Goal: Task Accomplishment & Management: Manage account settings

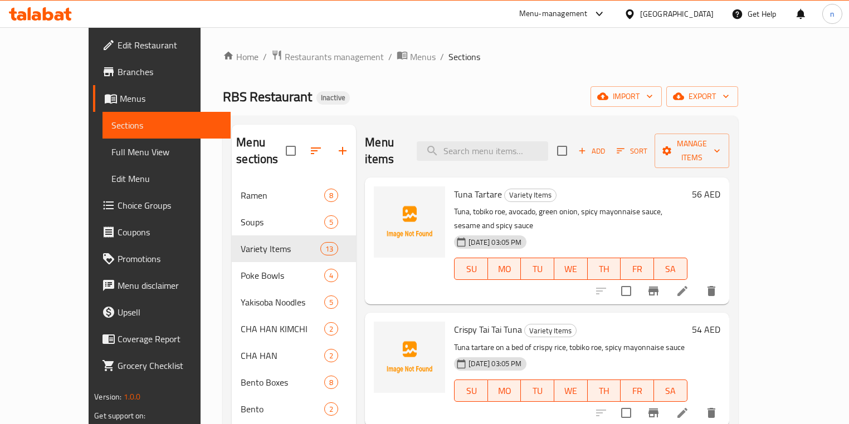
click at [505, 69] on div "Home / Restaurants management / Menus / Sections RBS Restaurant Inactive import…" at bounding box center [480, 304] width 515 height 508
click at [662, 104] on button "import" at bounding box center [625, 96] width 71 height 21
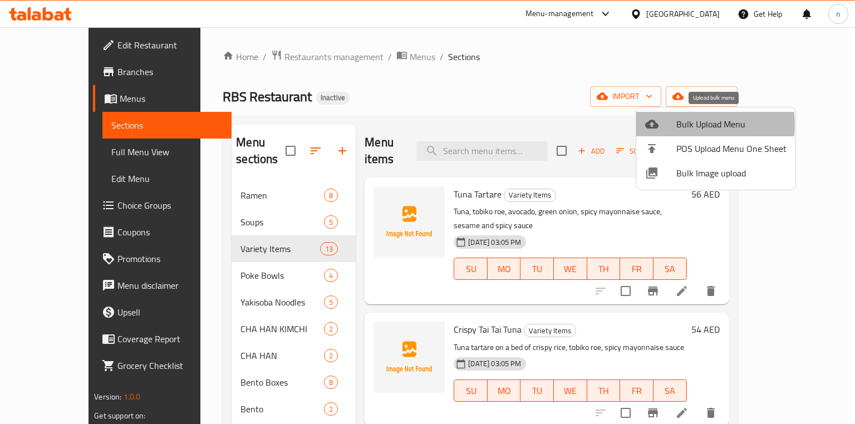
click at [683, 125] on span "Bulk Upload Menu" at bounding box center [732, 123] width 110 height 13
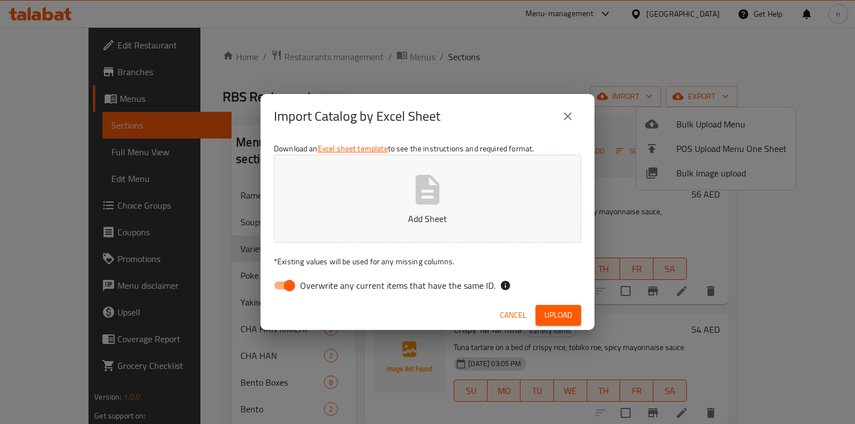
click at [288, 292] on input "Overwrite any current items that have the same ID." at bounding box center [289, 285] width 63 height 21
checkbox input "false"
click at [565, 323] on button "Upload" at bounding box center [559, 315] width 46 height 21
click at [561, 118] on icon "close" at bounding box center [567, 116] width 13 height 13
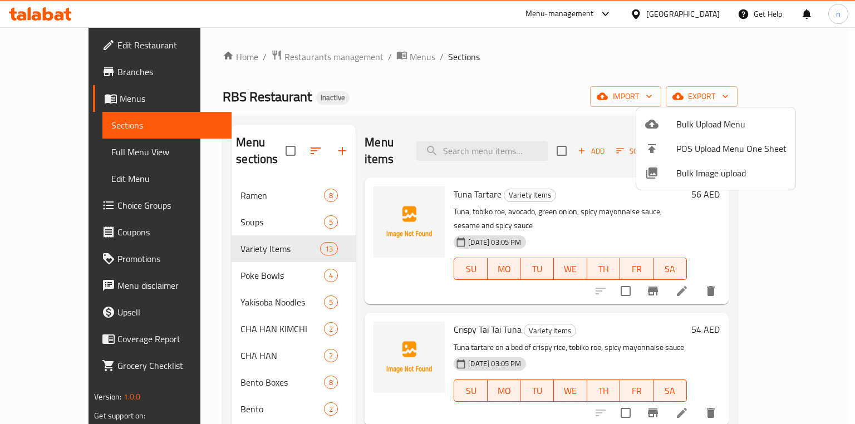
click at [604, 56] on div at bounding box center [427, 212] width 855 height 424
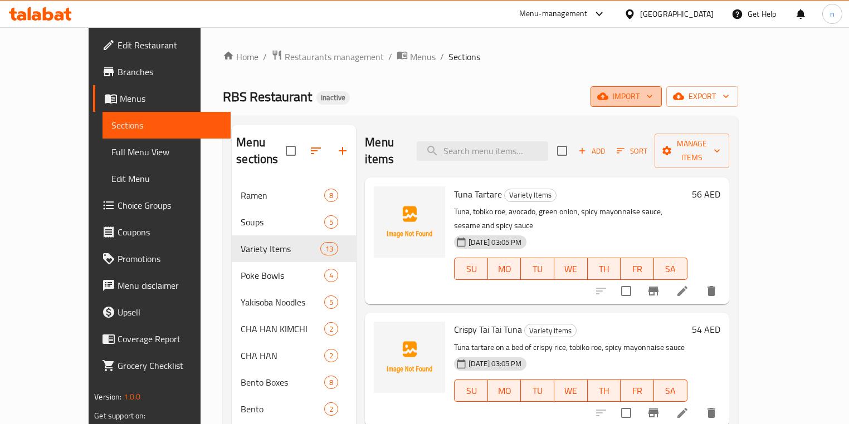
click at [653, 99] on span "import" at bounding box center [625, 97] width 53 height 14
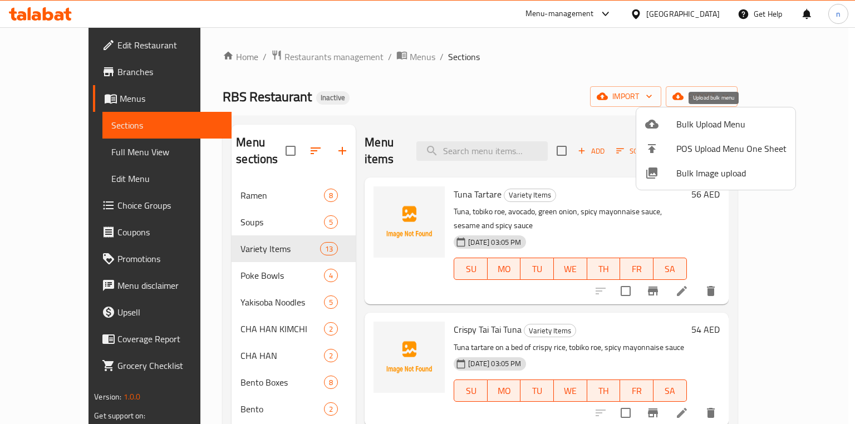
click at [684, 126] on span "Bulk Upload Menu" at bounding box center [732, 123] width 110 height 13
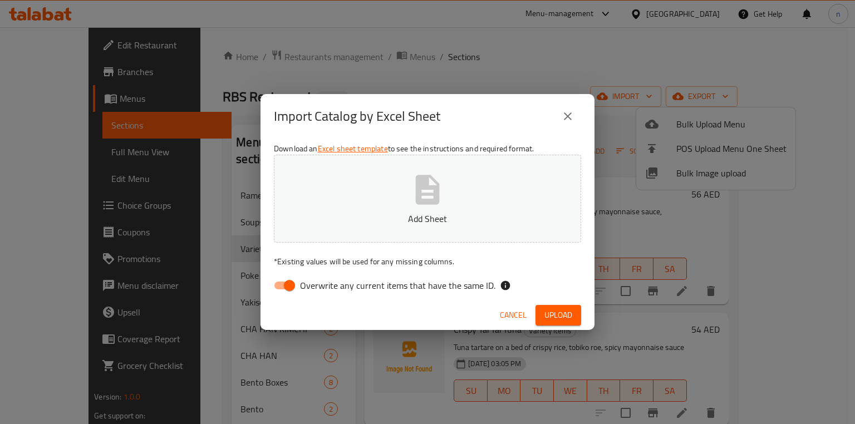
click at [282, 285] on input "Overwrite any current items that have the same ID." at bounding box center [289, 285] width 63 height 21
checkbox input "false"
click at [548, 316] on span "Upload" at bounding box center [559, 315] width 28 height 14
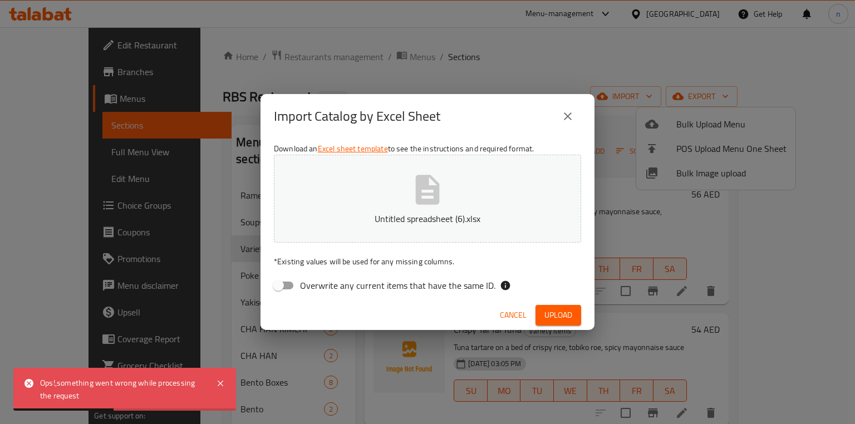
click at [626, 156] on div "Import Catalog by Excel Sheet Download an Excel sheet template to see the instr…" at bounding box center [427, 212] width 855 height 424
click at [565, 133] on div "Import Catalog by Excel Sheet" at bounding box center [428, 116] width 334 height 45
click at [564, 117] on icon "close" at bounding box center [567, 116] width 13 height 13
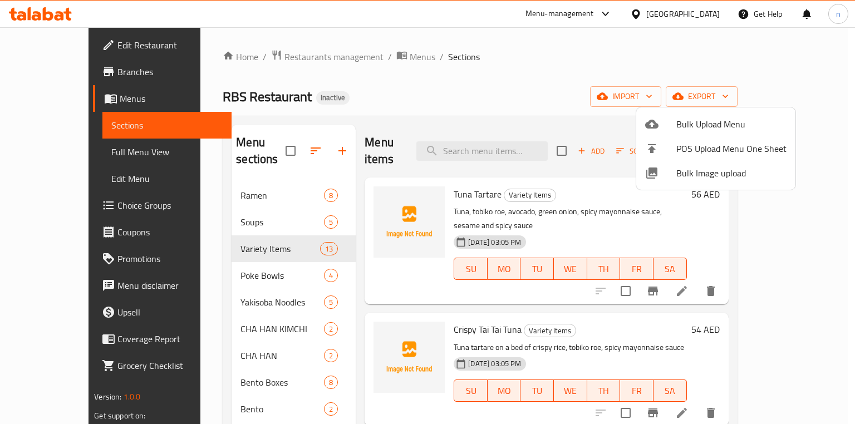
click at [564, 117] on div at bounding box center [427, 212] width 855 height 424
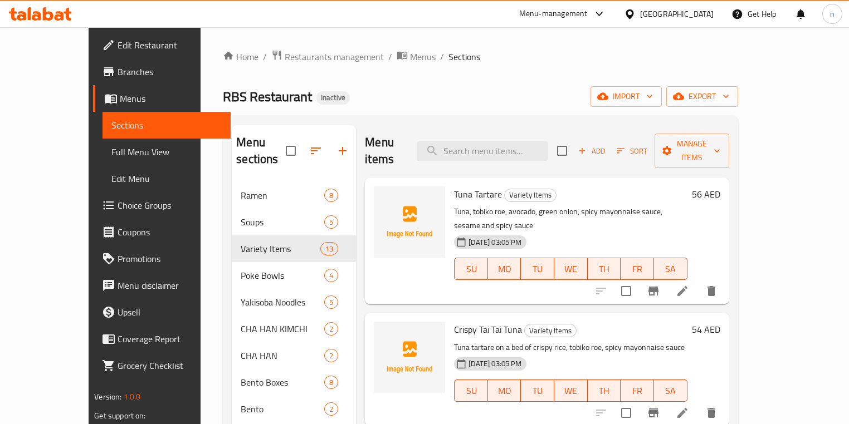
click at [492, 53] on ol "Home / Restaurants management / Menus / Sections" at bounding box center [480, 57] width 515 height 14
click at [653, 96] on span "import" at bounding box center [625, 97] width 53 height 14
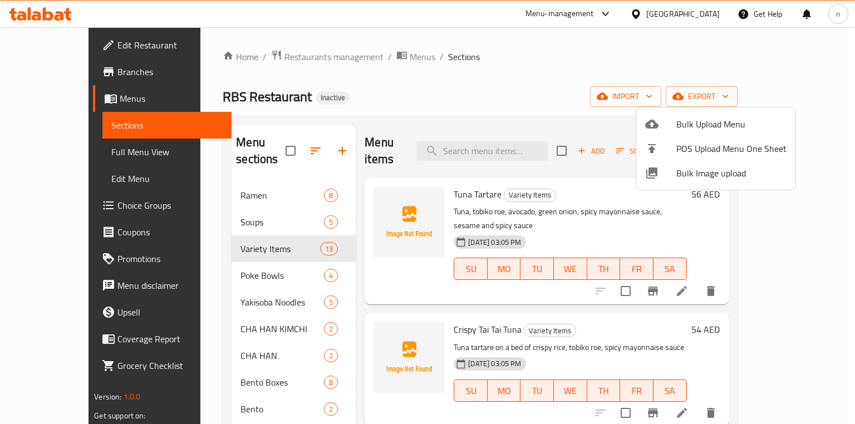
click at [639, 82] on div at bounding box center [427, 212] width 855 height 424
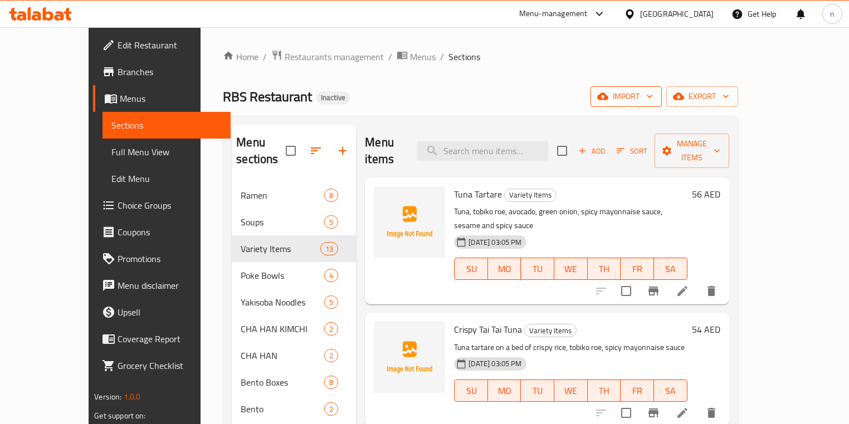
click at [653, 90] on span "import" at bounding box center [625, 97] width 53 height 14
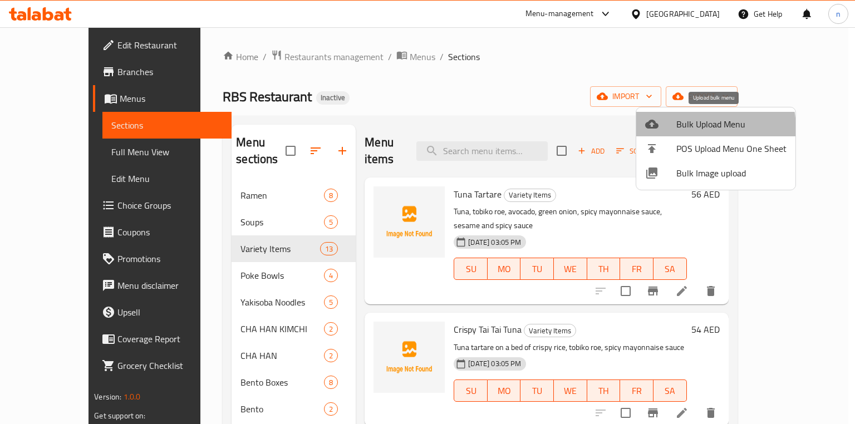
click at [682, 129] on span "Bulk Upload Menu" at bounding box center [732, 123] width 110 height 13
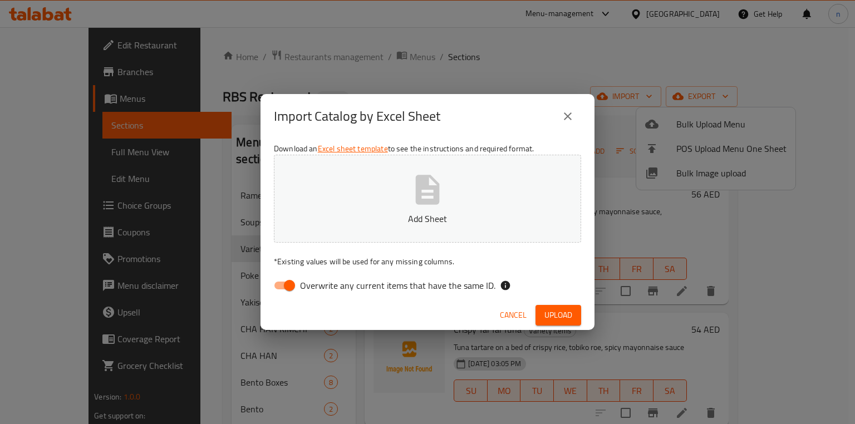
click at [289, 282] on input "Overwrite any current items that have the same ID." at bounding box center [289, 285] width 63 height 21
checkbox input "false"
click at [554, 322] on span "Upload" at bounding box center [559, 315] width 28 height 14
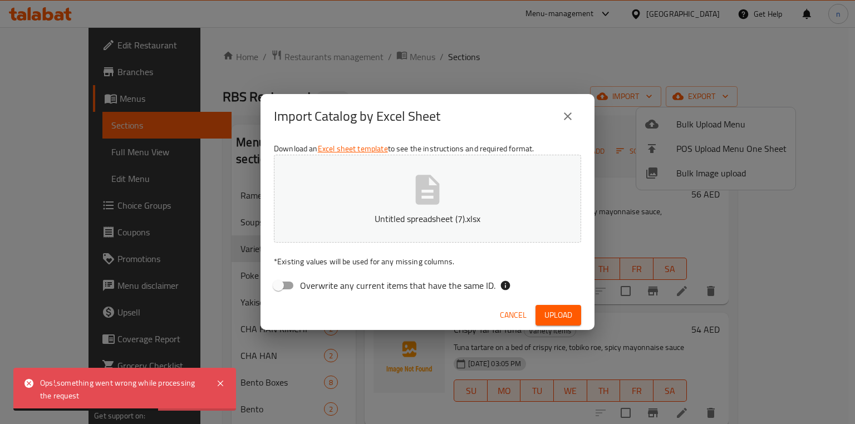
click at [501, 90] on div "Import Catalog by Excel Sheet Download an Excel sheet template to see the instr…" at bounding box center [427, 212] width 855 height 424
click at [564, 115] on icon "close" at bounding box center [567, 116] width 13 height 13
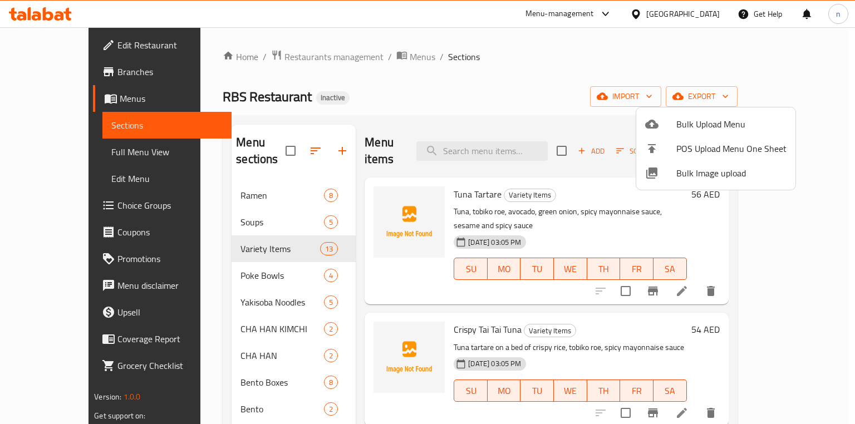
click at [370, 110] on div at bounding box center [427, 212] width 855 height 424
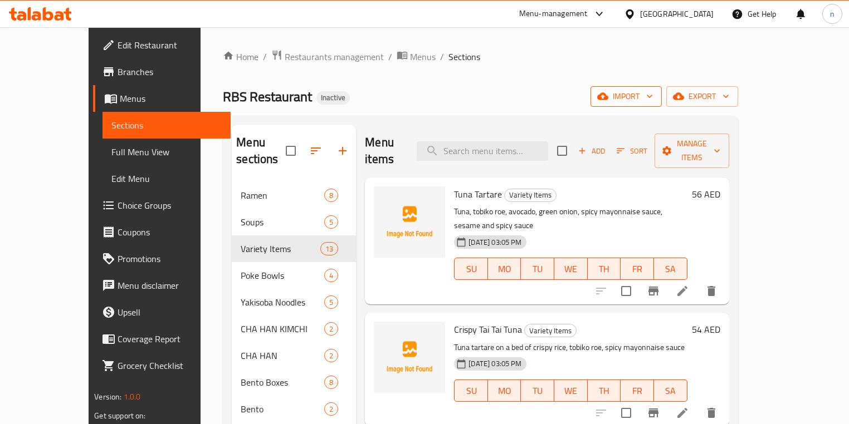
click at [653, 100] on span "import" at bounding box center [625, 97] width 53 height 14
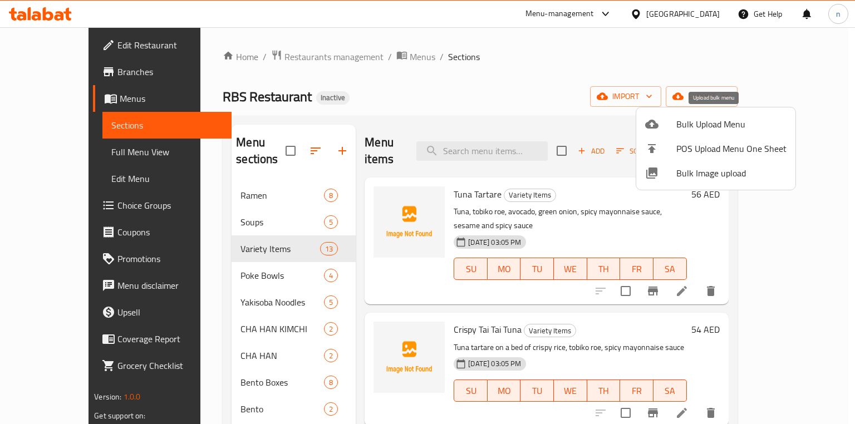
click at [664, 132] on li "Bulk Upload Menu" at bounding box center [715, 124] width 159 height 25
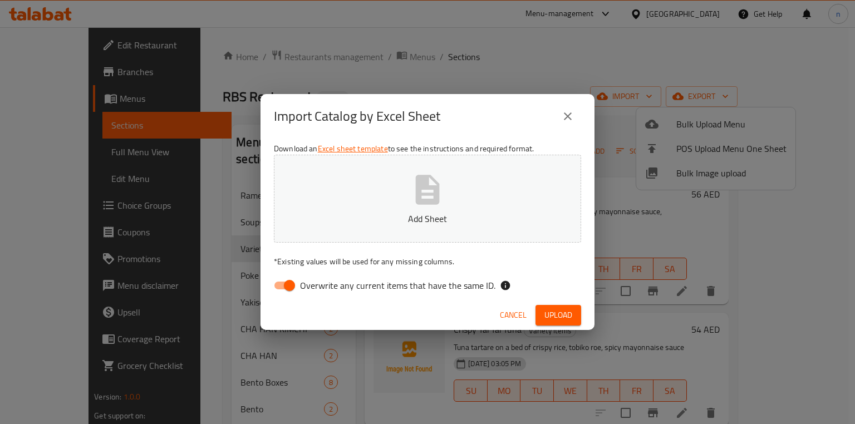
click at [293, 288] on input "Overwrite any current items that have the same ID." at bounding box center [289, 285] width 63 height 21
checkbox input "false"
click at [412, 197] on icon "button" at bounding box center [428, 190] width 36 height 36
click at [550, 313] on span "Upload" at bounding box center [559, 315] width 28 height 14
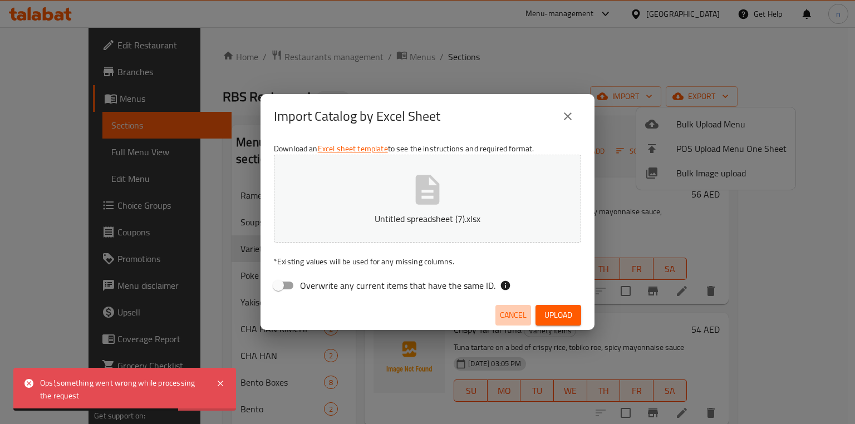
click at [506, 312] on span "Cancel" at bounding box center [513, 315] width 27 height 14
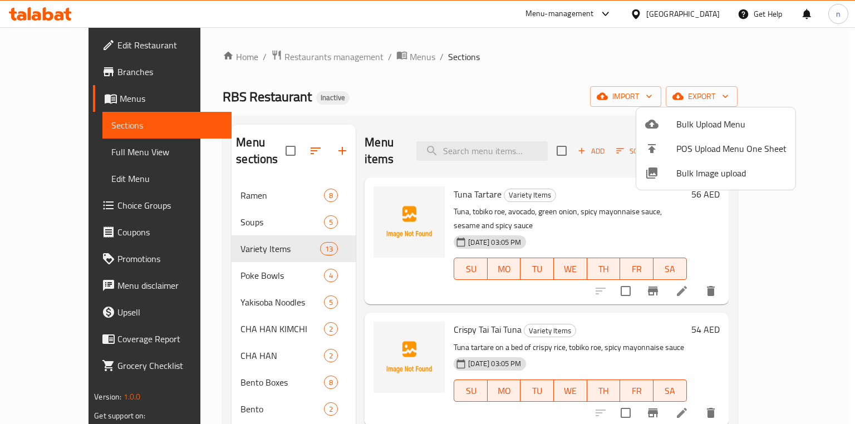
click at [440, 85] on div at bounding box center [427, 212] width 855 height 424
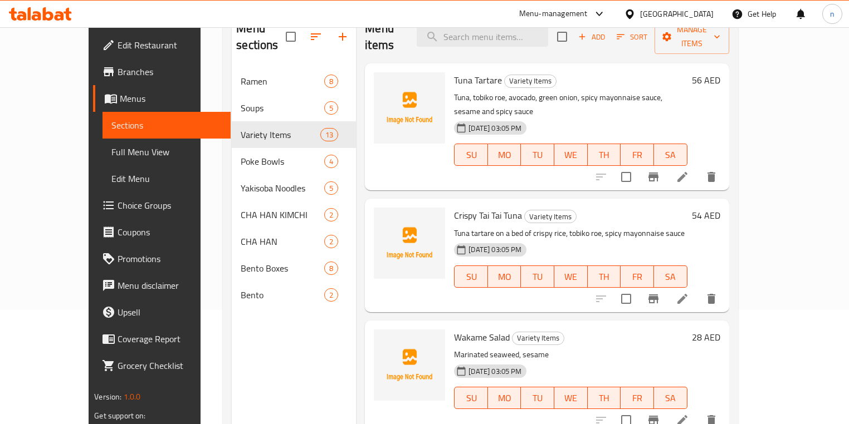
scroll to position [67, 0]
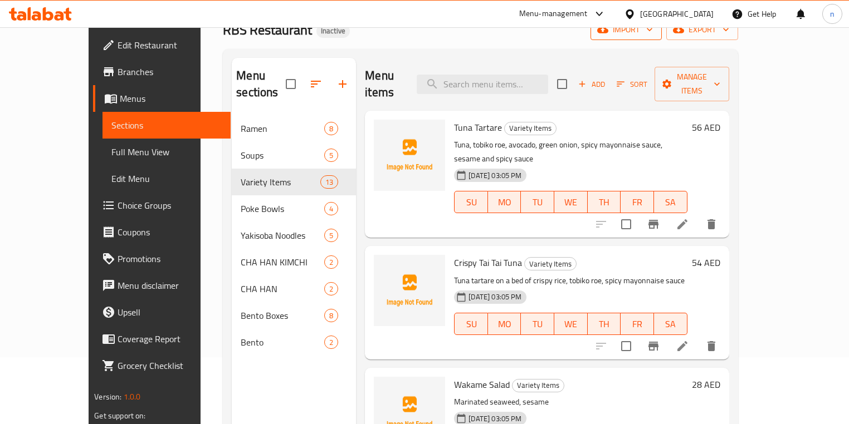
click at [653, 33] on span "import" at bounding box center [625, 30] width 53 height 14
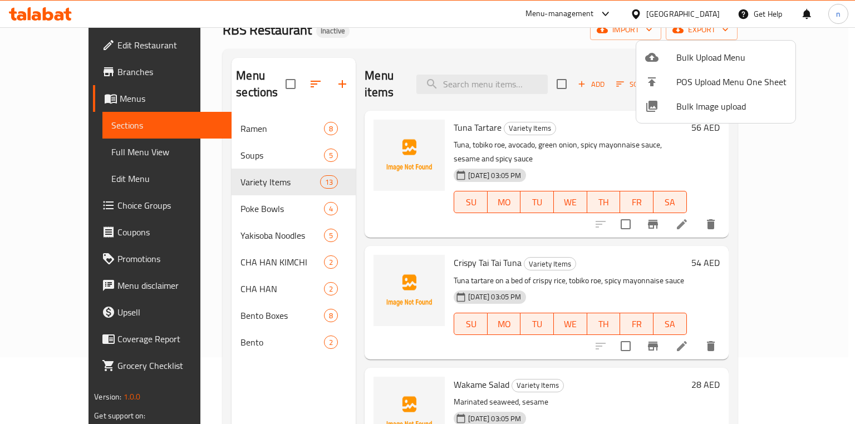
click at [683, 61] on span "Bulk Upload Menu" at bounding box center [732, 57] width 110 height 13
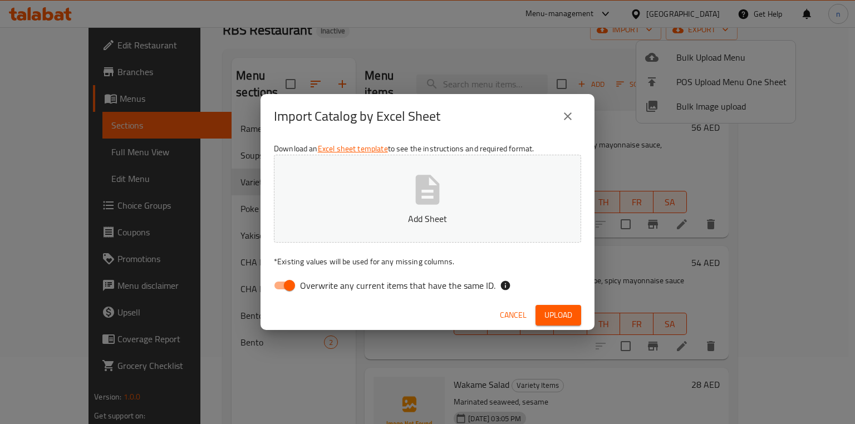
click at [283, 290] on input "Overwrite any current items that have the same ID." at bounding box center [289, 285] width 63 height 21
checkbox input "false"
click at [384, 204] on button "Add Sheet" at bounding box center [427, 199] width 307 height 88
click at [546, 314] on span "Upload" at bounding box center [559, 315] width 28 height 14
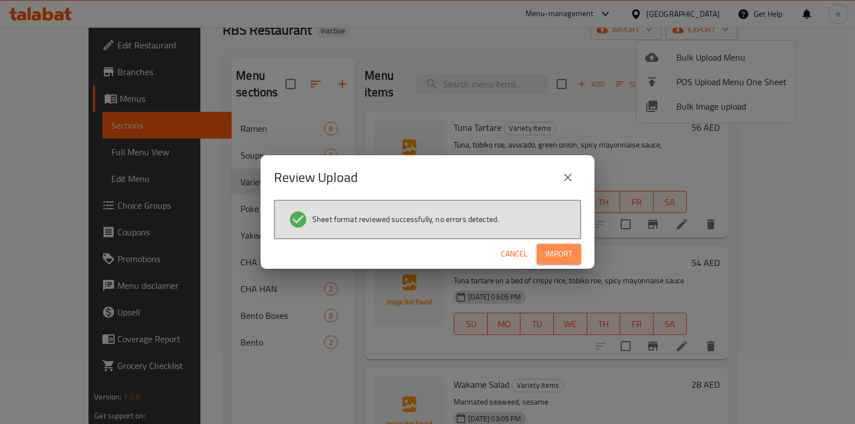
click at [552, 252] on span "Import" at bounding box center [559, 254] width 27 height 14
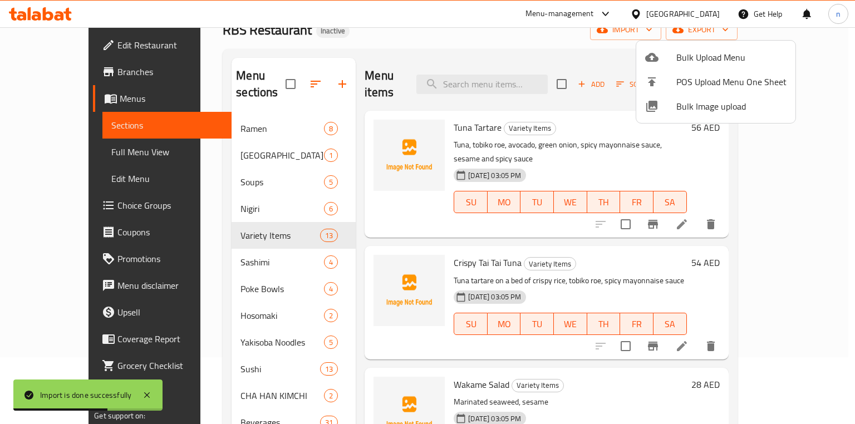
click at [444, 47] on div at bounding box center [427, 212] width 855 height 424
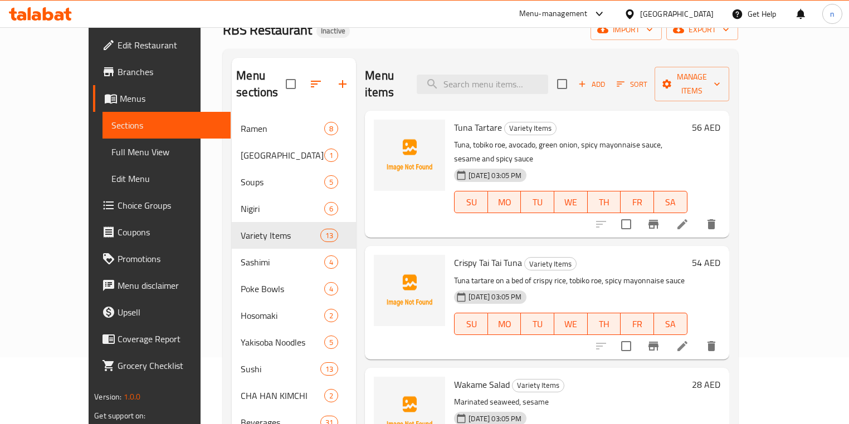
click at [223, 309] on div "Menu sections Ramen 8 Donburi 1 Soups 5 Nigiri 6 Variety Items 13 Sashimi 4 Pok…" at bounding box center [480, 369] width 515 height 641
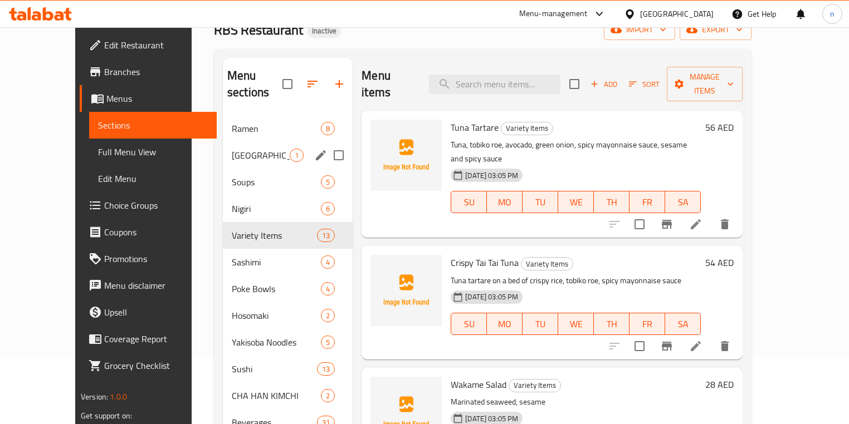
click at [249, 149] on span "[GEOGRAPHIC_DATA]" at bounding box center [261, 155] width 58 height 13
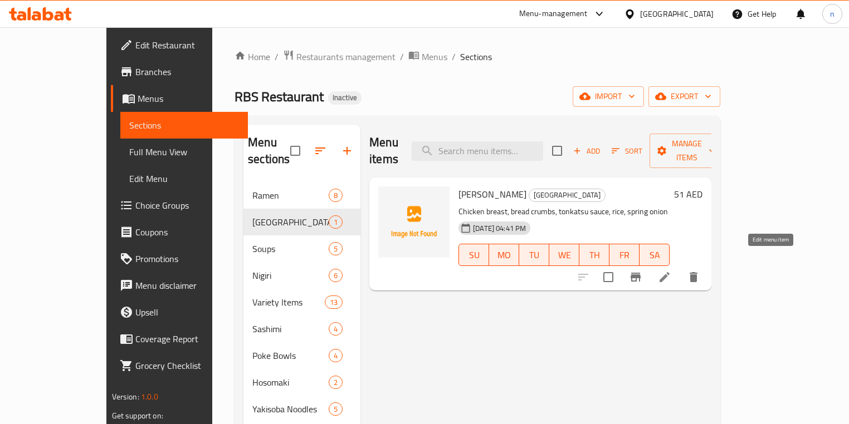
click at [671, 271] on icon at bounding box center [664, 277] width 13 height 13
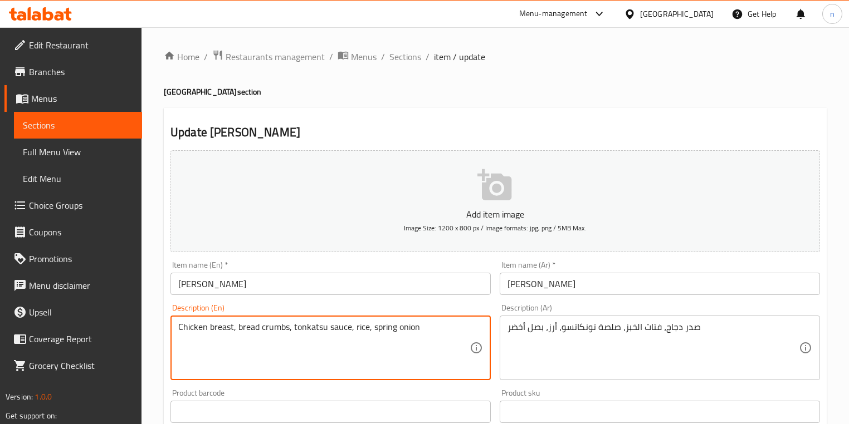
click at [270, 325] on textarea "Chicken breast, bread crumbs, tonkatsu sauce, rice, spring onion" at bounding box center [323, 348] width 291 height 53
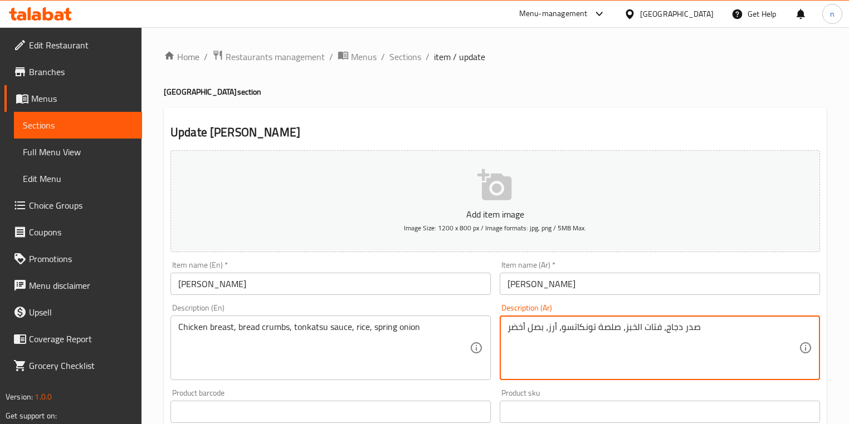
drag, startPoint x: 658, startPoint y: 329, endPoint x: 622, endPoint y: 328, distance: 36.2
paste textarea "بقسماط"
click at [615, 325] on textarea "صدر دجاج، بقسماط، صلصة تونكاتسو، أرز، بصل أخضر" at bounding box center [652, 348] width 291 height 53
type textarea "صدر دجاج، بقسماط، صوص تونكاتسو، أرز، بصل أخضر"
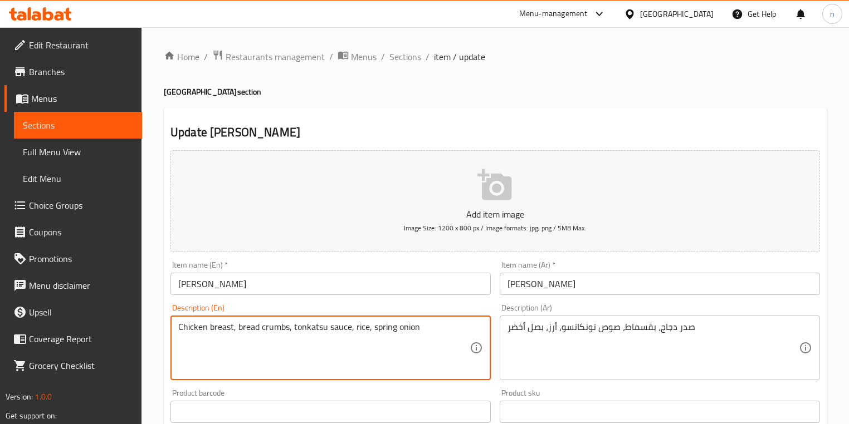
drag, startPoint x: 370, startPoint y: 327, endPoint x: 430, endPoint y: 332, distance: 59.8
click at [430, 332] on textarea "Chicken breast, bread crumbs, tonkatsu sauce, rice, spring onion" at bounding box center [323, 348] width 291 height 53
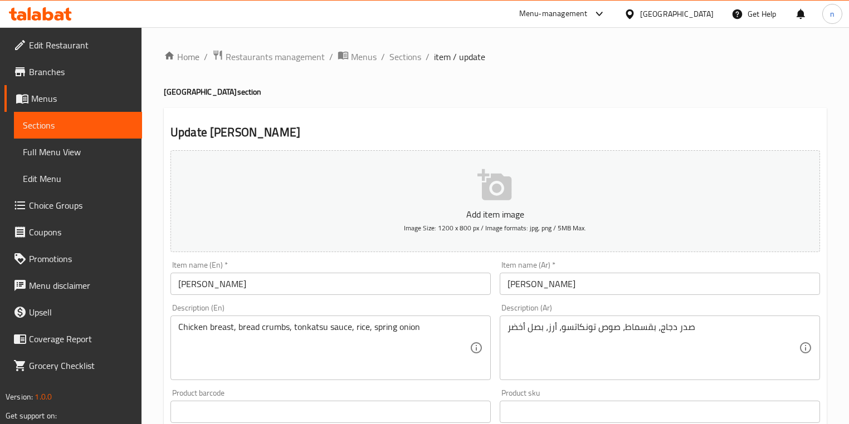
click at [156, 239] on div "Home / Restaurants management / Menus / Sections / item / update Donburi sectio…" at bounding box center [494, 407] width 707 height 760
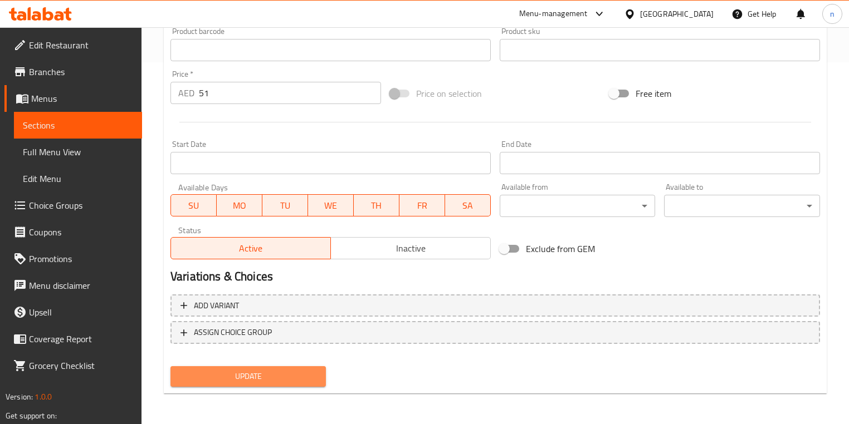
click at [223, 372] on span "Update" at bounding box center [248, 377] width 138 height 14
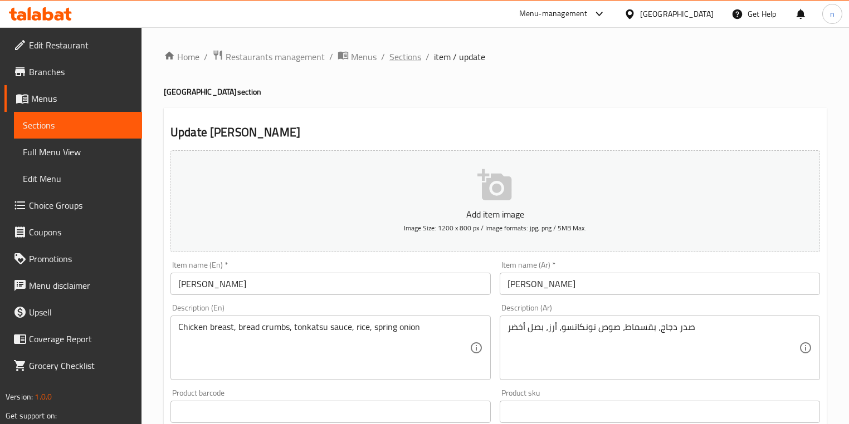
click at [401, 59] on span "Sections" at bounding box center [405, 56] width 32 height 13
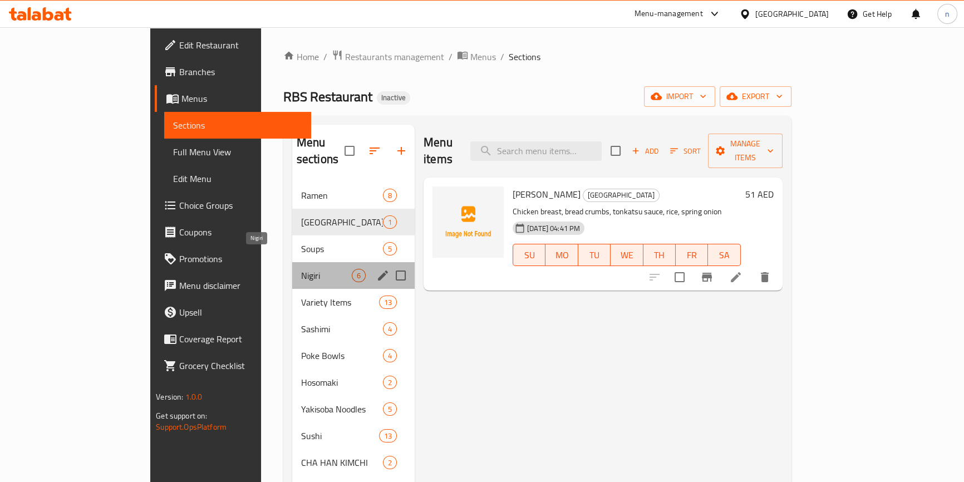
click at [301, 269] on span "Nigiri" at bounding box center [326, 275] width 51 height 13
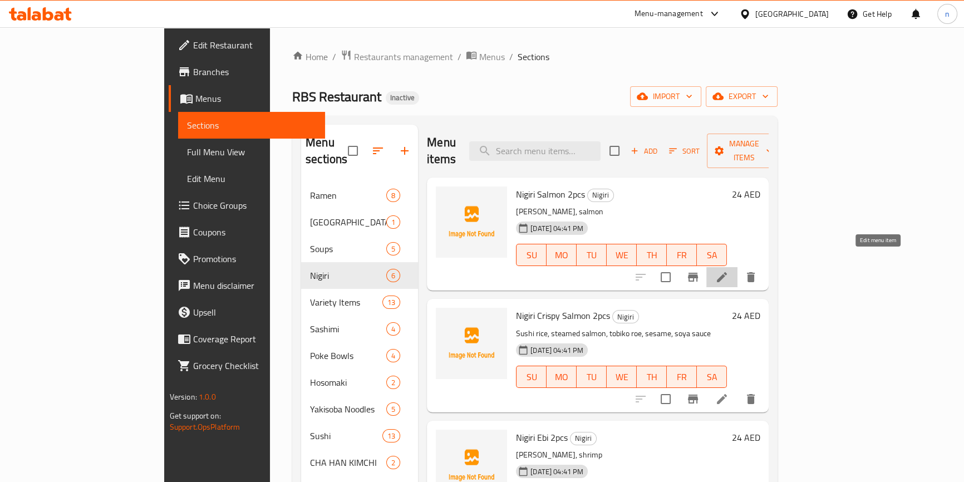
click at [729, 271] on icon at bounding box center [722, 277] width 13 height 13
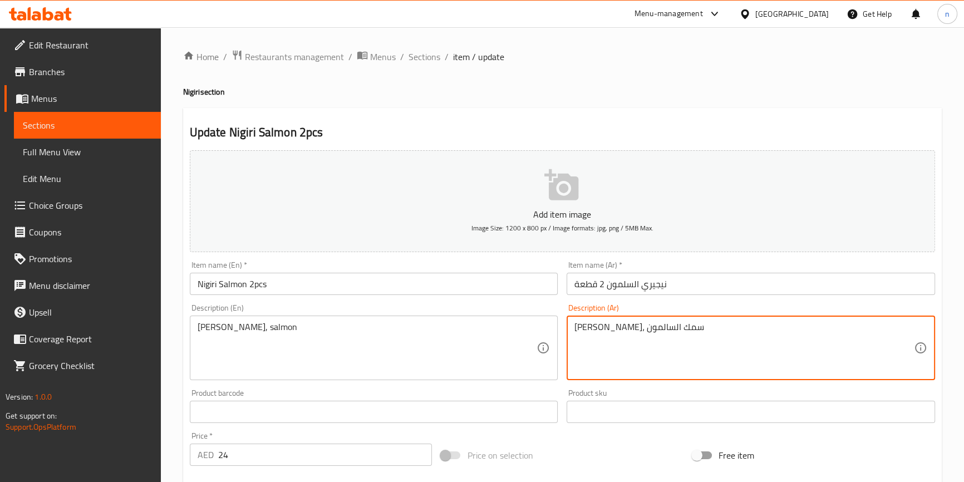
click at [620, 331] on textarea "أرز سوشي، سمك السالمون" at bounding box center [745, 348] width 340 height 53
type textarea "[PERSON_NAME]، [PERSON_NAME]"
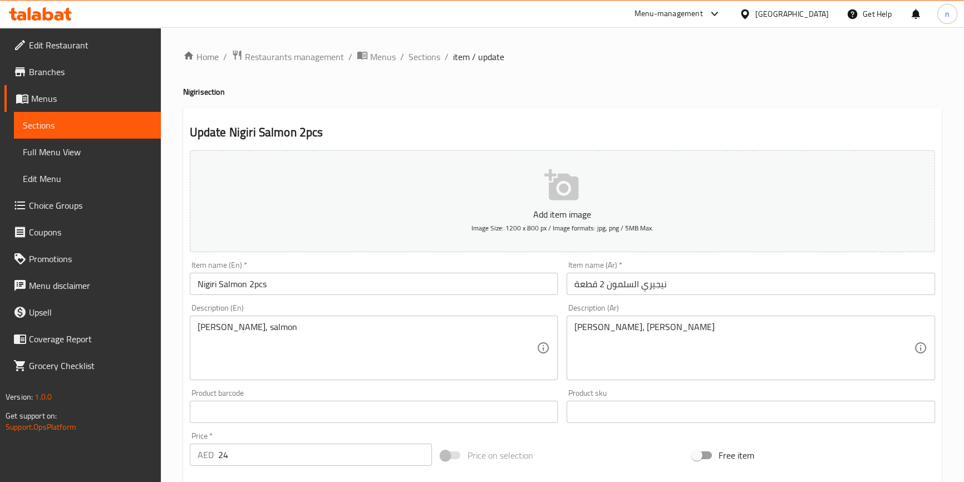
click at [163, 406] on div "Home / Restaurants management / Menus / Sections / item / update Nigiri section…" at bounding box center [563, 407] width 804 height 760
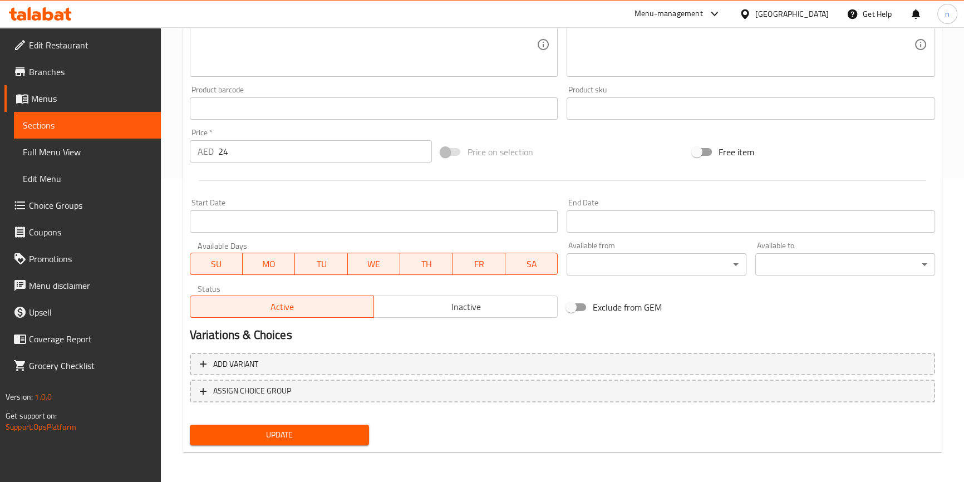
click at [276, 424] on span "Update" at bounding box center [280, 435] width 162 height 14
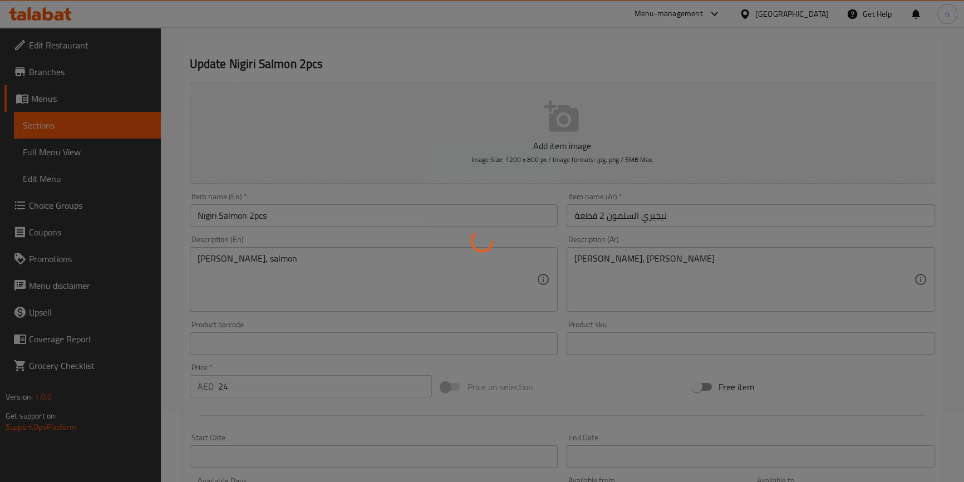
scroll to position [0, 0]
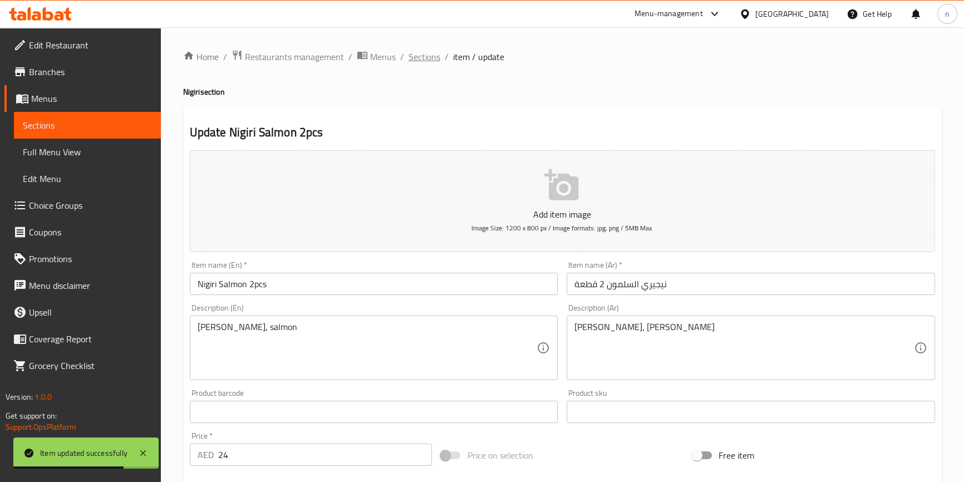
click at [428, 56] on span "Sections" at bounding box center [425, 56] width 32 height 13
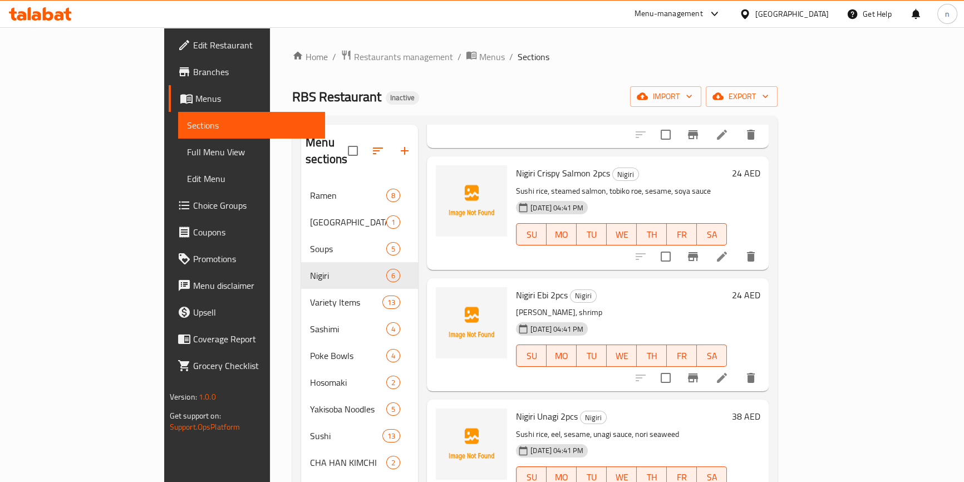
scroll to position [151, 0]
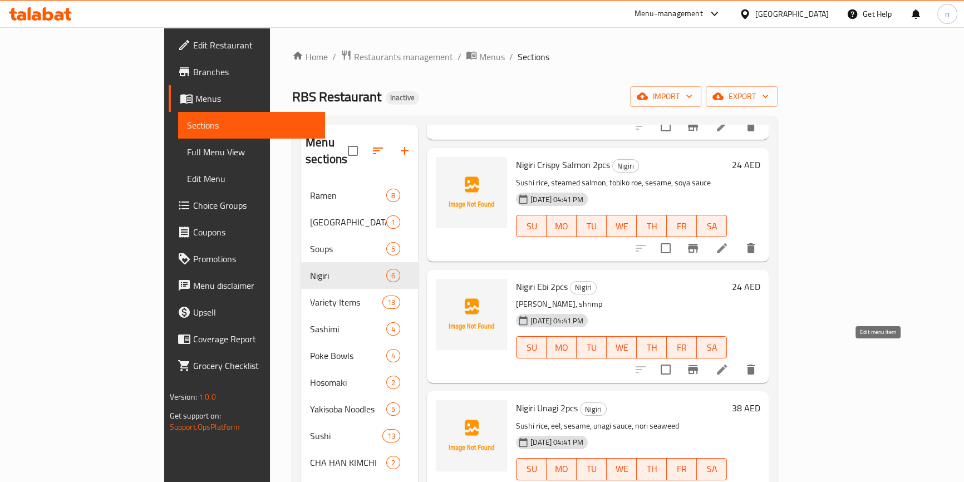
click at [729, 363] on icon at bounding box center [722, 369] width 13 height 13
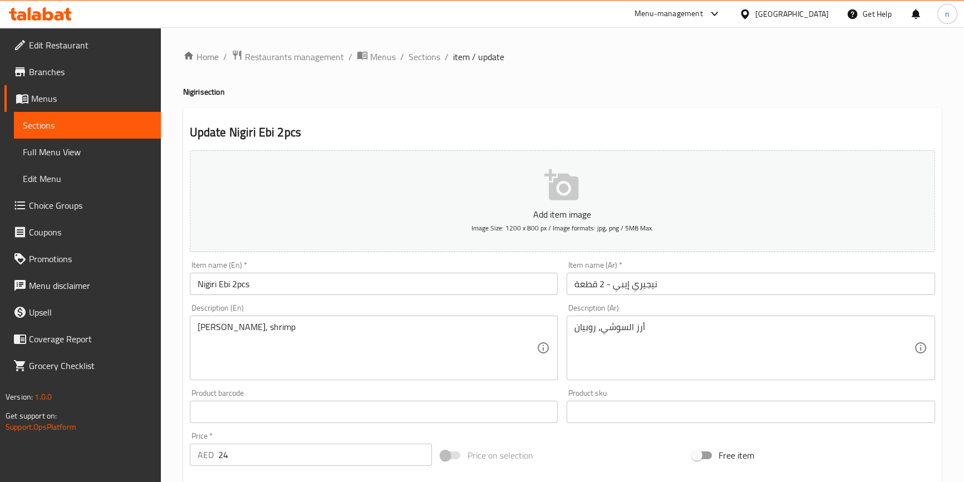
click at [173, 355] on div "Home / Restaurants management / Menus / Sections / item / update Nigiri section…" at bounding box center [563, 407] width 804 height 760
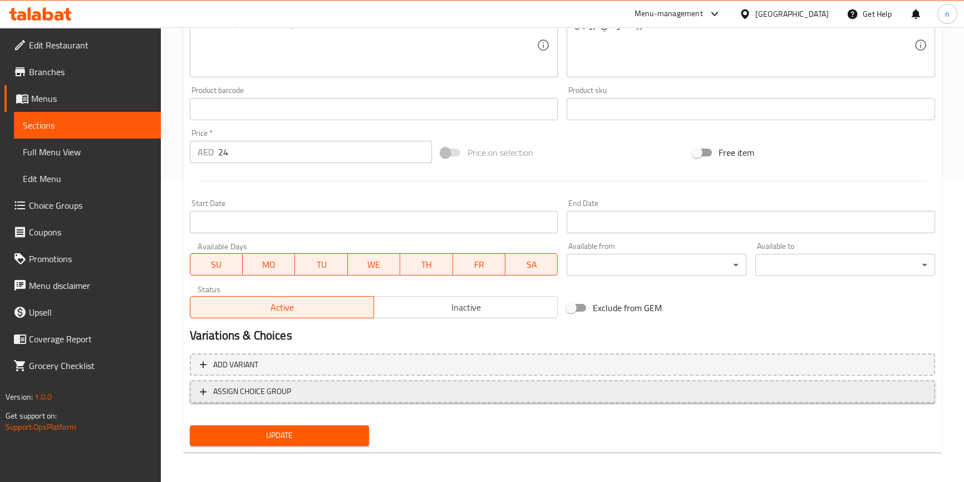
scroll to position [303, 0]
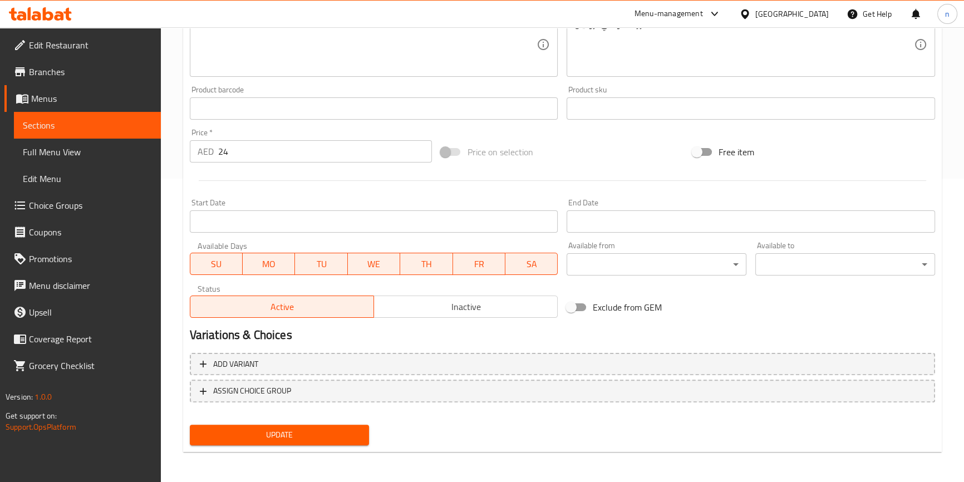
click at [247, 424] on span "Update" at bounding box center [280, 435] width 162 height 14
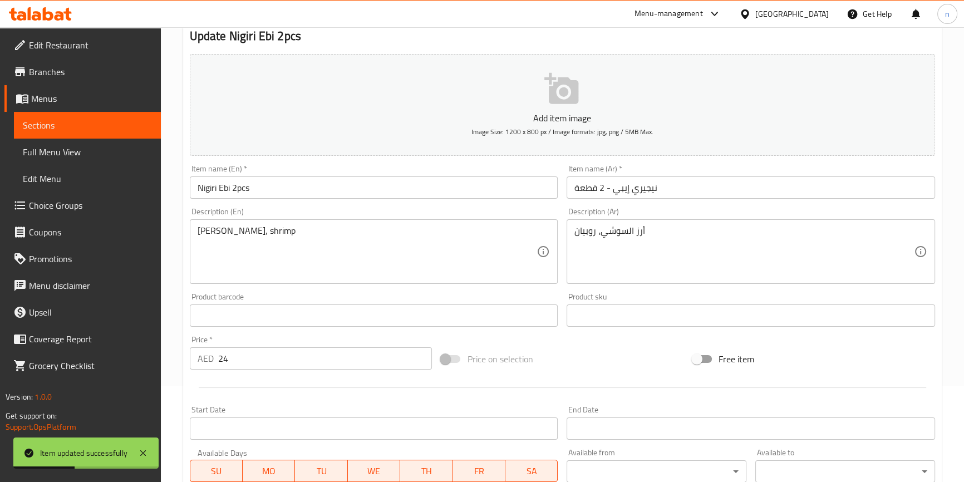
scroll to position [0, 0]
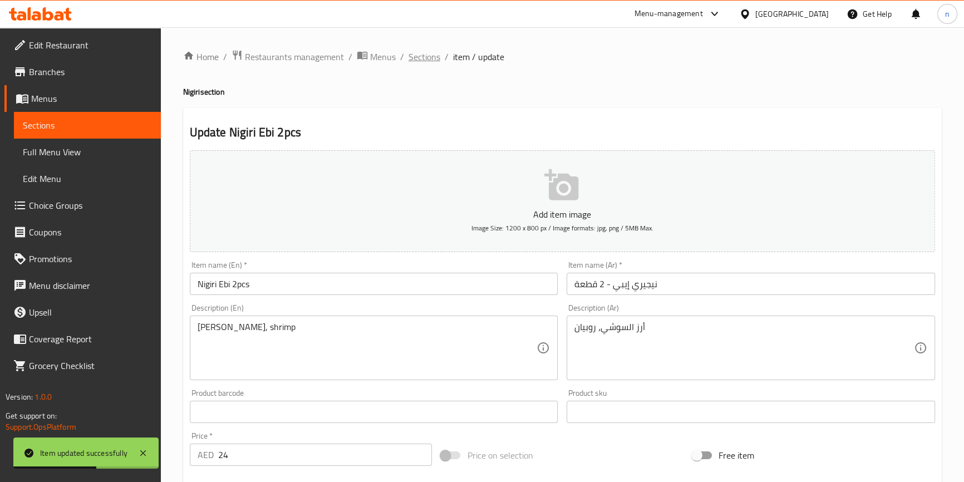
click at [416, 57] on span "Sections" at bounding box center [425, 56] width 32 height 13
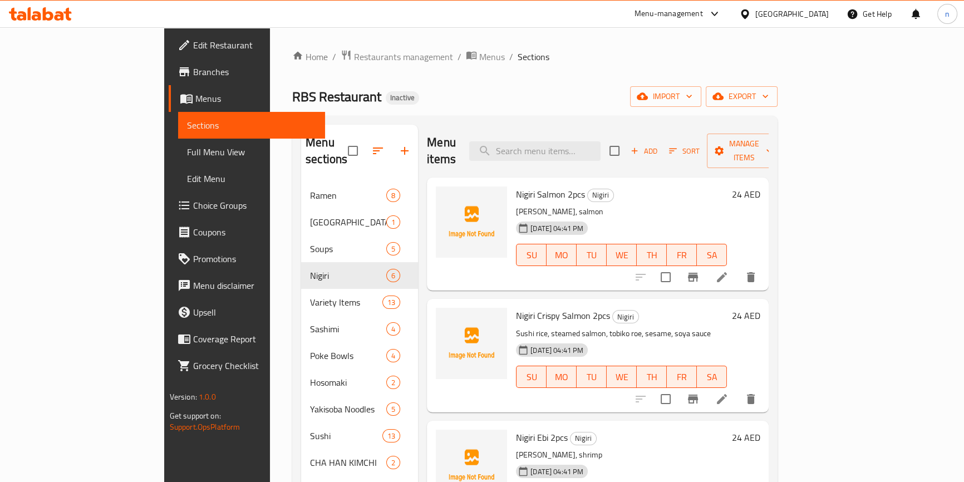
click at [498, 110] on div "Home / Restaurants management / Menus / Sections RBS Restaurant Inactive import…" at bounding box center [535, 403] width 486 height 707
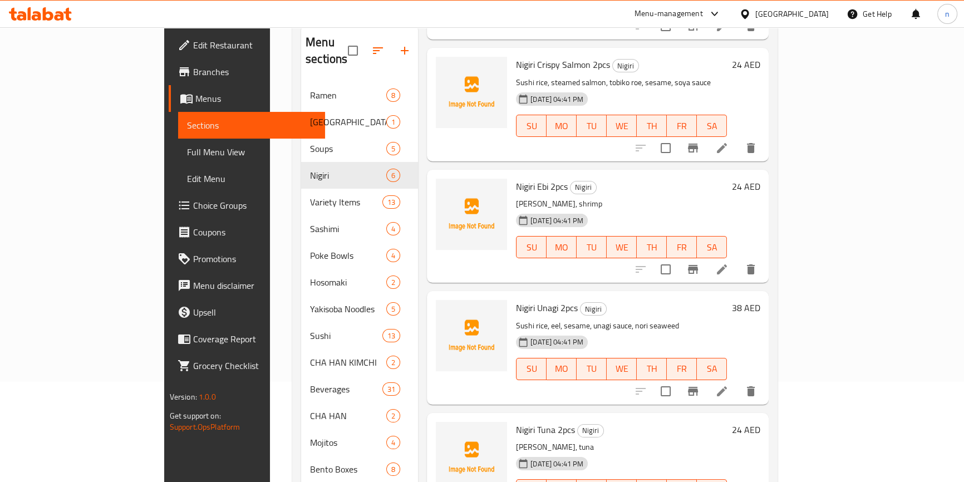
scroll to position [101, 0]
click at [738, 381] on li at bounding box center [722, 391] width 31 height 20
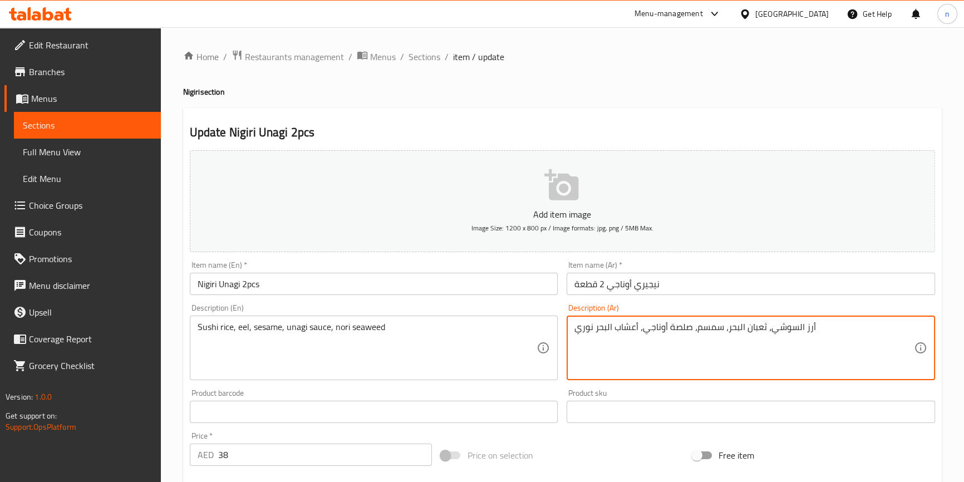
click at [733, 329] on textarea "أرز السوشي، ثعبان البحر، سمسم، صلصة أوناجي، أعشاب البحر نوري" at bounding box center [745, 348] width 340 height 53
click at [731, 329] on textarea "أرز السوشي، ثعبان ، سمسم، صلصة أوناجي، أعشاب البحر نوري" at bounding box center [745, 348] width 340 height 53
click at [727, 334] on textarea "أرز السوشي، ثعبان ، سمسم، صلصة أوناجي، أعشاب البحر نوري" at bounding box center [745, 348] width 340 height 53
click at [728, 331] on textarea "أرز السوشي، ثعبان ، سمسم، صلصة أوناجي، أعشاب البحر نوري" at bounding box center [745, 348] width 340 height 53
click at [726, 329] on textarea "أرز السوشي، ثعبان ، سمسم، صلصة أوناجي، أعشاب البحر نوري" at bounding box center [745, 348] width 340 height 53
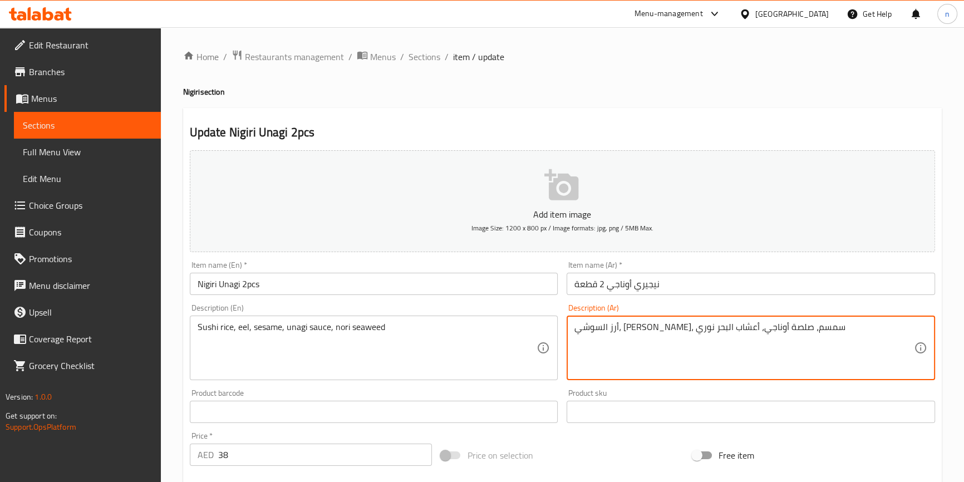
click at [683, 332] on textarea "أرز السوشي، ثعبان، سمسم، صلصة أوناجي، أعشاب البحر نوري" at bounding box center [745, 348] width 340 height 53
type textarea "أرز السوشي، [PERSON_NAME]، سمسم، صوص أوناجي، أعشاب البحر نوري"
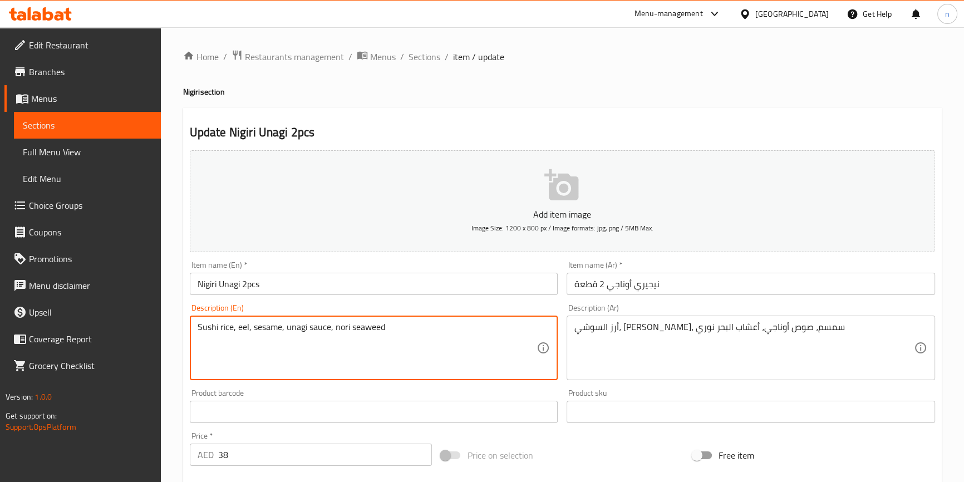
drag, startPoint x: 351, startPoint y: 325, endPoint x: 391, endPoint y: 323, distance: 40.7
click at [406, 340] on textarea "Sushi rice, eel, sesame, unagi sauce, nori seaweed" at bounding box center [368, 348] width 340 height 53
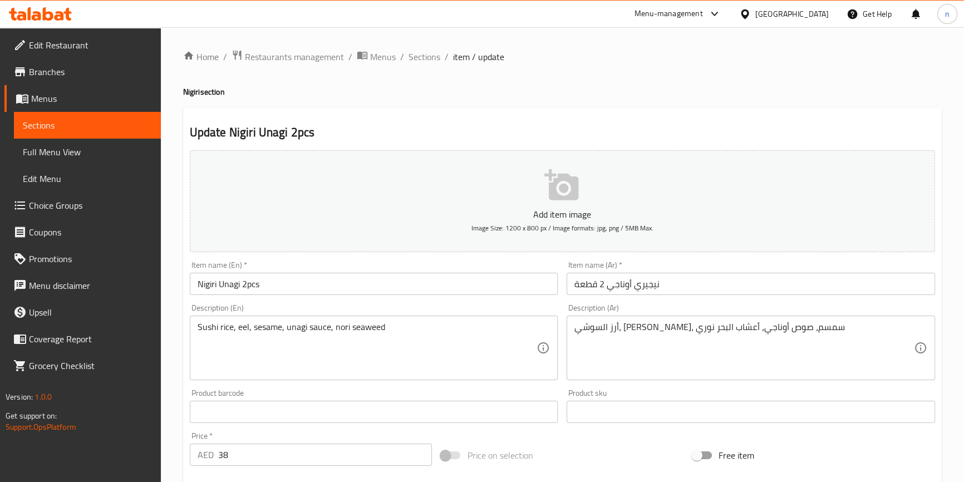
click at [173, 359] on div "Home / Restaurants management / Menus / Sections / item / update Nigiri section…" at bounding box center [563, 407] width 804 height 760
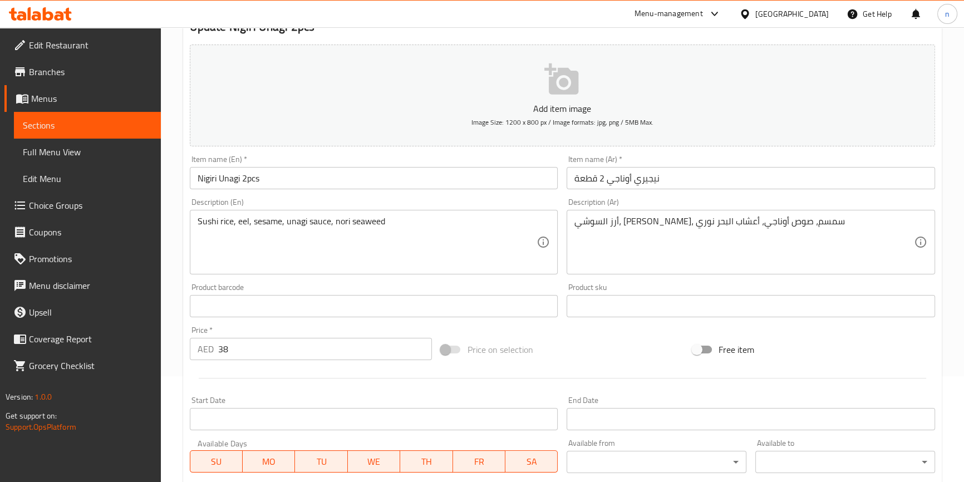
scroll to position [303, 0]
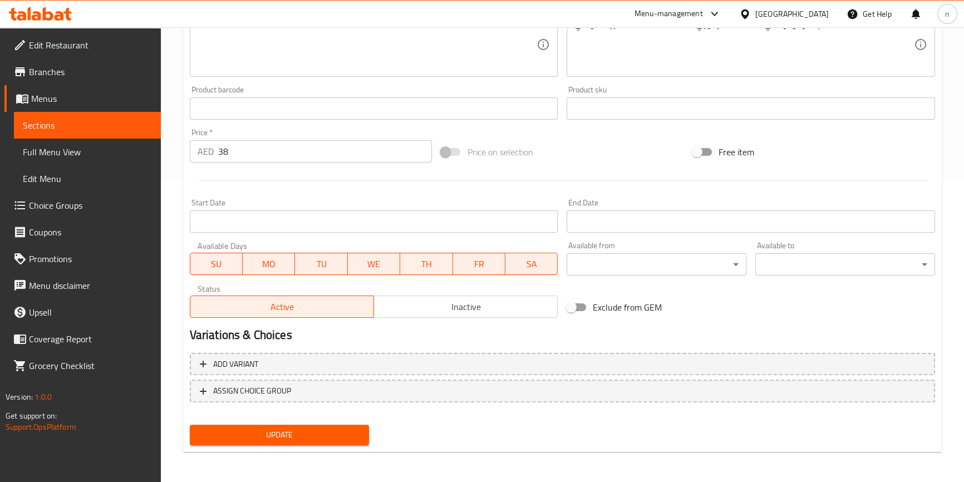
click at [241, 424] on span "Update" at bounding box center [280, 435] width 162 height 14
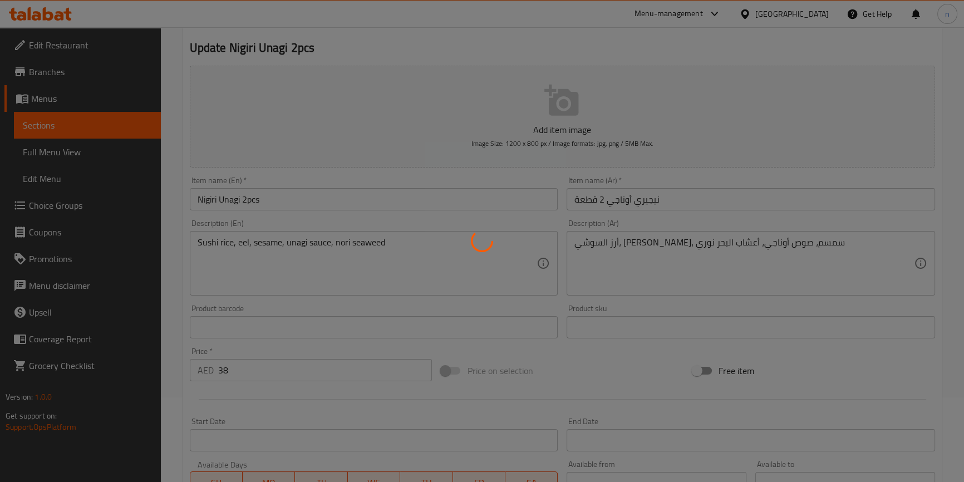
scroll to position [0, 0]
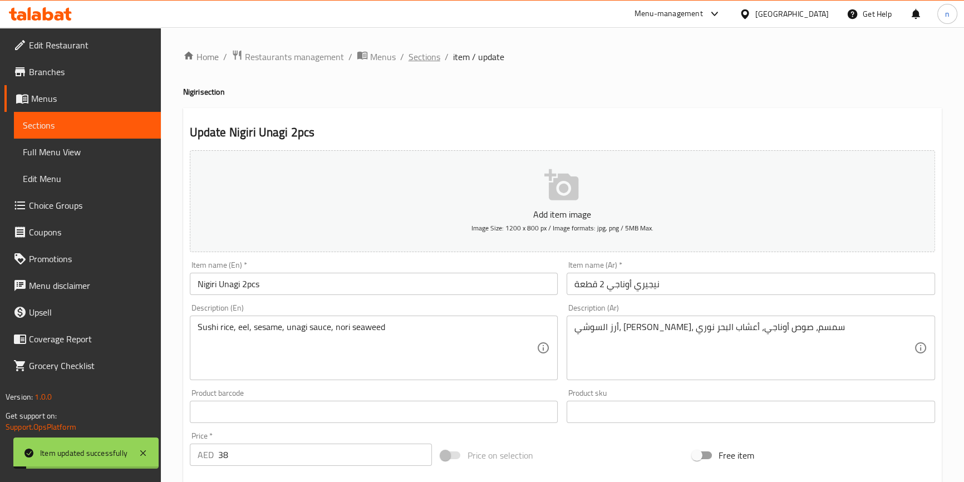
click at [419, 52] on span "Sections" at bounding box center [425, 56] width 32 height 13
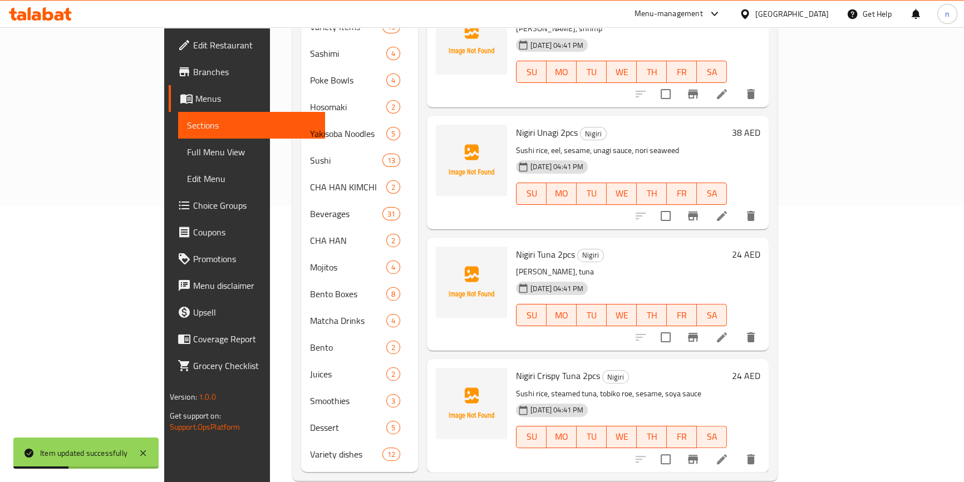
scroll to position [280, 0]
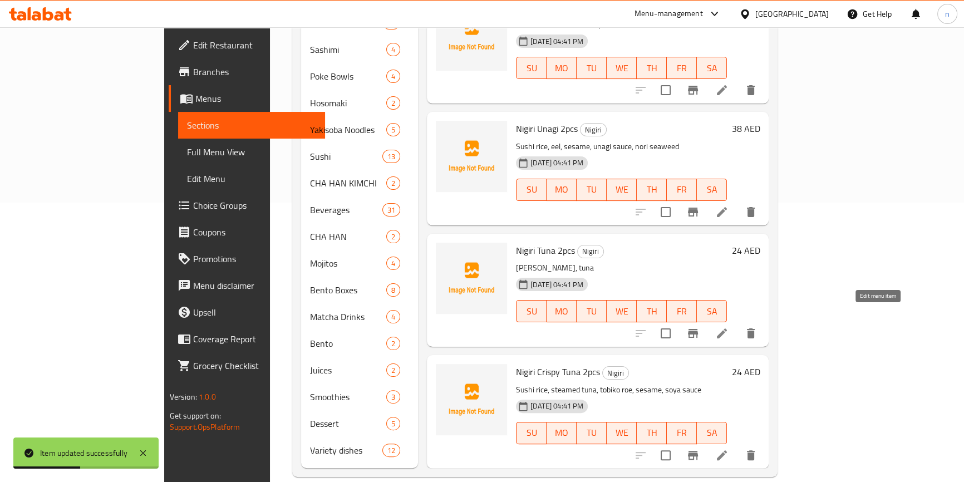
click at [727, 329] on icon at bounding box center [722, 334] width 10 height 10
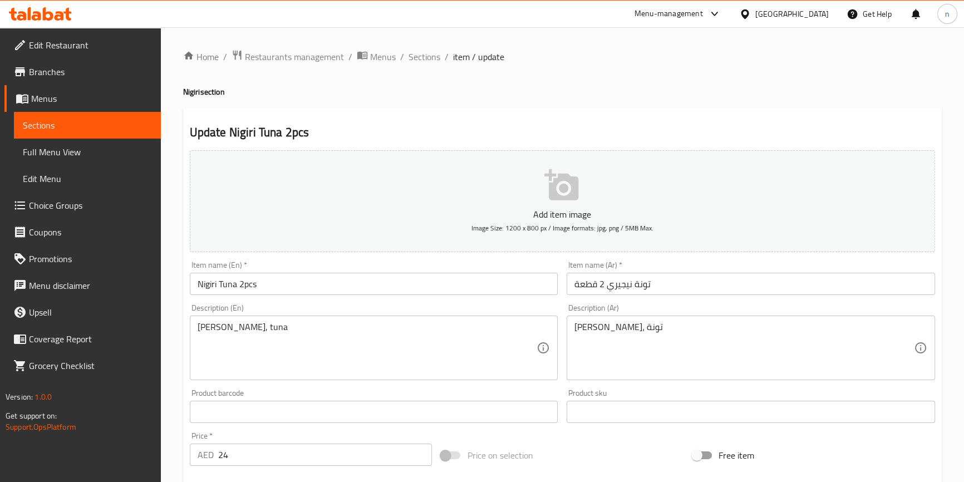
click at [178, 390] on div "Home / Restaurants management / Menus / Sections / item / update Nigiri section…" at bounding box center [563, 407] width 804 height 760
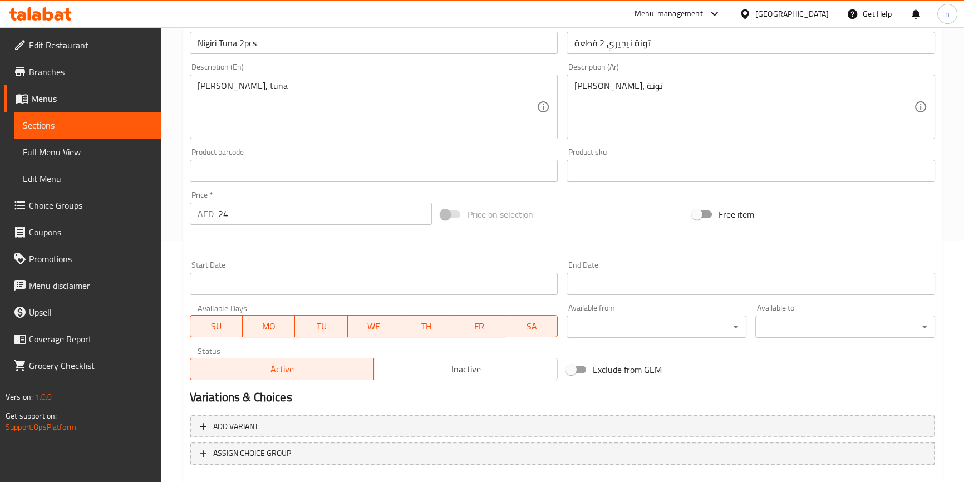
scroll to position [303, 0]
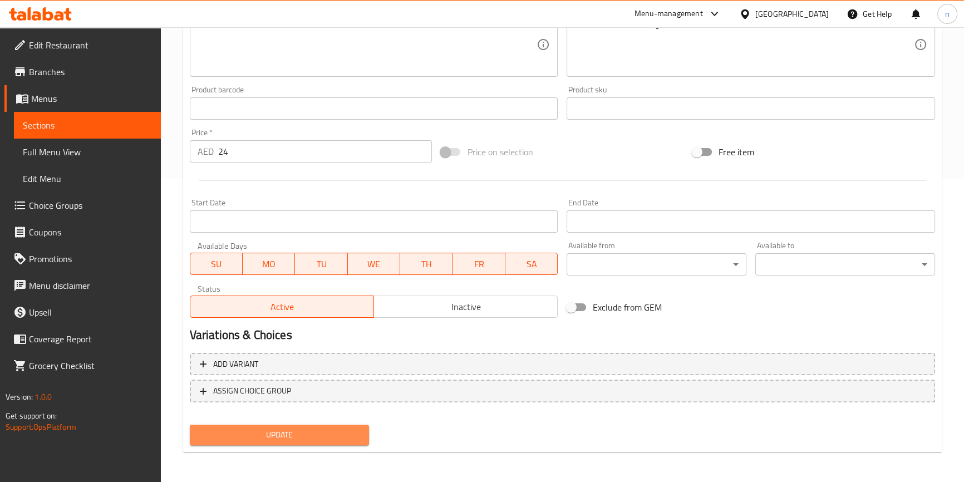
click at [227, 424] on span "Update" at bounding box center [280, 435] width 162 height 14
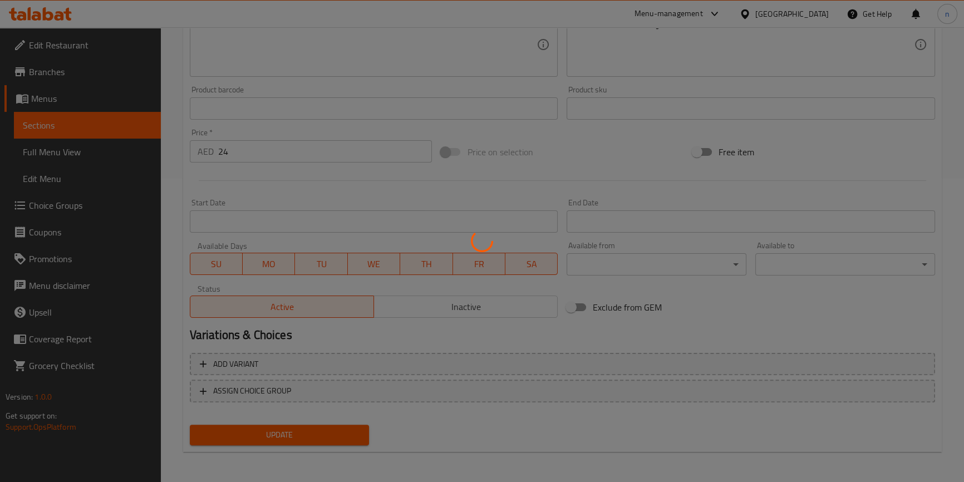
scroll to position [0, 0]
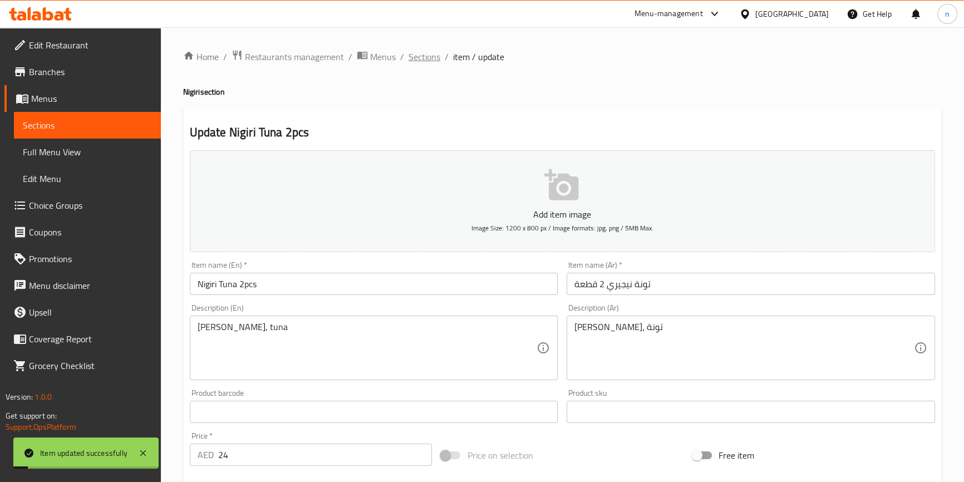
click at [425, 63] on span "Sections" at bounding box center [425, 56] width 32 height 13
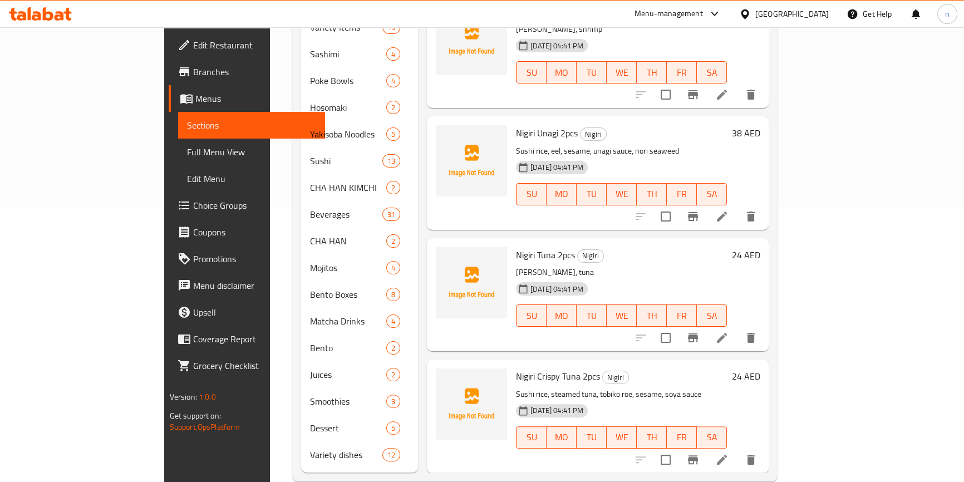
scroll to position [280, 0]
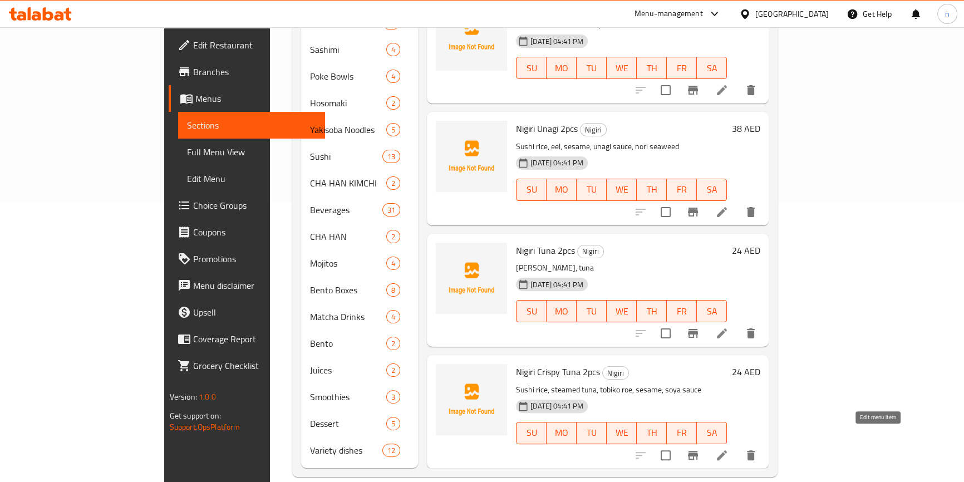
click at [729, 424] on icon at bounding box center [722, 455] width 13 height 13
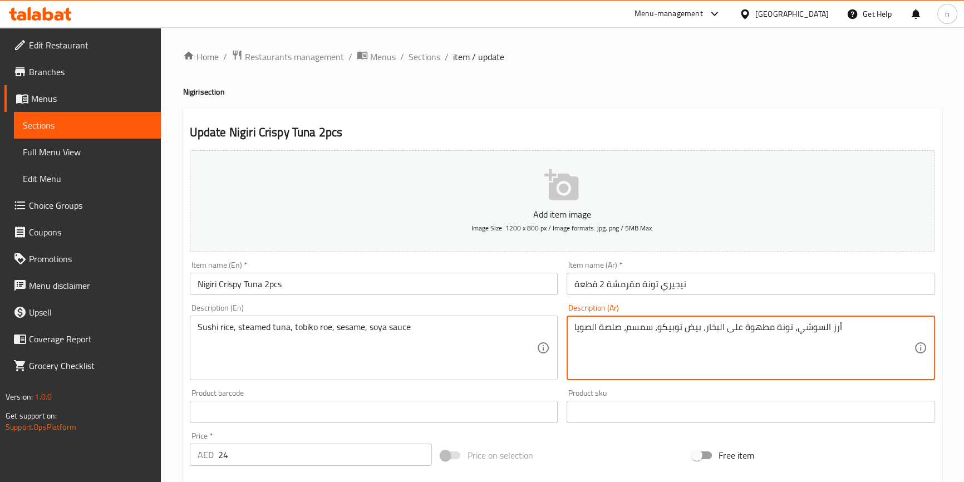
click at [755, 326] on textarea "أرز السوشي، تونة مطهوة على البخار، بيض توبيكو، سمسم، صلصة الصويا" at bounding box center [745, 348] width 340 height 53
click at [695, 324] on textarea "أرز السوشي، تونة على البخار، بيض توبيكو، سمسم، صلصة الصويا" at bounding box center [745, 348] width 340 height 53
click at [609, 333] on textarea "أرز السوشي، تونة على البخار، بطارخ توبيكو، سمسم، صلصة الصويا" at bounding box center [745, 348] width 340 height 53
type textarea "أرز السوشي، تونة على البخار، بطارخ توبيكو، سمسم، صوص الصويا"
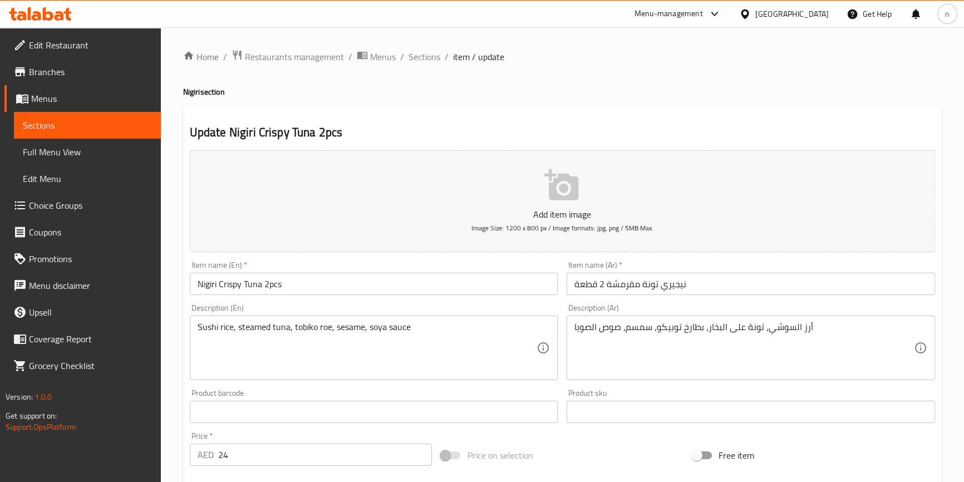
click at [190, 323] on div "Sushi rice, steamed tuna, tobiko roe, sesame, soya sauce Description (En)" at bounding box center [374, 348] width 369 height 65
click at [161, 306] on link "Upsell" at bounding box center [82, 312] width 156 height 27
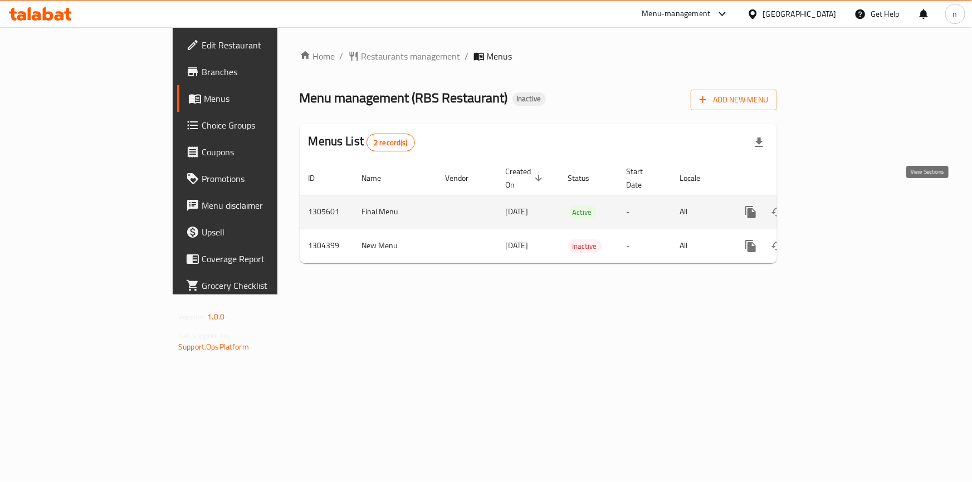
click at [844, 201] on link "enhanced table" at bounding box center [830, 212] width 27 height 27
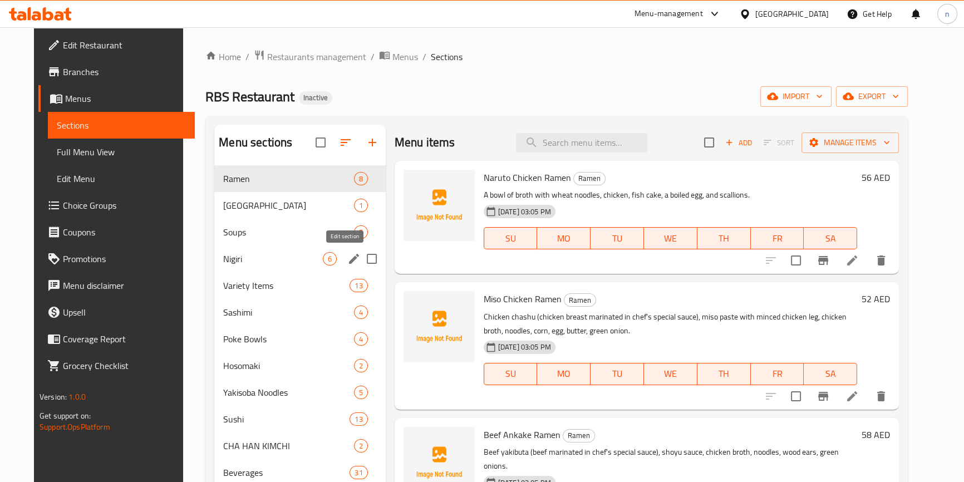
click at [349, 262] on icon "edit" at bounding box center [354, 259] width 10 height 10
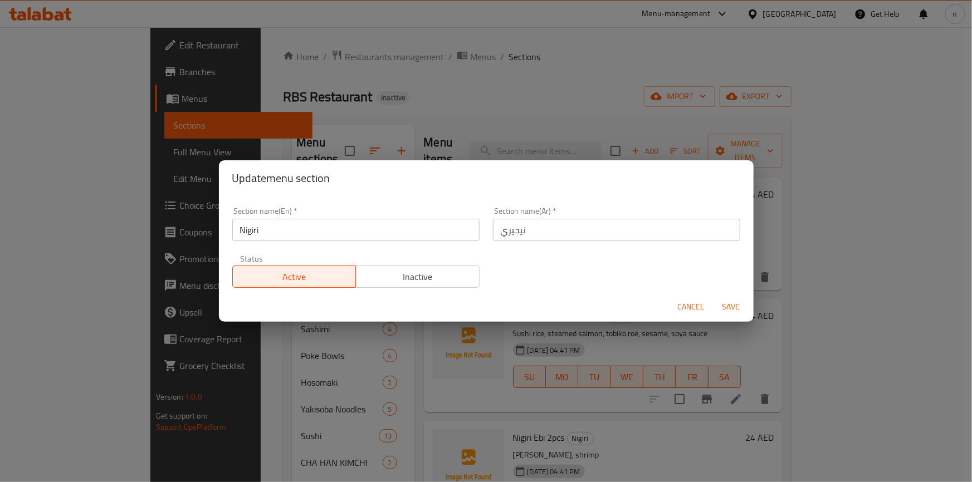
click at [690, 306] on span "Cancel" at bounding box center [691, 307] width 27 height 14
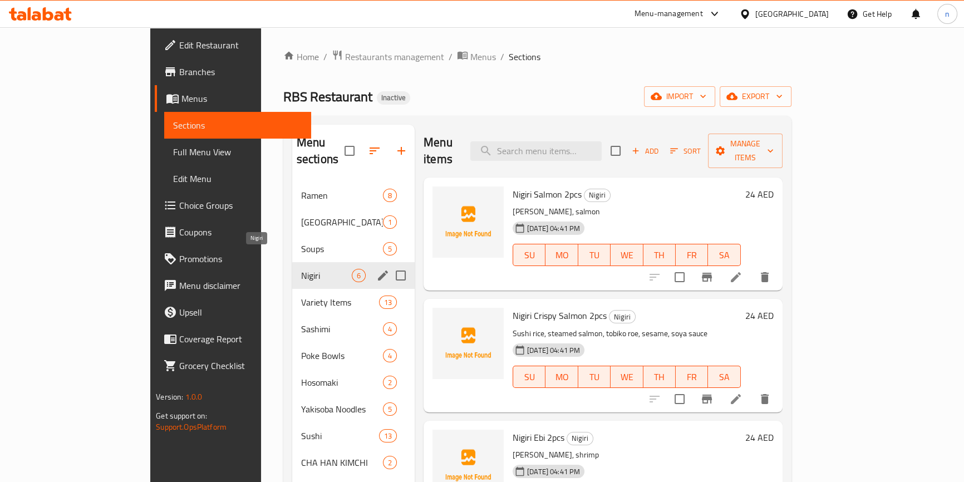
click at [301, 269] on span "Nigiri" at bounding box center [326, 275] width 51 height 13
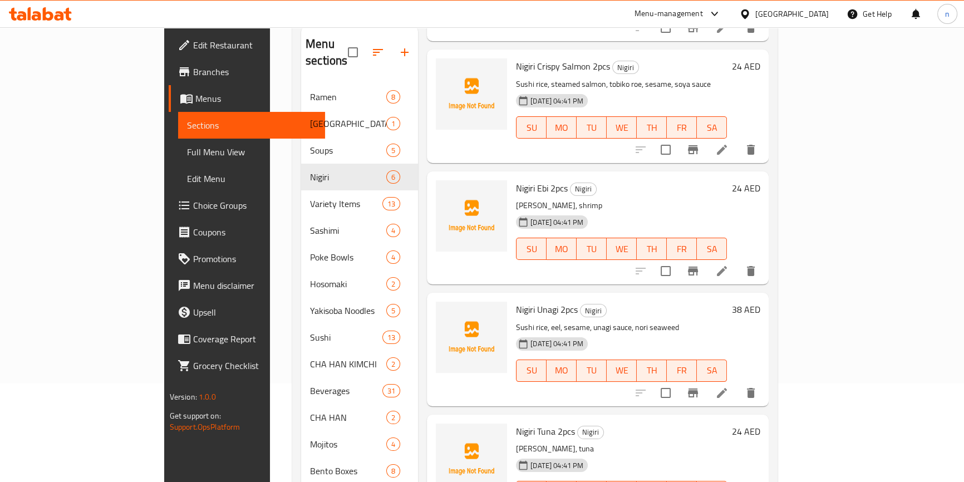
scroll to position [280, 0]
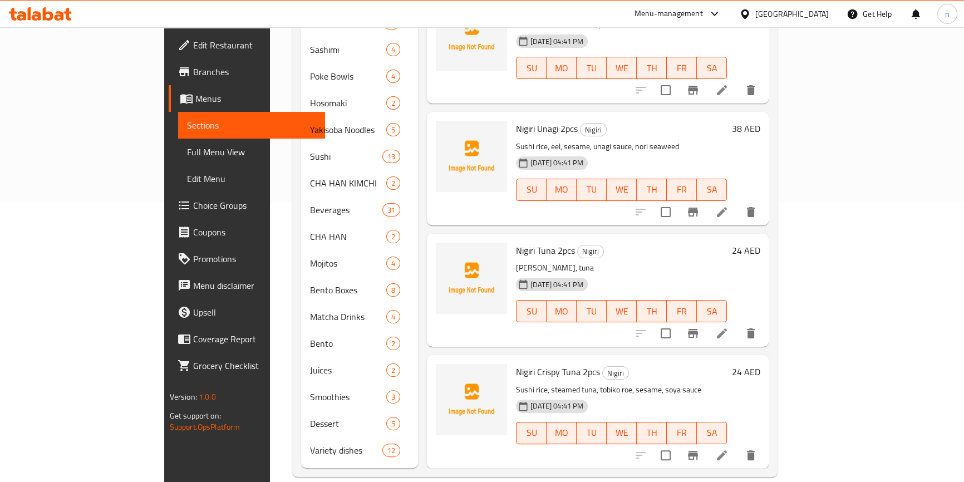
click at [729, 449] on icon at bounding box center [722, 455] width 13 height 13
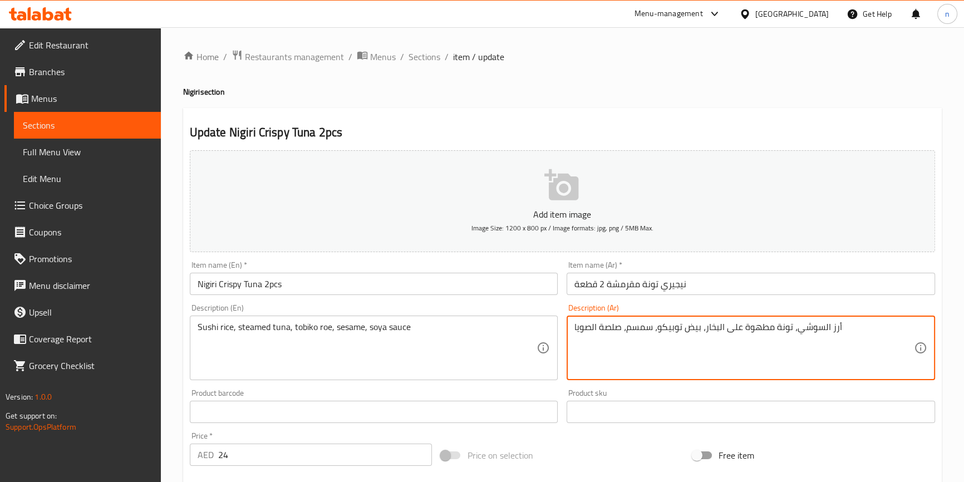
click at [766, 327] on textarea "أرز السوشي، تونة مطهوة على البخار، بيض توبيكو، سمسم، صلصة الصويا" at bounding box center [745, 348] width 340 height 53
click at [689, 328] on textarea "أرز السوشي، تونة على البخار، بيض توبيكو، سمسم، صلصة الصويا" at bounding box center [745, 348] width 340 height 53
click at [611, 331] on textarea "أرز السوشي، تونة على البخار، بطارخ توبيكو، سمسم، صلصة الصويا" at bounding box center [745, 348] width 340 height 53
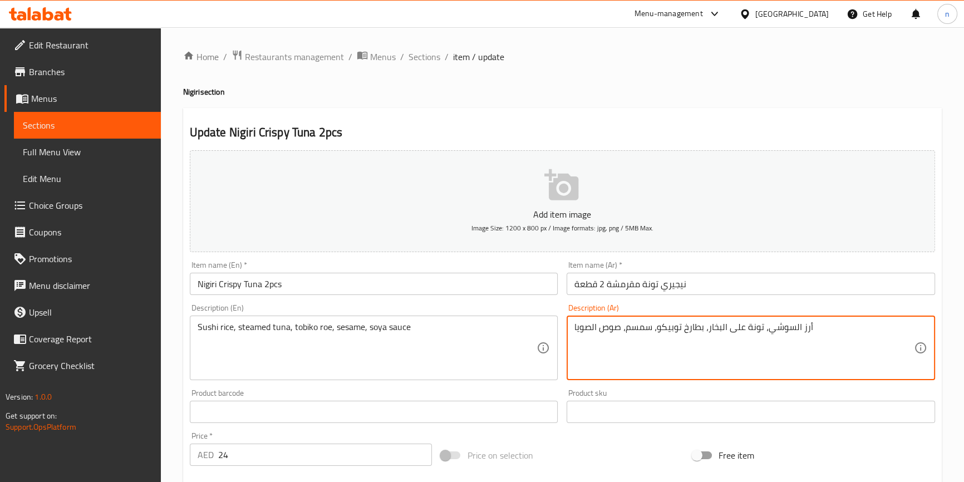
type textarea "أرز السوشي، تونة على البخار، بطارخ توبيكو، سمسم، صوص الصويا"
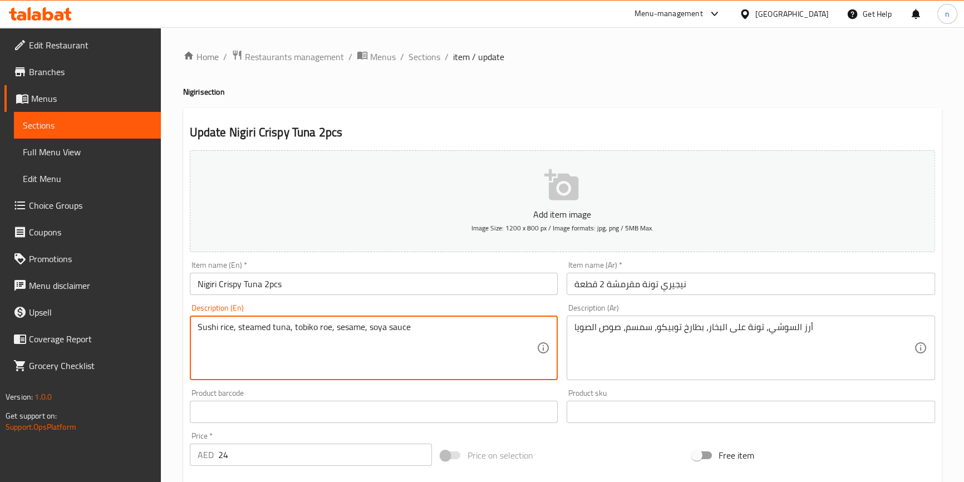
click at [175, 390] on div "Home / Restaurants management / Menus / Sections / item / update Nigiri section…" at bounding box center [563, 407] width 804 height 760
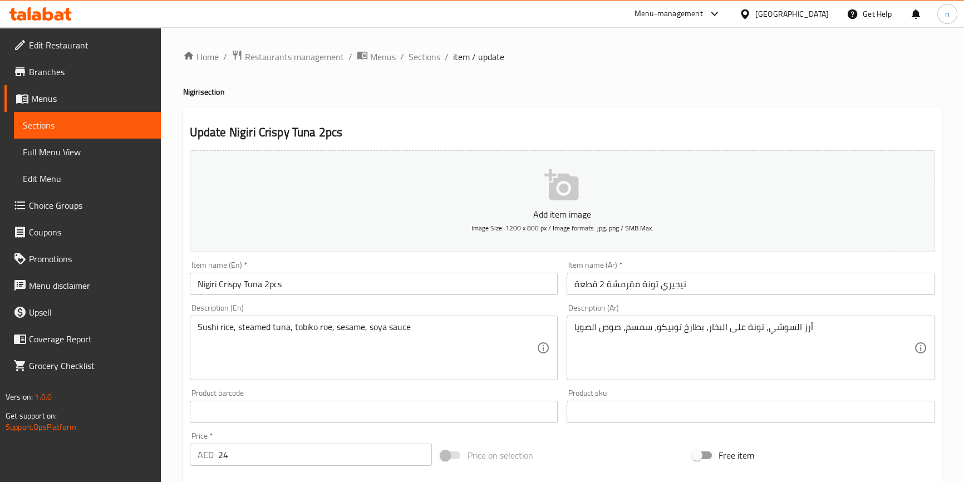
scroll to position [303, 0]
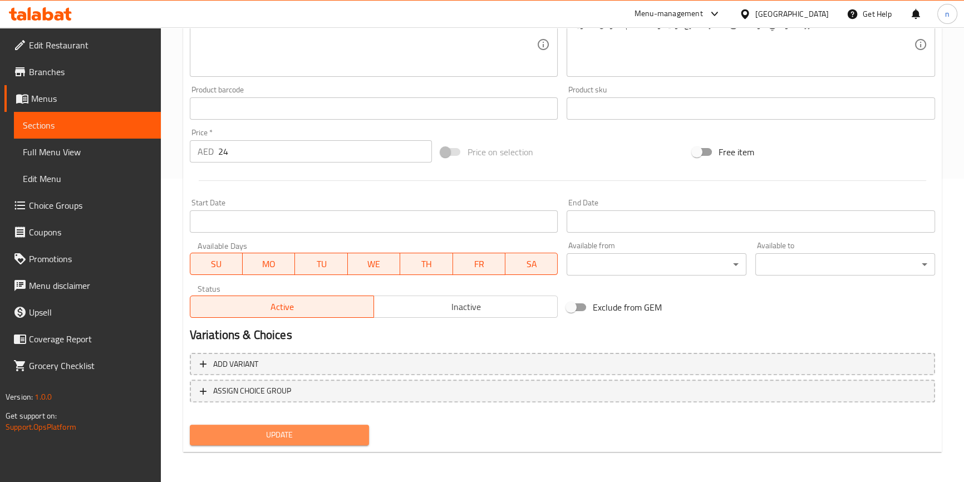
click at [260, 429] on span "Update" at bounding box center [280, 435] width 162 height 14
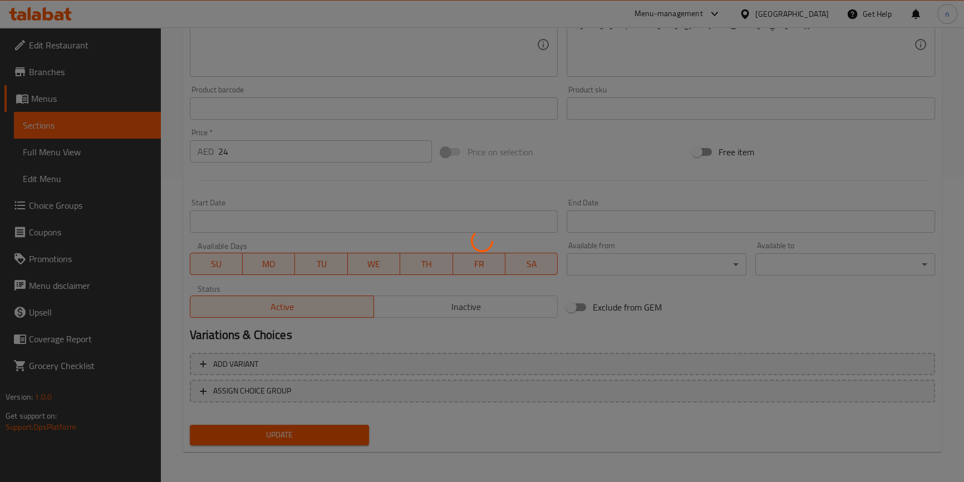
scroll to position [0, 0]
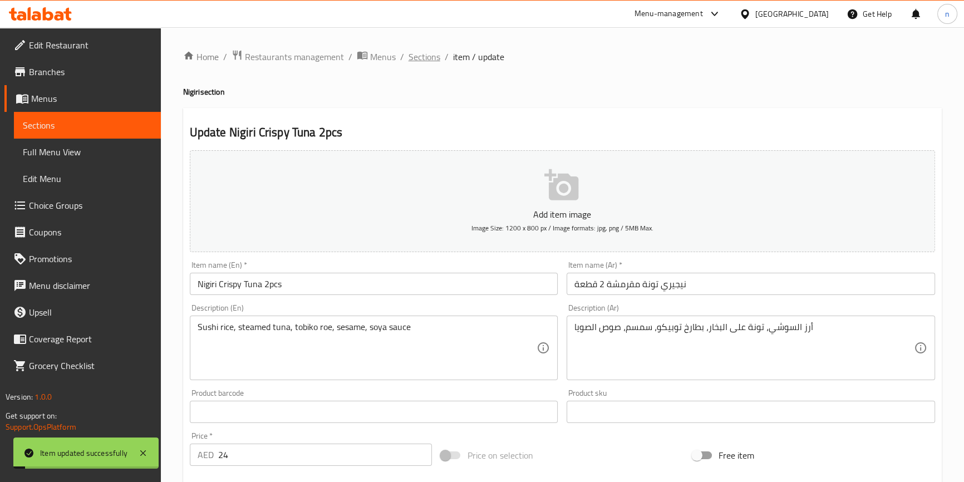
click at [414, 58] on span "Sections" at bounding box center [425, 56] width 32 height 13
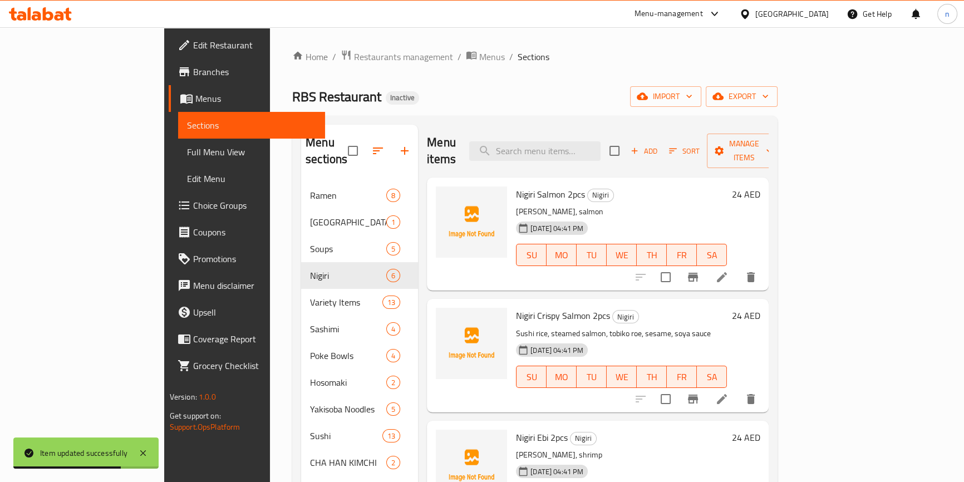
click at [270, 319] on div "Home / Restaurants management / Menus / Sections RBS Restaurant Inactive import…" at bounding box center [535, 403] width 530 height 752
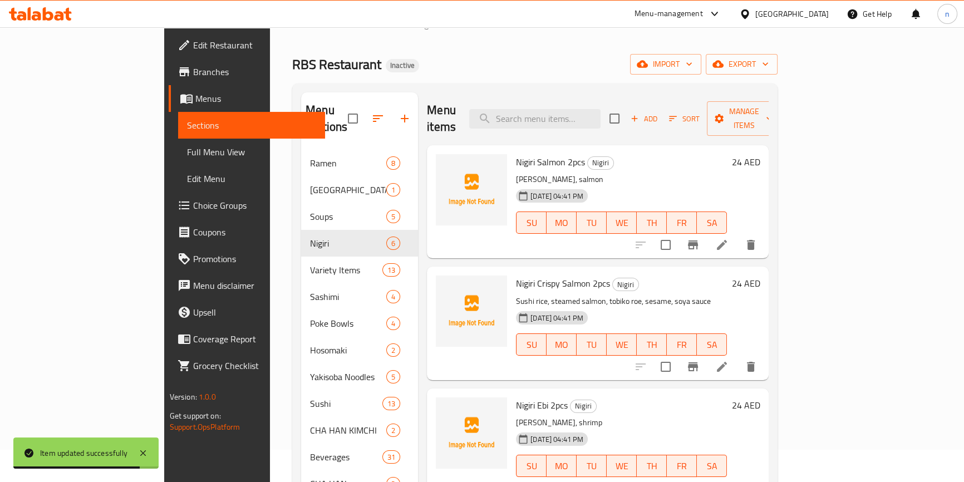
scroll to position [50, 0]
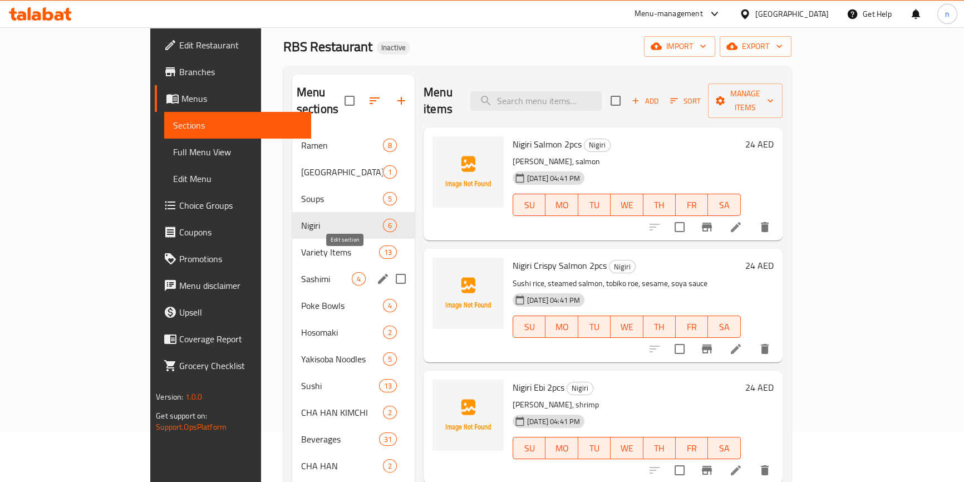
click at [376, 272] on icon "edit" at bounding box center [382, 278] width 13 height 13
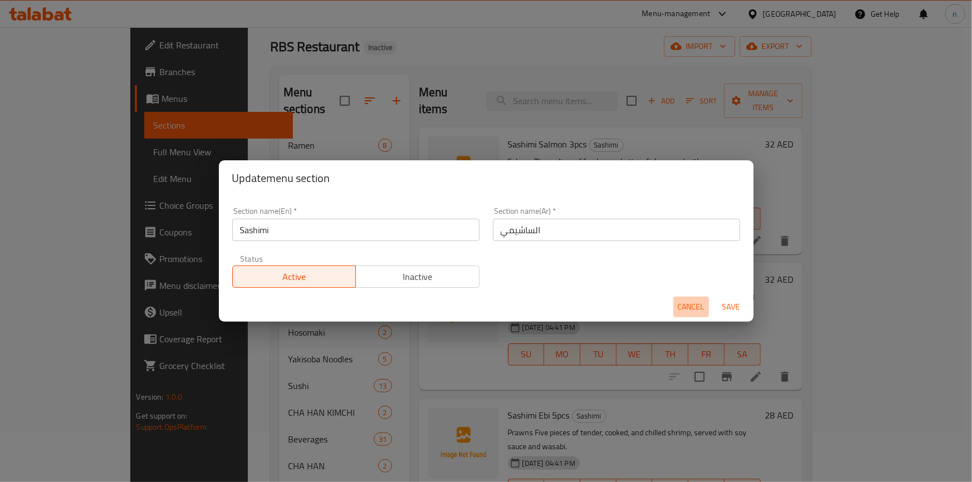
click at [679, 305] on span "Cancel" at bounding box center [691, 307] width 27 height 14
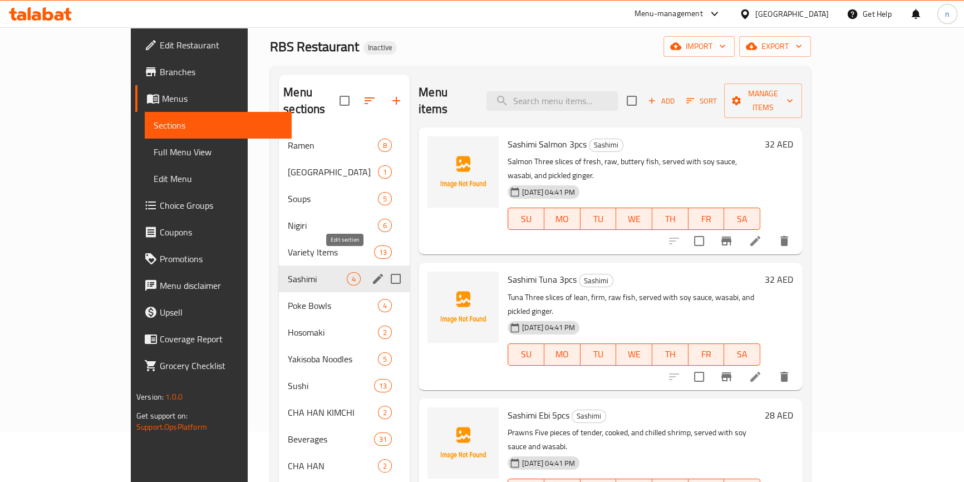
click at [373, 274] on icon "edit" at bounding box center [378, 279] width 10 height 10
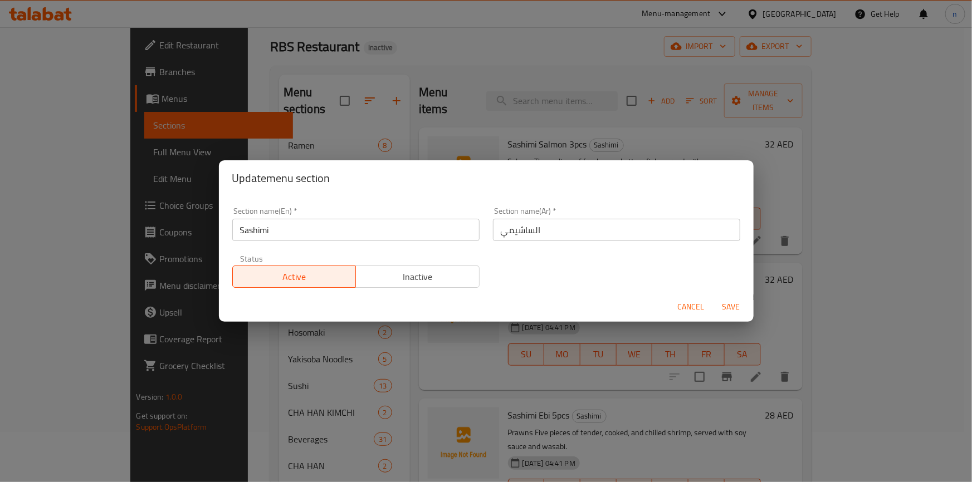
click at [696, 309] on span "Cancel" at bounding box center [691, 307] width 27 height 14
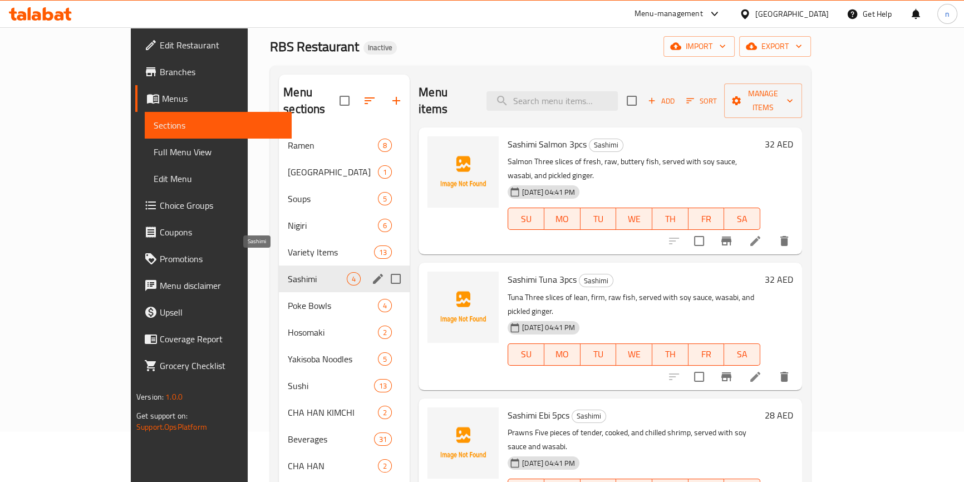
click at [288, 272] on span "Sashimi" at bounding box center [317, 278] width 59 height 13
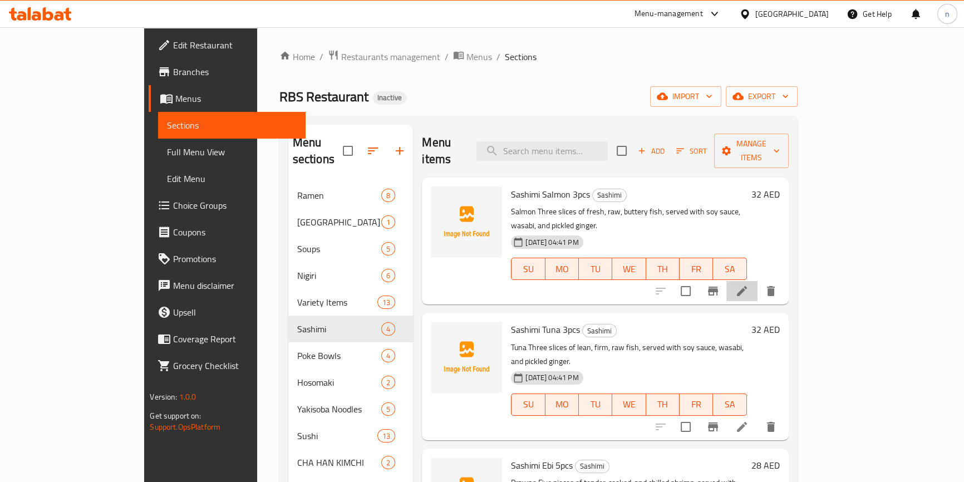
click at [758, 281] on li at bounding box center [742, 291] width 31 height 20
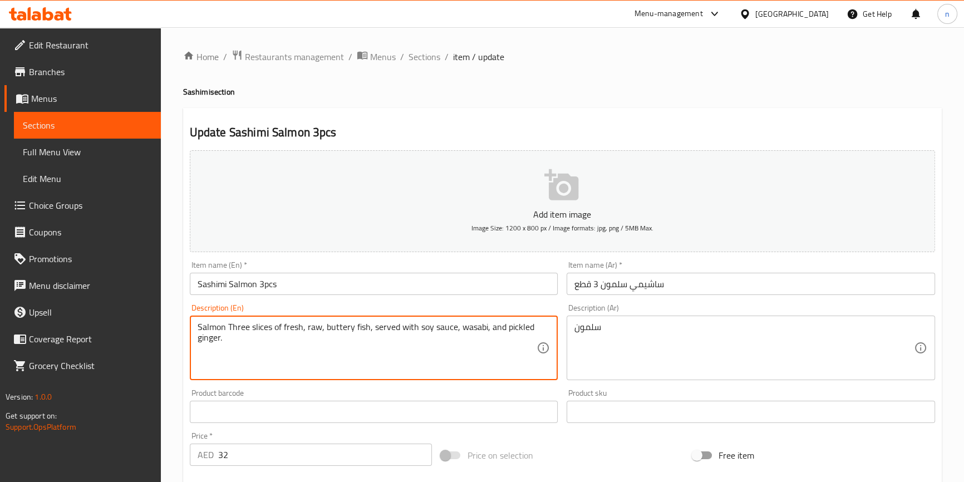
click at [283, 326] on textarea "Salmon Three slices of fresh, raw, buttery fish, served with soy sauce, wasabi,…" at bounding box center [368, 348] width 340 height 53
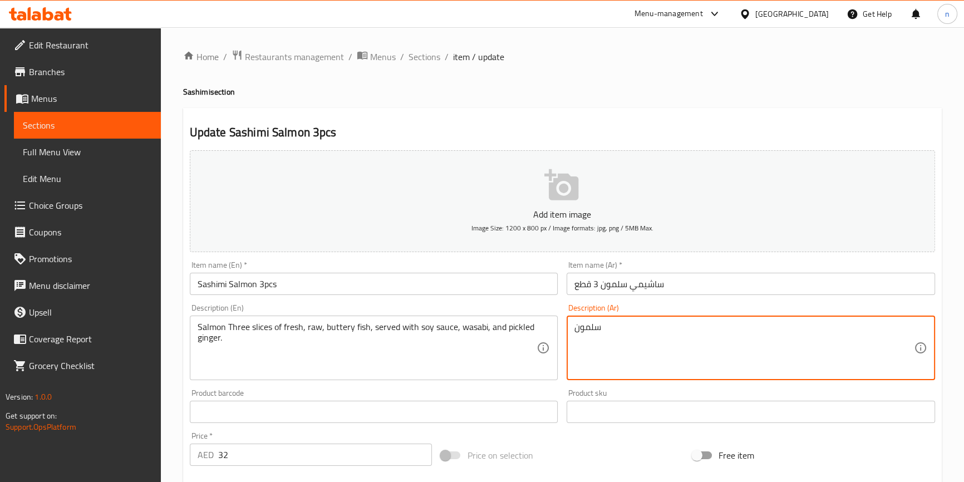
click at [587, 327] on textarea "سلمون" at bounding box center [745, 348] width 340 height 53
paste textarea "ك السلمون ثلاث شرائح من السمك الطازج النيء والزبداني، تقدم مع صلصة الصويا والفج…"
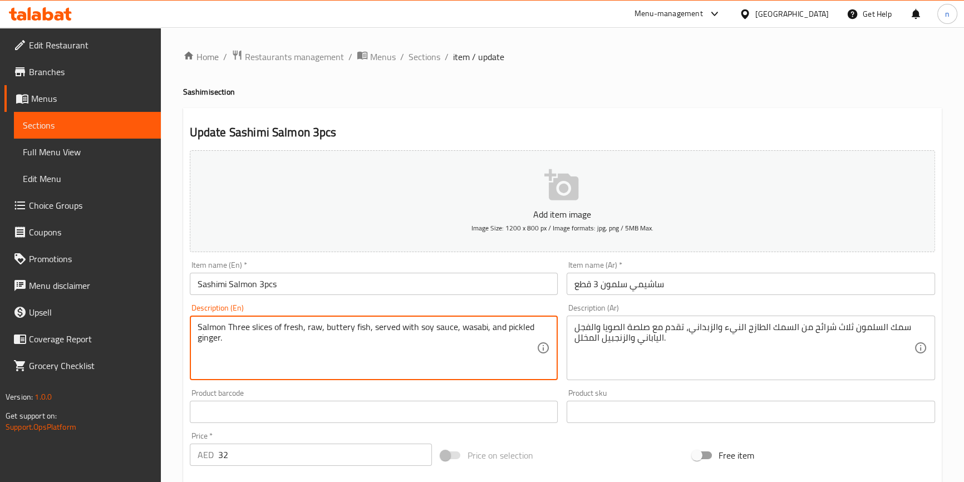
click at [491, 353] on textarea "Salmon Three slices of fresh, raw, buttery fish, served with soy sauce, wasabi,…" at bounding box center [368, 348] width 340 height 53
click at [395, 350] on textarea "Salmon Three slices of fresh, raw, buttery fish, served with soy sauce, wasabi,…" at bounding box center [368, 348] width 340 height 53
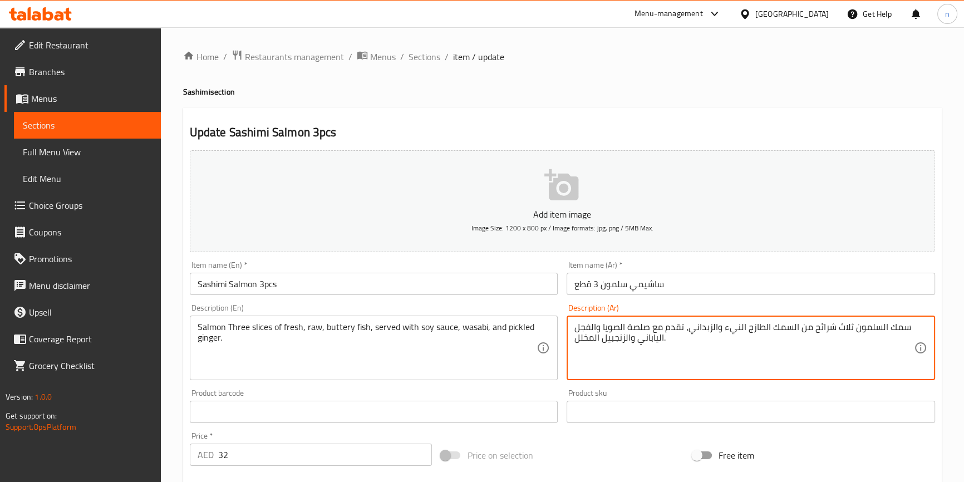
click at [904, 323] on textarea "سمك السلمون ثلاث شرائح من السمك الطازج النيء والزبداني، تقدم مع صلصة الصويا وال…" at bounding box center [745, 348] width 340 height 53
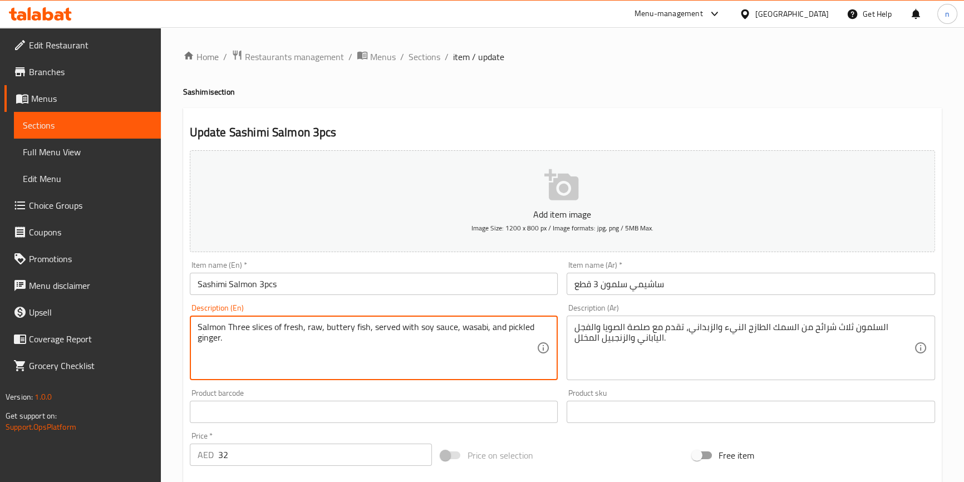
click at [315, 326] on textarea "Salmon Three slices of fresh, raw, buttery fish, served with soy sauce, wasabi,…" at bounding box center [368, 348] width 340 height 53
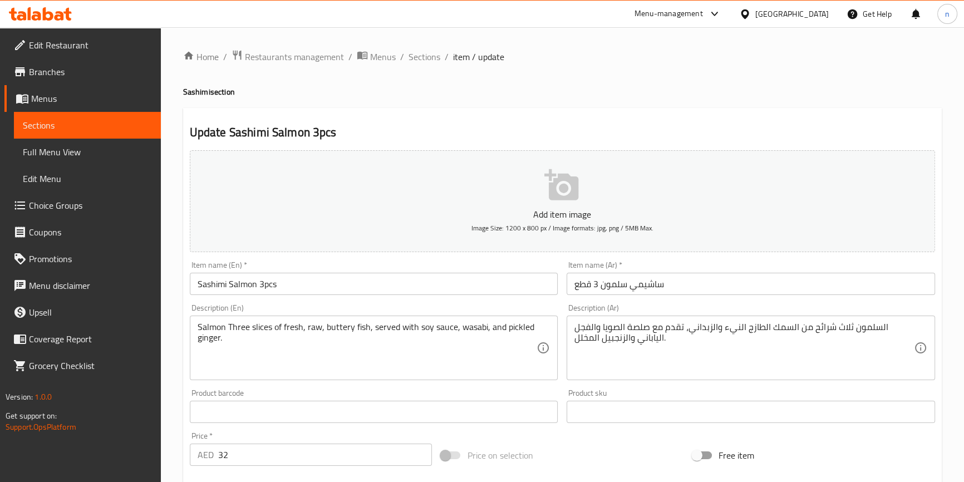
click at [593, 102] on div "Home / Restaurants management / Menus / Sections / item / update Sashimi sectio…" at bounding box center [562, 407] width 759 height 715
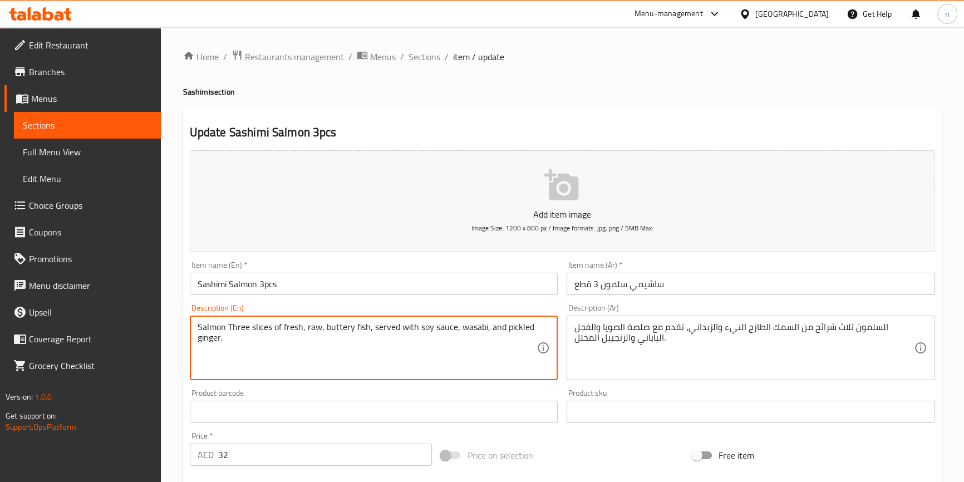
click at [315, 327] on textarea "Salmon Three slices of fresh, raw, buttery fish, served with soy sauce, wasabi,…" at bounding box center [368, 348] width 340 height 53
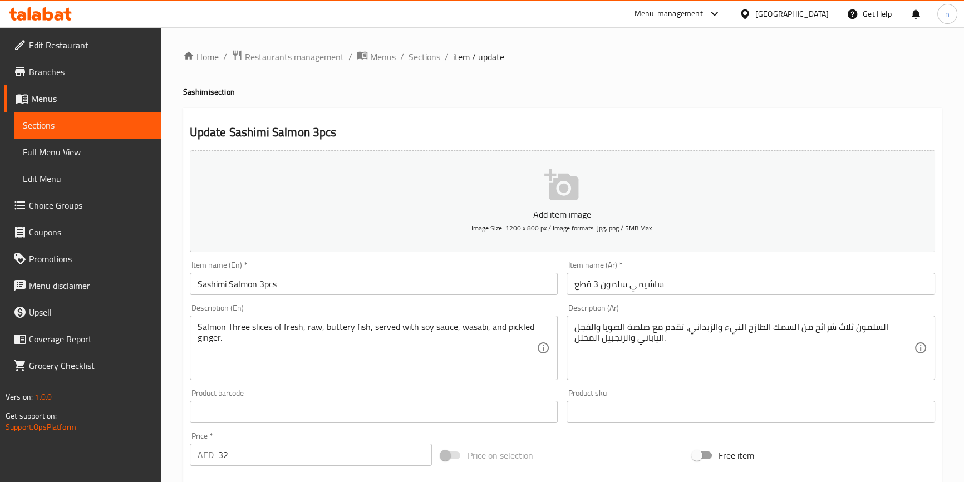
drag, startPoint x: 197, startPoint y: 324, endPoint x: 223, endPoint y: 319, distance: 27.2
click at [223, 319] on div "Salmon Three slices of fresh, raw, buttery fish, served with soy sauce, wasabi,…" at bounding box center [374, 348] width 369 height 65
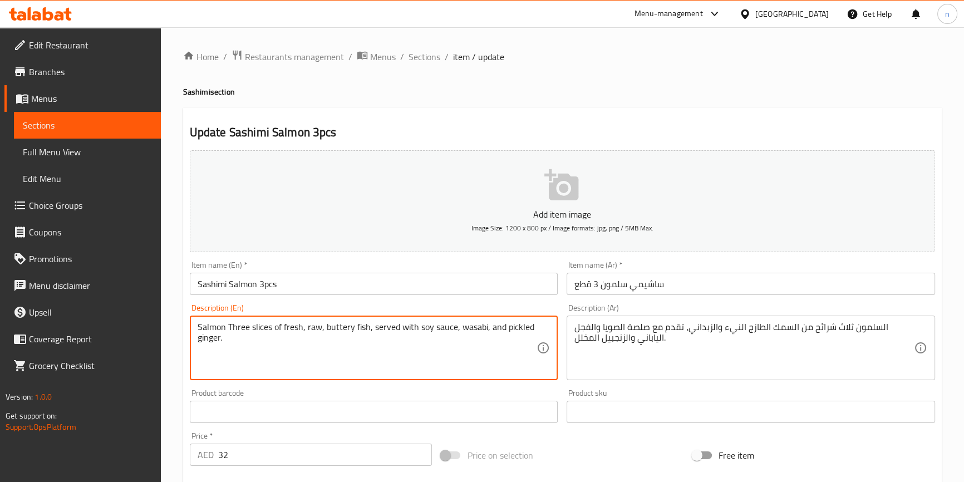
drag, startPoint x: 199, startPoint y: 325, endPoint x: 303, endPoint y: 326, distance: 103.6
click at [303, 326] on textarea "Salmon Three slices of fresh, raw, buttery fish, served with soy sauce, wasabi,…" at bounding box center [368, 348] width 340 height 53
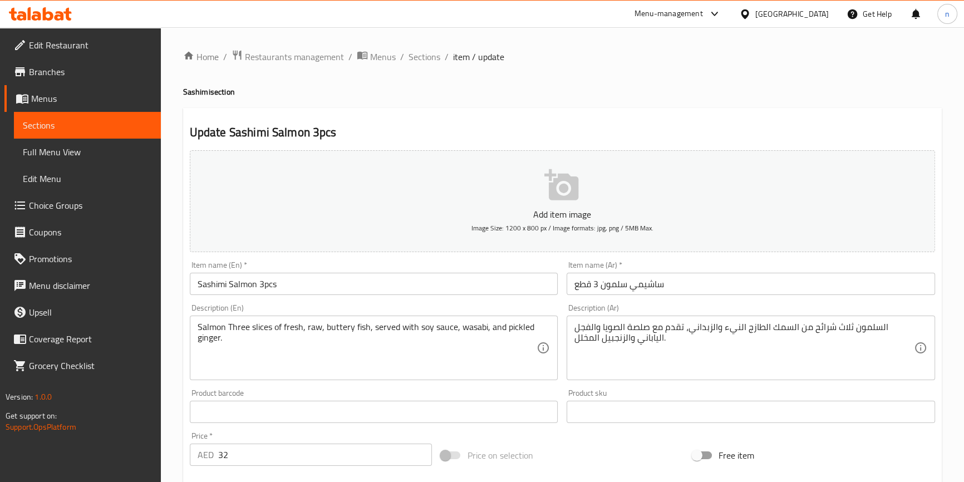
click at [179, 337] on div "Home / Restaurants management / Menus / Sections / item / update Sashimi sectio…" at bounding box center [563, 407] width 804 height 760
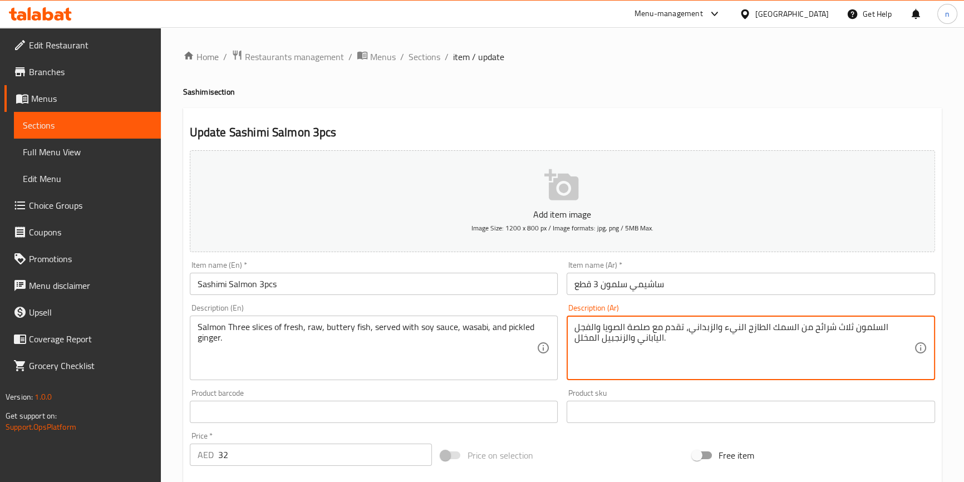
click at [814, 329] on textarea "السلمون ثلاث شرائح من السمك الطازج النيء والزبداني، تقدم مع صلصة الصويا والفجل …" at bounding box center [745, 348] width 340 height 53
click at [791, 329] on textarea "السلمون ثلاث شرائح من الطازج النيء والزبداني، تقدم مع صلصة الصويا والفجل اليابا…" at bounding box center [745, 348] width 340 height 53
click at [792, 330] on textarea "السلمون ثلاث شرائح من طازج النيء والزبداني، تقدم مع صلصة الصويا والفجل الياباني…" at bounding box center [745, 348] width 340 height 53
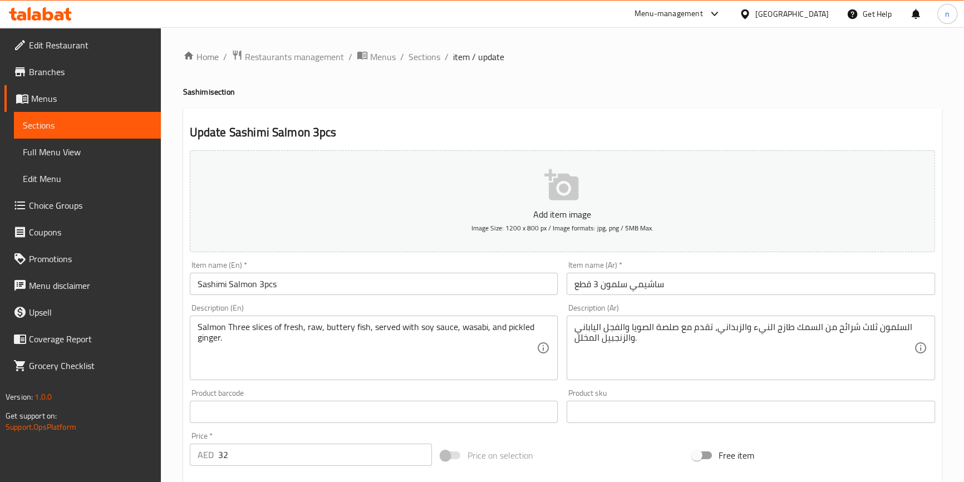
click at [314, 318] on div "Salmon Three slices of fresh, raw, buttery fish, served with soy sauce, wasabi,…" at bounding box center [374, 348] width 369 height 65
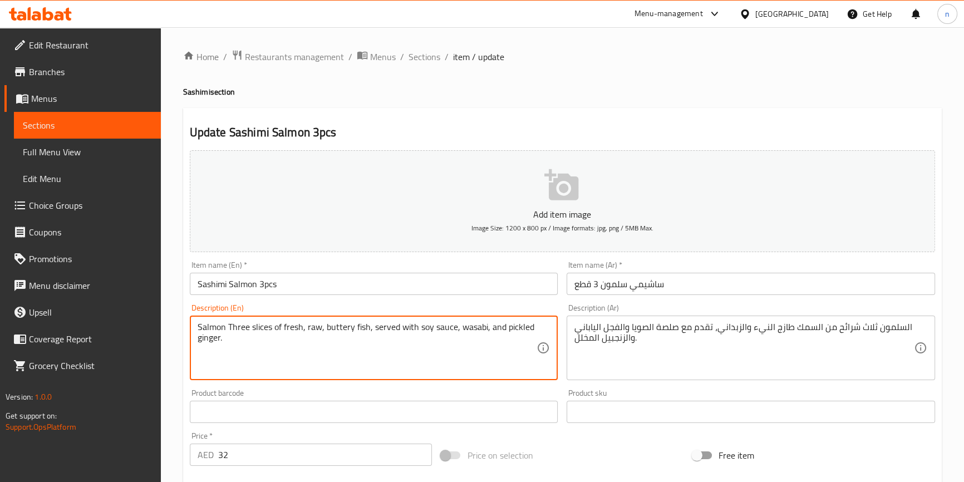
click at [314, 325] on textarea "Salmon Three slices of fresh, raw, buttery fish, served with soy sauce, wasabi,…" at bounding box center [368, 348] width 340 height 53
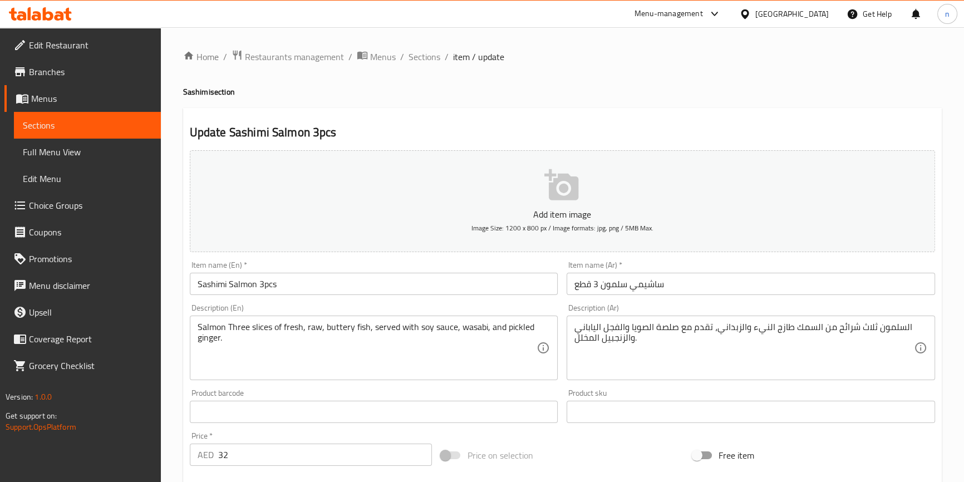
click at [301, 349] on textarea "Salmon Three slices of fresh, raw, buttery fish, served with soy sauce, wasabi,…" at bounding box center [368, 348] width 340 height 53
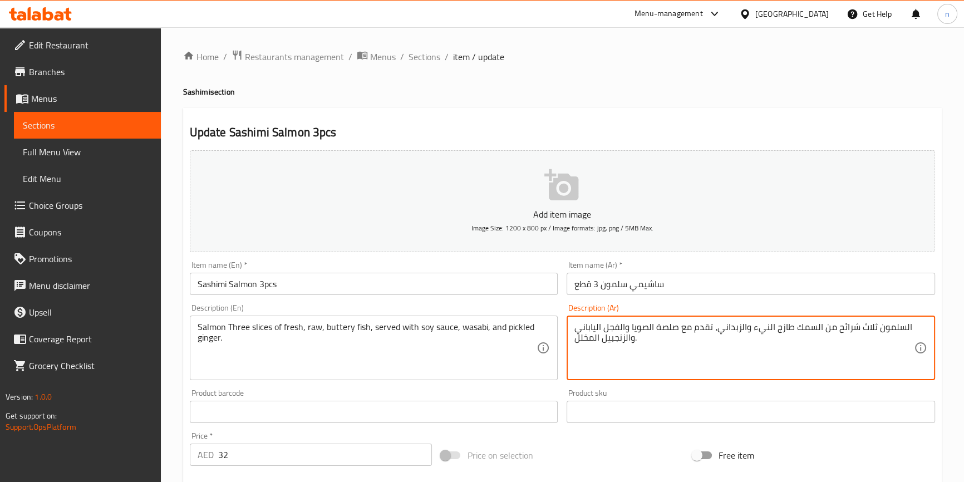
click at [667, 324] on textarea "السلمون ثلاث شرائح من السمك طازج النيء والزبداني، تقدم مع صلصة الصويا والفجل ال…" at bounding box center [745, 348] width 340 height 53
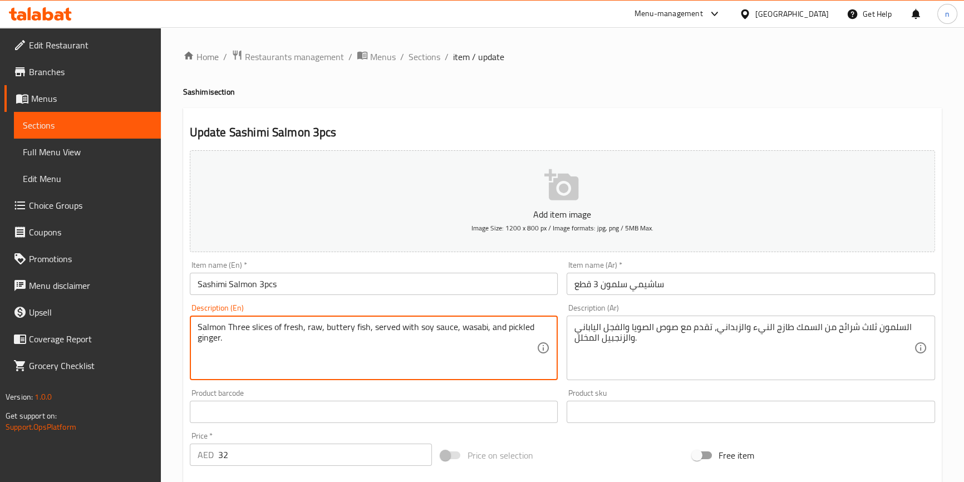
click at [471, 326] on textarea "Salmon Three slices of fresh, raw, buttery fish, served with soy sauce, wasabi,…" at bounding box center [368, 348] width 340 height 53
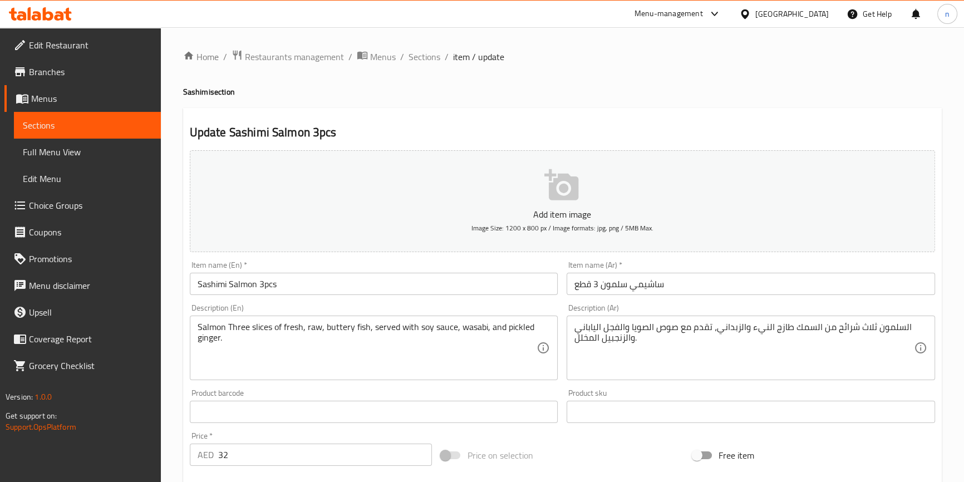
click at [417, 355] on textarea "Salmon Three slices of fresh, raw, buttery fish, served with soy sauce, wasabi,…" at bounding box center [368, 348] width 340 height 53
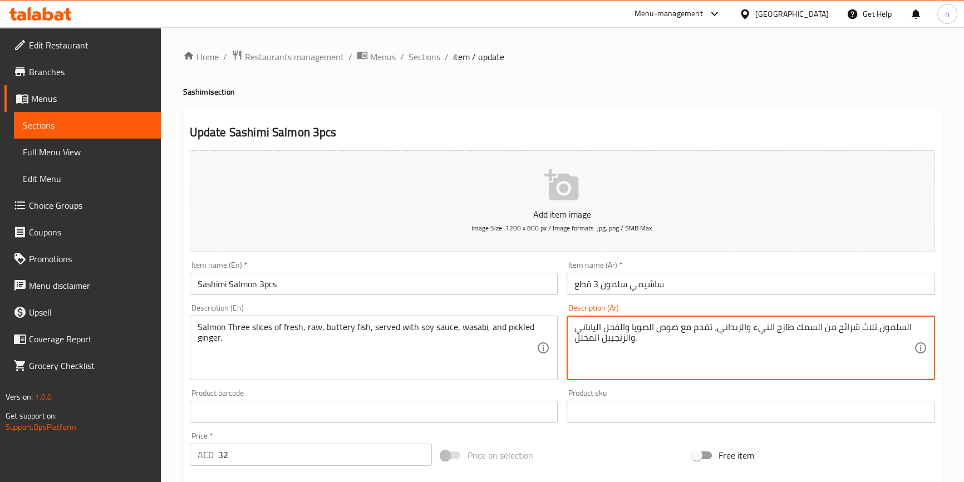
click at [645, 330] on textarea "السلمون ثلاث شرائح من السمك طازج النيء والزبداني، تقدم مع صوص الصويا والفجل الي…" at bounding box center [745, 348] width 340 height 53
type textarea "السلمون ثلاث شرائح من السمك طازج النيء والزبداني، تقدم مع صوص وسابي والفجل اليا…"
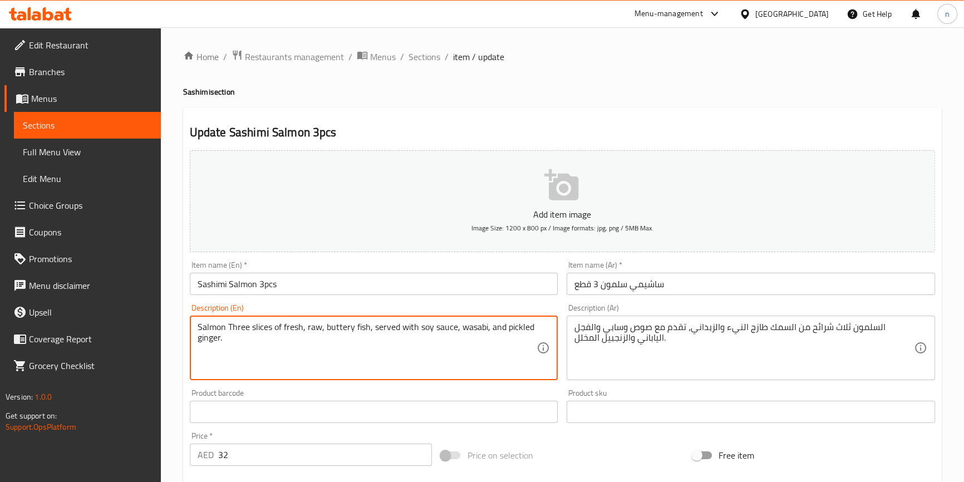
drag, startPoint x: 415, startPoint y: 329, endPoint x: 453, endPoint y: 332, distance: 38.1
type textarea "Salmon Three slices of fresh, raw, buttery fish, served with soy sauce, wasabi,…"
click at [345, 348] on textarea "Salmon Three slices of fresh, raw, buttery fish, served with soy sauce, wasabi,…" at bounding box center [368, 348] width 340 height 53
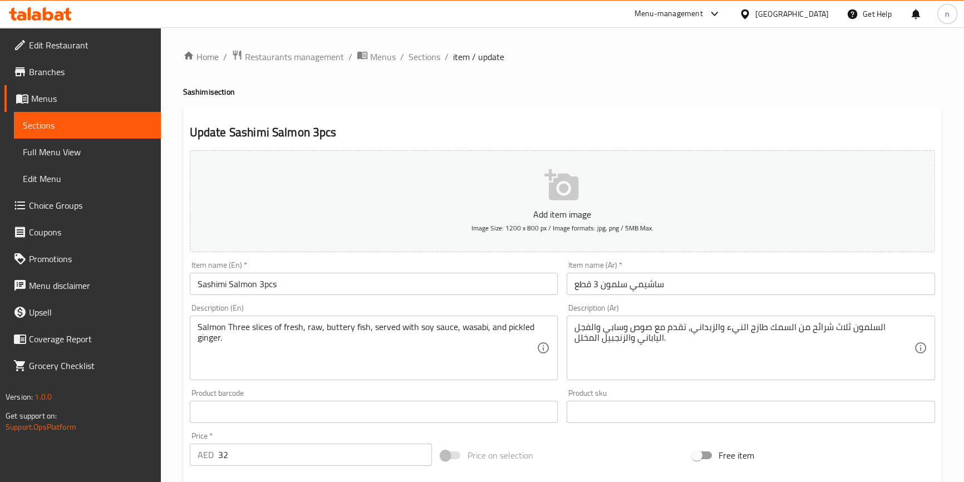
click at [361, 361] on textarea "Salmon Three slices of fresh, raw, buttery fish, served with soy sauce, wasabi,…" at bounding box center [368, 348] width 340 height 53
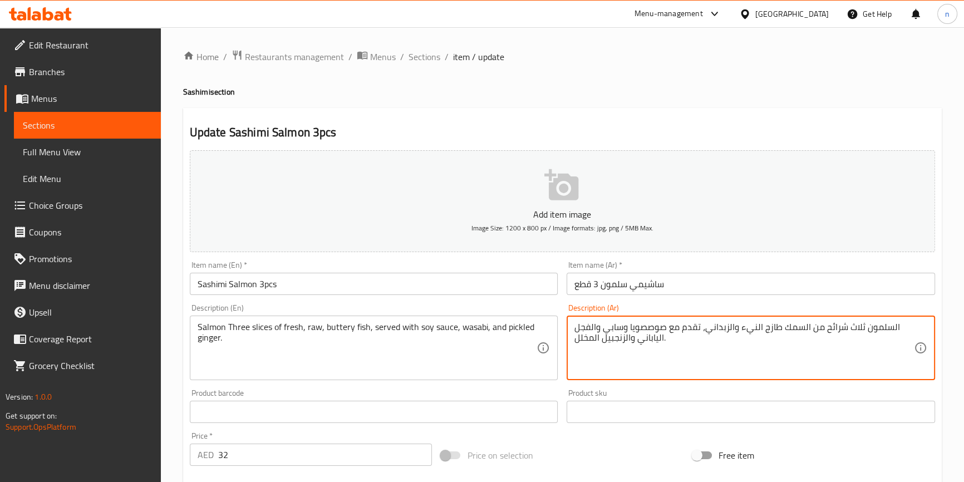
click at [646, 328] on textarea "السلمون ثلاث شرائح من السمك طازج النيء والزبداني، تقدم مع صوصصويا وسابي والفجل …" at bounding box center [745, 348] width 340 height 53
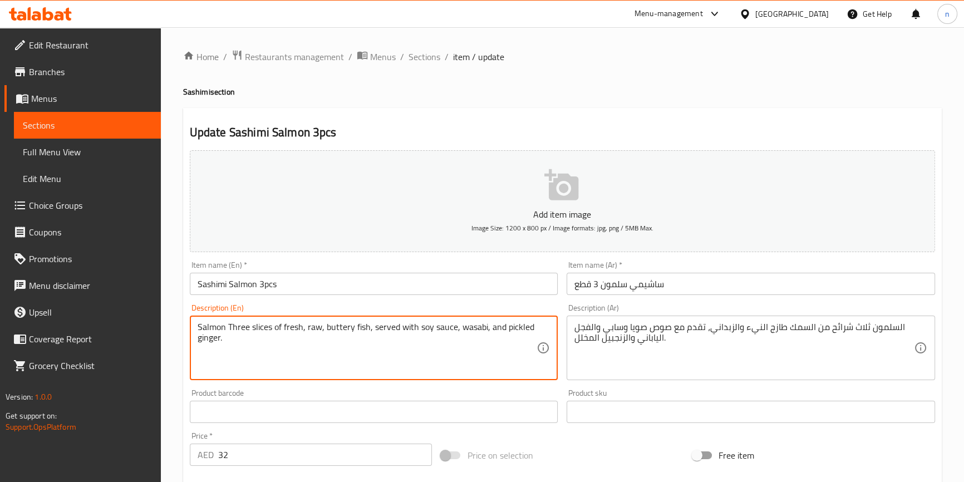
drag, startPoint x: 504, startPoint y: 328, endPoint x: 531, endPoint y: 343, distance: 30.7
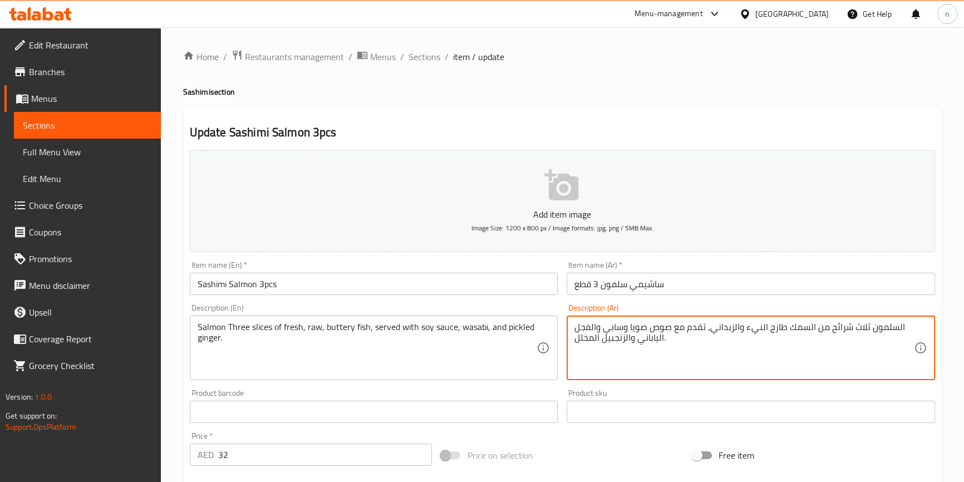
drag, startPoint x: 599, startPoint y: 324, endPoint x: 635, endPoint y: 360, distance: 51.2
type textarea "السلمون ثلاث شرائح من السمك طازج النيء والزبداني، تقدم مع صوص صويا وسابي والزنج…"
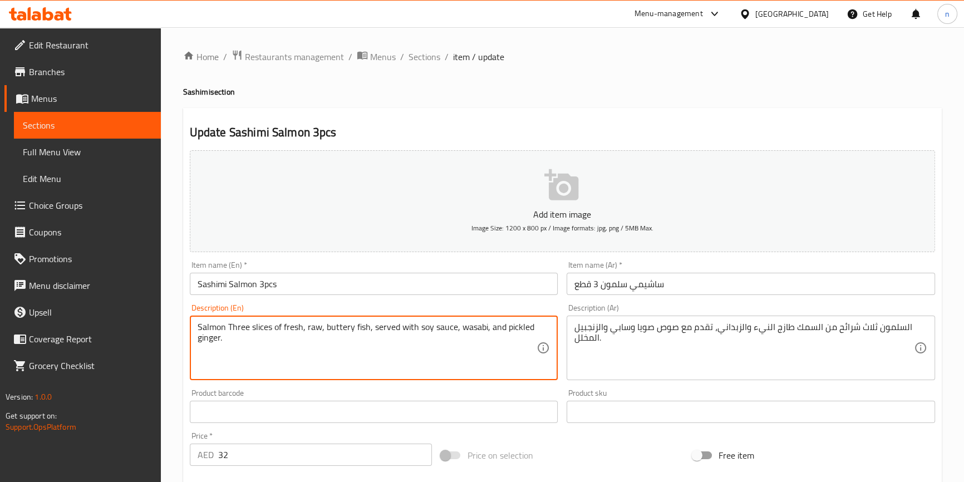
click at [492, 347] on textarea "Salmon Three slices of fresh, raw, buttery fish, served with soy sauce, wasabi,…" at bounding box center [368, 348] width 340 height 53
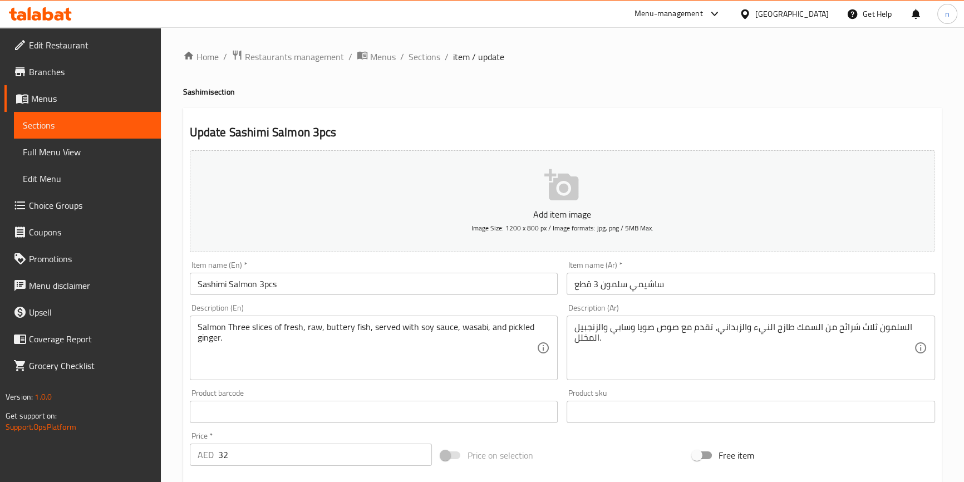
click at [175, 373] on div "Home / Restaurants management / Menus / Sections / item / update Sashimi sectio…" at bounding box center [563, 407] width 804 height 760
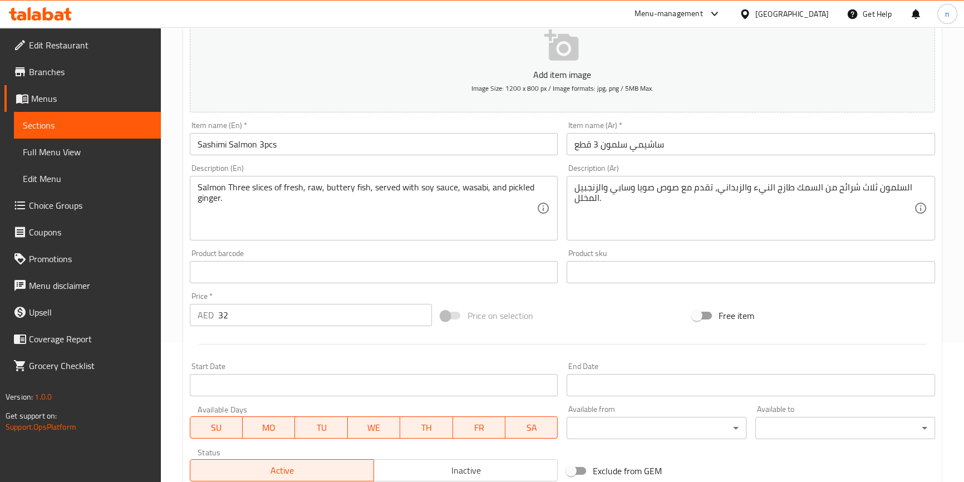
scroll to position [303, 0]
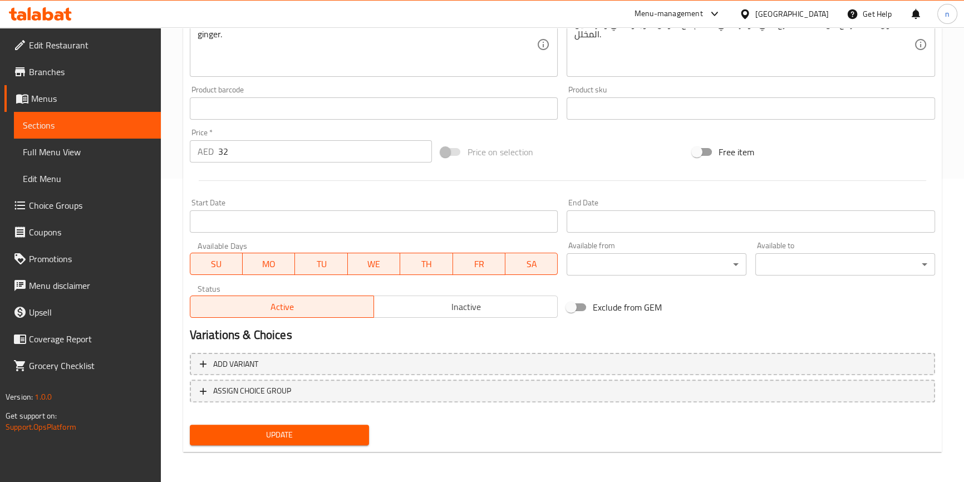
click at [282, 428] on span "Update" at bounding box center [280, 435] width 162 height 14
click at [282, 445] on div "Update" at bounding box center [279, 435] width 189 height 30
click at [282, 440] on span "Update" at bounding box center [280, 435] width 162 height 14
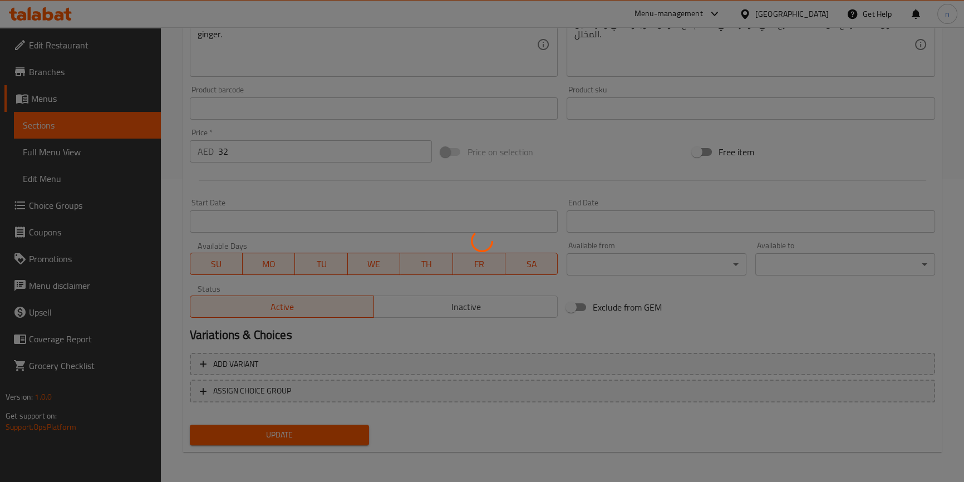
scroll to position [0, 0]
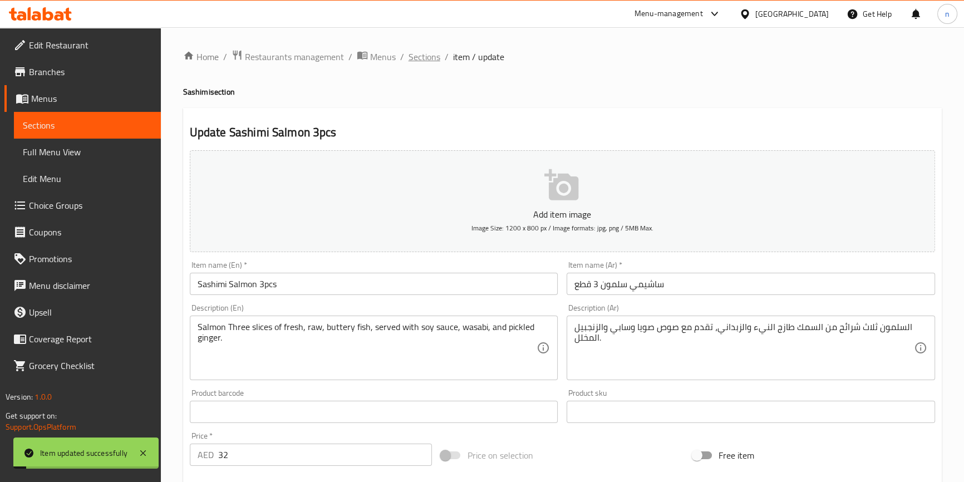
click at [414, 60] on span "Sections" at bounding box center [425, 56] width 32 height 13
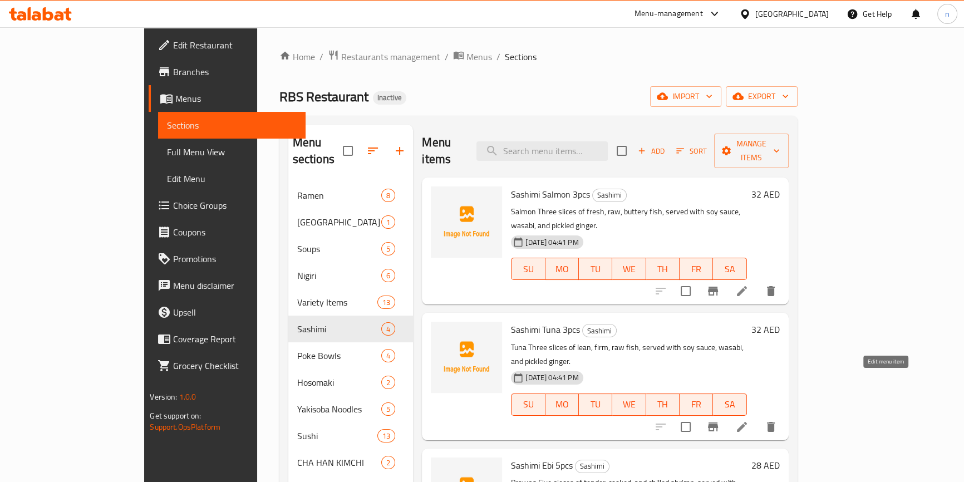
click at [749, 420] on icon at bounding box center [742, 426] width 13 height 13
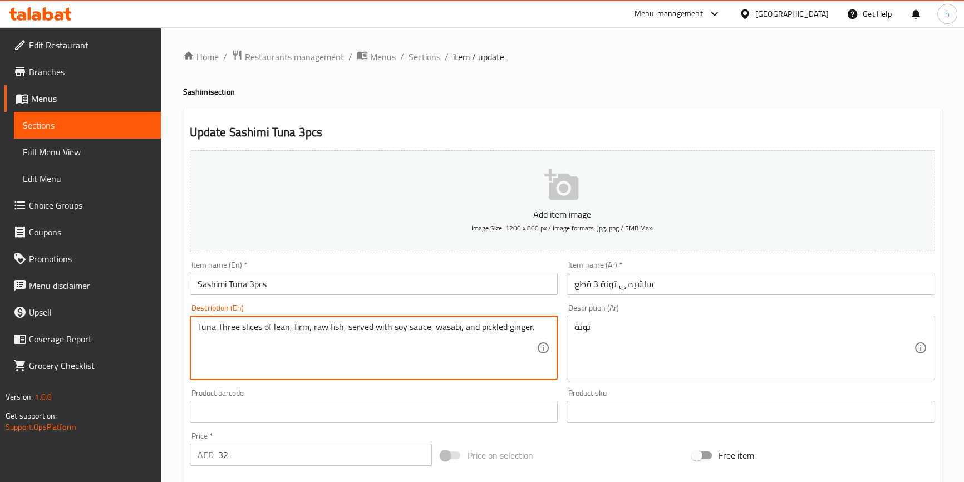
drag, startPoint x: 198, startPoint y: 325, endPoint x: 577, endPoint y: 312, distance: 378.9
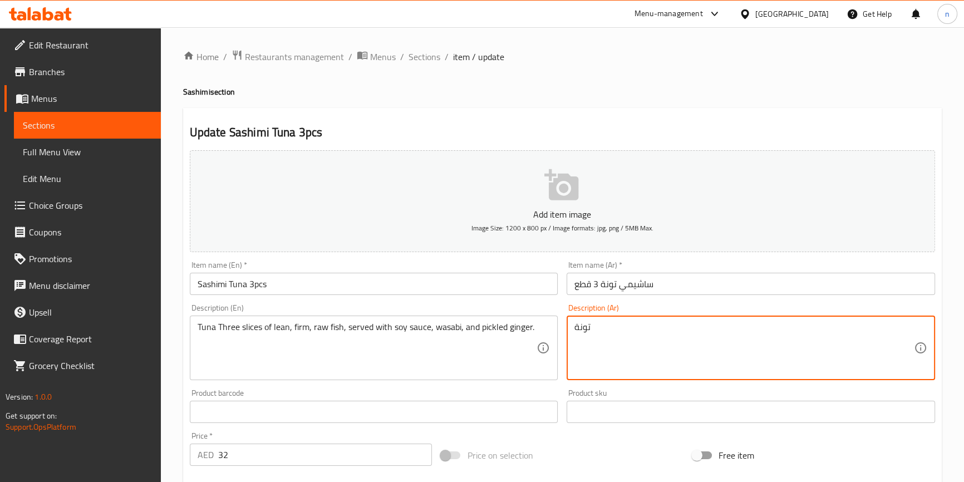
click at [584, 322] on textarea "تونة" at bounding box center [745, 348] width 340 height 53
paste textarea "ثلاث شرائح من السمك النيء الخالي من الدهون، تقدم مع صلصة الصويا والفجل الياباني…"
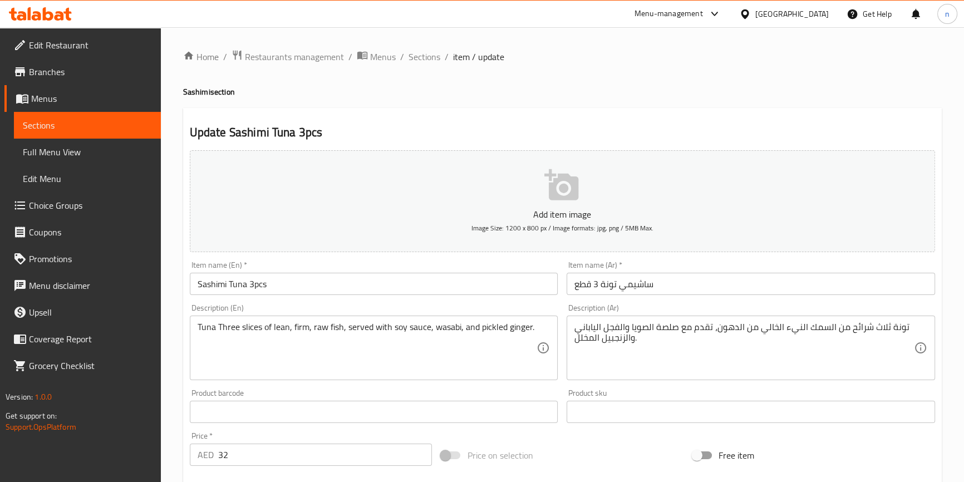
click at [538, 331] on div "Tuna Three slices of lean, firm, raw fish, served with soy sauce, wasabi, and p…" at bounding box center [374, 348] width 369 height 65
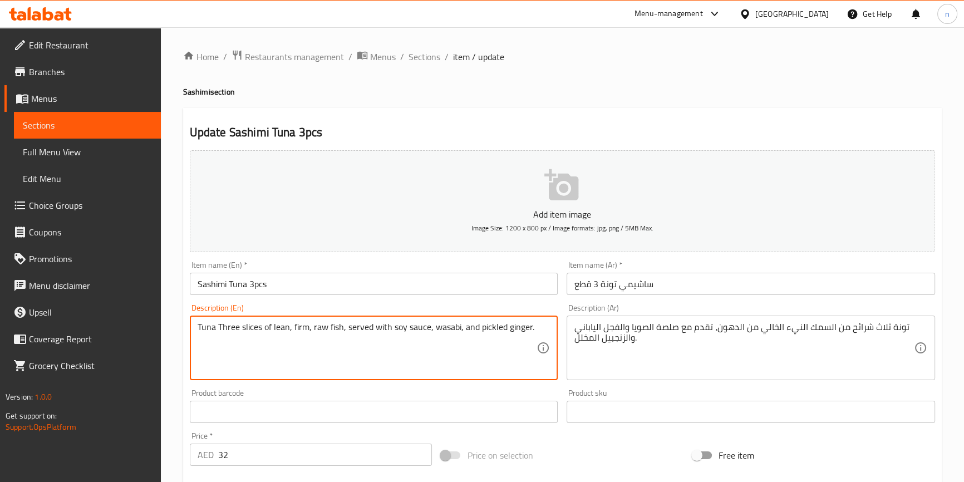
click at [227, 352] on textarea "Tuna Three slices of lean, firm, raw fish, served with soy sauce, wasabi, and p…" at bounding box center [368, 348] width 340 height 53
click at [278, 328] on textarea "Tuna Three slices of lean, firm, raw fish, served with soy sauce, wasabi, and p…" at bounding box center [368, 348] width 340 height 53
click at [280, 324] on textarea "Tuna Three slices of lean, firm, raw fish, served with soy sauce, wasabi, and p…" at bounding box center [368, 348] width 340 height 53
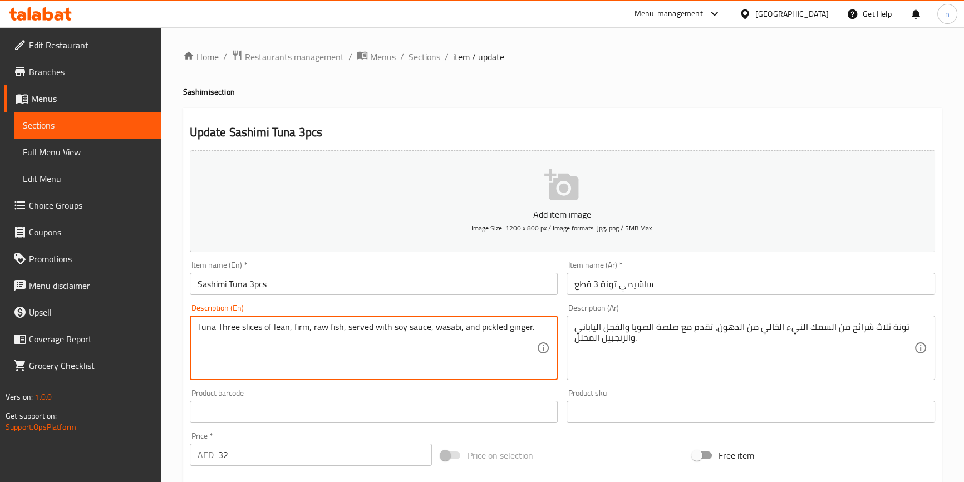
click at [256, 357] on textarea "Tuna Three slices of lean, firm, raw fish, served with soy sauce, wasabi, and p…" at bounding box center [368, 348] width 340 height 53
click at [303, 323] on textarea "Tuna Three slices of lean, firm, raw fish, served with soy sauce, wasabi, and p…" at bounding box center [368, 348] width 340 height 53
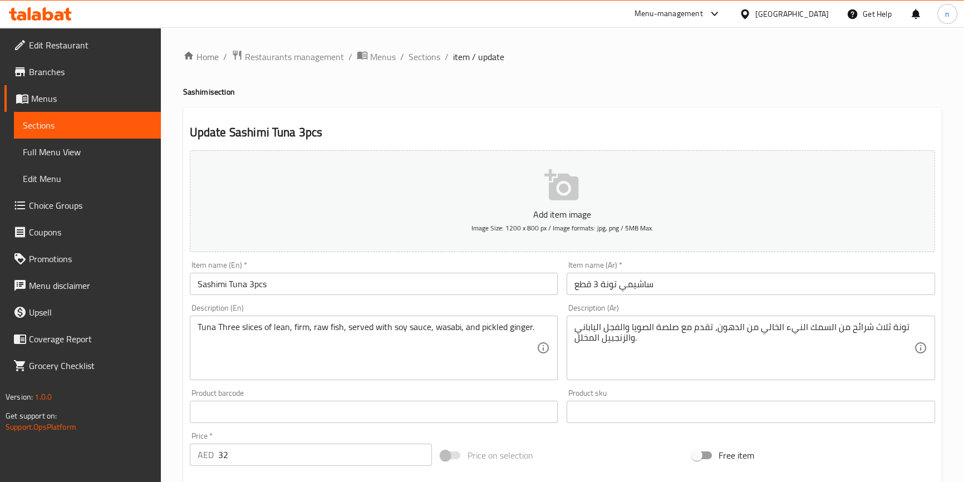
click at [747, 110] on div "Update Sashimi Tuna 3pcs Add item image Image Size: 1200 x 800 px / Image forma…" at bounding box center [562, 432] width 759 height 648
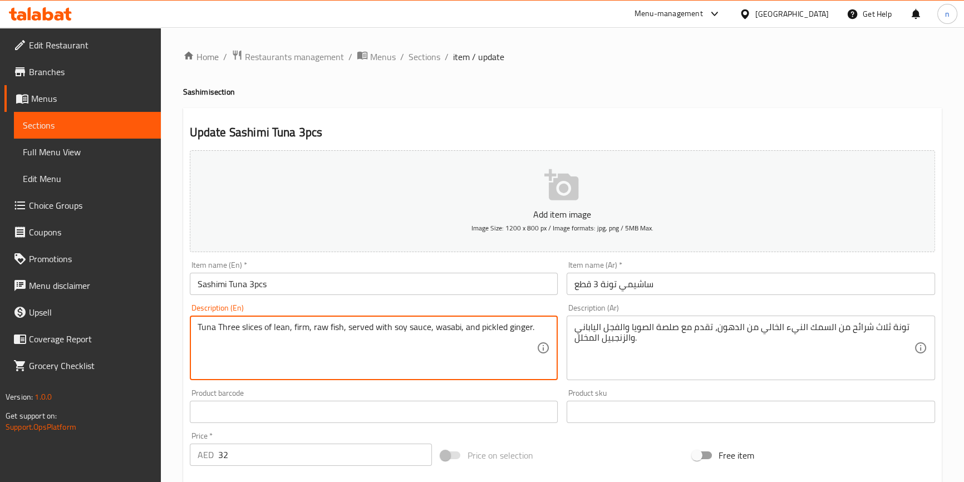
click at [283, 323] on textarea "Tuna Three slices of lean, firm, raw fish, served with soy sauce, wasabi, and p…" at bounding box center [368, 348] width 340 height 53
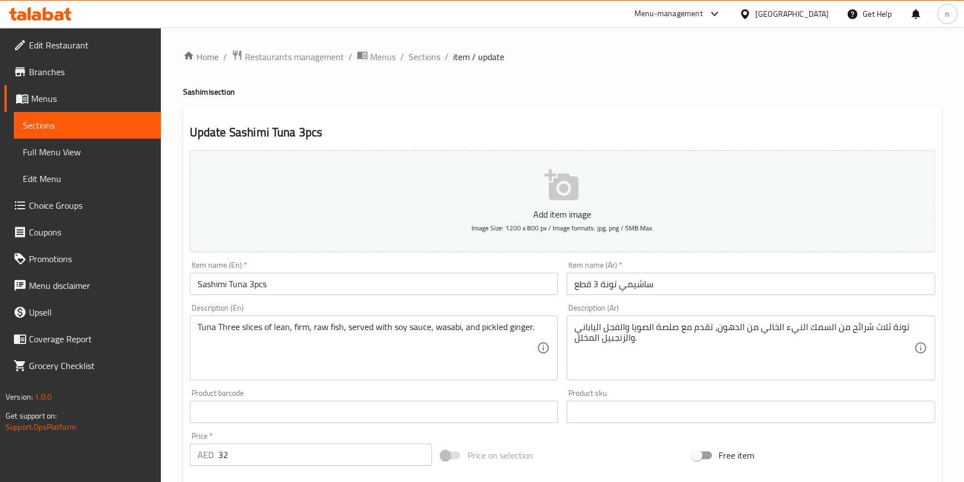
click at [303, 330] on textarea "Tuna Three slices of lean, firm, raw fish, served with soy sauce, wasabi, and p…" at bounding box center [368, 348] width 340 height 53
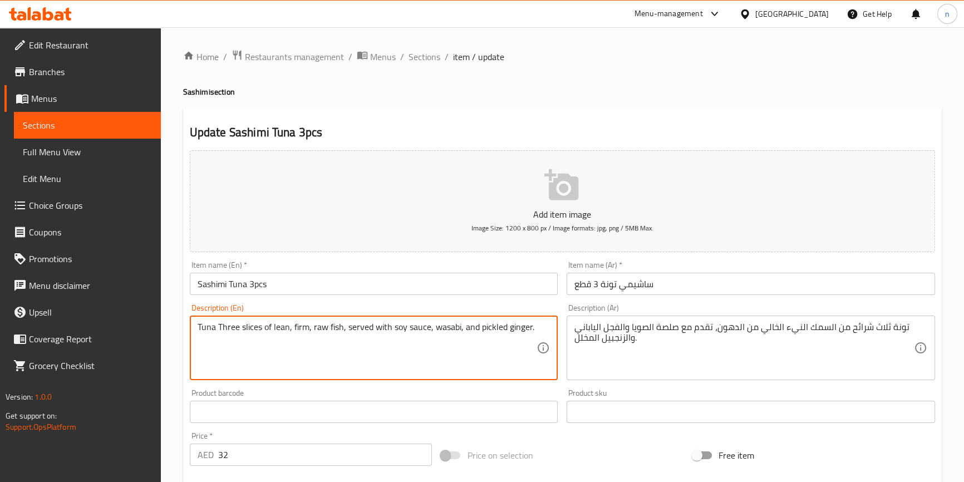
click at [303, 330] on textarea "Tuna Three slices of lean, firm, raw fish, served with soy sauce, wasabi, and p…" at bounding box center [368, 348] width 340 height 53
click at [300, 326] on textarea "Tuna Three slices of lean, firm, raw fish, served with soy sauce, wasabi, and p…" at bounding box center [368, 348] width 340 height 53
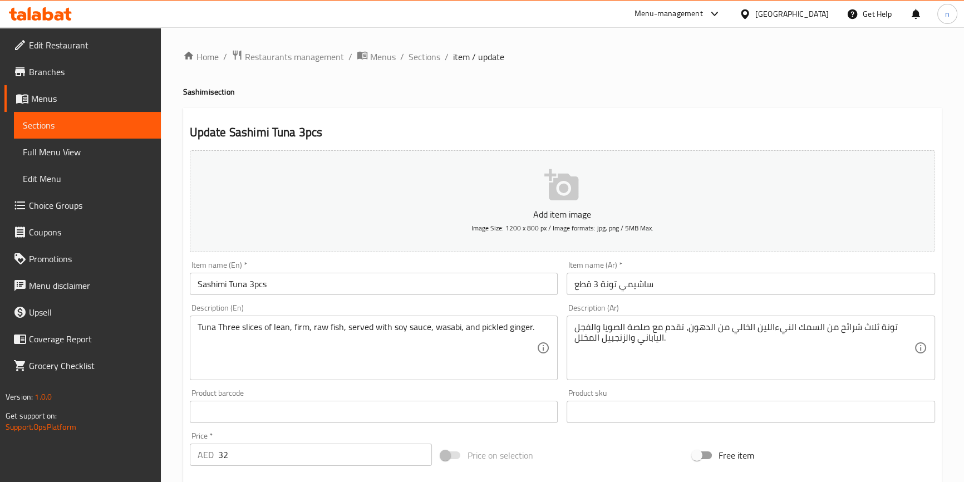
click at [167, 364] on div "Home / Restaurants management / Menus / Sections / item / update Sashimi sectio…" at bounding box center [563, 407] width 804 height 760
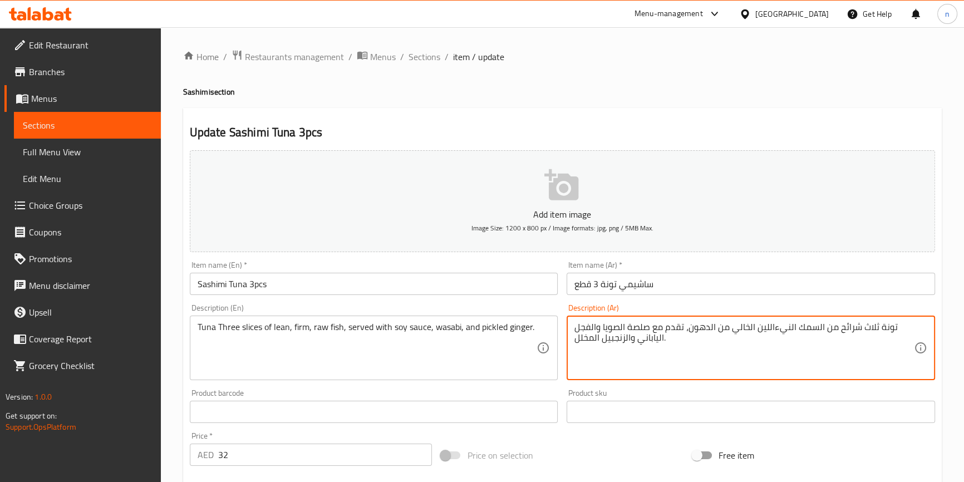
drag, startPoint x: 754, startPoint y: 326, endPoint x: 687, endPoint y: 329, distance: 66.9
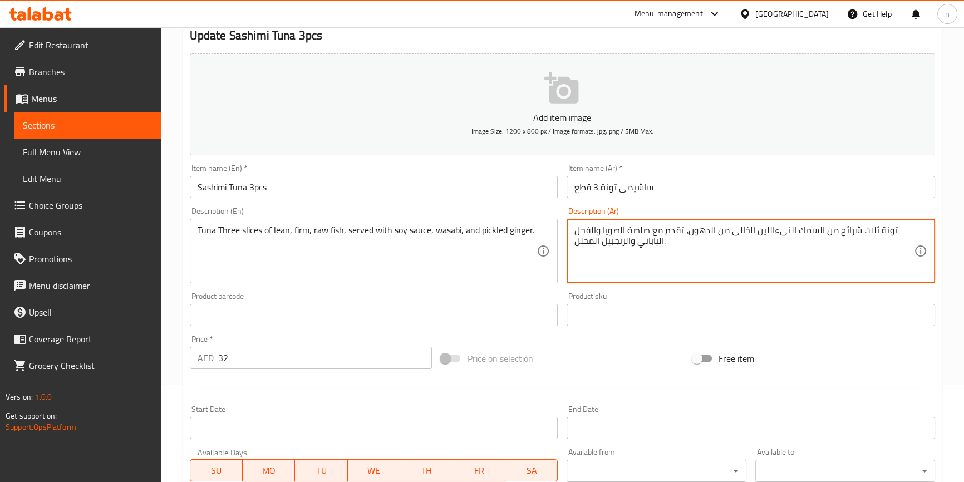
scroll to position [101, 0]
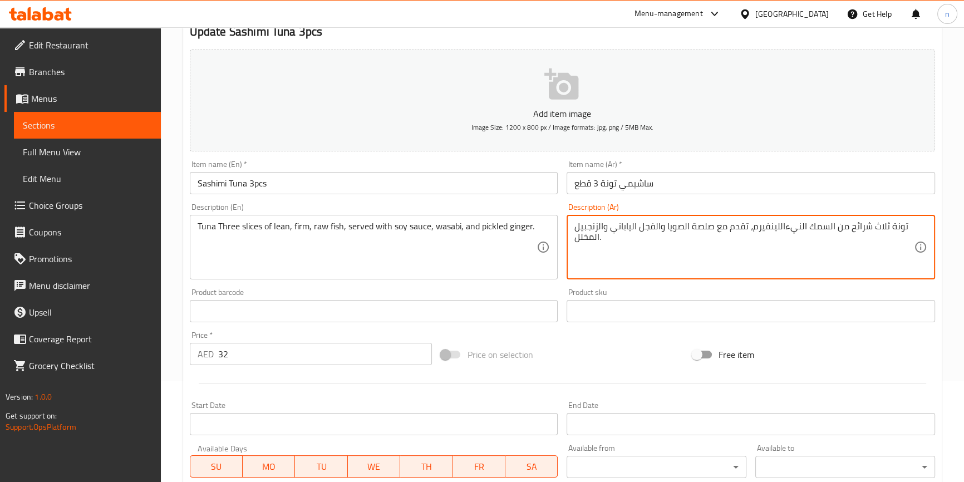
click at [769, 226] on textarea "تونة ثلاث شرائح من السمك النيءاللينفيرم، تقدم مع صلصة الصويا والفجل الياباني وا…" at bounding box center [745, 247] width 340 height 53
click at [786, 227] on textarea "تونة ثلاث شرائح من السمك النيءاللين فيرم، تقدم مع صلصة الصويا والفجل الياباني و…" at bounding box center [745, 247] width 340 height 53
click at [771, 229] on textarea "تونة ثلاث شرائح من السمك النيءاللين فيرم، تقدم مع صلصة الصويا والفجل الياباني و…" at bounding box center [745, 247] width 340 height 53
click at [770, 229] on textarea "تونة ثلاث شرائح من السمك النيءاللين فيرم، تقدم مع صلصة الصويا والفجل الياباني و…" at bounding box center [745, 247] width 340 height 53
click at [768, 229] on textarea "تونة ثلاث شرائح من السمك النيءاللين فيرم، تقدم مع صلصة الصويا والفجل الياباني و…" at bounding box center [745, 247] width 340 height 53
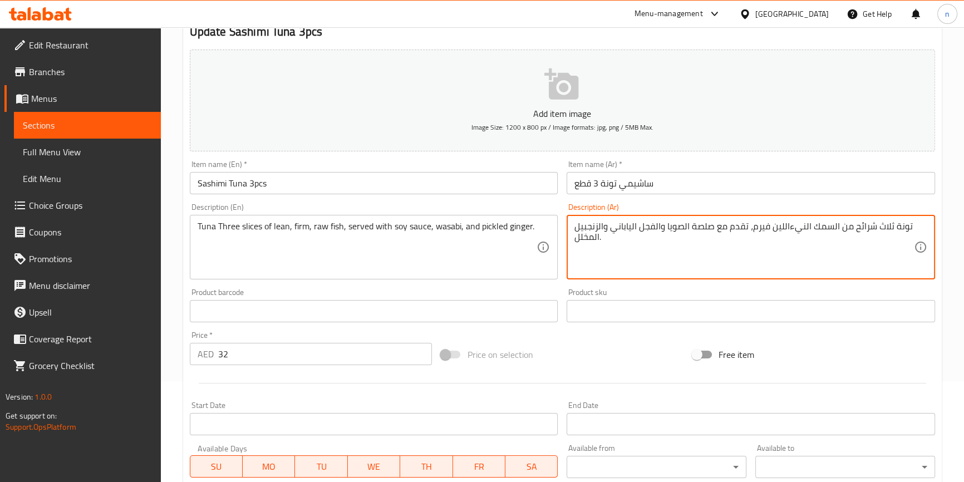
click at [787, 228] on textarea "تونة ثلاث شرائح من السمك النيءاللين فيرم، تقدم مع صلصة الصويا والفجل الياباني و…" at bounding box center [745, 247] width 340 height 53
click at [778, 228] on textarea "تونة ثلاث شرائح من السمك النيء اللين فيرم، تقدم مع صلصة الصويا والفجل الياباني …" at bounding box center [745, 247] width 340 height 53
click at [669, 225] on textarea "تونة ثلاث شرائح من السمك النيء قليل الدهون فيرم، تقدم مع صلصة الصويا والفجل الي…" at bounding box center [745, 247] width 340 height 53
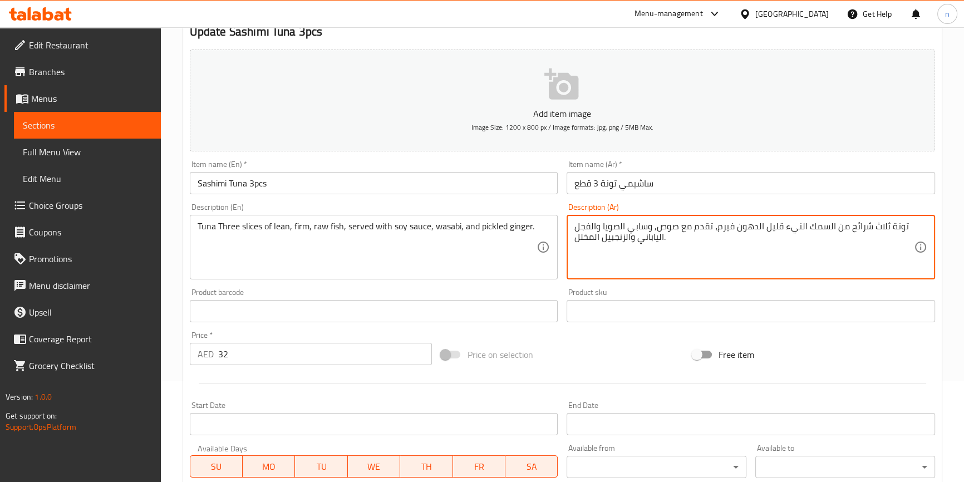
click at [610, 227] on textarea "تونة ثلاث شرائح من السمك النيء قليل الدهون فيرم، تقدم مع صوص, وسابي الصويا والف…" at bounding box center [745, 247] width 340 height 53
click at [655, 226] on textarea "تونة ثلاث شرائح من السمك النيء قليل الدهون فيرم، تقدم مع صوص, وسابي الصويا والف…" at bounding box center [745, 247] width 340 height 53
paste textarea "الصويا"
click at [653, 225] on textarea "تونة ثلاث شرائح من السمك النيء قليل الدهون فيرم، تقدم مع صوصالصويا , وسابي الصو…" at bounding box center [745, 247] width 340 height 53
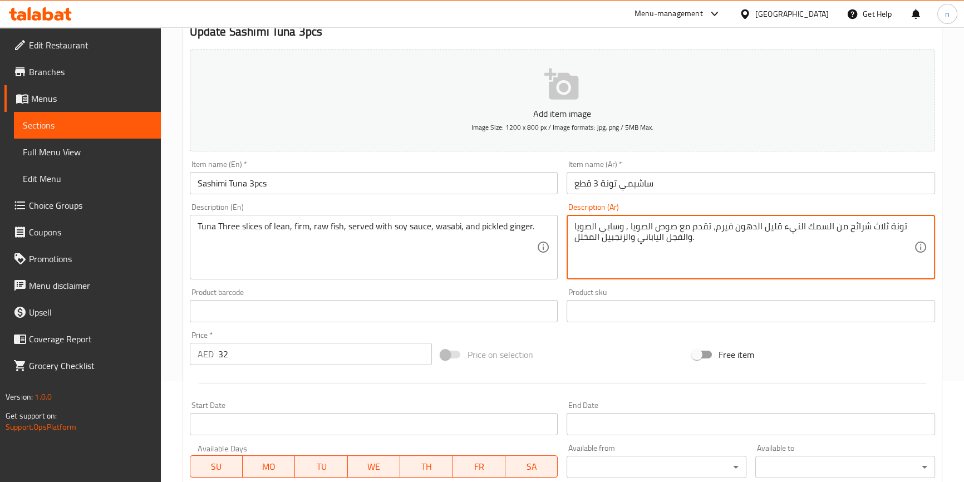
click at [596, 228] on textarea "تونة ثلاث شرائح من السمك النيء قليل الدهون فيرم، تقدم مع صوص الصويا , وسابي الص…" at bounding box center [745, 247] width 340 height 53
click at [599, 226] on textarea "تونة ثلاث شرائح من السمك النيء قليل الدهون فيرم، تقدم مع صوص الصويا , وسابي الص…" at bounding box center [745, 247] width 340 height 53
drag, startPoint x: 597, startPoint y: 223, endPoint x: 633, endPoint y: 247, distance: 43.4
click at [633, 247] on textarea "تونة ثلاث شرائح من السمك النيء قليل الدهون فيرم، تقدم مع صوص الصويا , وسابي, ال…" at bounding box center [745, 247] width 340 height 53
click at [636, 227] on textarea "تونة ثلاث شرائح من السمك النيء قليل الدهون فيرم، تقدم مع صوص الصويا , وسابي, ال…" at bounding box center [745, 247] width 340 height 53
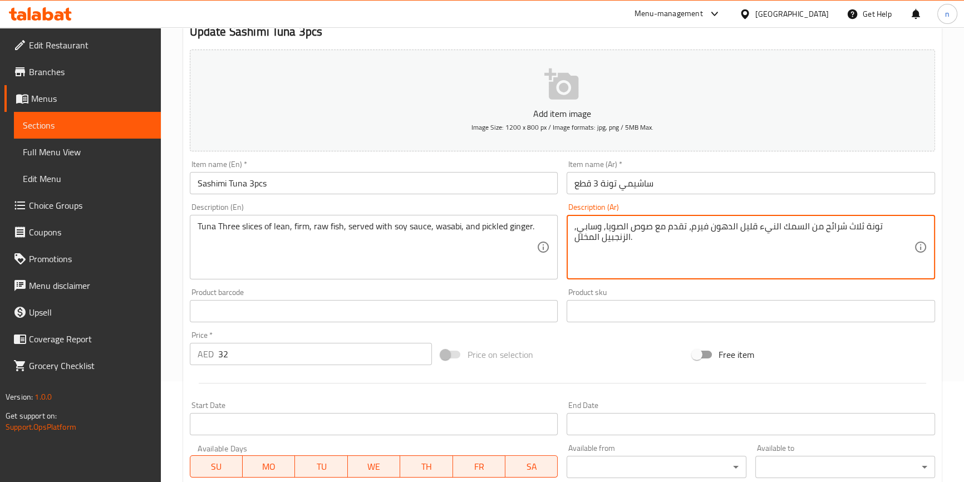
type textarea "تونة ثلاث شرائح من السمك النيء قليل الدهون فيرم، تقدم مع صوص الصويا, وسابي, الز…"
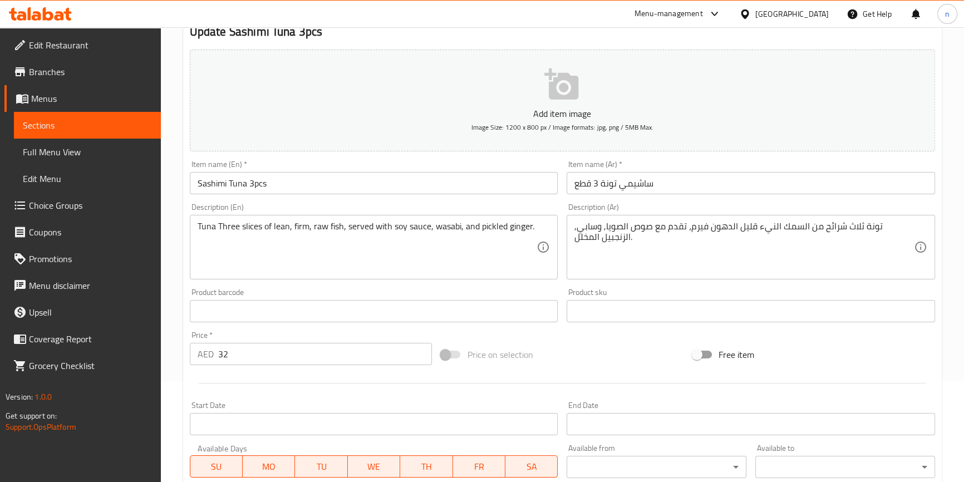
click at [180, 390] on div "Home / Restaurants management / Menus / Sections / item / update Sashimi sectio…" at bounding box center [563, 306] width 804 height 760
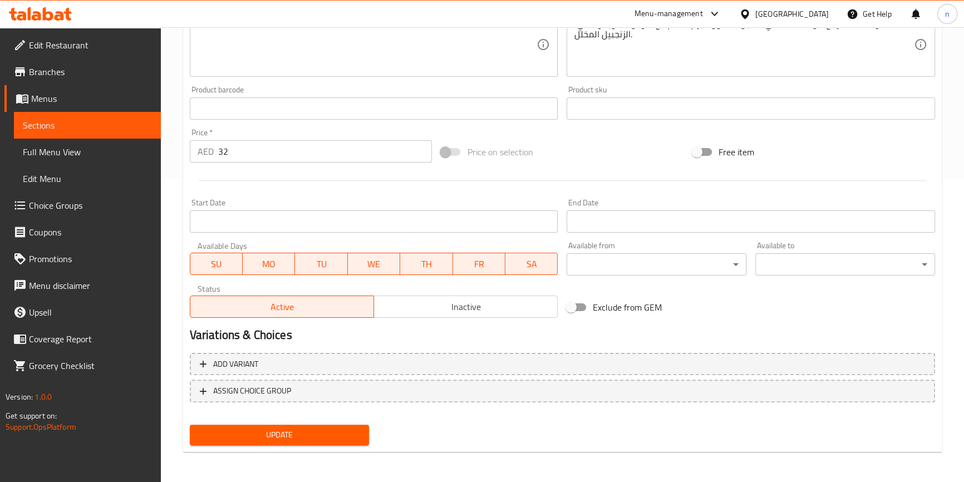
click at [238, 433] on span "Update" at bounding box center [280, 435] width 162 height 14
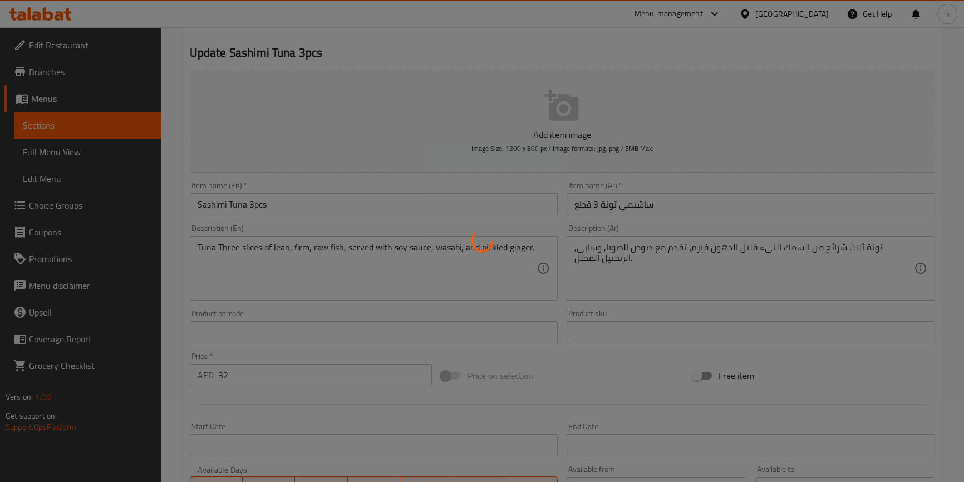
scroll to position [0, 0]
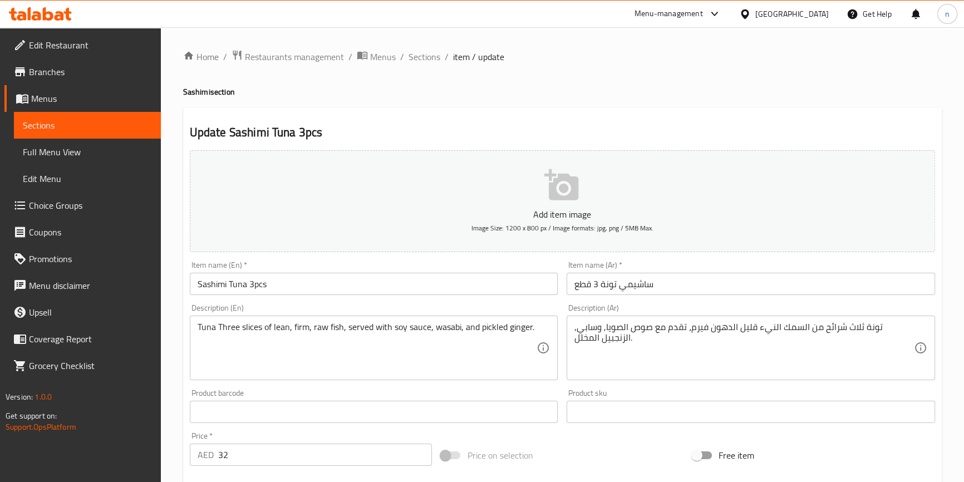
click at [169, 346] on div "Home / Restaurants management / Menus / Sections / item / update Sashimi sectio…" at bounding box center [563, 407] width 804 height 760
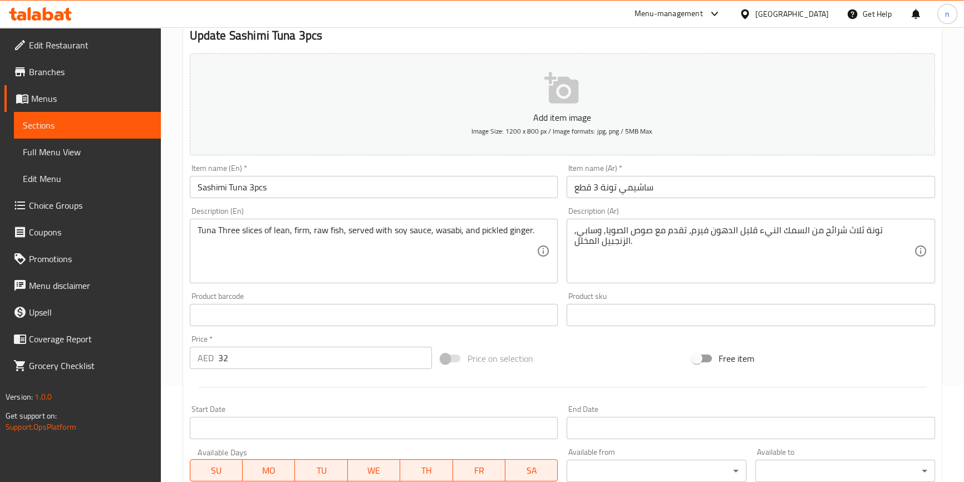
scroll to position [303, 0]
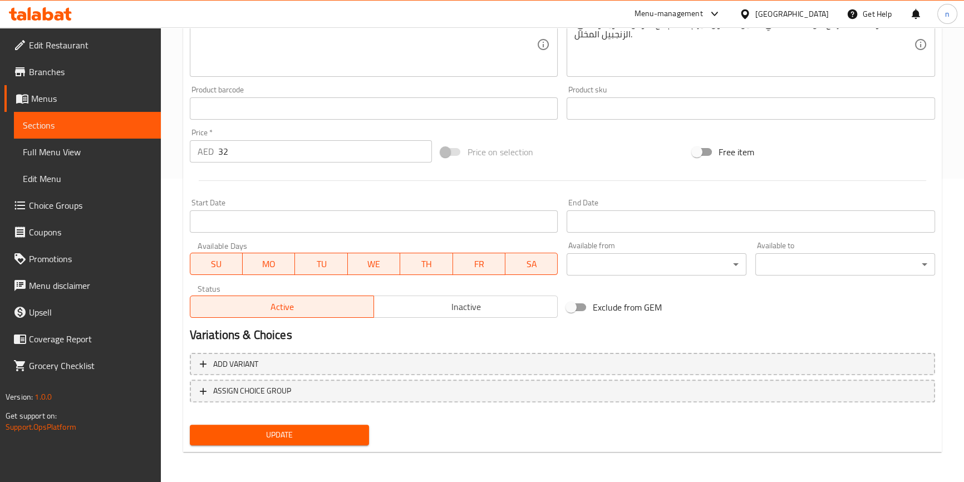
click at [268, 433] on span "Update" at bounding box center [280, 435] width 162 height 14
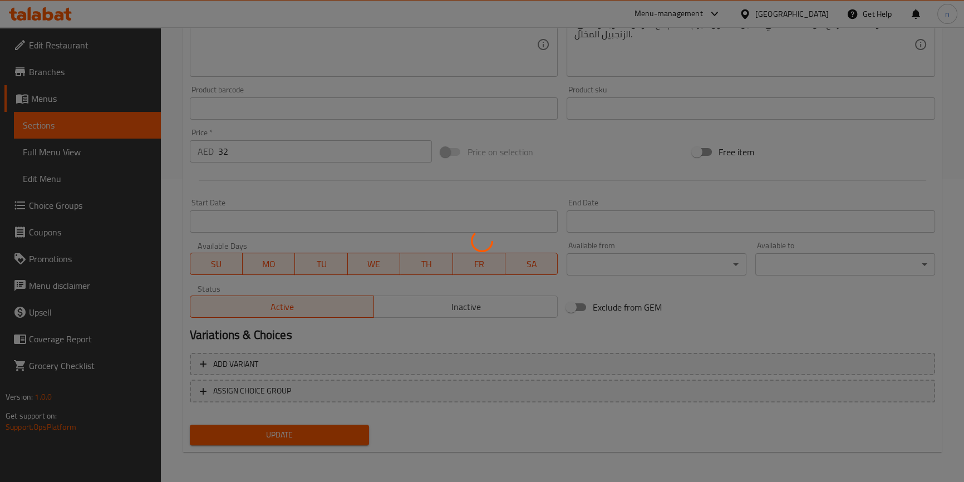
scroll to position [0, 0]
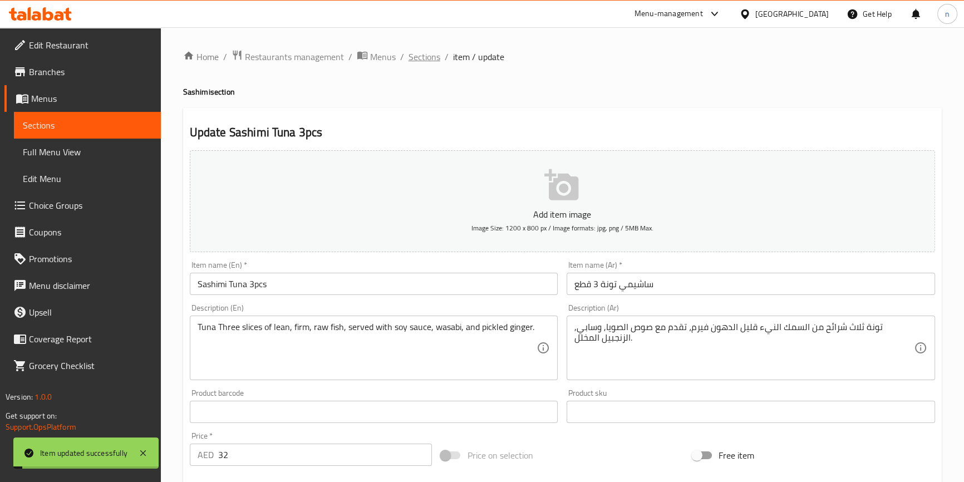
click at [415, 61] on span "Sections" at bounding box center [425, 56] width 32 height 13
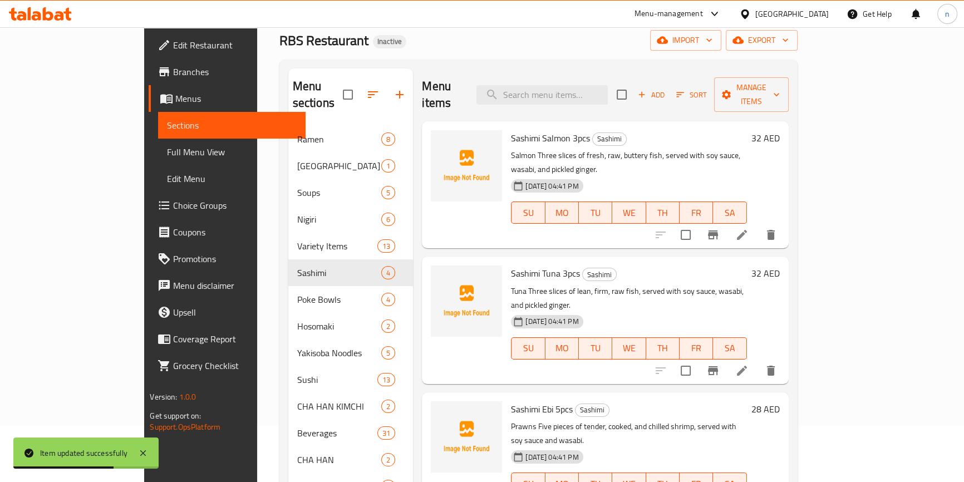
scroll to position [202, 0]
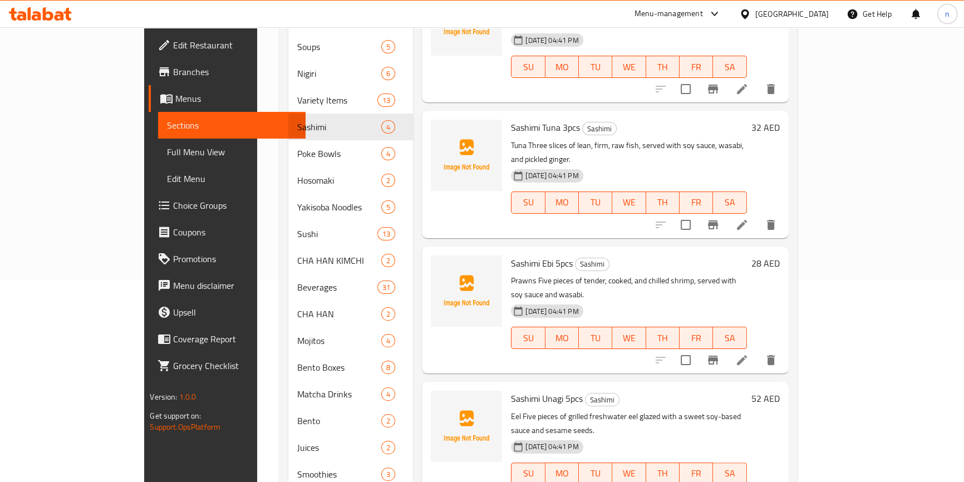
click at [747, 355] on icon at bounding box center [742, 360] width 10 height 10
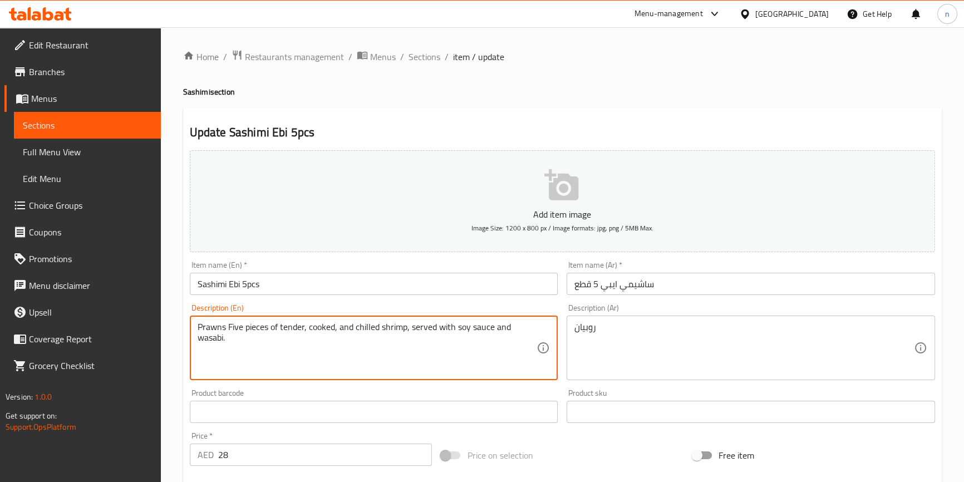
click at [211, 329] on textarea "Prawns Five pieces of tender, cooked, and chilled shrimp, served with soy sauce…" at bounding box center [368, 348] width 340 height 53
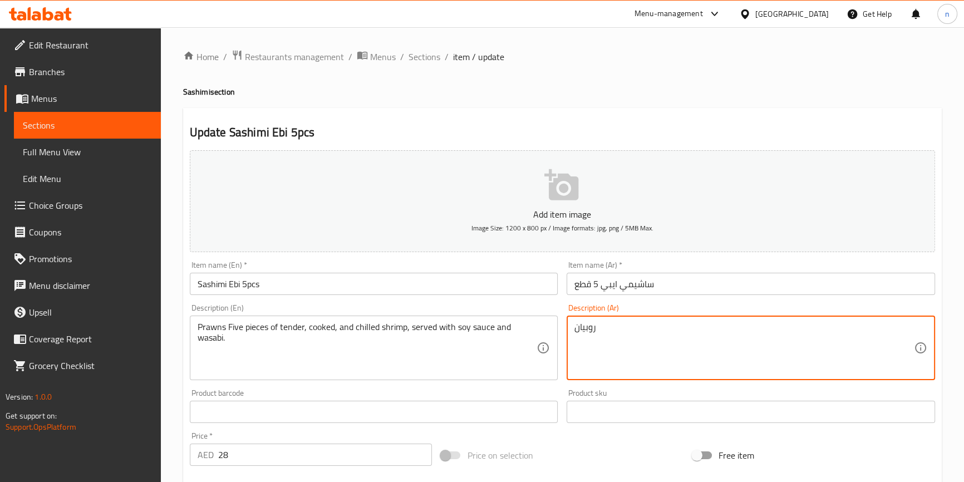
click at [590, 330] on textarea "روبيان" at bounding box center [745, 348] width 340 height 53
paste textarea "لروبيان خمس قطع من الروبيان الطري المطبوخ والمبرد، تقدم مع صلصة الصويا والواساب…"
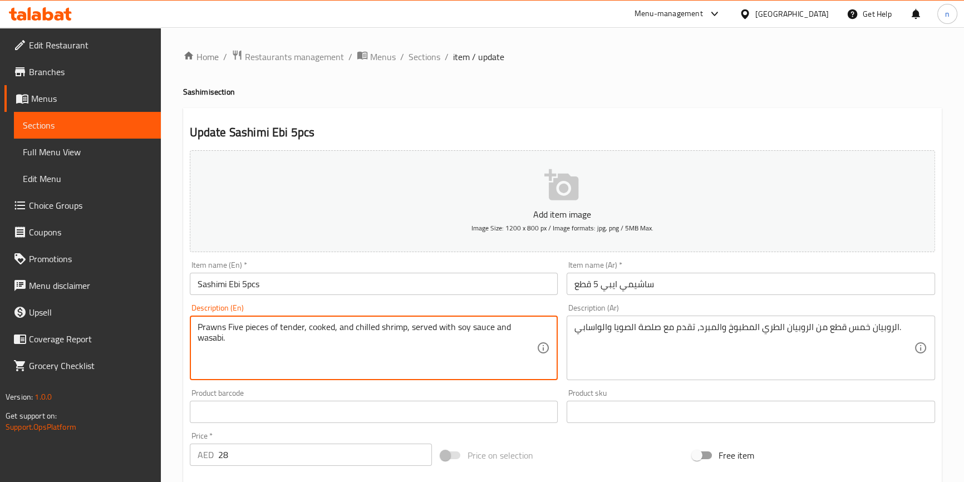
click at [218, 324] on textarea "Prawns Five pieces of tender, cooked, and chilled shrimp, served with soy sauce…" at bounding box center [368, 348] width 340 height 53
click at [432, 355] on textarea "Prawns Five pieces of tender, cooked, and chilled shrimp, served with soy sauce…" at bounding box center [368, 348] width 340 height 53
click at [211, 324] on textarea "Prawns Five pieces of tender, cooked, and chilled shrimp, served with soy sauce…" at bounding box center [368, 348] width 340 height 53
click at [232, 329] on textarea "Prawns Five pieces of tender, cooked, and chilled shrimp, served with soy sauce…" at bounding box center [368, 348] width 340 height 53
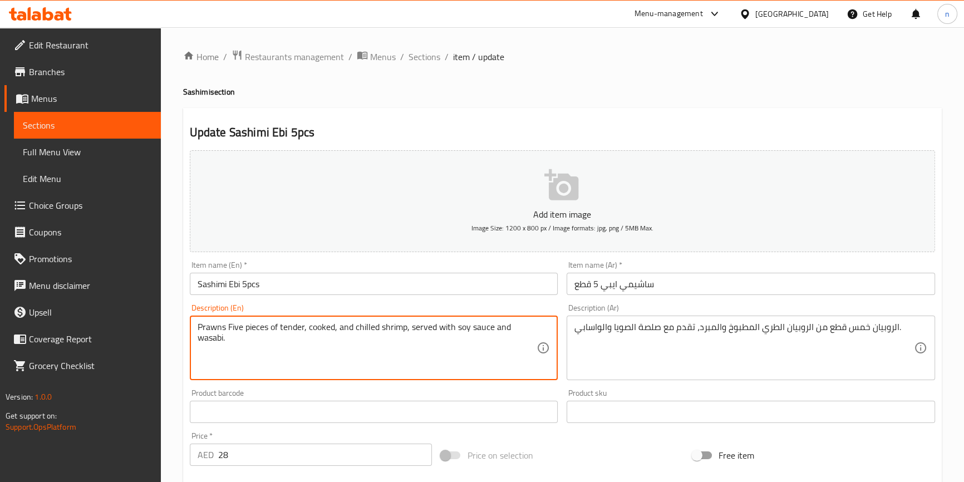
click at [232, 329] on textarea "Prawns Five pieces of tender, cooked, and chilled shrimp, served with soy sauce…" at bounding box center [368, 348] width 340 height 53
click at [256, 327] on textarea "Prawns Five pieces of tender, cooked, and chilled shrimp, served with soy sauce…" at bounding box center [368, 348] width 340 height 53
click at [301, 329] on textarea "Prawns Five pieces of tender, cooked, and chilled shrimp, served with soy sauce…" at bounding box center [368, 348] width 340 height 53
click at [371, 327] on textarea "Prawns Five pieces of tender, cooked, and chilled shrimp, served with soy sauce…" at bounding box center [368, 348] width 340 height 53
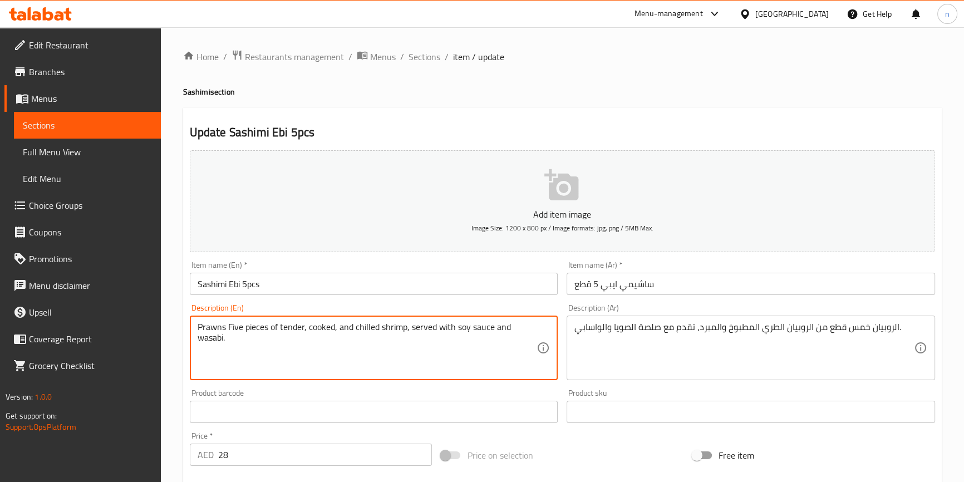
click at [371, 327] on textarea "Prawns Five pieces of tender, cooked, and chilled shrimp, served with soy sauce…" at bounding box center [368, 348] width 340 height 53
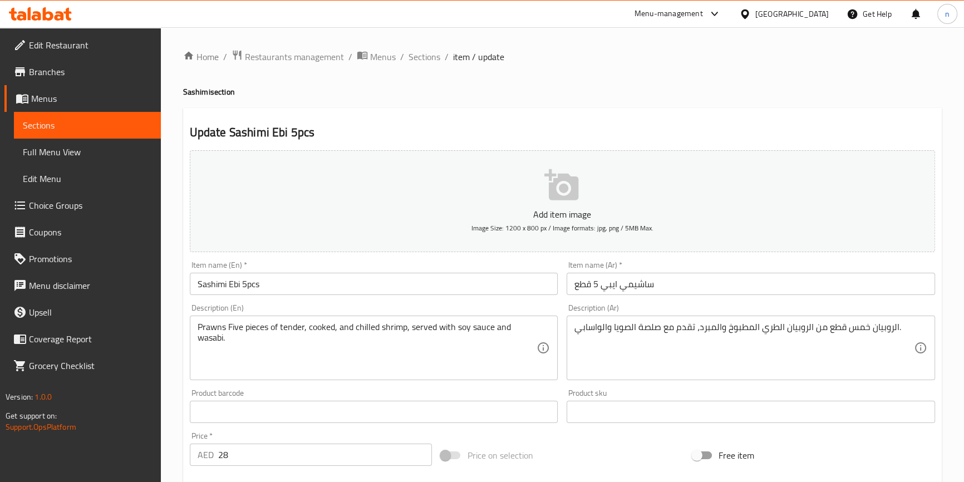
drag, startPoint x: 594, startPoint y: 74, endPoint x: 591, endPoint y: 82, distance: 8.3
click at [594, 74] on div "Home / Restaurants management / Menus / Sections / item / update Sashimi sectio…" at bounding box center [562, 407] width 759 height 715
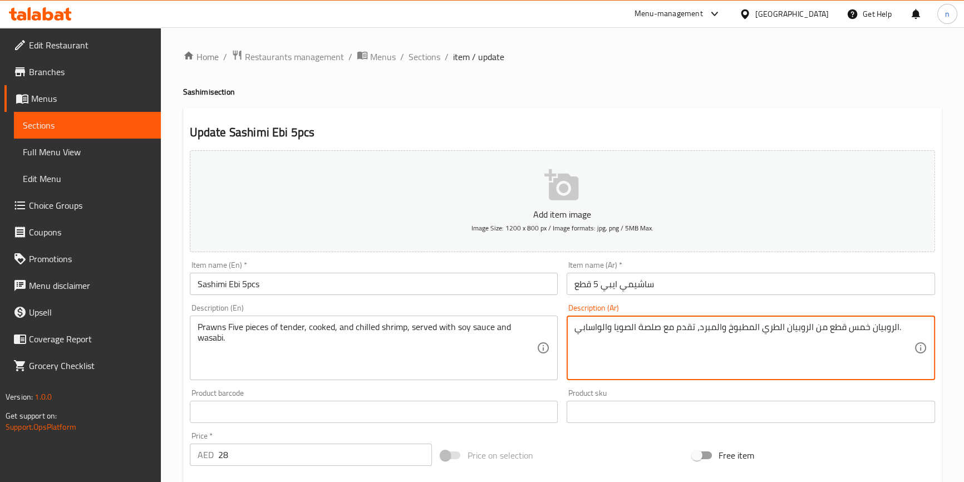
click at [654, 323] on textarea "الروبيان خمس قطع من الروبيان الطري المطبوخ والمبرد، تقدم مع صلصة الصويا والواسا…" at bounding box center [745, 348] width 340 height 53
type textarea "الروبيان خمس قطع من الروبيان الطري المطبوخ والمبرد، تقدم مع صوص الصويا والواساب…"
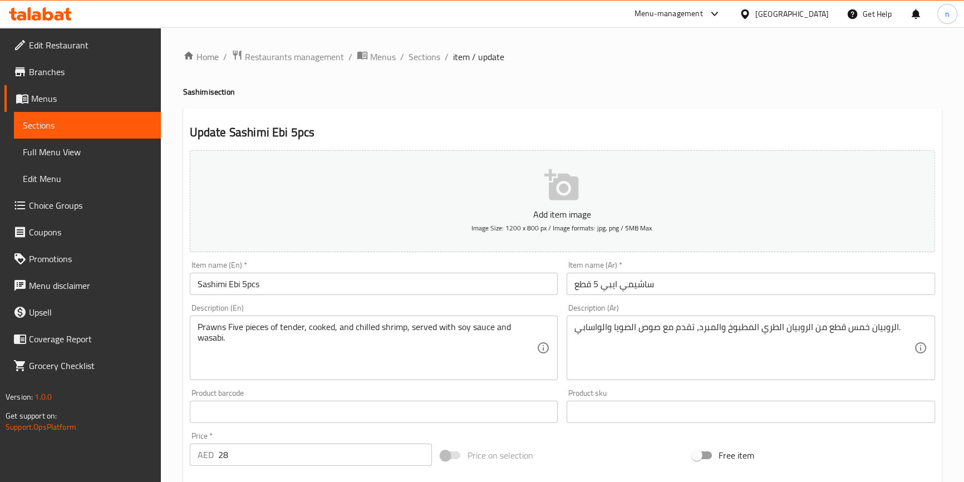
click at [186, 355] on div "Description (En) Prawns Five pieces of tender, cooked, and chilled shrimp, serv…" at bounding box center [374, 342] width 378 height 85
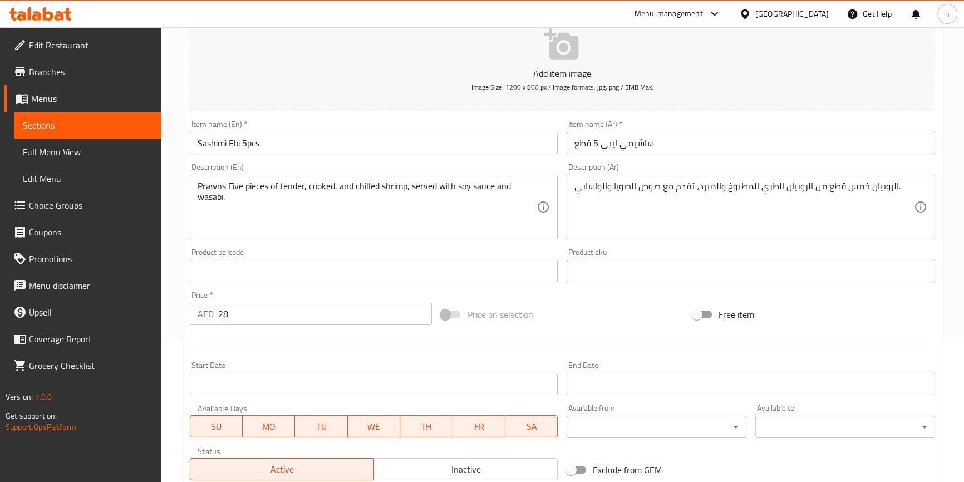
scroll to position [303, 0]
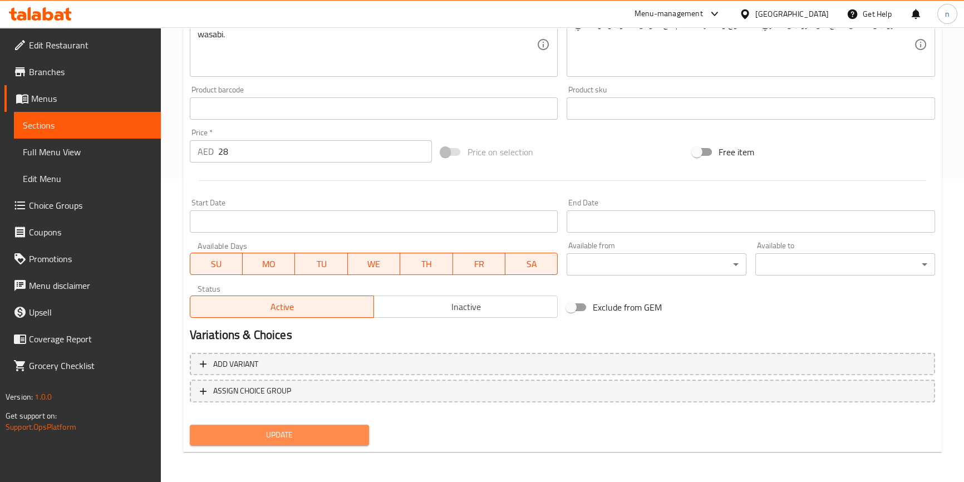
click at [295, 425] on button "Update" at bounding box center [280, 435] width 180 height 21
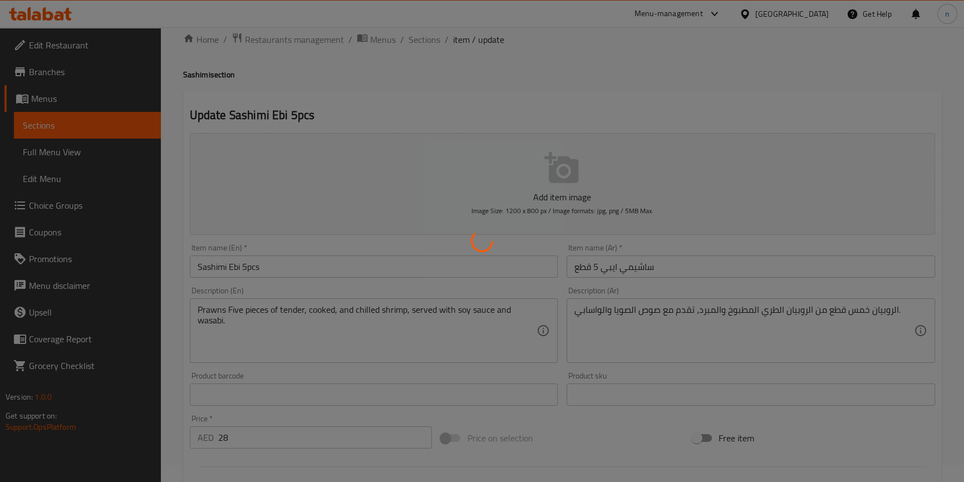
scroll to position [0, 0]
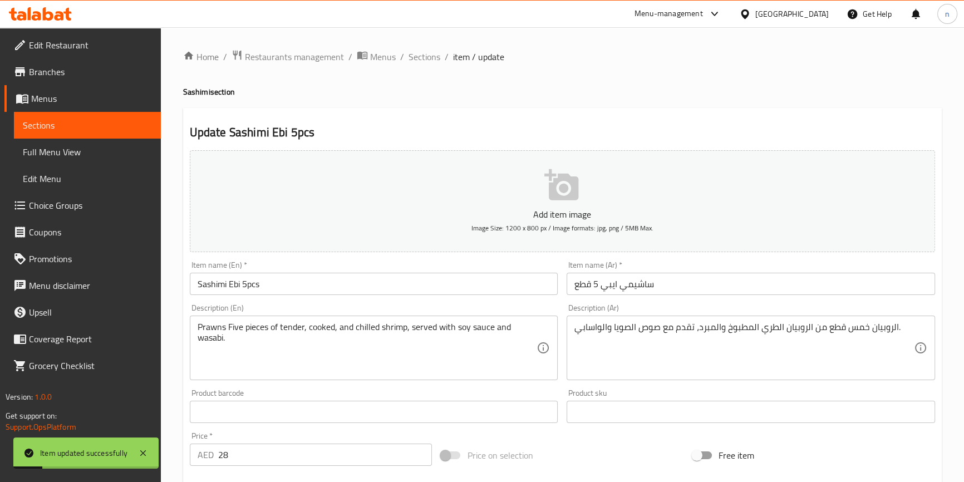
click at [172, 311] on div "Home / Restaurants management / Menus / Sections / item / update Sashimi sectio…" at bounding box center [563, 407] width 804 height 760
click at [168, 335] on div "Home / Restaurants management / Menus / Sections / item / update Sashimi sectio…" at bounding box center [563, 407] width 804 height 760
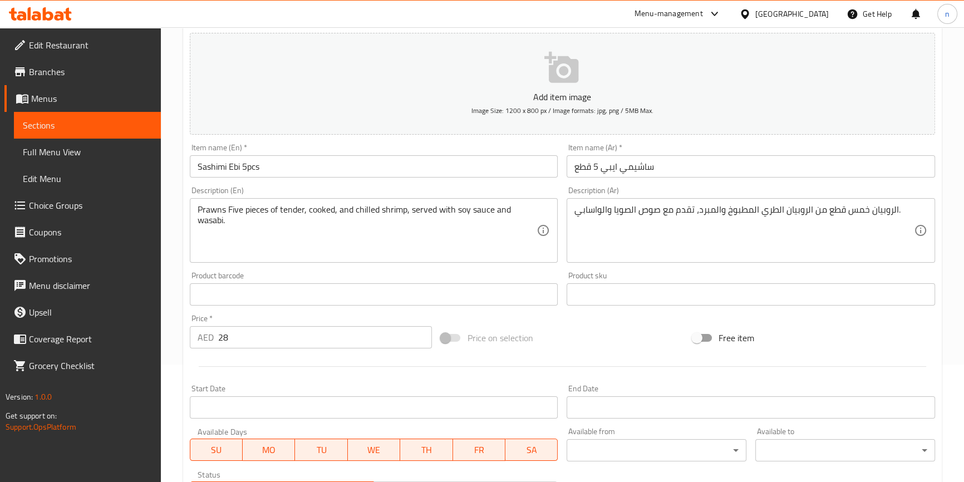
scroll to position [303, 0]
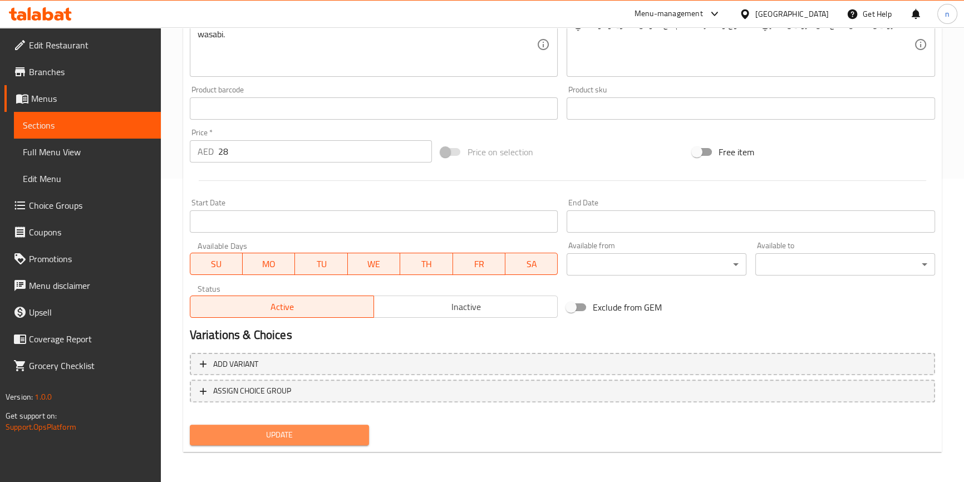
click at [295, 428] on span "Update" at bounding box center [280, 435] width 162 height 14
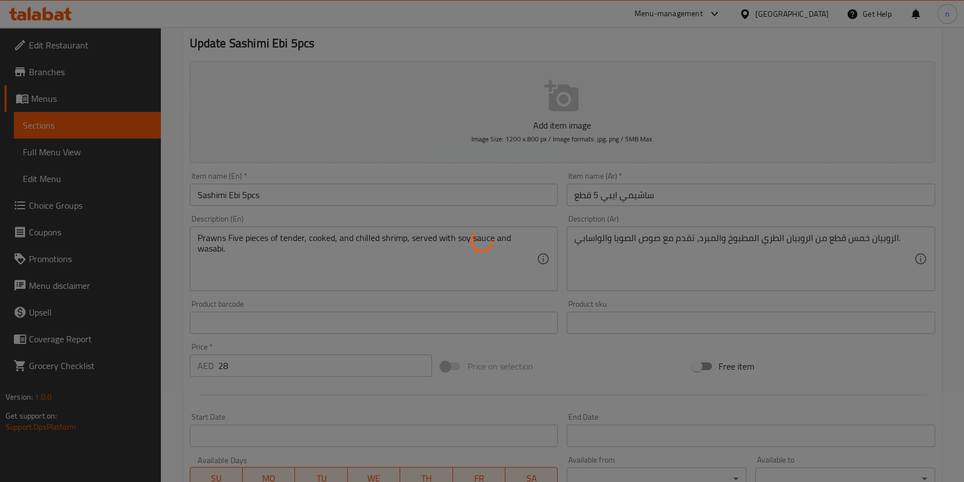
scroll to position [0, 0]
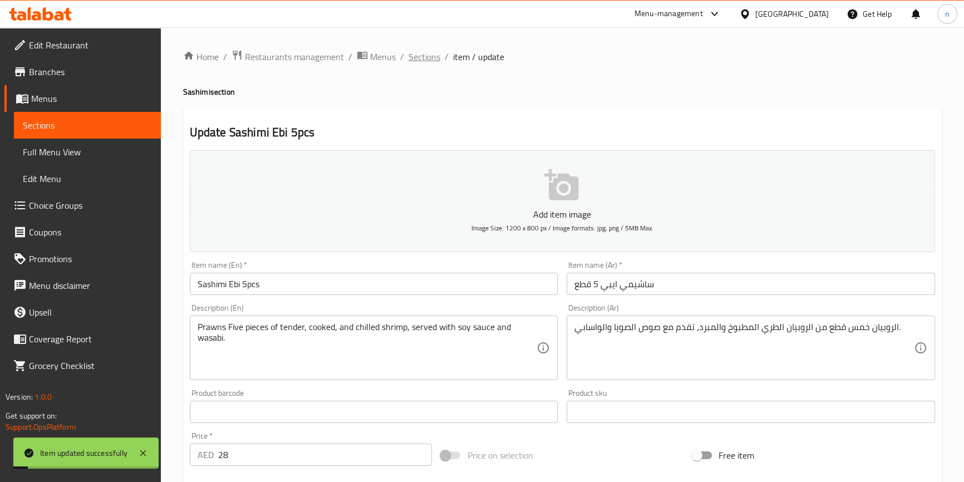
click at [414, 55] on span "Sections" at bounding box center [425, 56] width 32 height 13
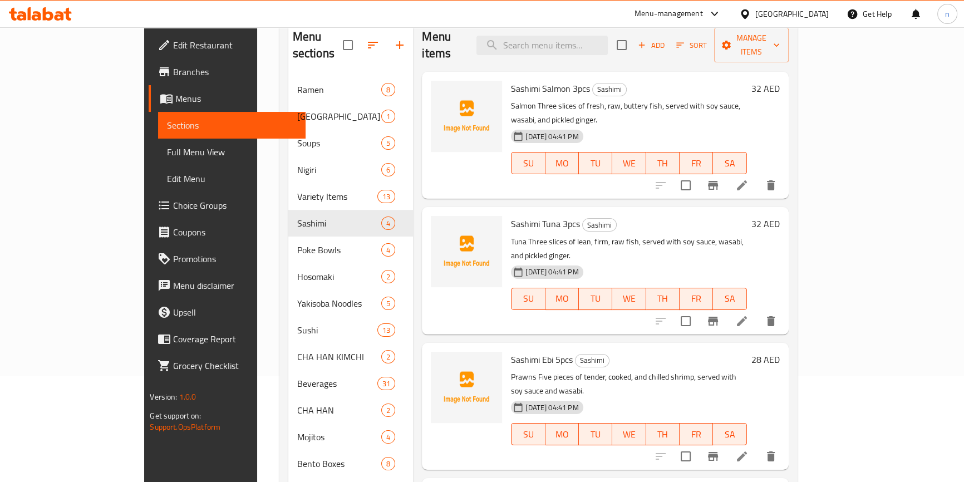
scroll to position [280, 0]
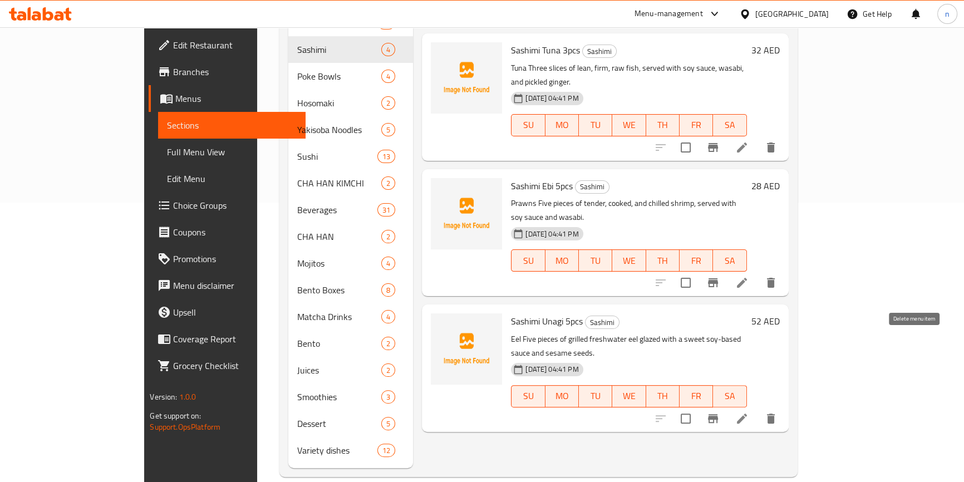
click at [785, 405] on button "delete" at bounding box center [771, 418] width 27 height 27
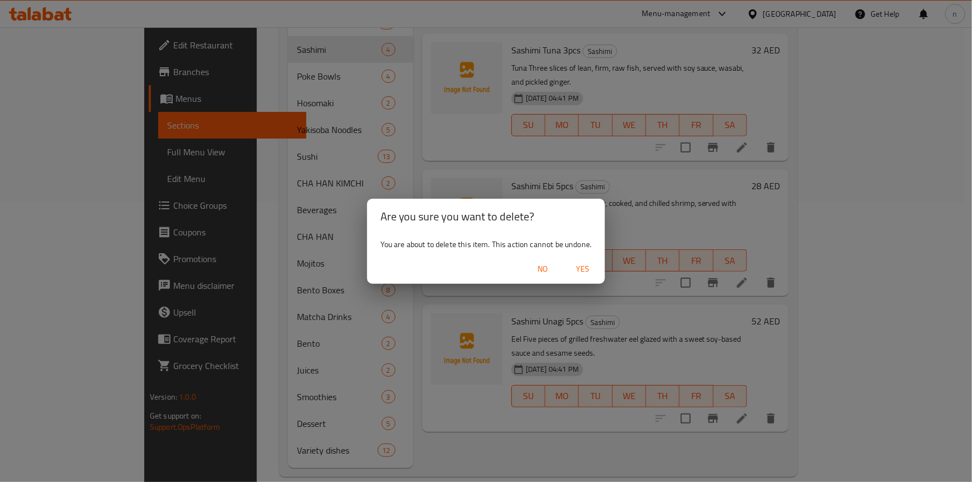
click at [538, 260] on button "No" at bounding box center [543, 269] width 36 height 21
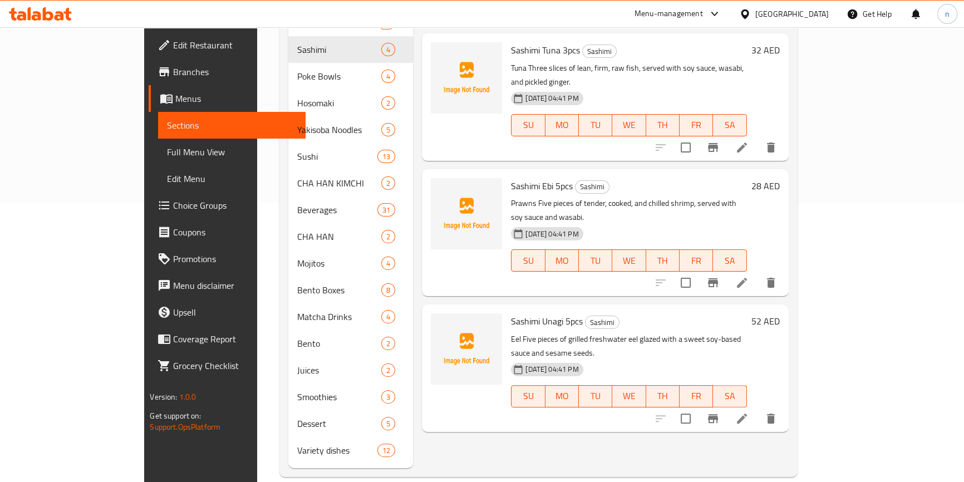
click at [758, 409] on li at bounding box center [742, 419] width 31 height 20
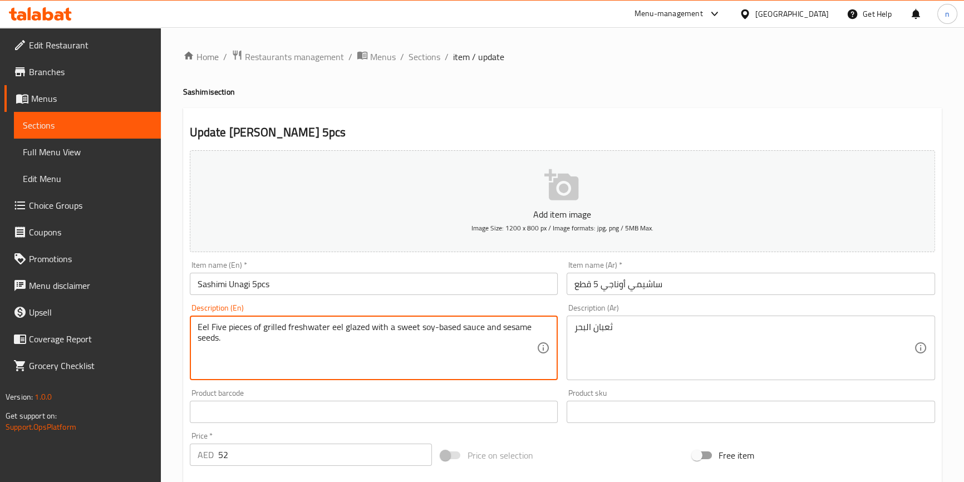
click at [206, 329] on textarea "Eel Five pieces of grilled freshwater eel glazed with a sweet soy-based sauce a…" at bounding box center [368, 348] width 340 height 53
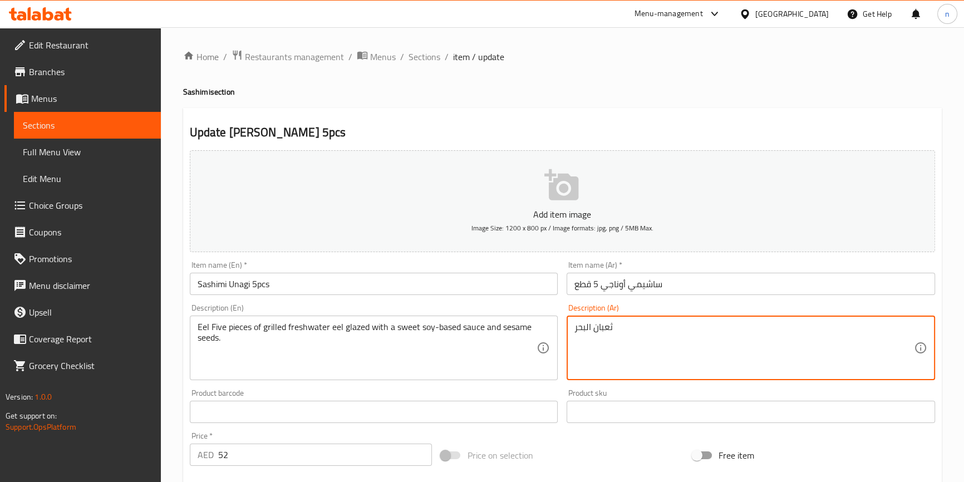
click at [595, 322] on textarea "ثعبان البحر" at bounding box center [745, 348] width 340 height 53
paste textarea "خمس قطع من ثعبان البحر العذب المشوي المزجج بصلصة الصويا الحلوة وبذور السمسم."
click at [866, 326] on textarea "ثعبان البحر خمس قطع من ثعبان البحر العذب المشوي المزجج بصلصة الصويا الحلوة وبذو…" at bounding box center [745, 348] width 340 height 53
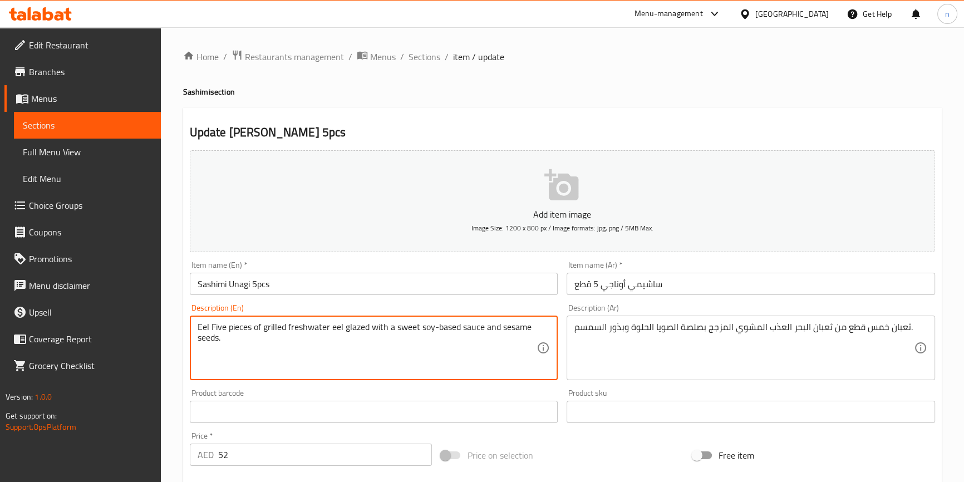
drag, startPoint x: 288, startPoint y: 327, endPoint x: 329, endPoint y: 330, distance: 40.2
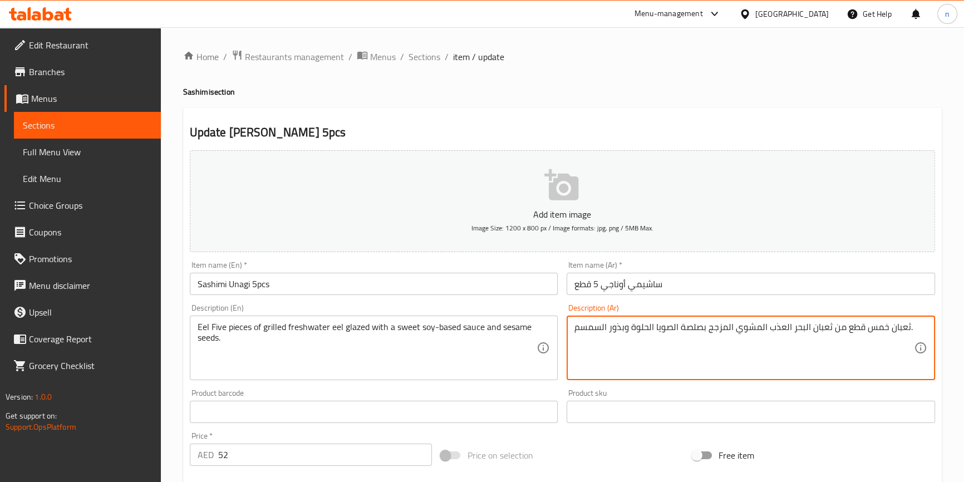
drag, startPoint x: 807, startPoint y: 329, endPoint x: 770, endPoint y: 326, distance: 38.0
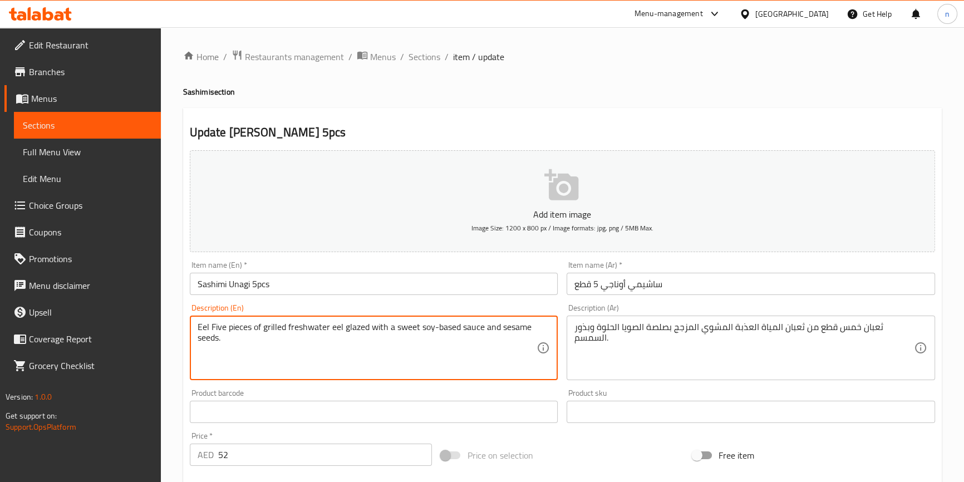
click at [351, 331] on textarea "Eel Five pieces of grilled freshwater eel glazed with a sweet soy-based sauce a…" at bounding box center [368, 348] width 340 height 53
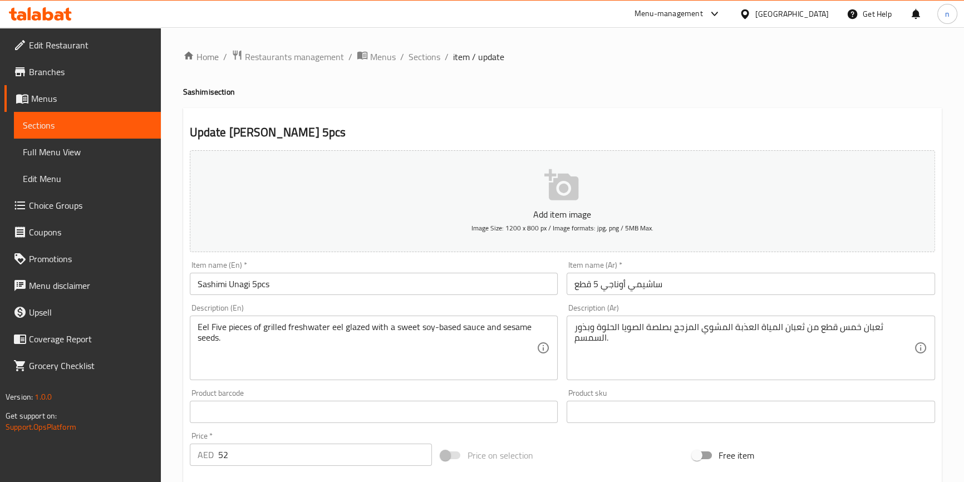
click at [542, 117] on div "Update Sashimi Unagi 5pcs Add item image Image Size: 1200 x 800 px / Image form…" at bounding box center [562, 432] width 759 height 648
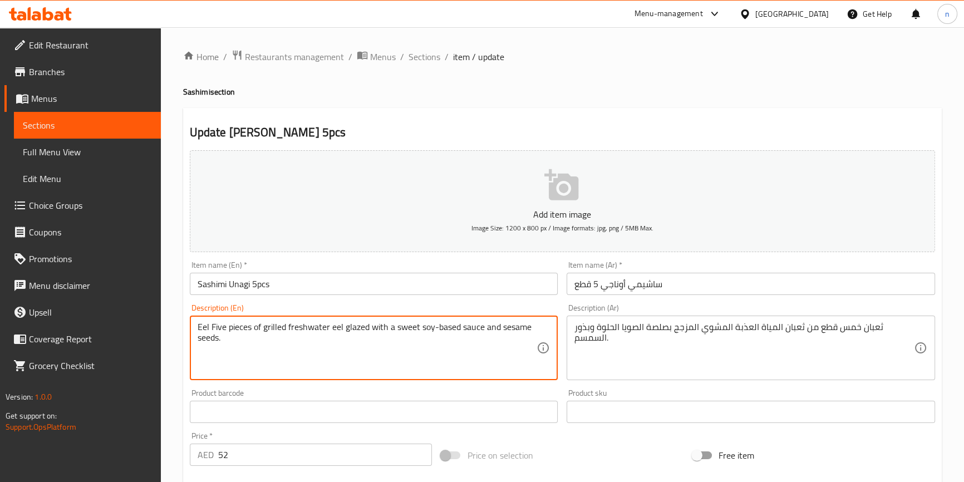
click at [358, 329] on textarea "Eel Five pieces of grilled freshwater eel glazed with a sweet soy-based sauce a…" at bounding box center [368, 348] width 340 height 53
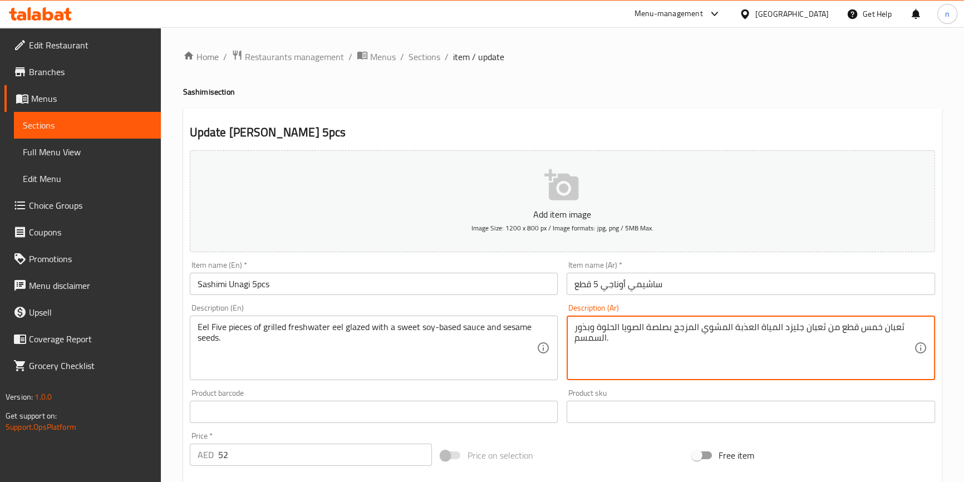
click at [791, 330] on textarea "ثعبان خمس قطع من ثعبان جليزد المياة العذبة المشوي المزجج بصلصة الصويا الحلوة وب…" at bounding box center [745, 348] width 340 height 53
click at [679, 326] on textarea "ثعبان خمس قطع من ثعبان المياة العذبة المشوي المزجج بصلصة الصويا الحلوة وبذور ال…" at bounding box center [745, 348] width 340 height 53
click at [697, 328] on textarea "ثعبان خمس قطع من ثعبان المياة العذبة المشوي جليزد بصلصة الصويا الحلوة وبذور الس…" at bounding box center [745, 348] width 340 height 53
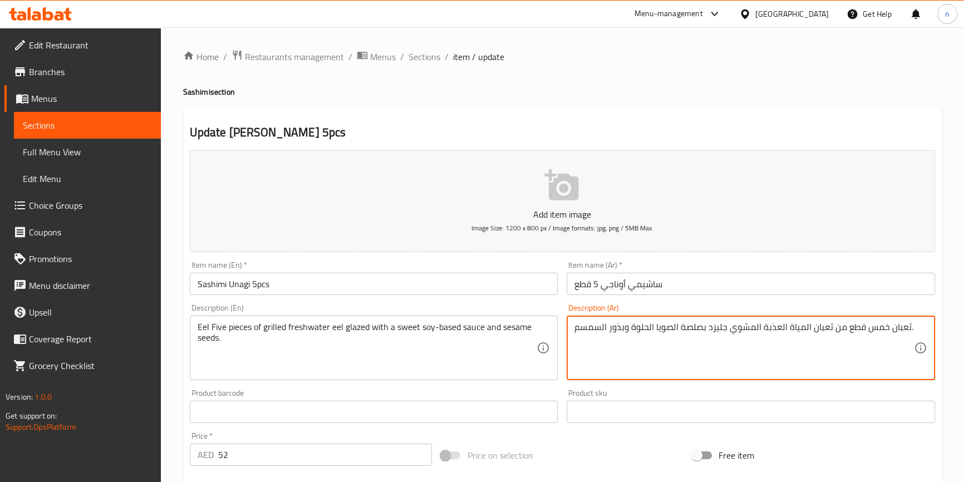
click at [697, 328] on textarea "ثعبان خمس قطع من ثعبان المياة العذبة المشوي جليزد بصلصة الصويا الحلوة وبذور الس…" at bounding box center [745, 348] width 340 height 53
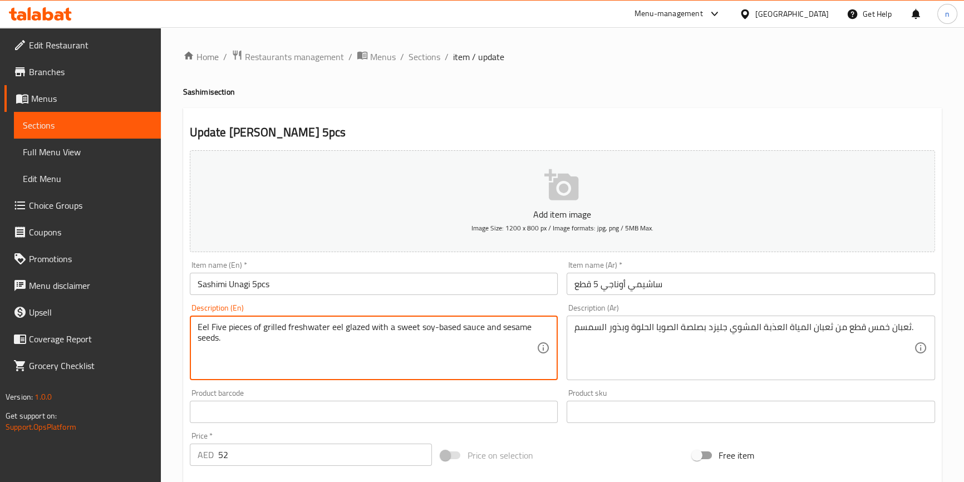
click at [439, 327] on textarea "Eel Five pieces of grilled freshwater eel glazed with a sweet soy-based sauce a…" at bounding box center [368, 348] width 340 height 53
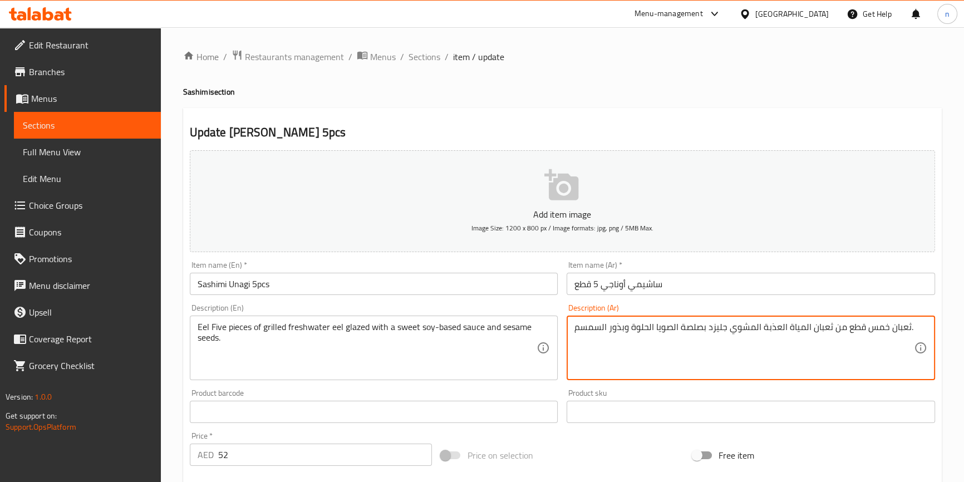
click at [692, 326] on textarea "ثعبان خمس قطع من ثعبان المياة العذبة المشوي جليزد بصلصة الصويا الحلوة وبذور الس…" at bounding box center [745, 348] width 340 height 53
click at [630, 327] on textarea "ثعبان خمس قطع من ثعبان المياة العذبة المشوي جليزد الصويا الحلوة وبذور السمسم." at bounding box center [745, 348] width 340 height 53
click at [630, 326] on textarea "ثعبان خمس قطع من ثعبان المياة العذبة المشوي جليزد الصويا الحلوة بقاعدة وبذور ال…" at bounding box center [745, 348] width 340 height 53
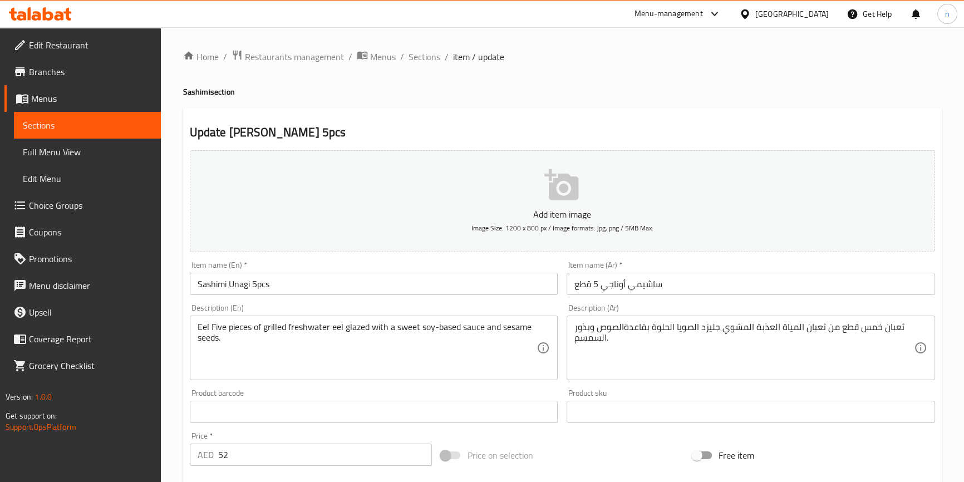
click at [700, 323] on textarea "ثعبان خمس قطع من ثعبان المياة العذبة المشوي جليزد الصويا الحلوة بقاعدةالصوص وبذ…" at bounding box center [745, 348] width 340 height 53
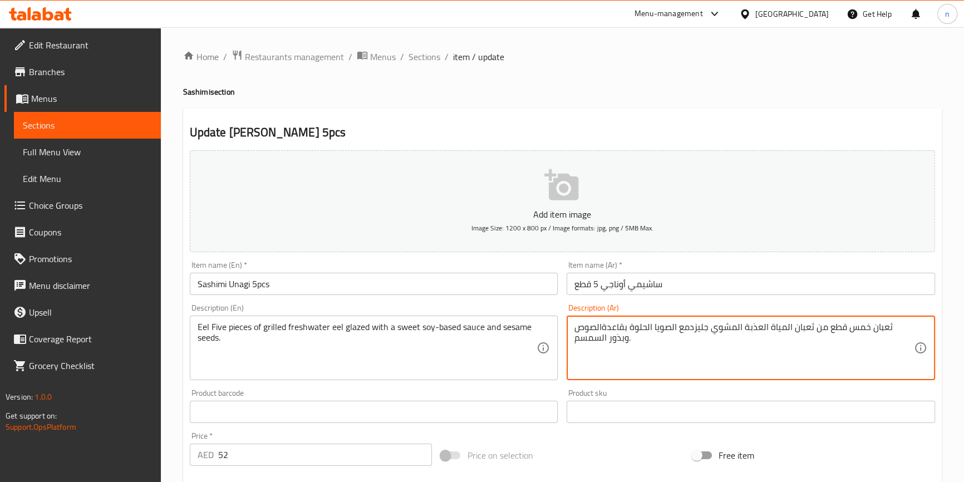
click at [713, 330] on textarea "ثعبان خمس قطع من ثعبان المياة العذبة المشوي جليزدمع الصويا الحلوة بقاعدةالصوص و…" at bounding box center [745, 348] width 340 height 53
click at [713, 329] on textarea "ثعبان خمس قطع من ثعبان المياة العذبة المشوي جليزدمع الصويا الحلوة بقاعدةالصوص و…" at bounding box center [745, 348] width 340 height 53
click at [624, 325] on textarea "ثعبان خمس قطع من ثعبان المياة العذبة المشوي جليزد مع الصويا الحلوة بقاعدةالصوص …" at bounding box center [745, 348] width 340 height 53
type textarea "ثعبان خمس قطع من ثعبان المياة العذبة المشوي جليزد مع الصويا الحلوة بقاعدة الصوص…"
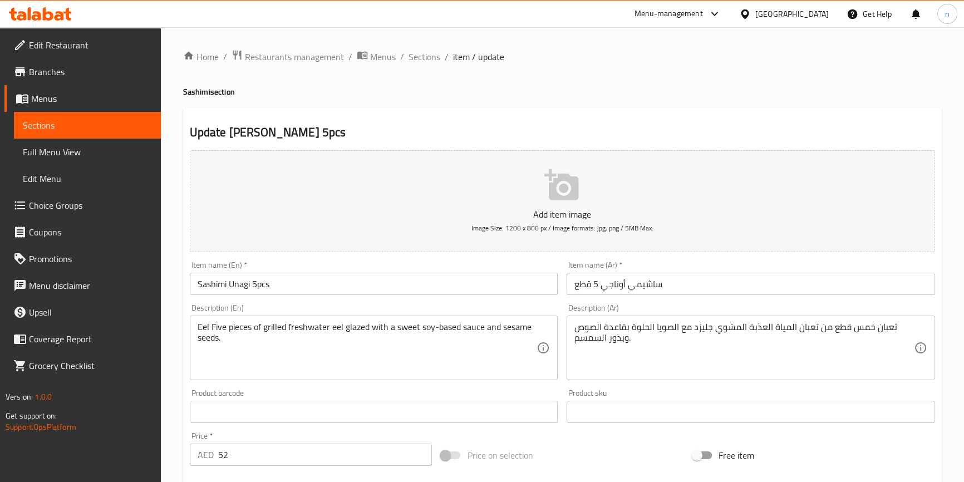
click at [170, 362] on div "Home / Restaurants management / Menus / Sections / item / update Sashimi sectio…" at bounding box center [563, 407] width 804 height 760
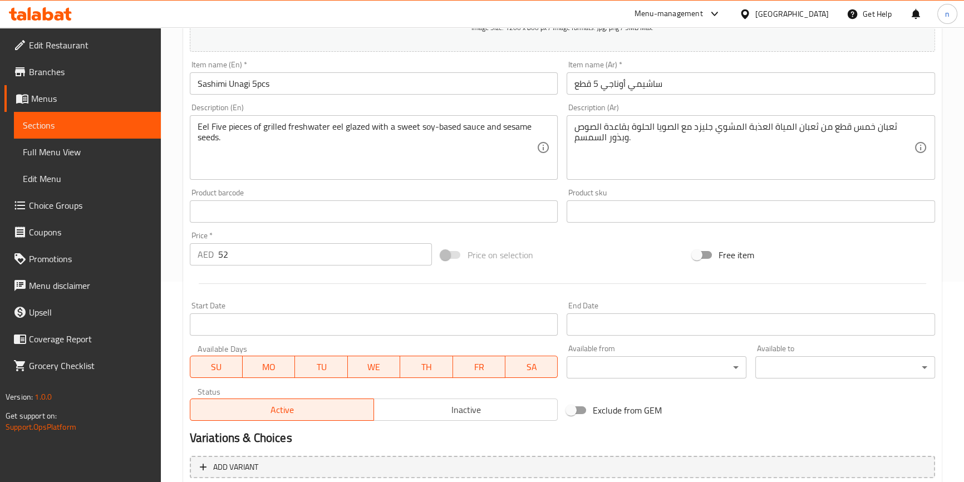
scroll to position [303, 0]
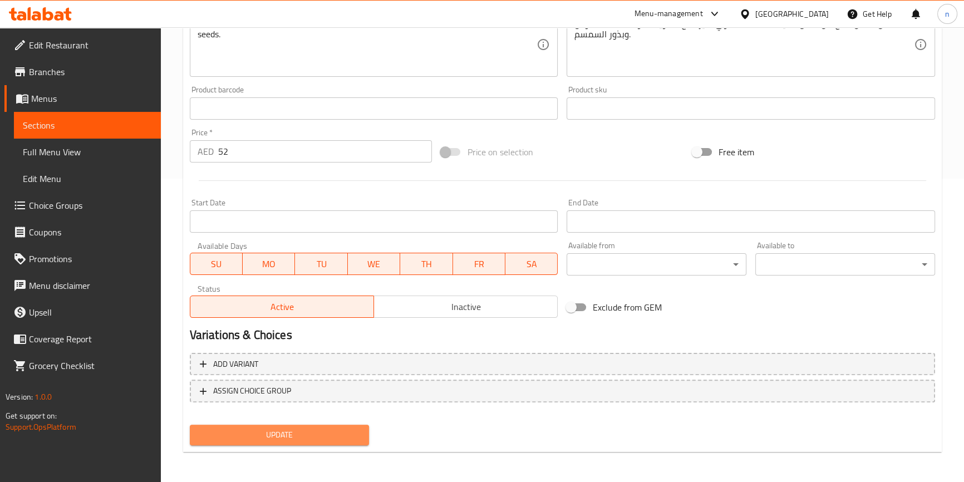
click at [250, 444] on button "Update" at bounding box center [280, 435] width 180 height 21
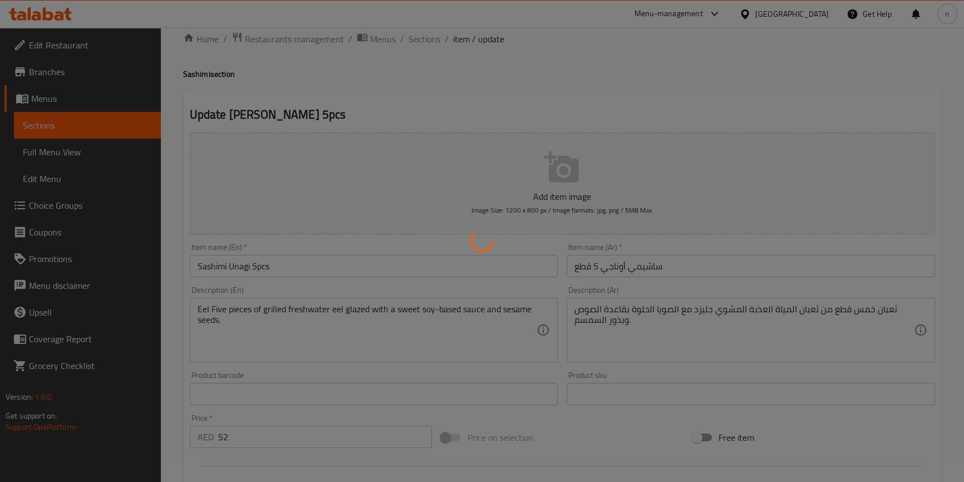
scroll to position [0, 0]
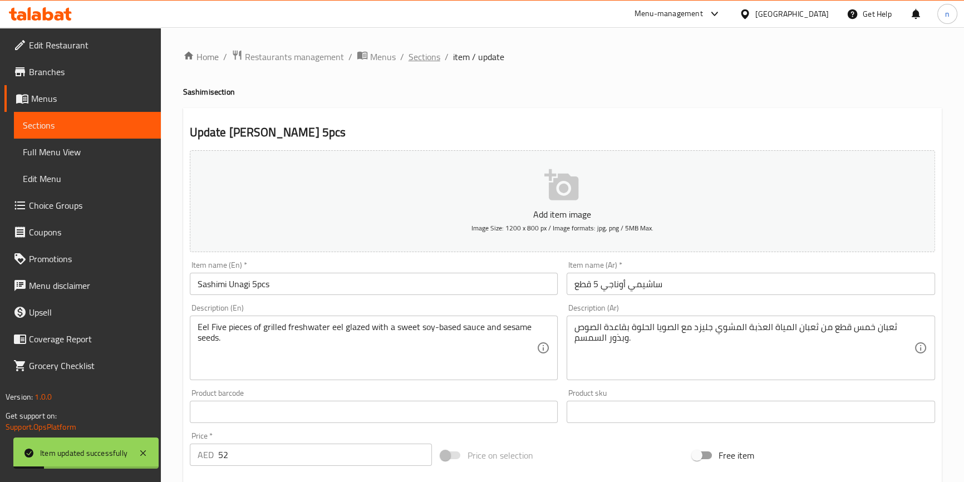
click at [431, 58] on span "Sections" at bounding box center [425, 56] width 32 height 13
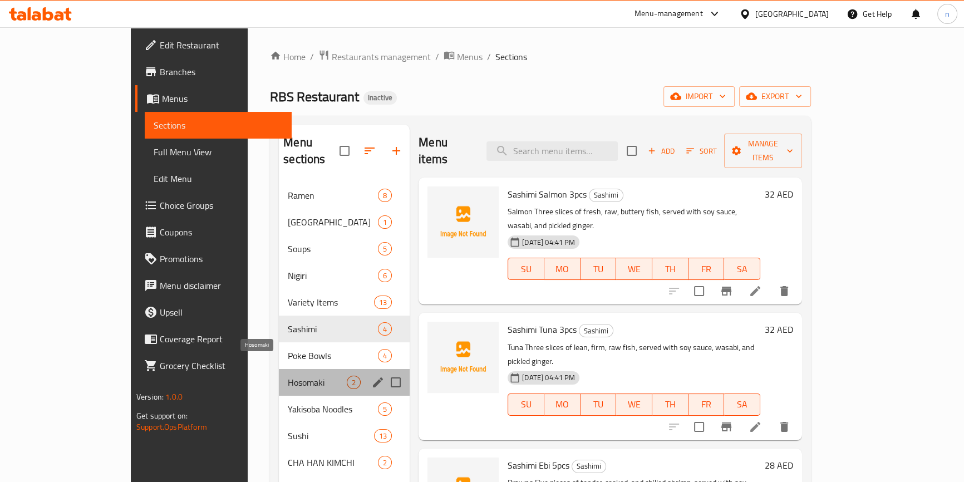
click at [288, 376] on span "Hosomaki" at bounding box center [317, 382] width 59 height 13
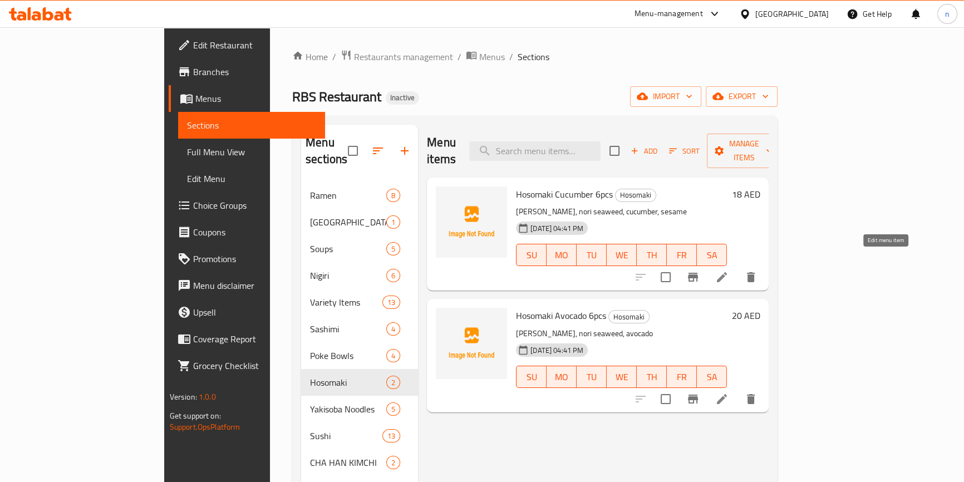
click at [729, 271] on icon at bounding box center [722, 277] width 13 height 13
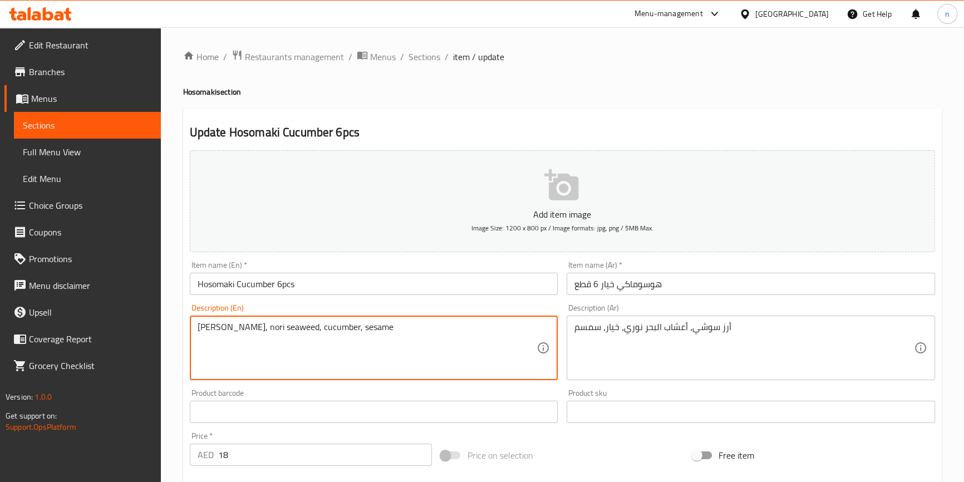
drag, startPoint x: 253, startPoint y: 325, endPoint x: 285, endPoint y: 325, distance: 31.2
click at [387, 332] on textarea "[PERSON_NAME], nori seaweed, cucumber, sesame" at bounding box center [368, 348] width 340 height 53
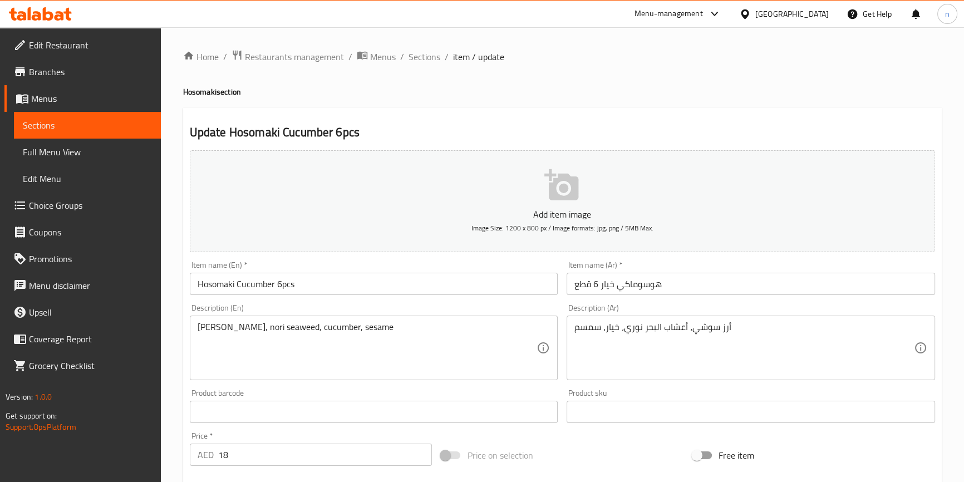
click at [186, 325] on div "Description (En) Sushi rice, nori seaweed, cucumber, sesame Description (En)" at bounding box center [374, 342] width 378 height 85
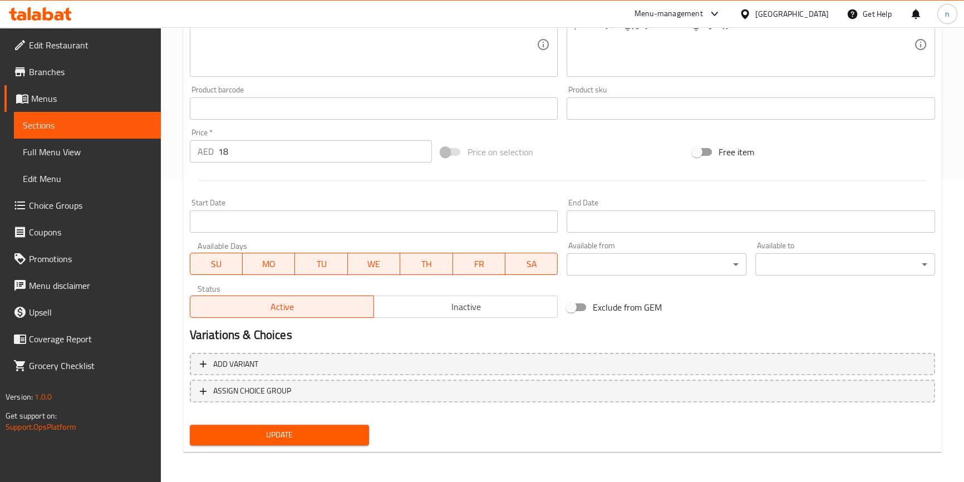
click at [224, 429] on span "Update" at bounding box center [280, 435] width 162 height 14
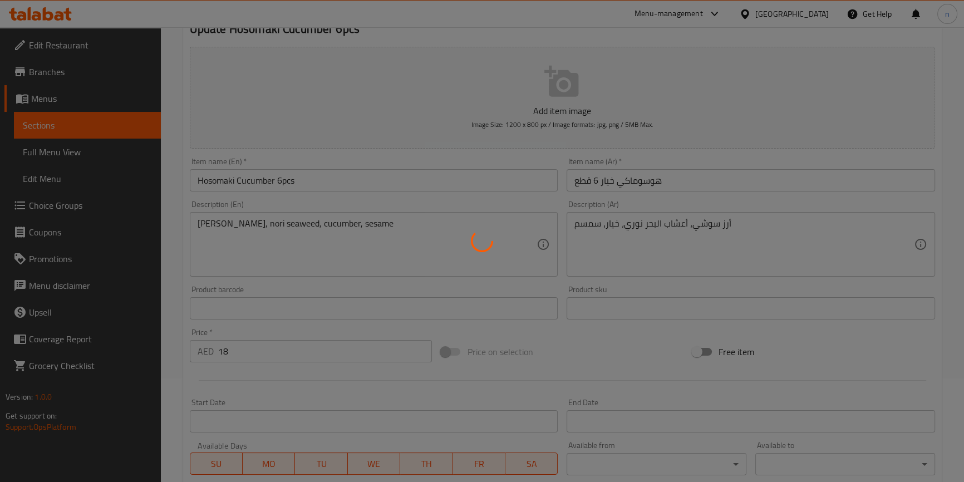
scroll to position [0, 0]
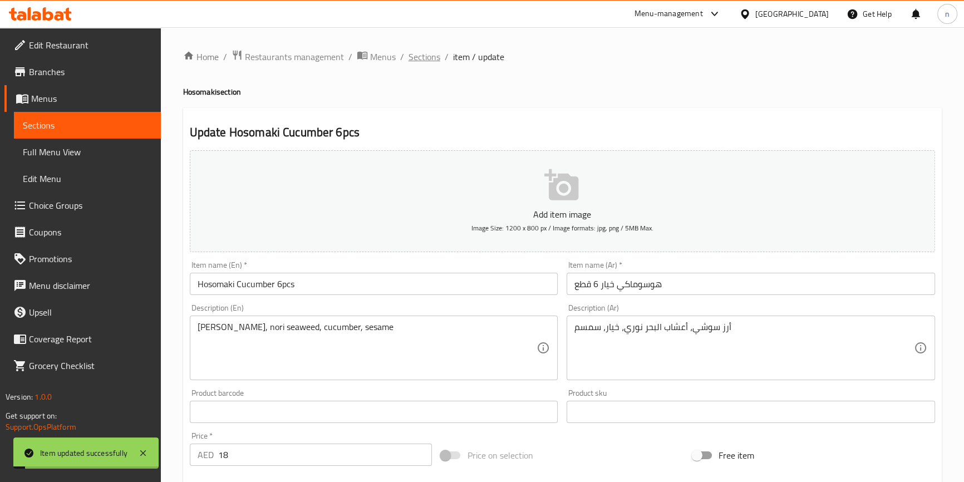
click at [412, 58] on span "Sections" at bounding box center [425, 56] width 32 height 13
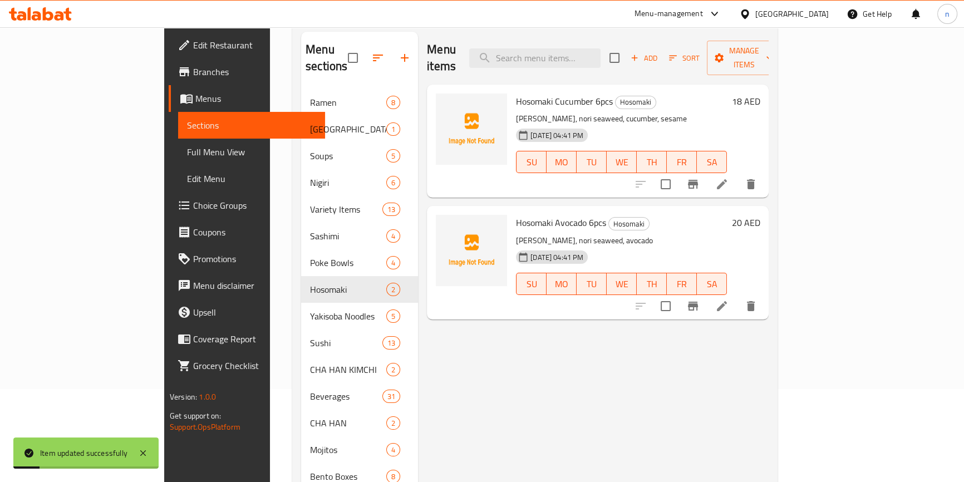
scroll to position [101, 0]
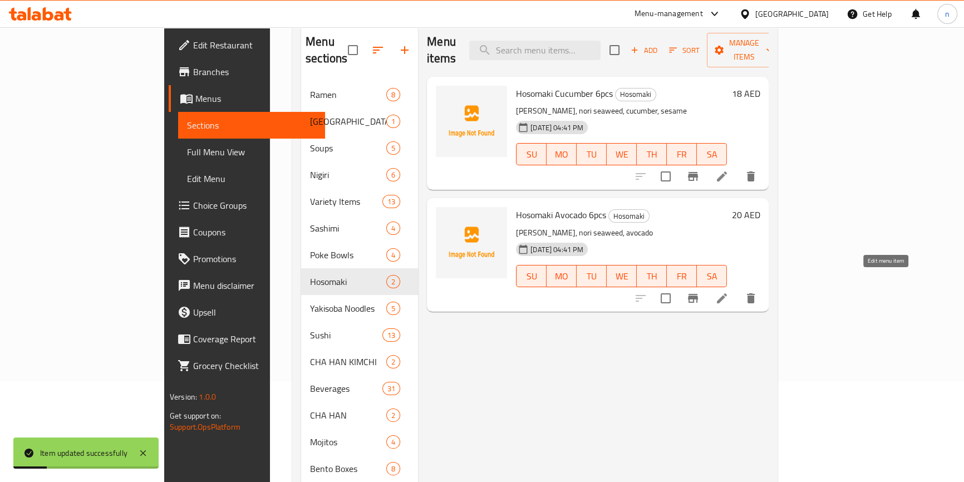
click at [727, 293] on icon at bounding box center [722, 298] width 10 height 10
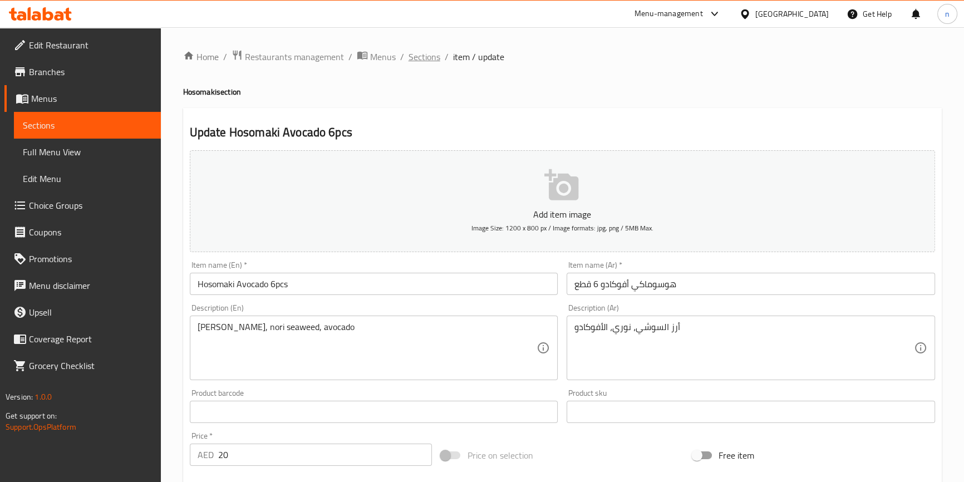
click at [429, 51] on span "Sections" at bounding box center [425, 56] width 32 height 13
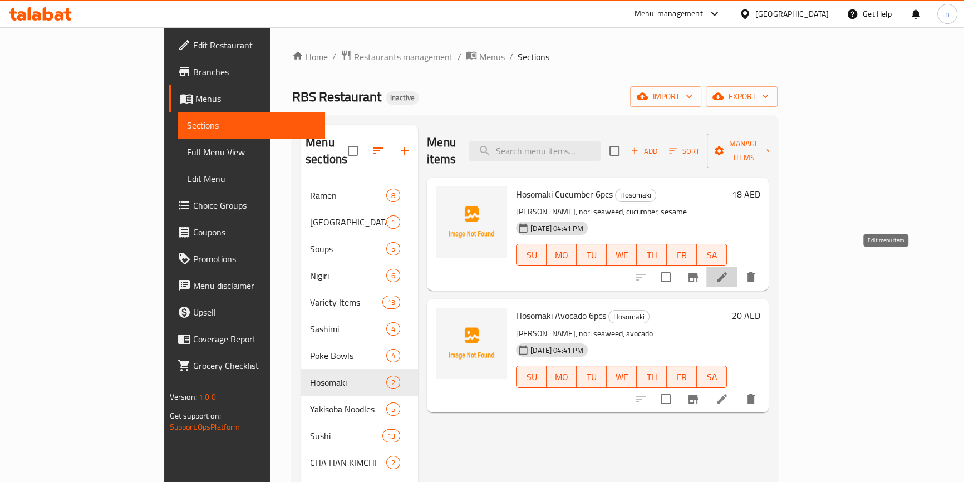
click at [727, 272] on icon at bounding box center [722, 277] width 10 height 10
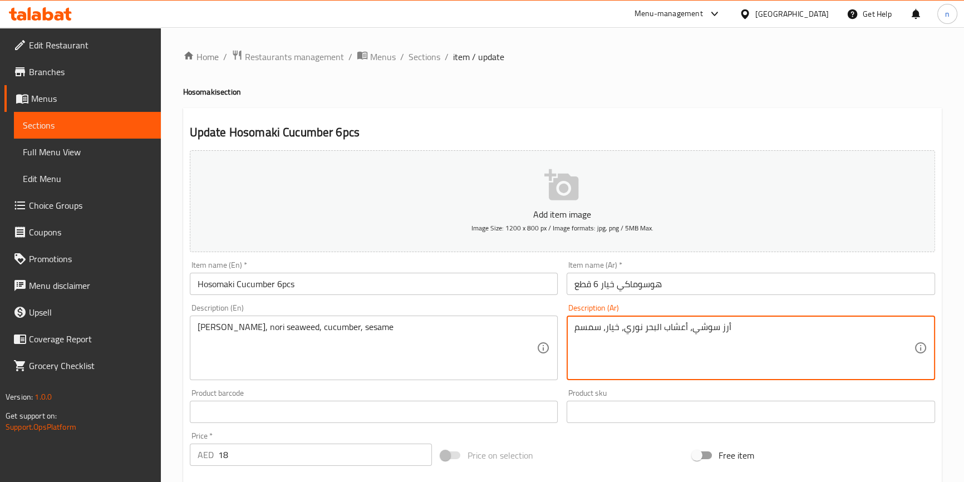
drag, startPoint x: 685, startPoint y: 324, endPoint x: 627, endPoint y: 331, distance: 58.9
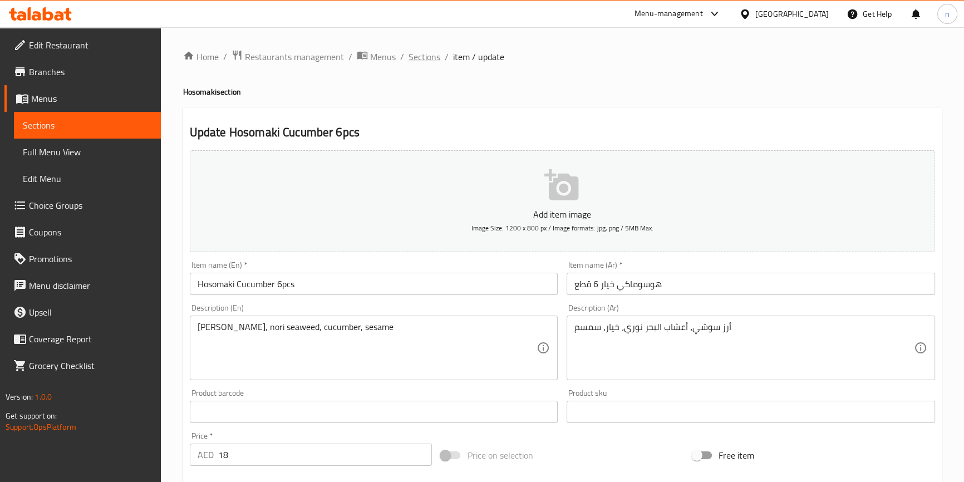
click at [432, 50] on span "Sections" at bounding box center [425, 56] width 32 height 13
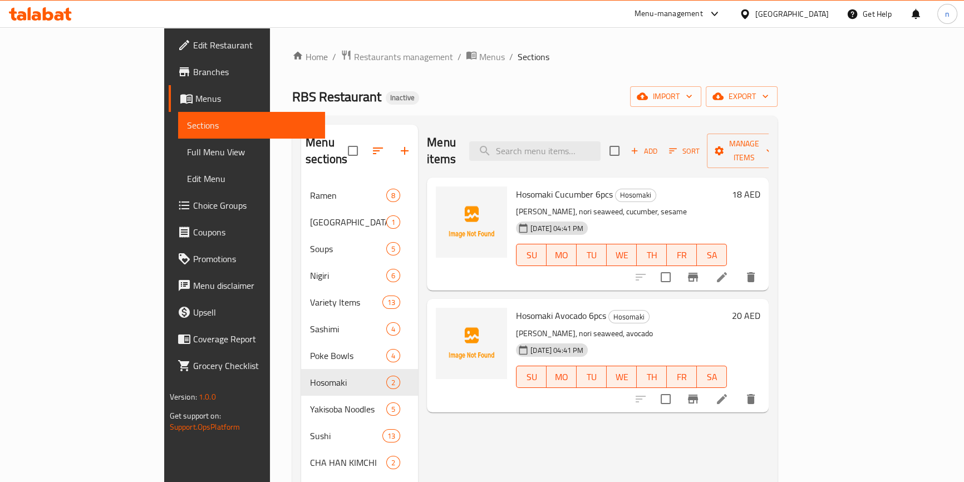
click at [738, 389] on li at bounding box center [722, 399] width 31 height 20
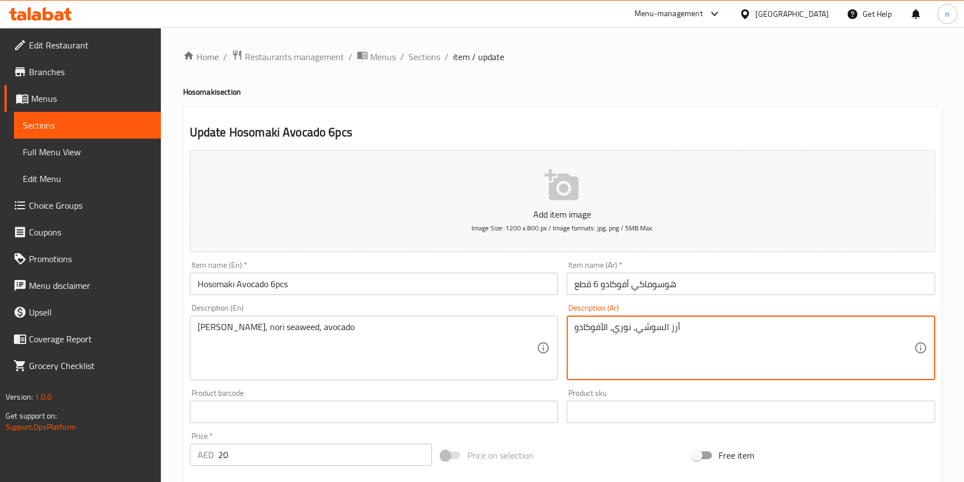
drag, startPoint x: 624, startPoint y: 328, endPoint x: 613, endPoint y: 329, distance: 11.7
click at [630, 344] on textarea "أرز السوشي، نوري، الأفوكادو" at bounding box center [745, 348] width 340 height 53
drag, startPoint x: 630, startPoint y: 323, endPoint x: 613, endPoint y: 326, distance: 18.1
click at [613, 326] on textarea "أرز السوشي، نوري، الأفوكادو" at bounding box center [745, 348] width 340 height 53
paste textarea "أعشاب البحر نور"
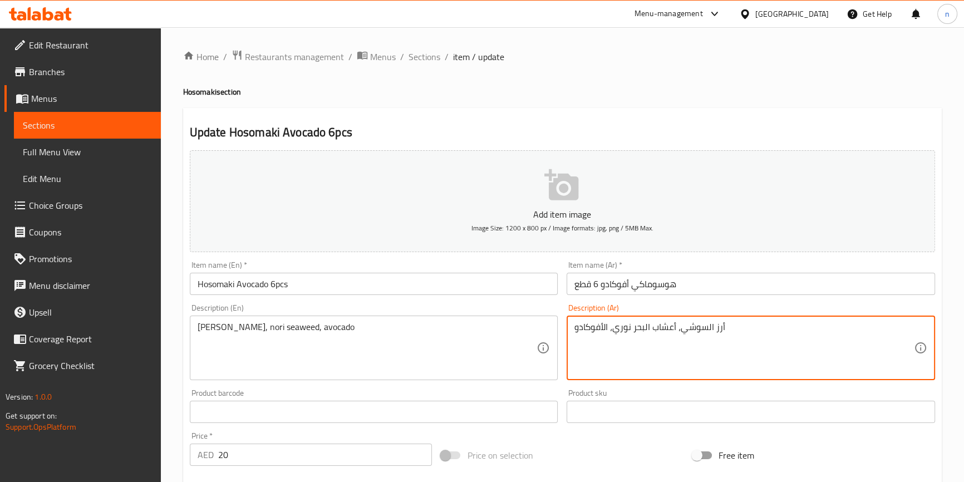
type textarea "أرز السوشي، أعشاب البحر نوري، الأفوكادو"
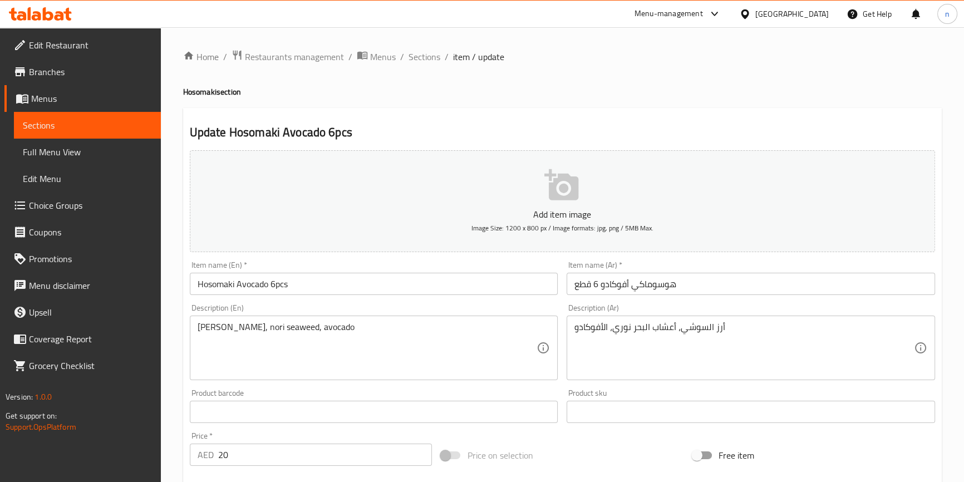
click at [173, 356] on div "Home / Restaurants management / Menus / Sections / item / update Hosomaki secti…" at bounding box center [563, 407] width 804 height 760
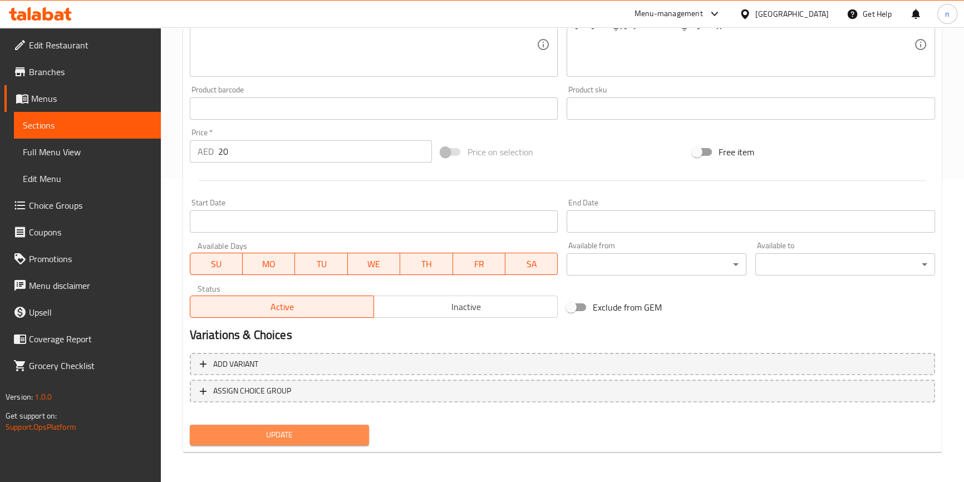
click at [322, 441] on button "Update" at bounding box center [280, 435] width 180 height 21
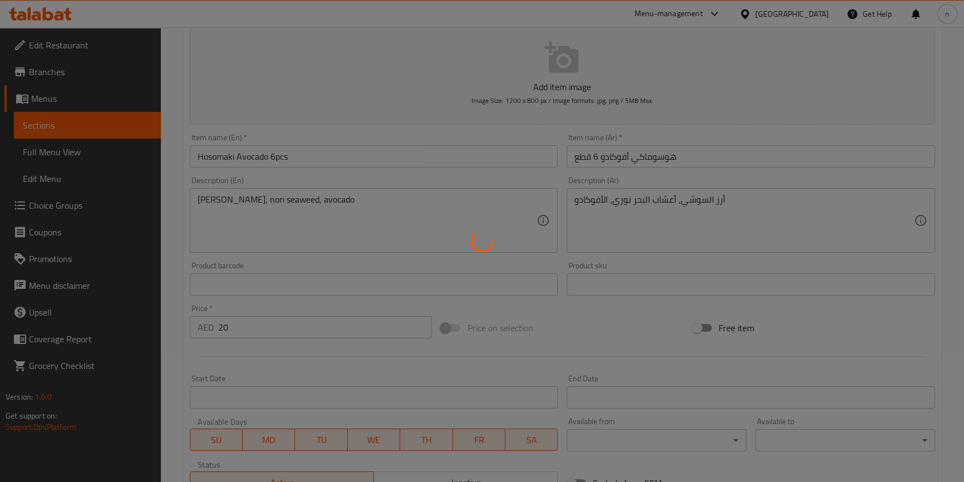
scroll to position [0, 0]
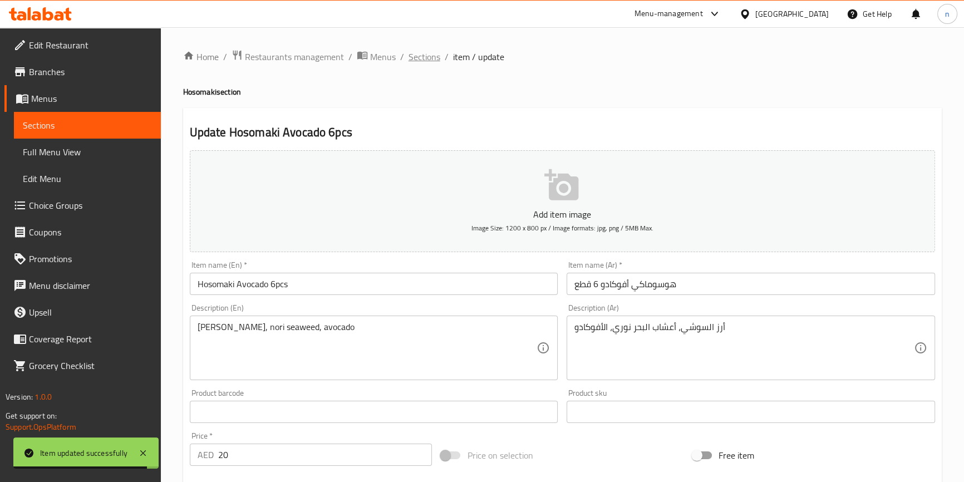
click at [415, 56] on span "Sections" at bounding box center [425, 56] width 32 height 13
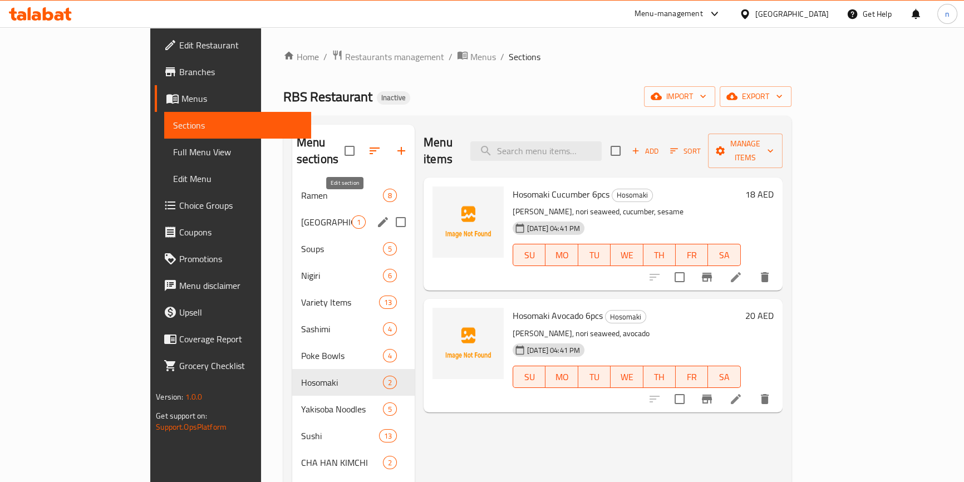
click at [376, 215] on icon "edit" at bounding box center [382, 221] width 13 height 13
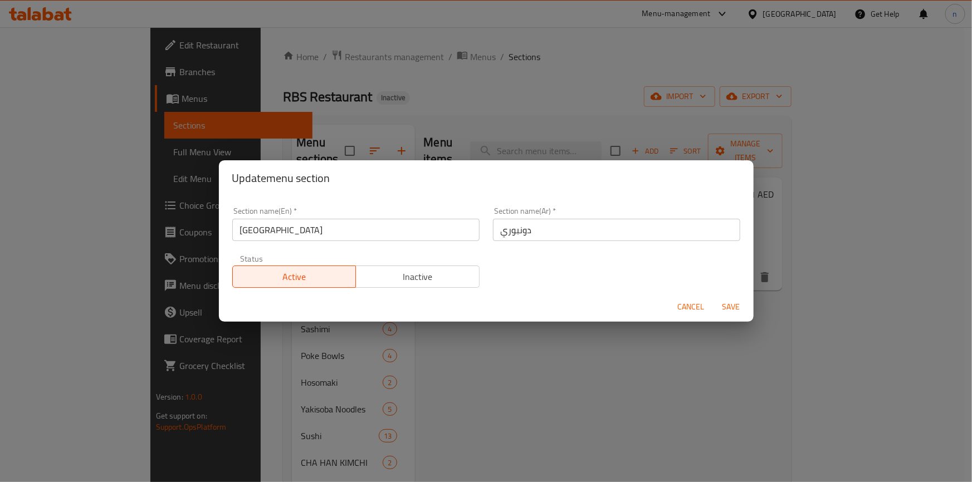
click at [247, 226] on input "[GEOGRAPHIC_DATA]" at bounding box center [355, 230] width 247 height 22
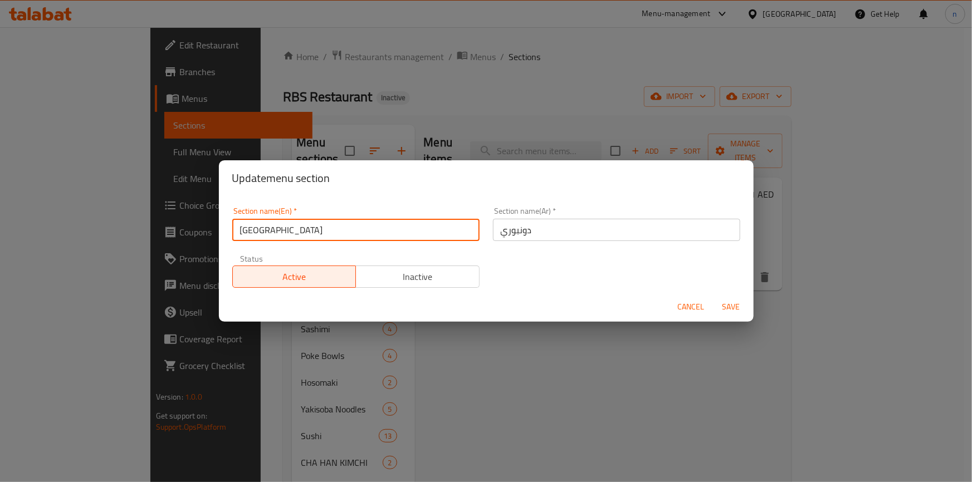
click at [247, 226] on input "[GEOGRAPHIC_DATA]" at bounding box center [355, 230] width 247 height 22
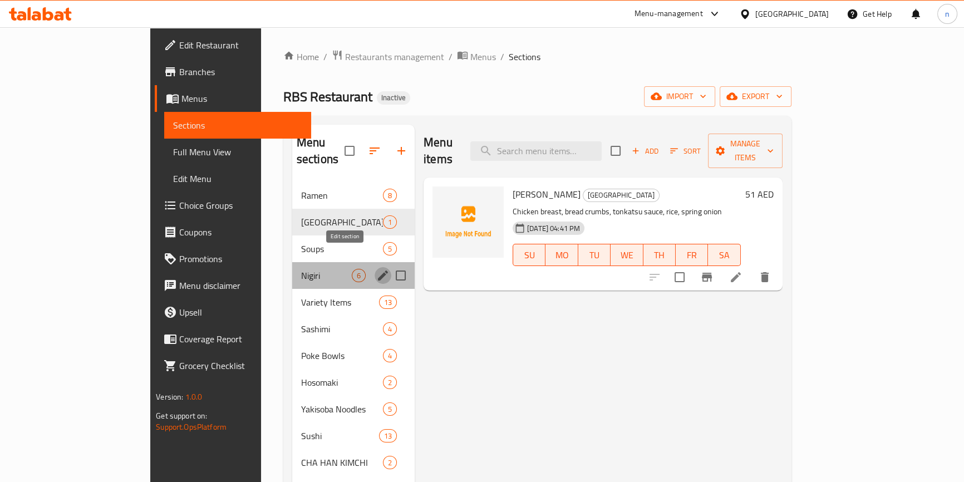
click at [376, 269] on icon "edit" at bounding box center [382, 275] width 13 height 13
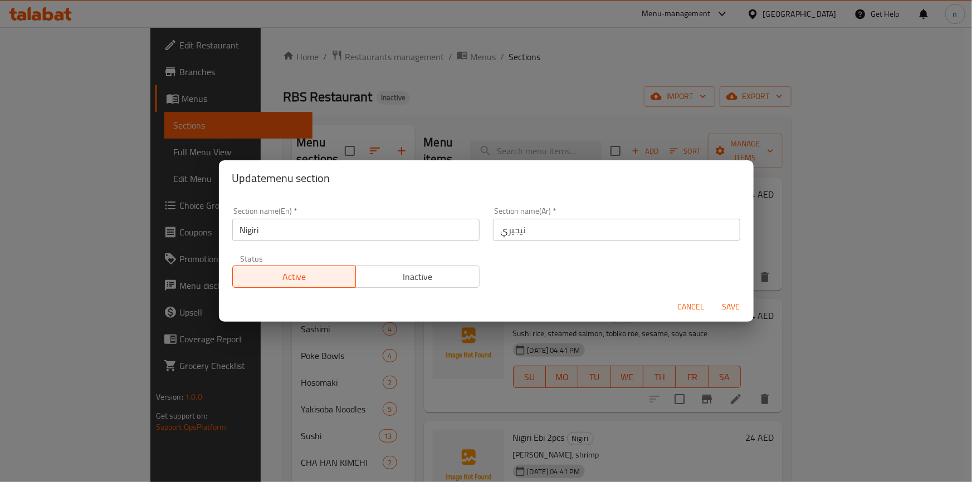
click at [249, 234] on input "Nigiri" at bounding box center [355, 230] width 247 height 22
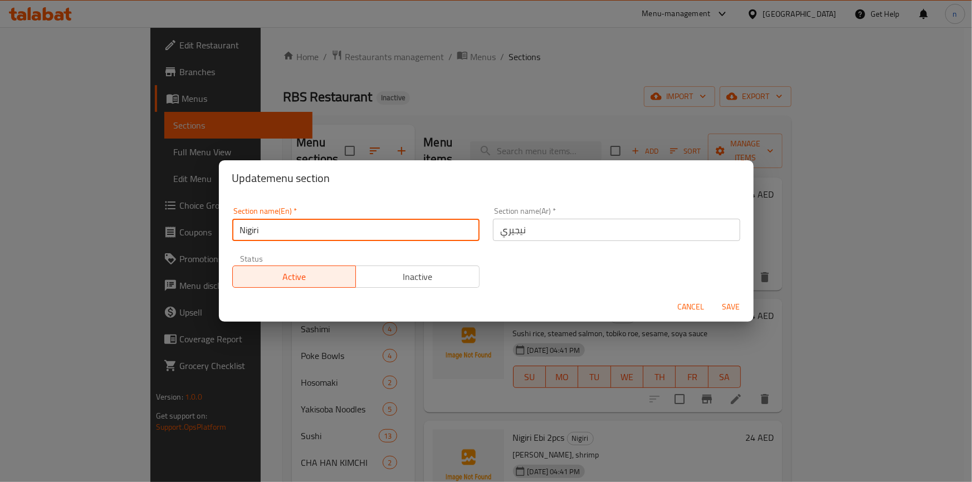
click at [249, 234] on input "Nigiri" at bounding box center [355, 230] width 247 height 22
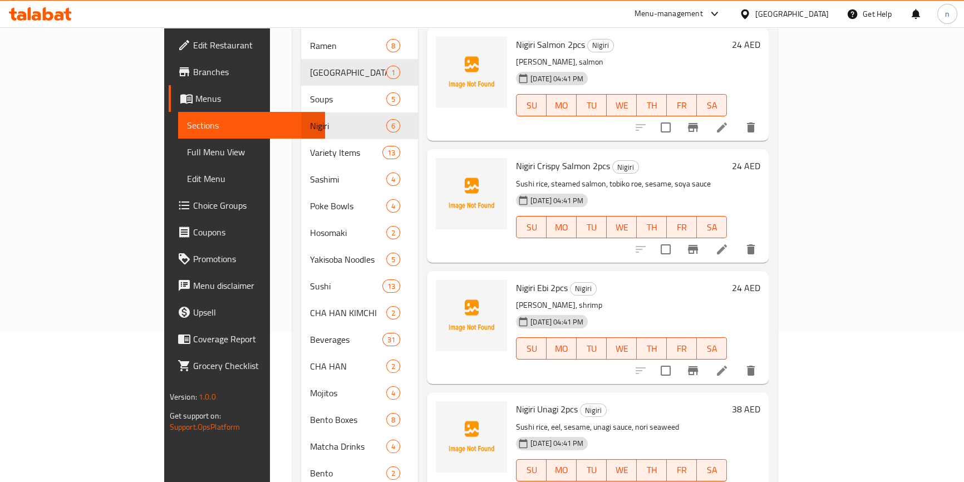
scroll to position [151, 0]
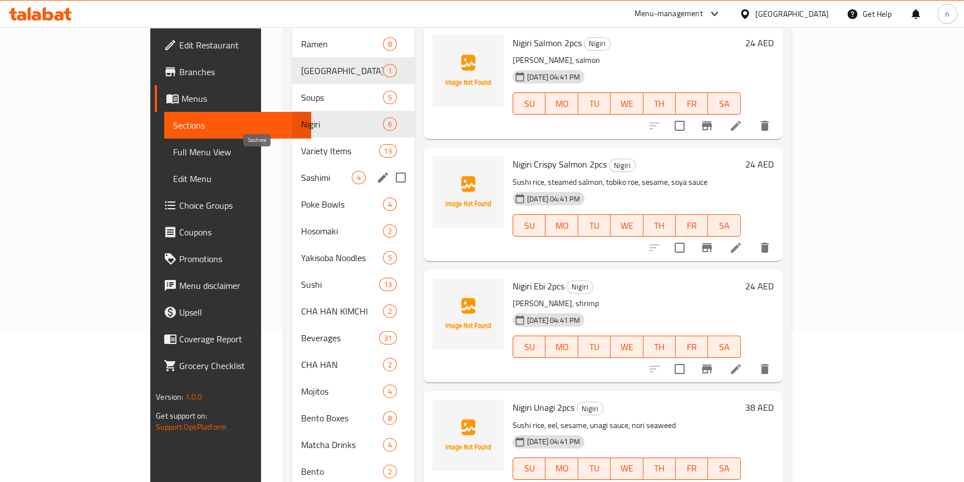
click at [301, 171] on span "Sashimi" at bounding box center [326, 177] width 51 height 13
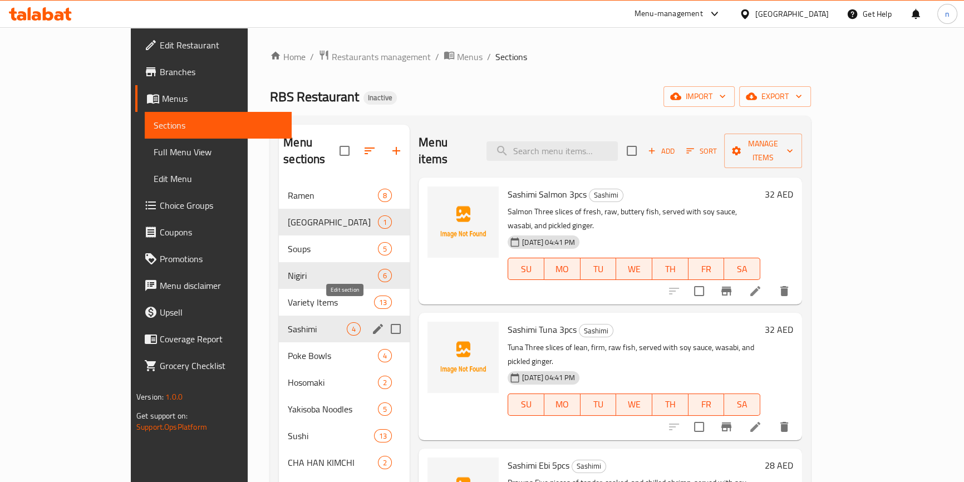
click at [373, 324] on icon "edit" at bounding box center [378, 329] width 10 height 10
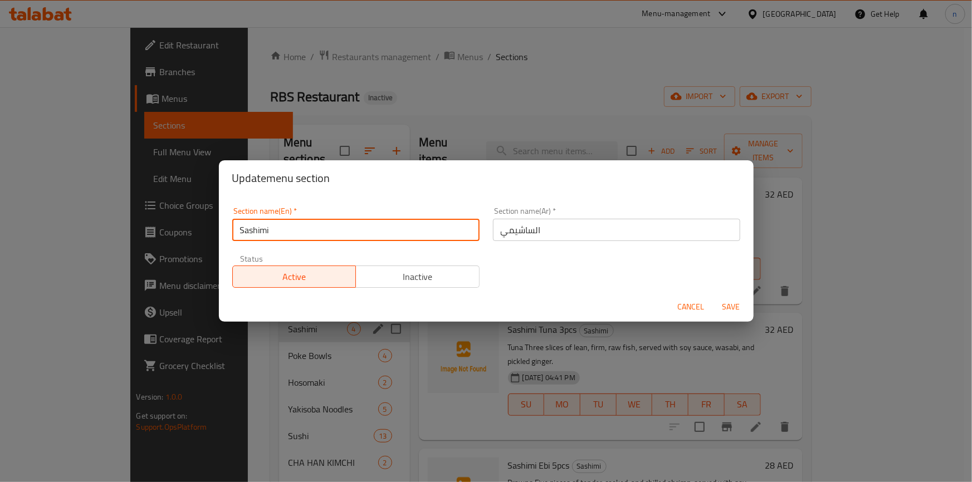
click at [262, 234] on input "Sashimi" at bounding box center [355, 230] width 247 height 22
click at [200, 377] on div "Update menu section Section name(En)   * Sashimi Section name(En) * Section nam…" at bounding box center [486, 241] width 972 height 482
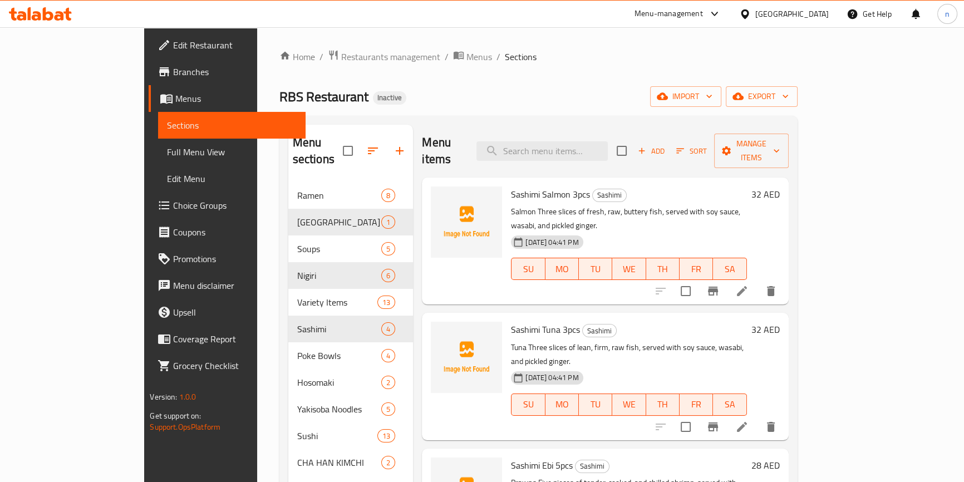
click at [257, 321] on div "Home / Restaurants management / Menus / Sections RBS Restaurant Inactive import…" at bounding box center [538, 403] width 563 height 752
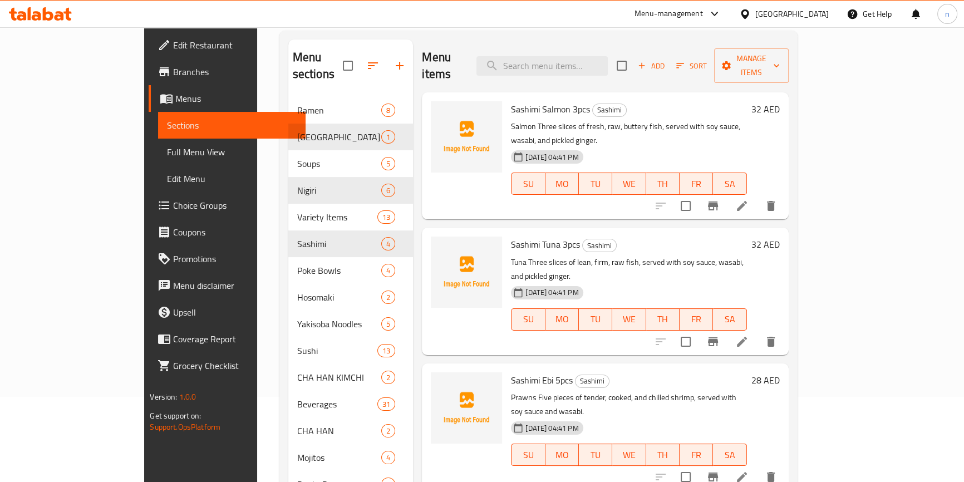
scroll to position [101, 0]
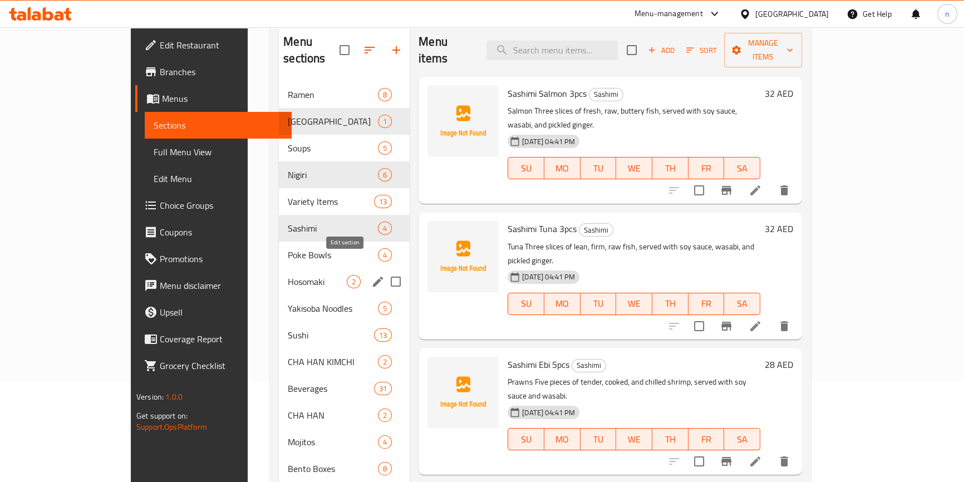
click at [371, 275] on icon "edit" at bounding box center [377, 281] width 13 height 13
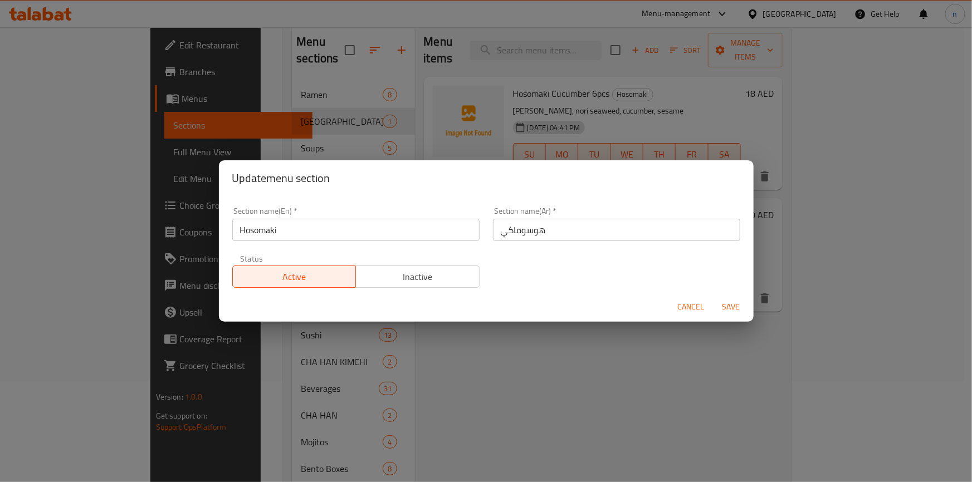
click at [276, 230] on input "Hosomaki" at bounding box center [355, 230] width 247 height 22
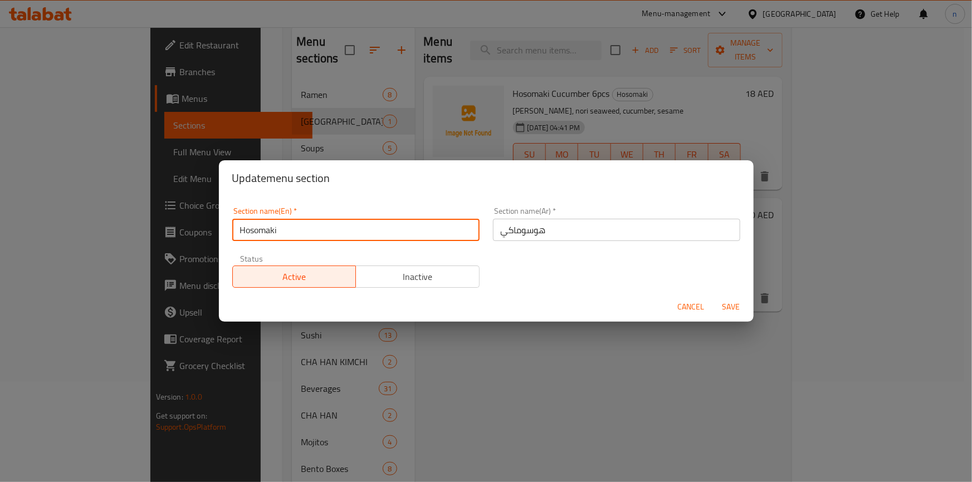
click at [276, 230] on input "Hosomaki" at bounding box center [355, 230] width 247 height 22
click at [202, 276] on div "Update menu section Section name(En)   * Hosomaki Section name(En) * Section na…" at bounding box center [486, 241] width 972 height 482
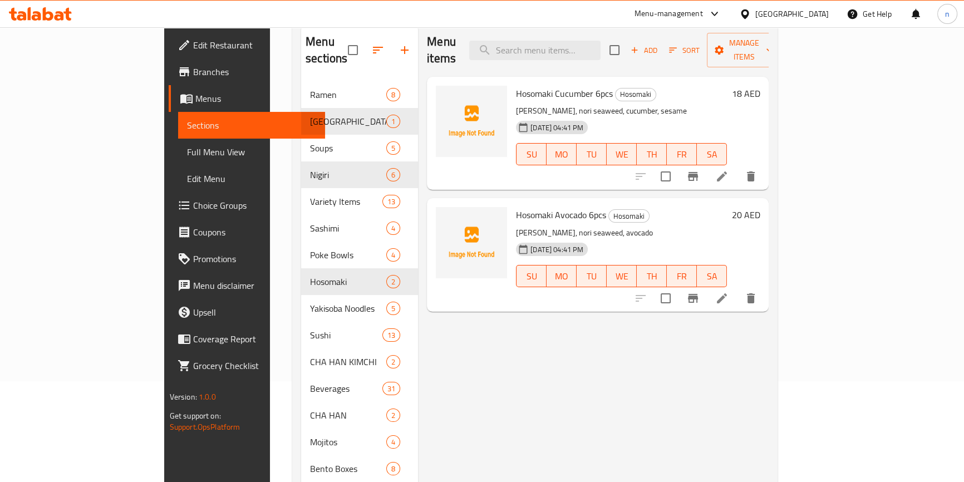
drag, startPoint x: 542, startPoint y: 395, endPoint x: 535, endPoint y: 394, distance: 7.3
click at [540, 395] on div "Menu items Add Sort Manage items Hosomaki Cucumber 6pcs Hosomaki Sushi rice, no…" at bounding box center [593, 335] width 351 height 623
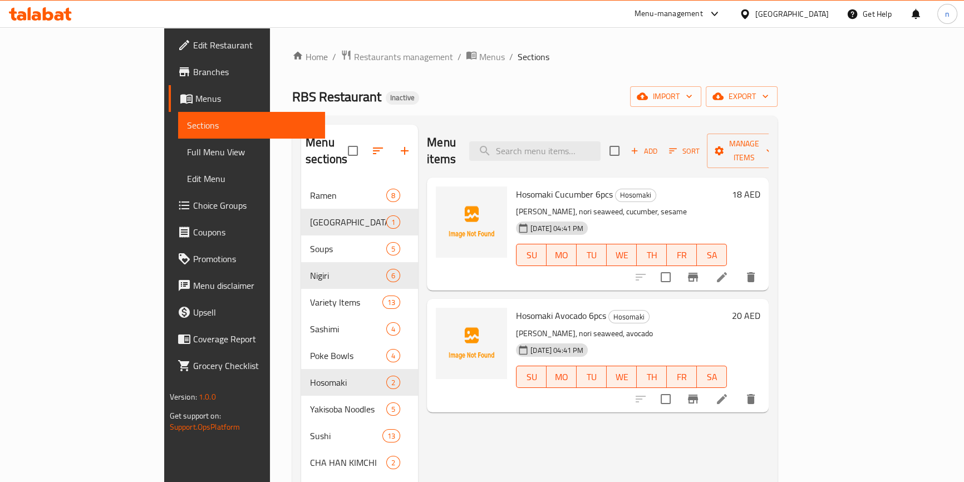
click at [727, 327] on p "[PERSON_NAME], nori seaweed, avocado" at bounding box center [621, 334] width 211 height 14
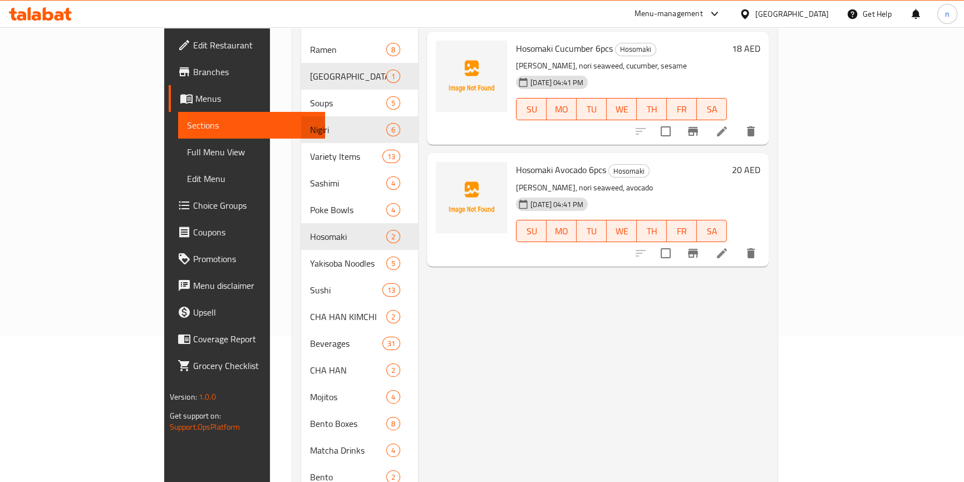
scroll to position [151, 0]
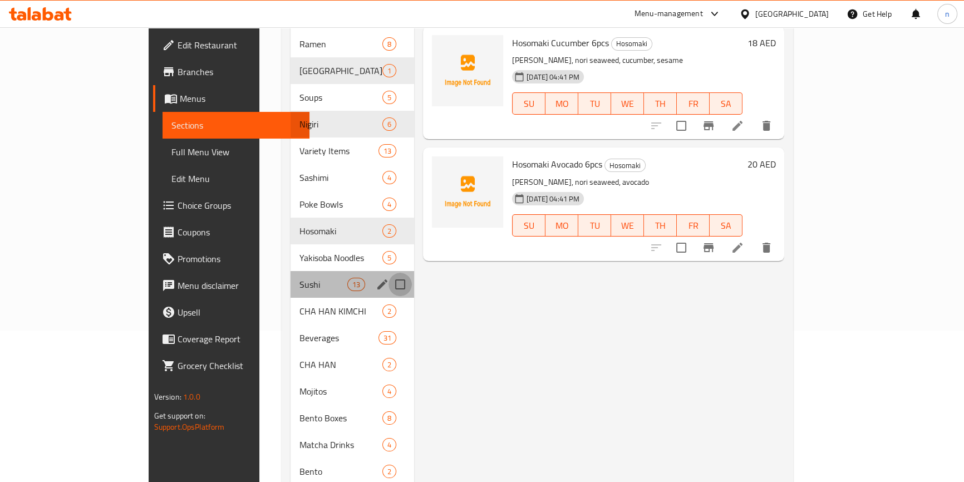
click at [389, 273] on input "Menu sections" at bounding box center [400, 284] width 23 height 23
checkbox input "true"
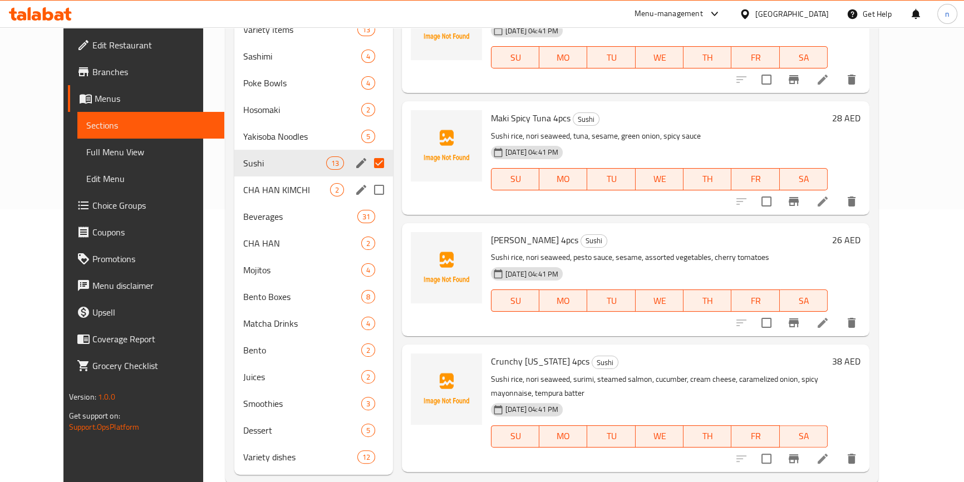
scroll to position [280, 0]
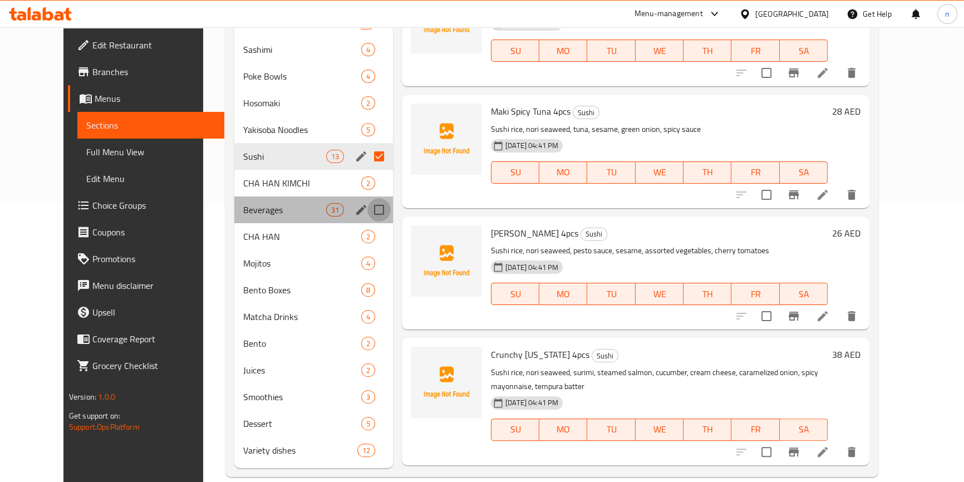
click at [368, 198] on input "Menu sections" at bounding box center [379, 209] width 23 height 23
checkbox input "true"
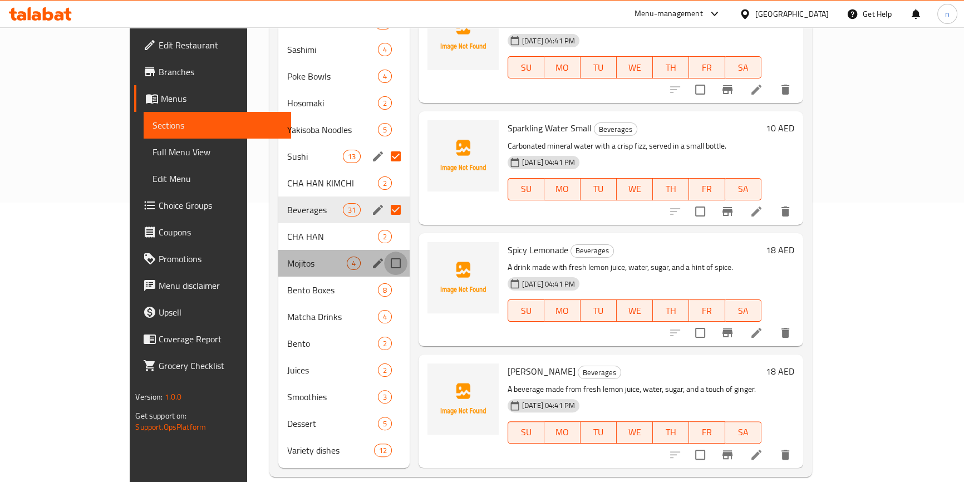
click at [384, 252] on input "Menu sections" at bounding box center [395, 263] width 23 height 23
checkbox input "true"
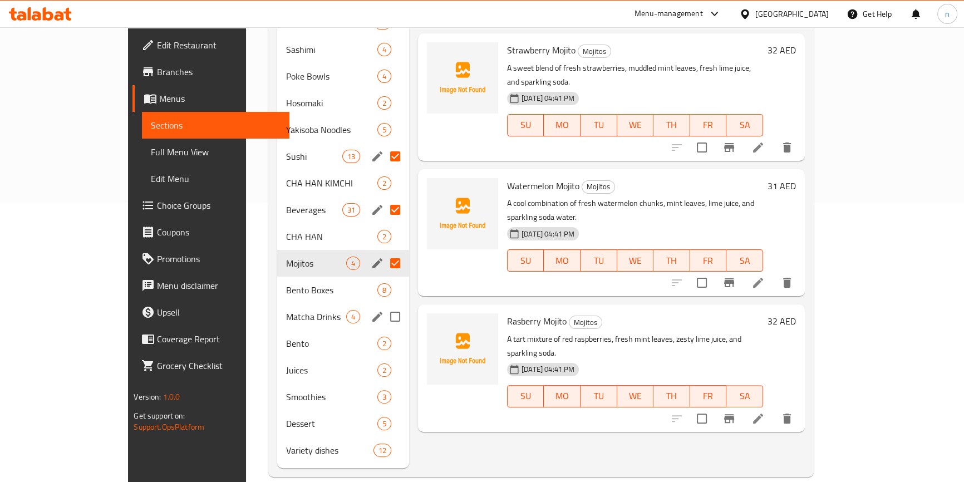
click at [384, 305] on input "Menu sections" at bounding box center [395, 316] width 23 height 23
checkbox input "true"
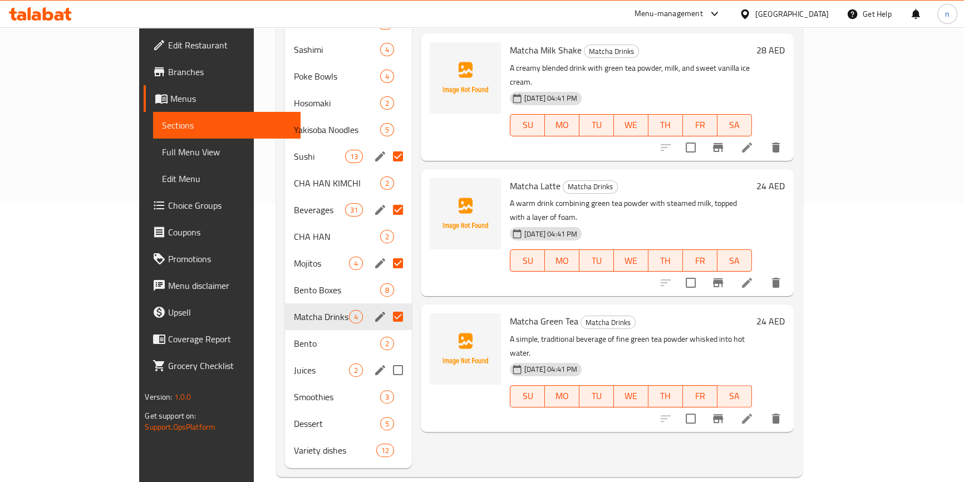
click at [386, 359] on input "Menu sections" at bounding box center [397, 370] width 23 height 23
checkbox input "true"
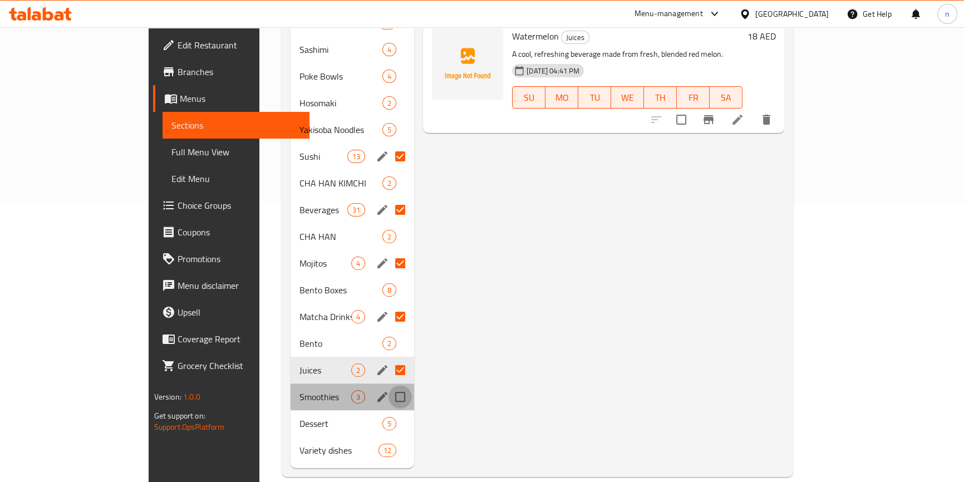
click at [389, 385] on input "Menu sections" at bounding box center [400, 396] width 23 height 23
checkbox input "true"
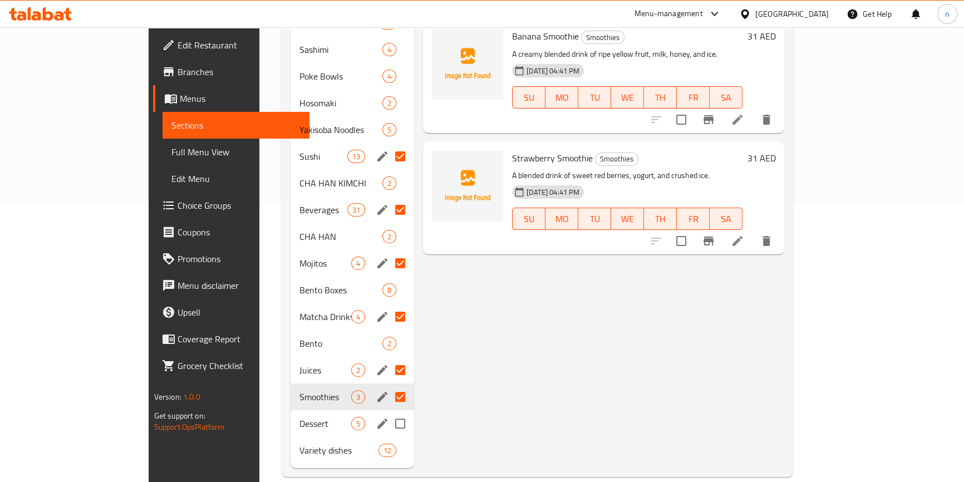
click at [389, 412] on input "Menu sections" at bounding box center [400, 423] width 23 height 23
checkbox input "true"
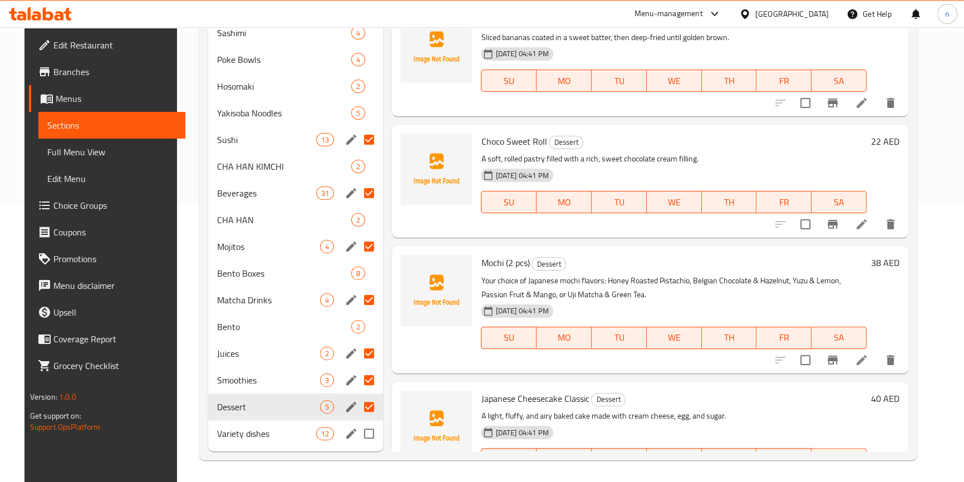
click at [365, 431] on input "Menu sections" at bounding box center [368, 433] width 23 height 23
checkbox input "true"
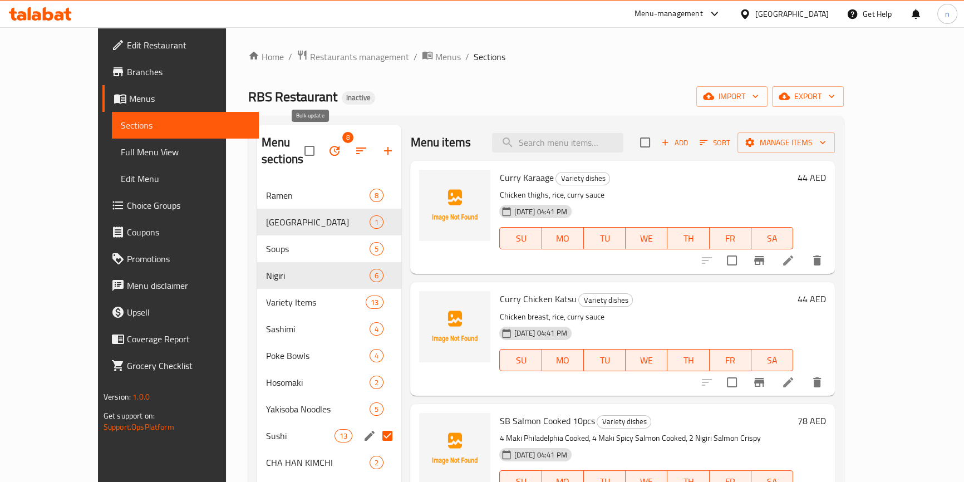
click at [330, 146] on icon "button" at bounding box center [335, 151] width 10 height 10
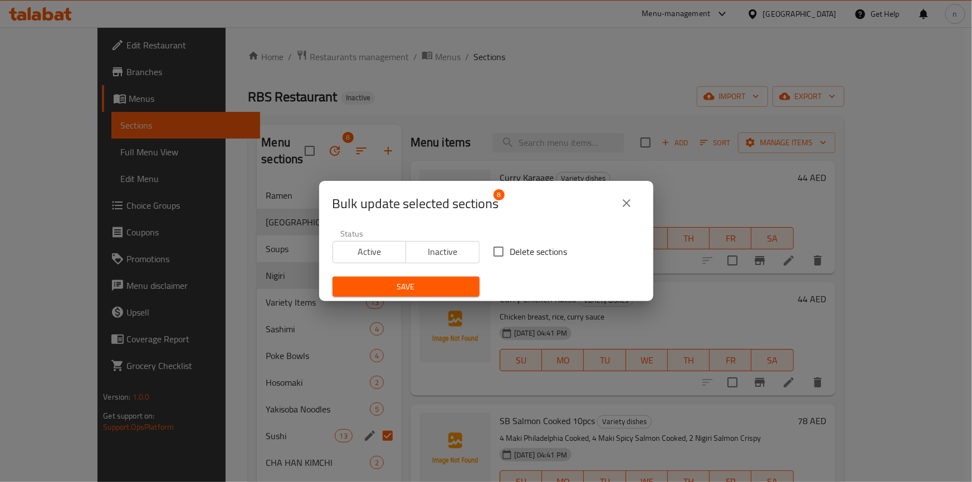
click at [491, 249] on input "Delete sections" at bounding box center [498, 251] width 23 height 23
checkbox input "true"
click at [439, 285] on span "Save" at bounding box center [405, 287] width 129 height 14
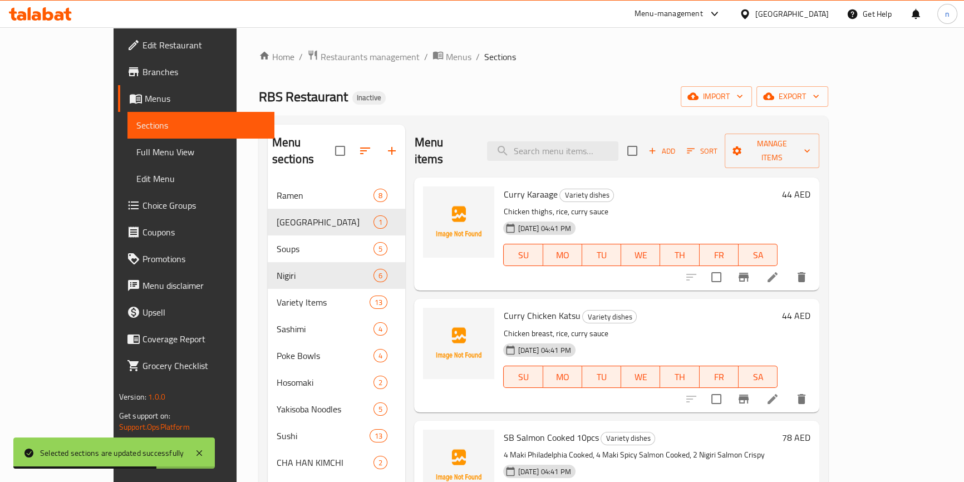
click at [336, 104] on div "RBS Restaurant Inactive import export" at bounding box center [544, 96] width 570 height 21
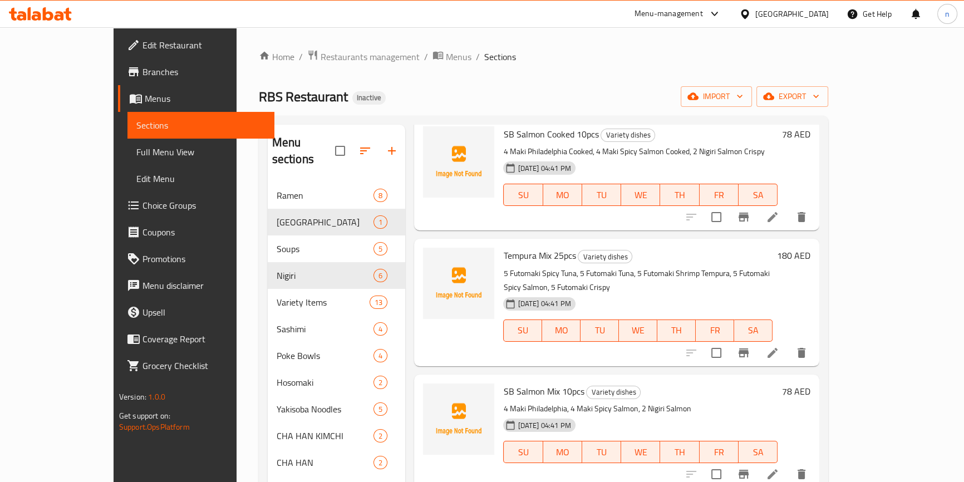
drag, startPoint x: 74, startPoint y: 154, endPoint x: 51, endPoint y: 162, distance: 24.3
click at [136, 154] on span "Full Menu View" at bounding box center [200, 151] width 129 height 13
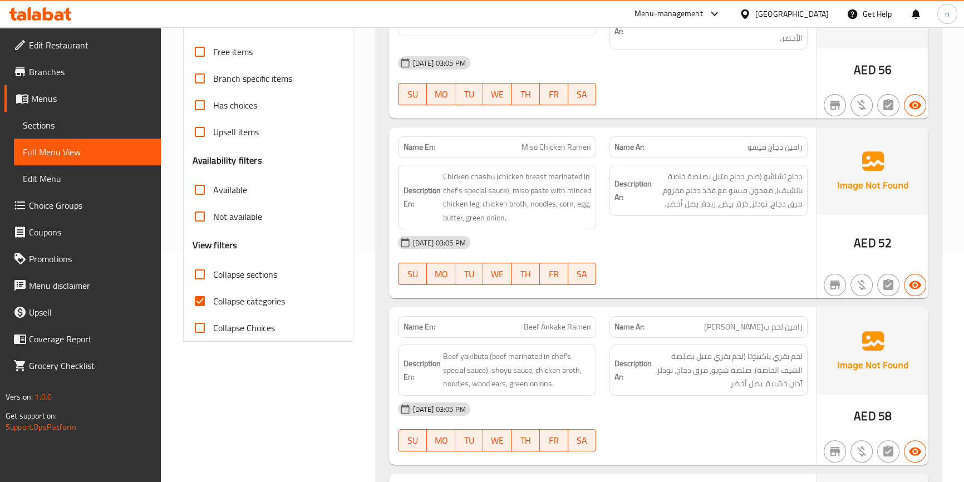
scroll to position [253, 0]
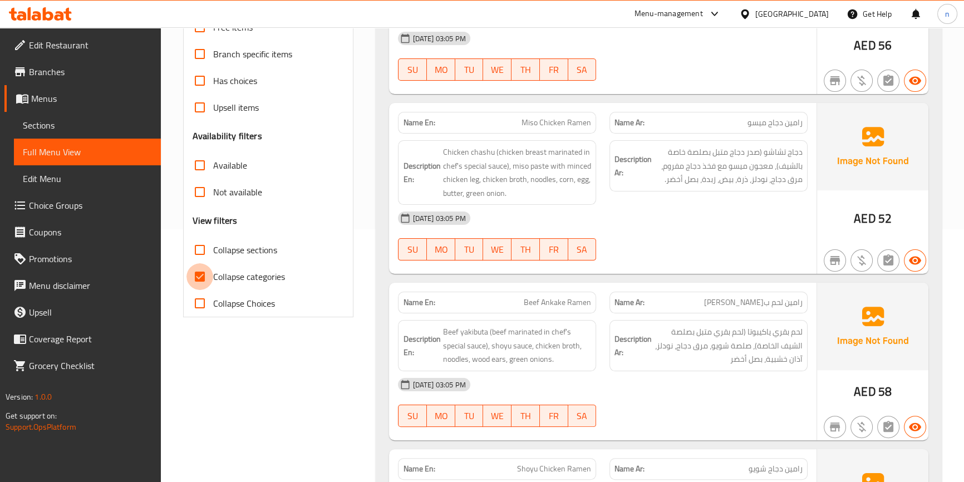
click at [212, 270] on input "Collapse categories" at bounding box center [200, 276] width 27 height 27
checkbox input "false"
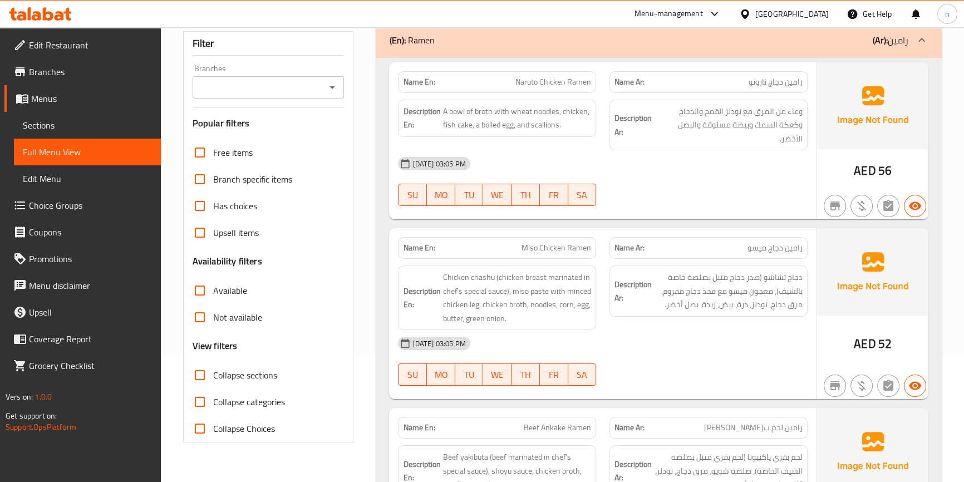
scroll to position [101, 0]
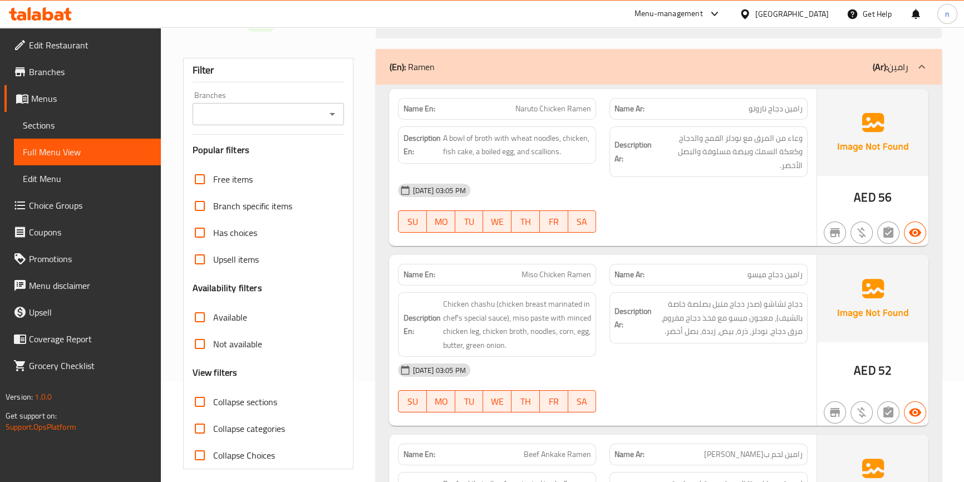
click at [756, 63] on div "(En): [PERSON_NAME] (Ar): [PERSON_NAME]" at bounding box center [648, 66] width 519 height 13
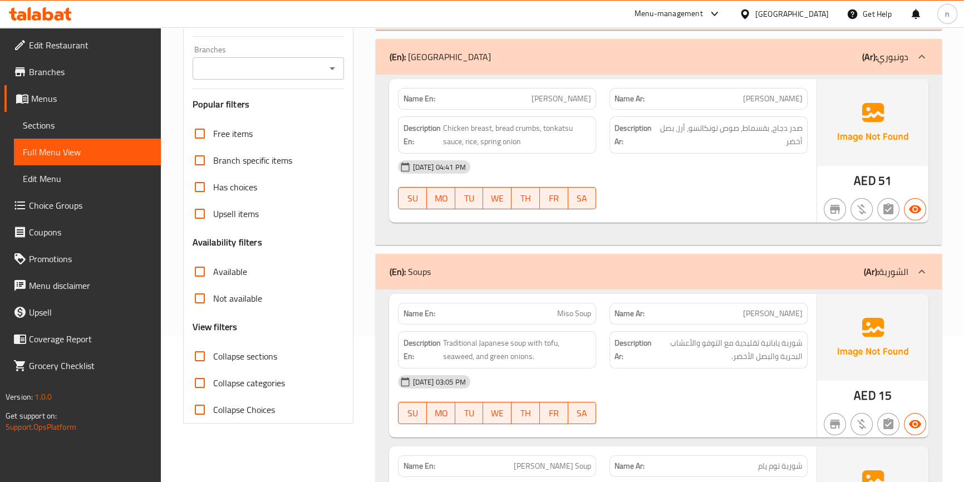
scroll to position [202, 0]
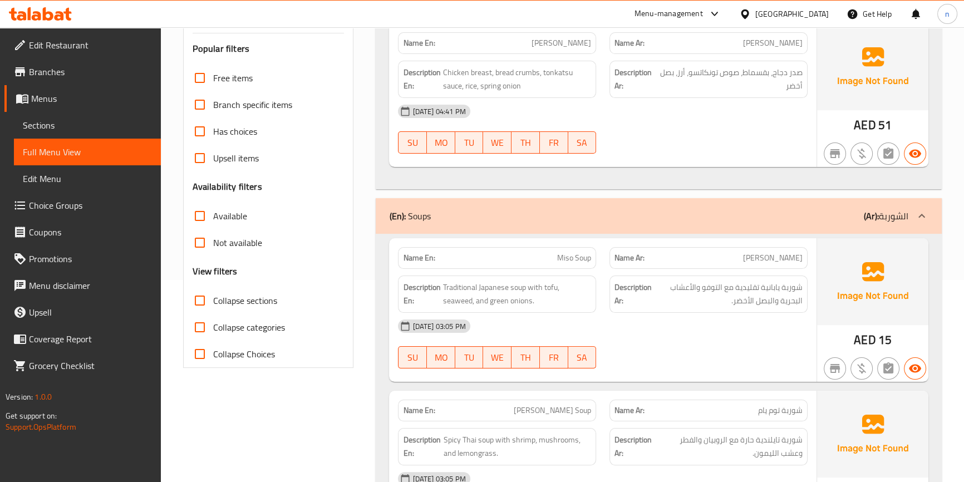
click at [734, 19] on div "(En): Soups (Ar): الشوربة" at bounding box center [659, 1] width 566 height 36
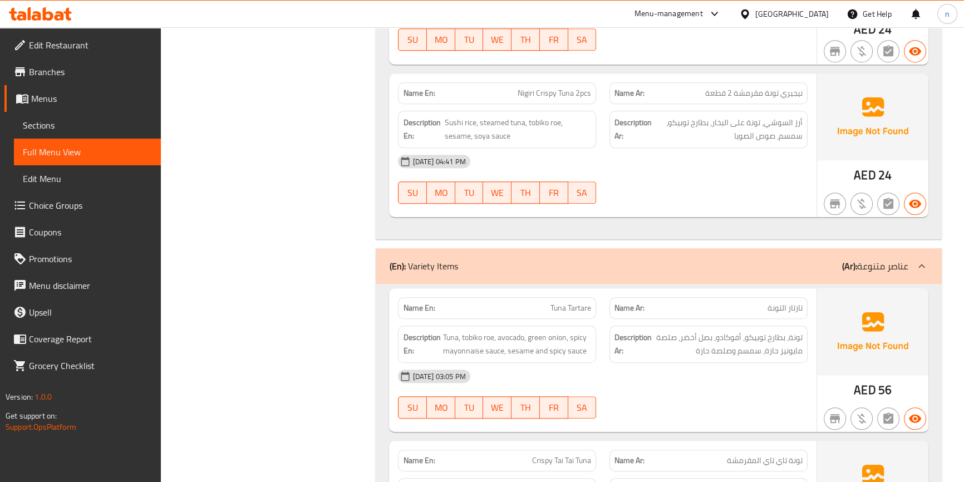
scroll to position [1214, 0]
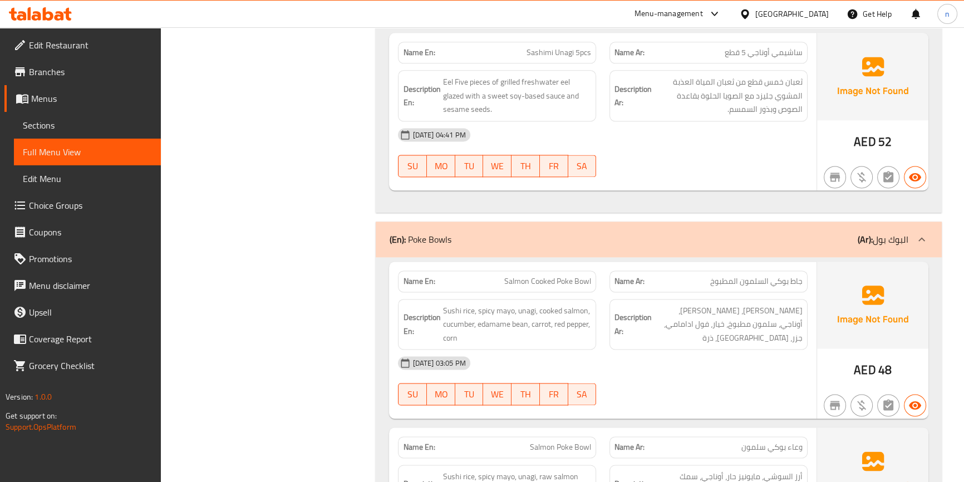
scroll to position [1974, 0]
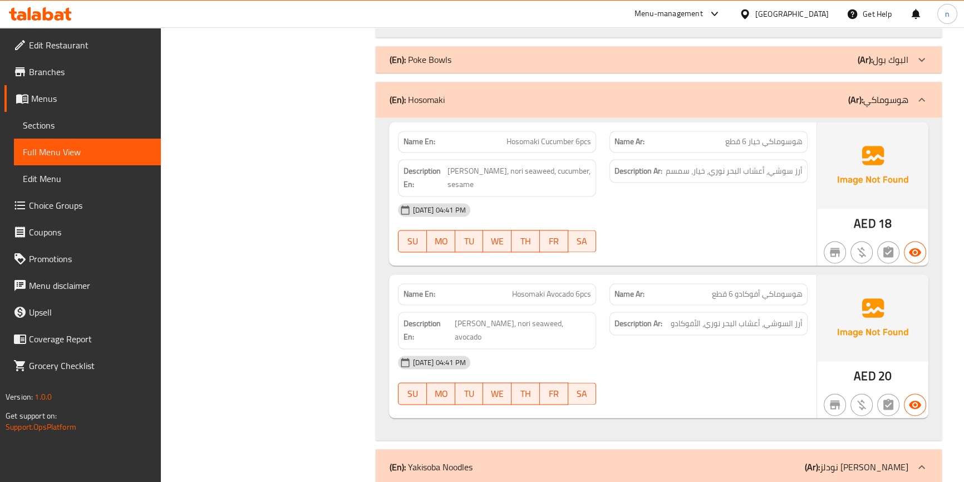
scroll to position [2328, 0]
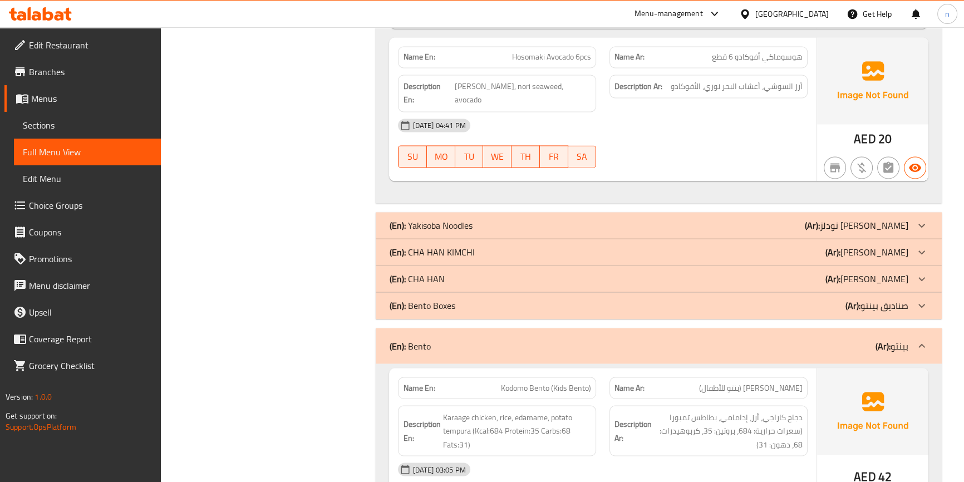
scroll to position [2430, 0]
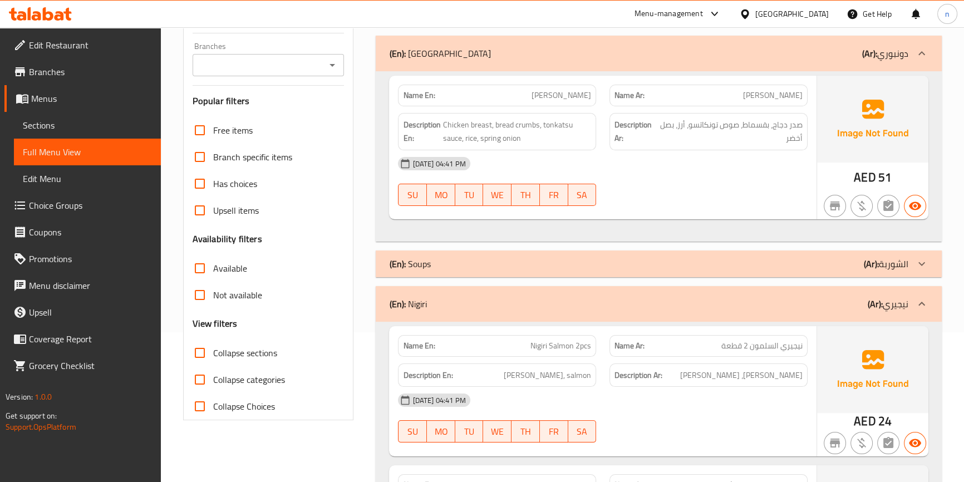
scroll to position [151, 0]
click at [710, 201] on div at bounding box center [709, 204] width 212 height 13
click at [379, 240] on div "Name En: Nigiri Salmon 2pcs Name Ar: نيجيري السلمون 2 قطعة Description En: Sush…" at bounding box center [659, 155] width 566 height 170
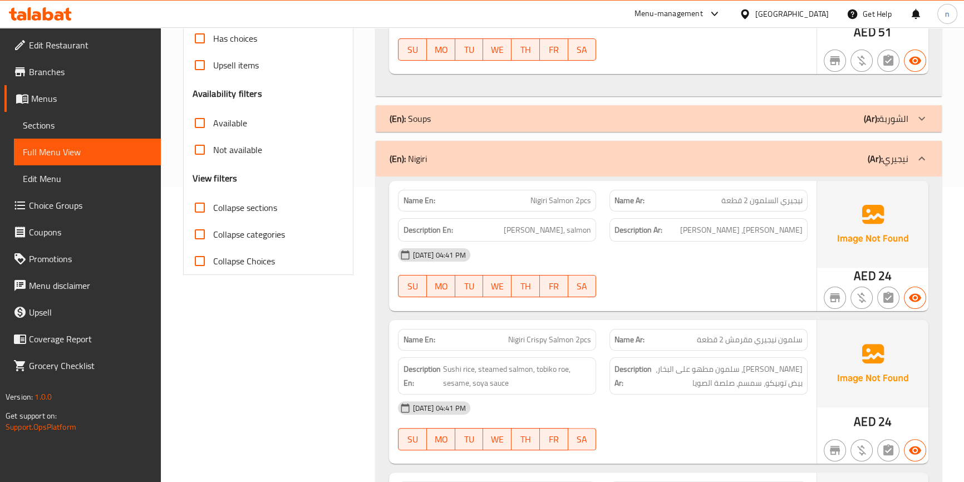
scroll to position [354, 0]
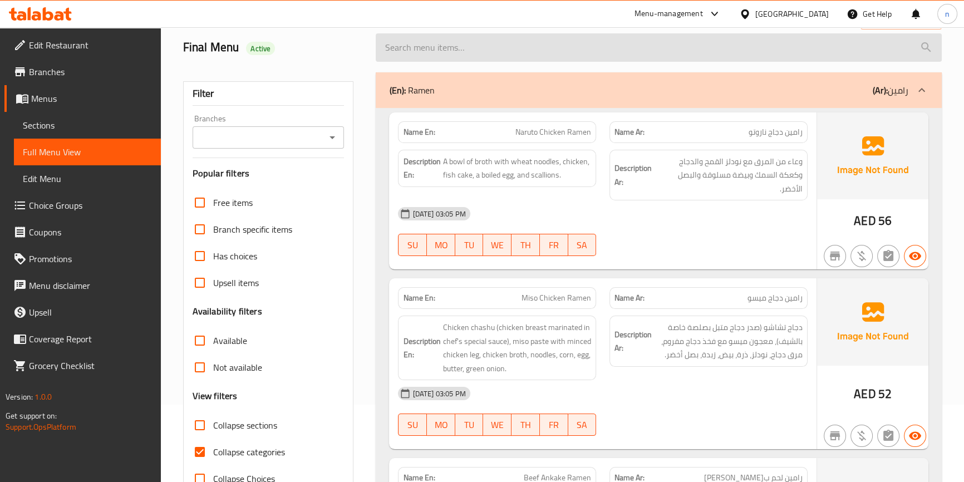
scroll to position [202, 0]
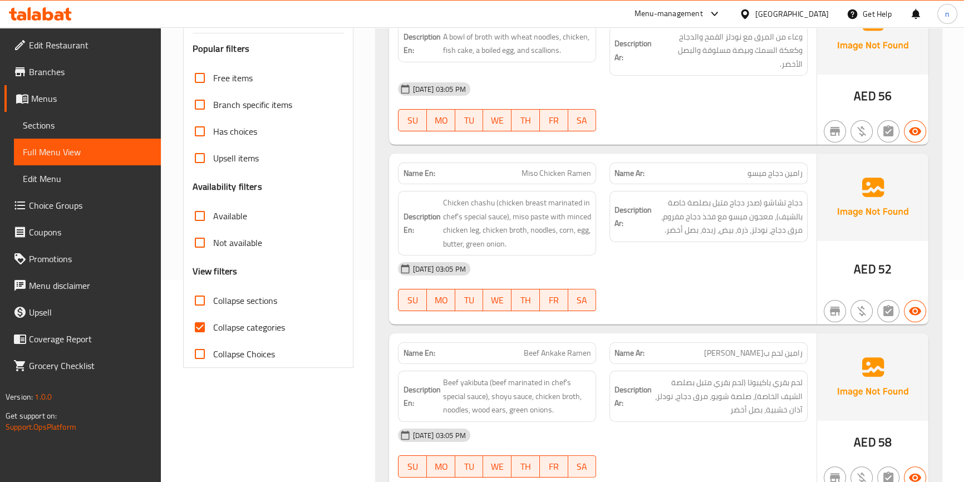
click at [145, 127] on span "Sections" at bounding box center [87, 125] width 129 height 13
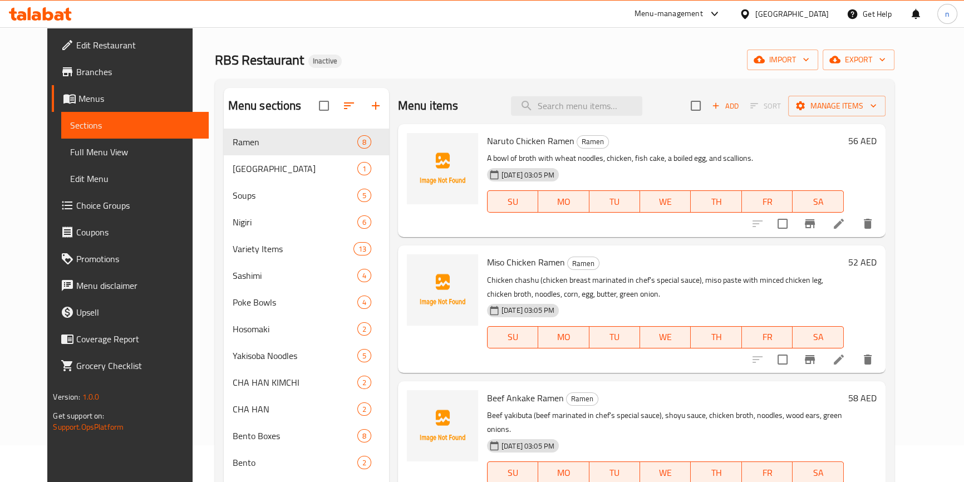
scroll to position [4, 0]
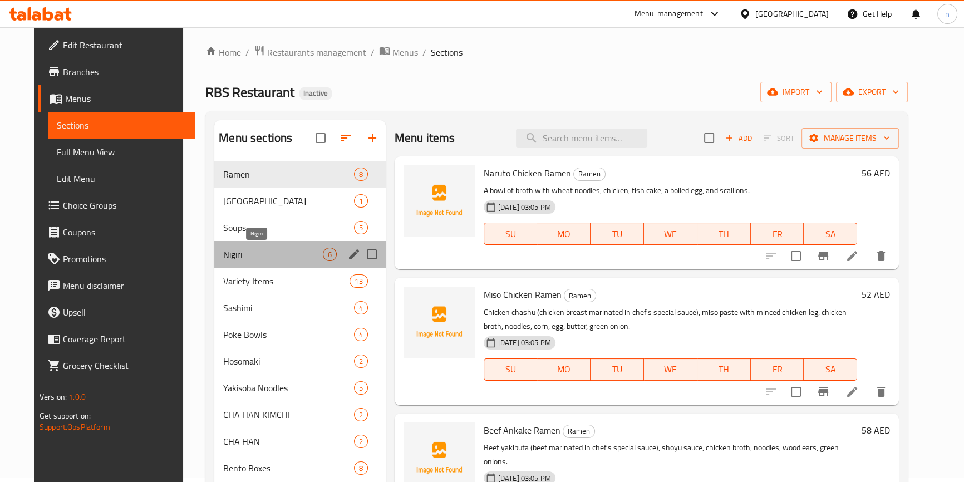
click at [234, 250] on span "Nigiri" at bounding box center [272, 254] width 99 height 13
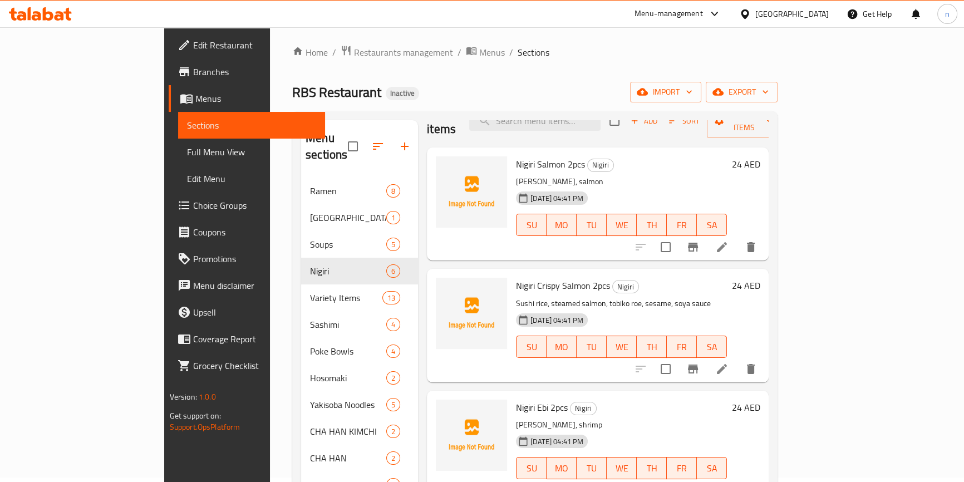
scroll to position [50, 0]
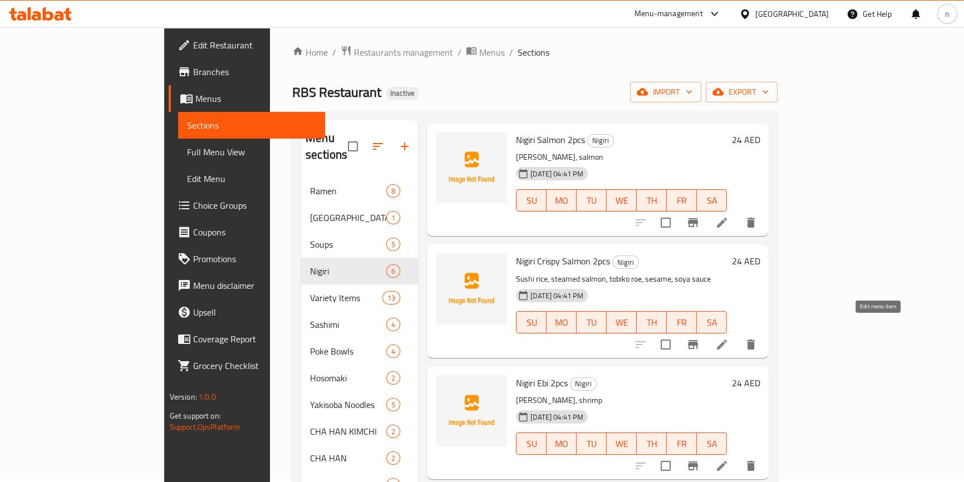
click at [729, 338] on icon at bounding box center [722, 344] width 13 height 13
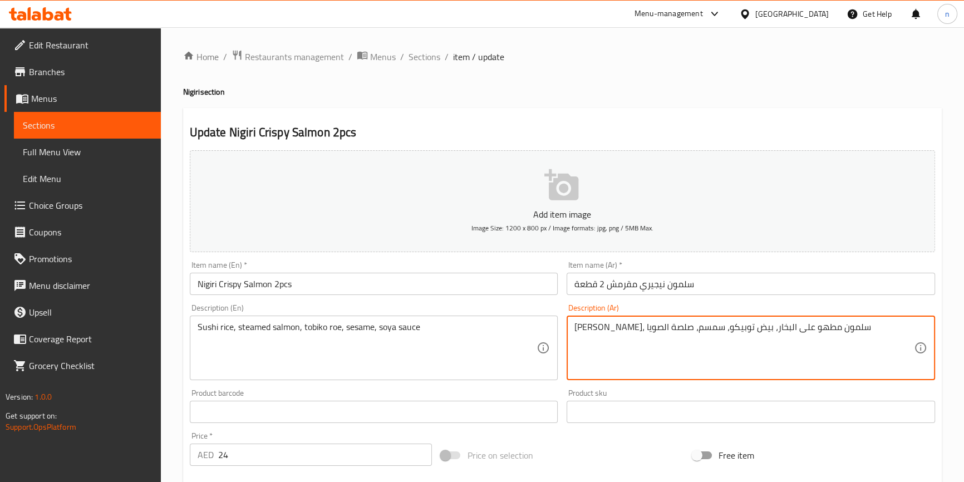
click at [759, 332] on textarea "[PERSON_NAME]، سلمون مطهو على البخار، بيض توبيكو، سمسم، صلصة الصويا" at bounding box center [745, 348] width 340 height 53
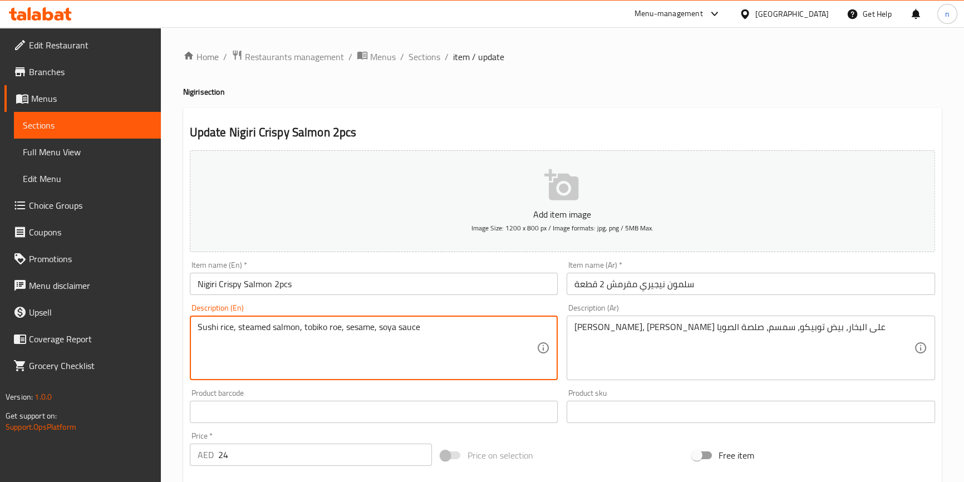
click at [331, 329] on textarea "Sushi rice, steamed salmon, tobiko roe, sesame, soya sauce" at bounding box center [368, 348] width 340 height 53
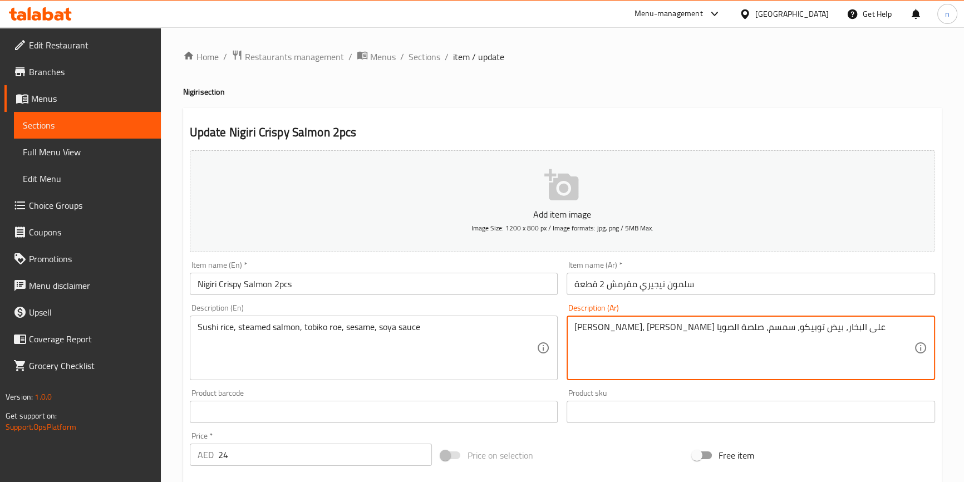
click at [694, 325] on textarea "أرز سوشي، سلمون على البخار، بيض توبيكو، سمسم، صلصة الصويا" at bounding box center [745, 348] width 340 height 53
click at [610, 330] on textarea "أرز سوشي، سلمون على البخار، بطاريخ توبيكو، سمسم، صلصة الصويا" at bounding box center [745, 348] width 340 height 53
type textarea "[PERSON_NAME]، [PERSON_NAME] على البخار، بطاريخ توبيكو، سمسم، صوص الصويا"
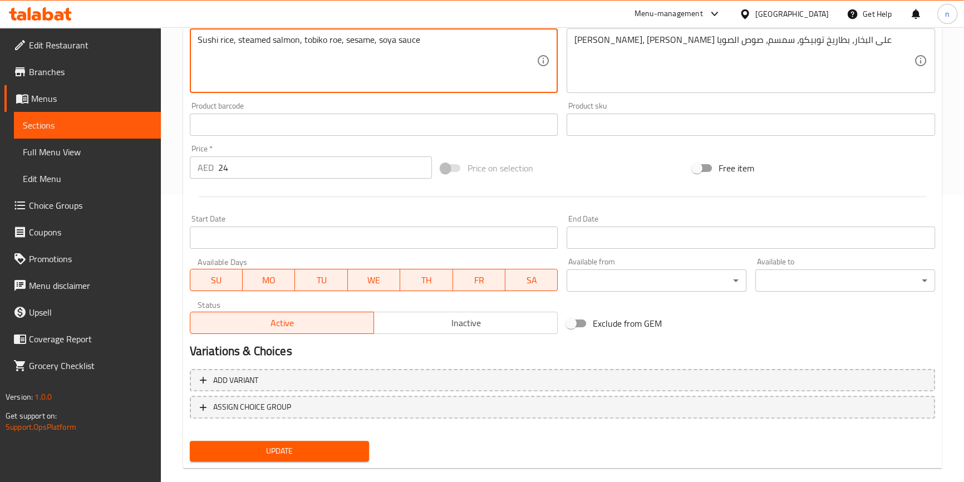
scroll to position [303, 0]
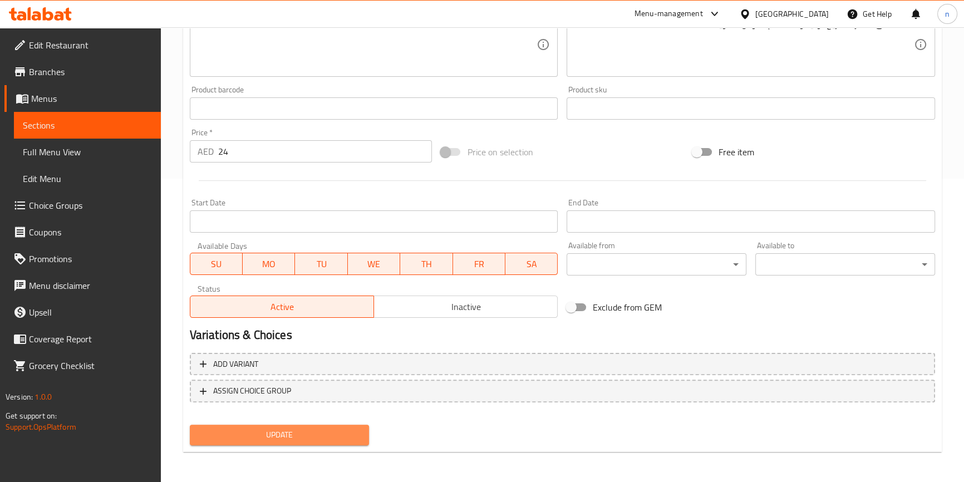
click at [360, 436] on span "Update" at bounding box center [280, 435] width 162 height 14
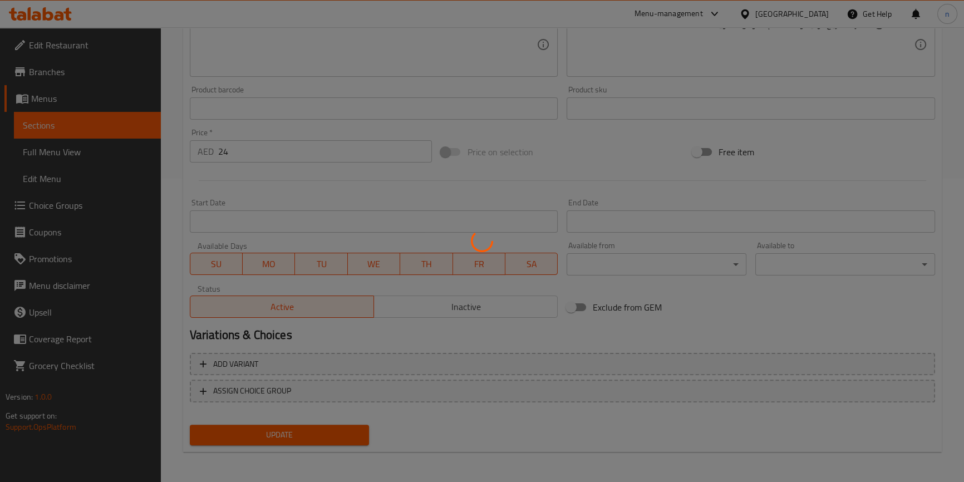
scroll to position [0, 0]
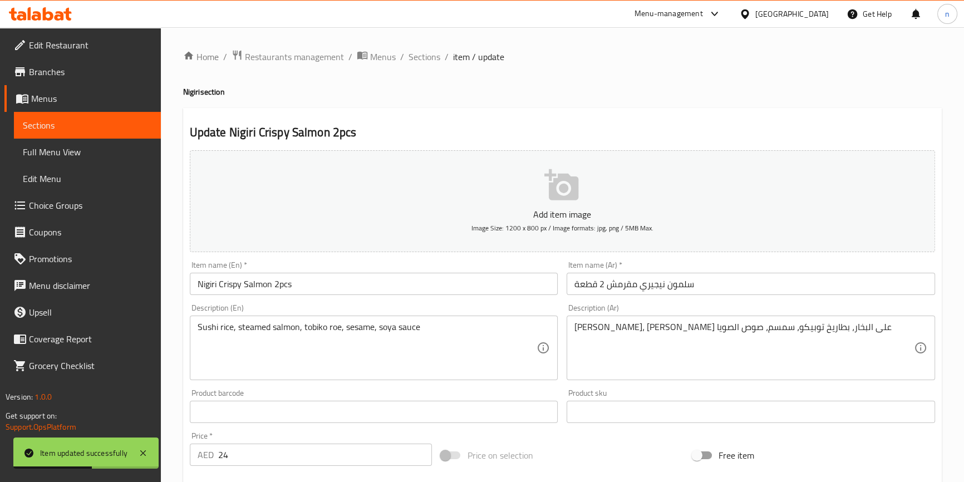
click at [174, 402] on div "Home / Restaurants management / Menus / Sections / item / update Nigiri section…" at bounding box center [563, 407] width 804 height 760
click at [414, 57] on span "Sections" at bounding box center [425, 56] width 32 height 13
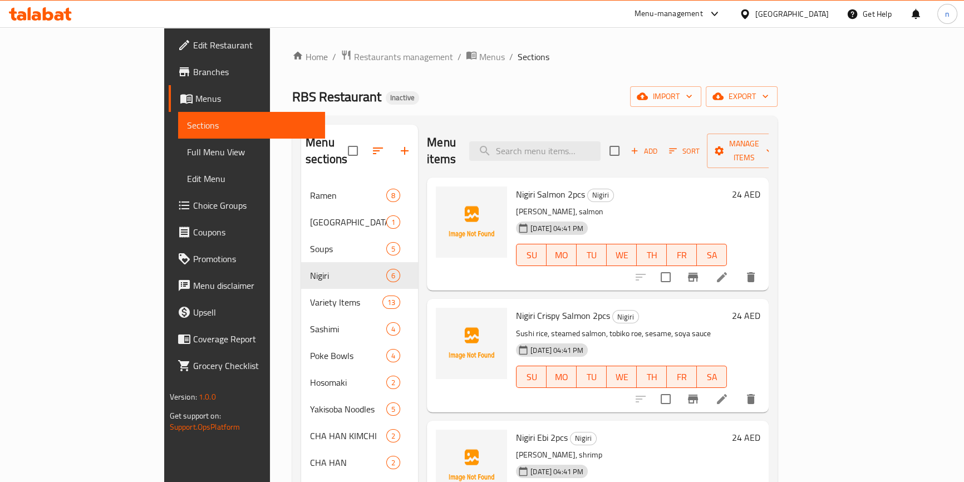
drag, startPoint x: 632, startPoint y: 32, endPoint x: 624, endPoint y: 33, distance: 7.9
click at [631, 32] on div "Home / Restaurants management / Menus / Sections RBS Restaurant Inactive import…" at bounding box center [535, 332] width 530 height 611
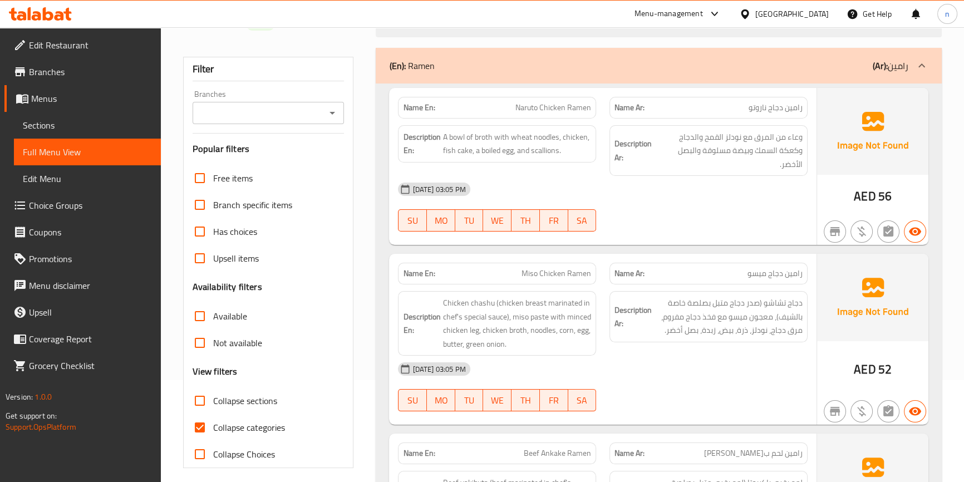
scroll to position [254, 0]
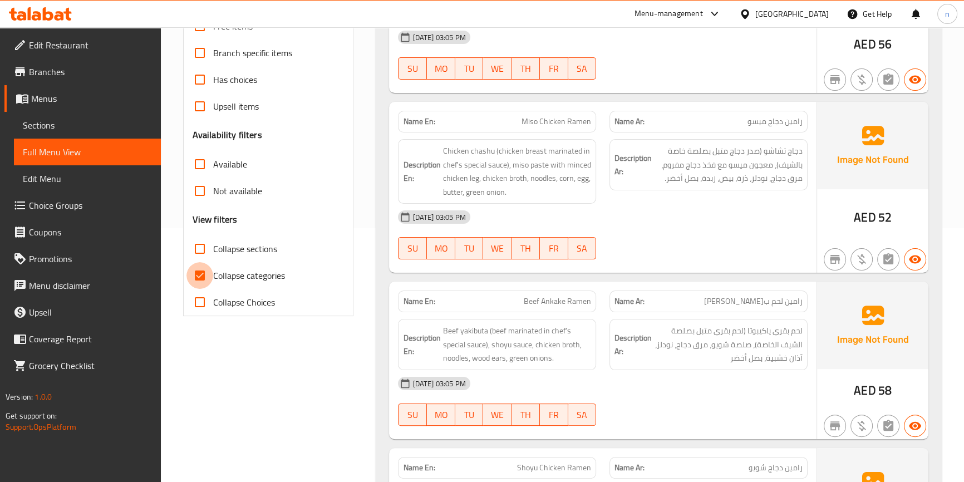
click at [199, 275] on input "Collapse categories" at bounding box center [200, 275] width 27 height 27
checkbox input "false"
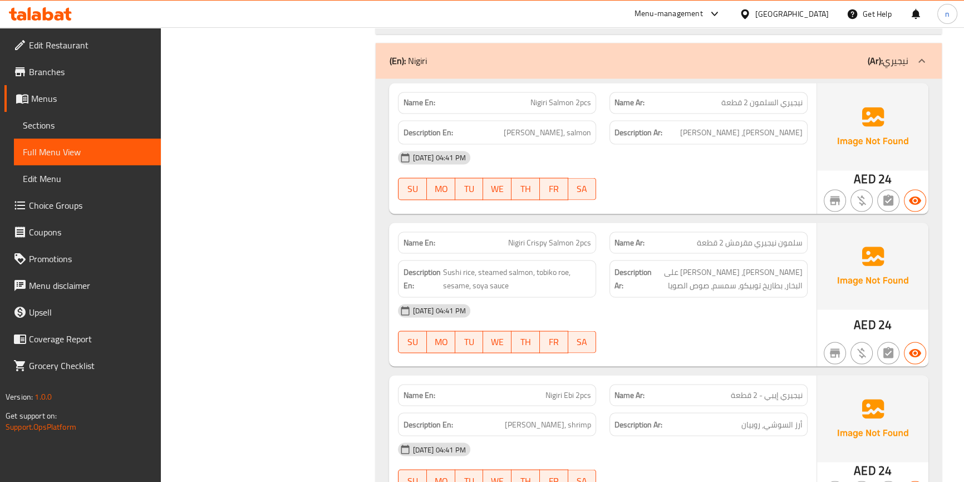
scroll to position [2532, 0]
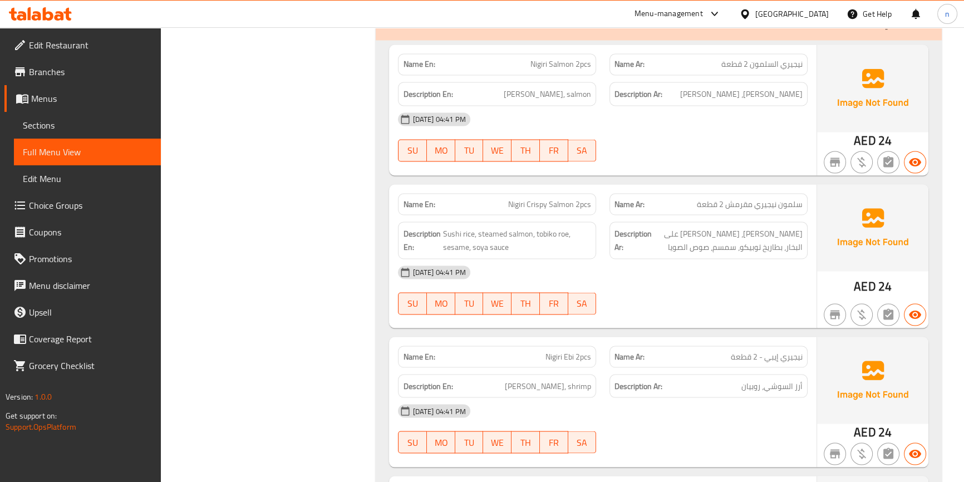
scroll to position [2583, 0]
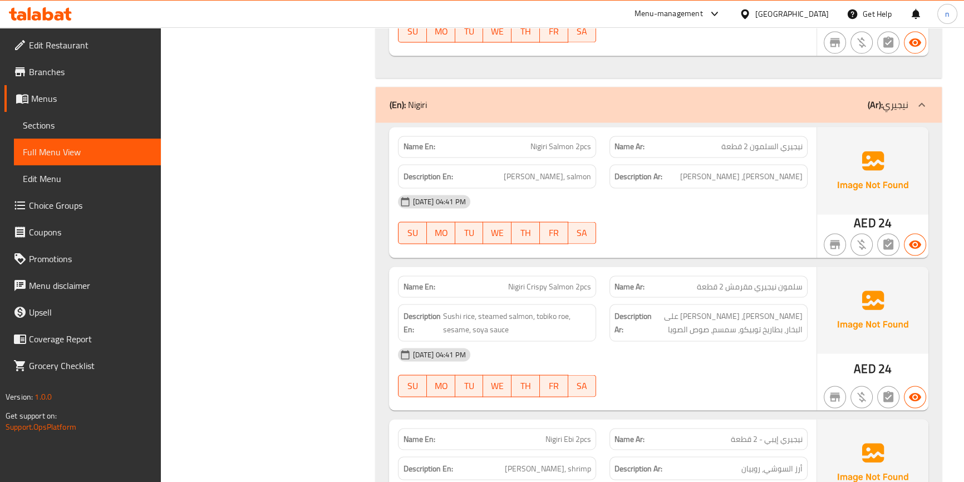
scroll to position [2481, 0]
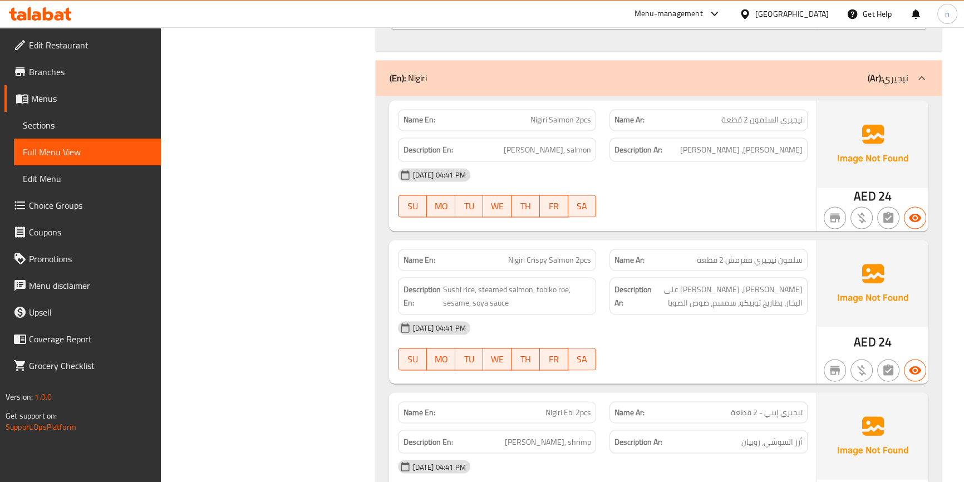
scroll to position [2532, 0]
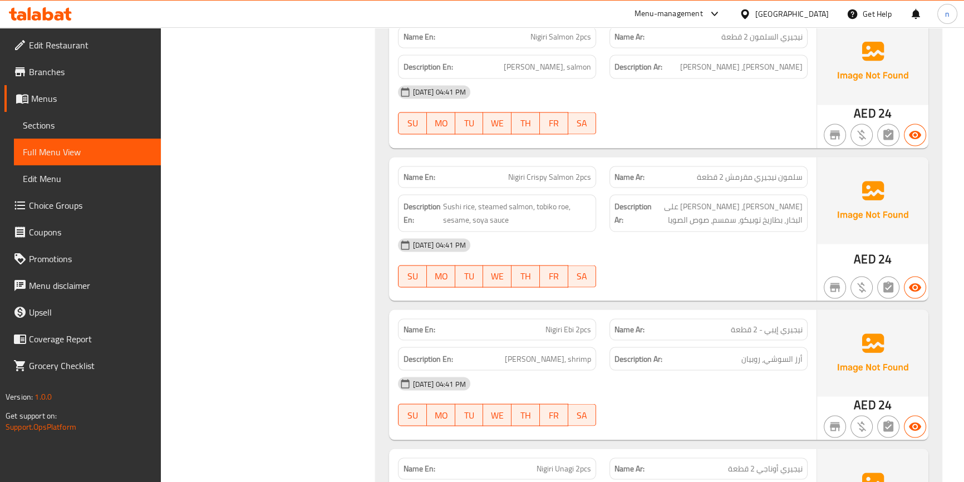
scroll to position [2734, 0]
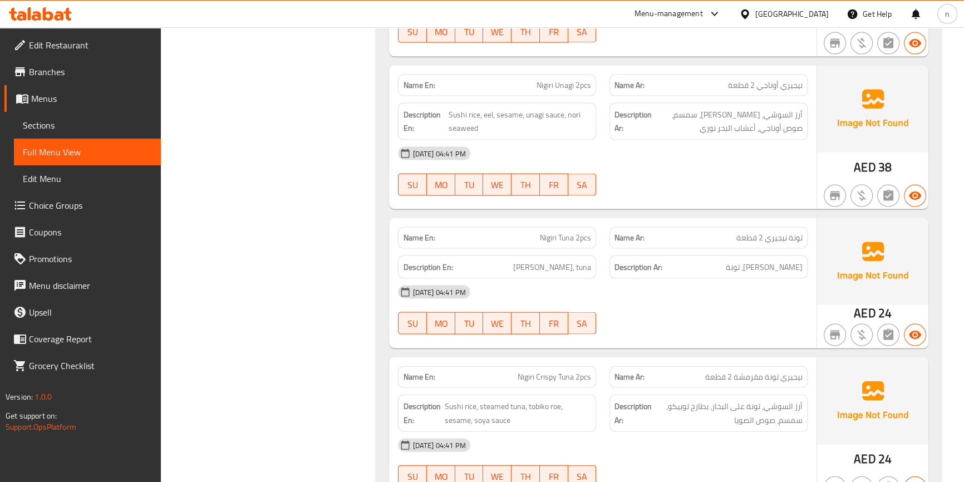
scroll to position [2987, 0]
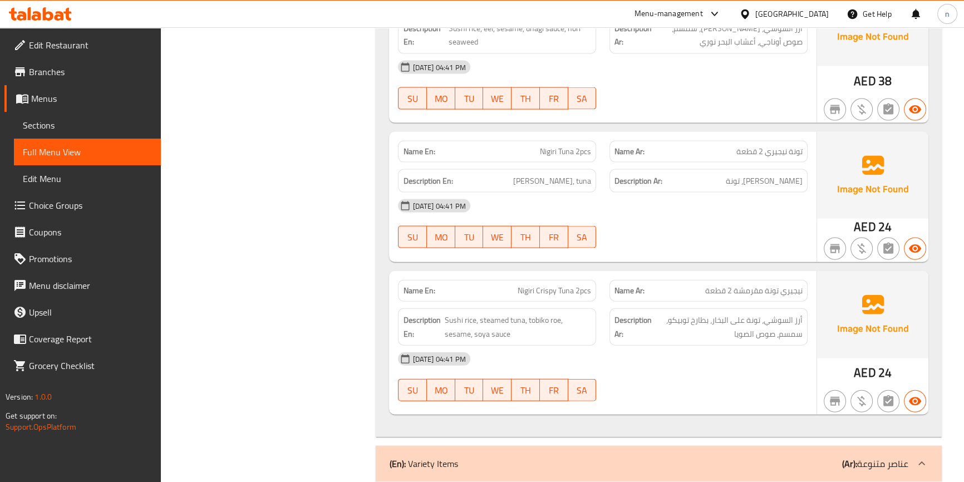
scroll to position [3190, 0]
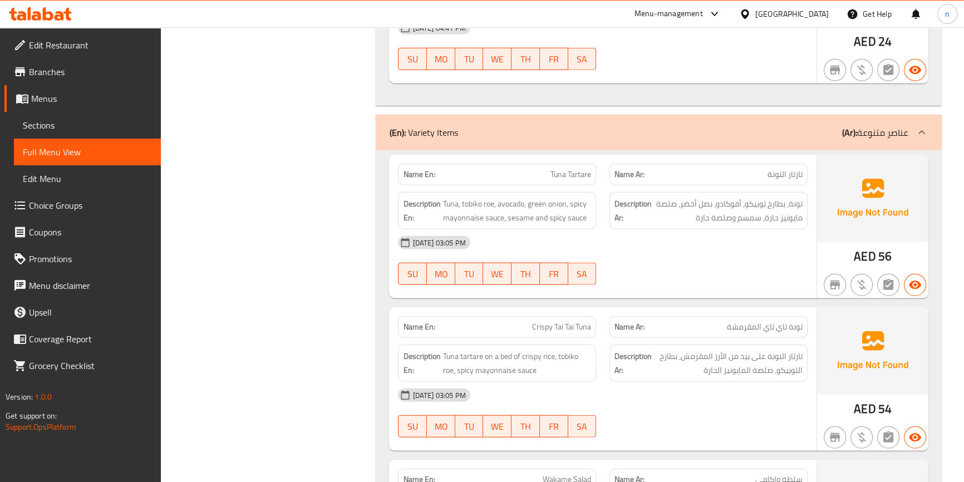
scroll to position [3291, 0]
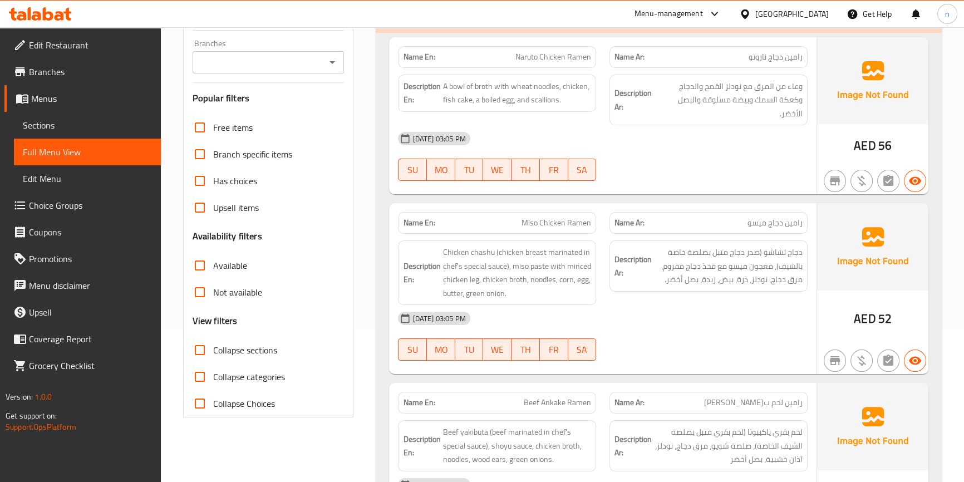
scroll to position [0, 0]
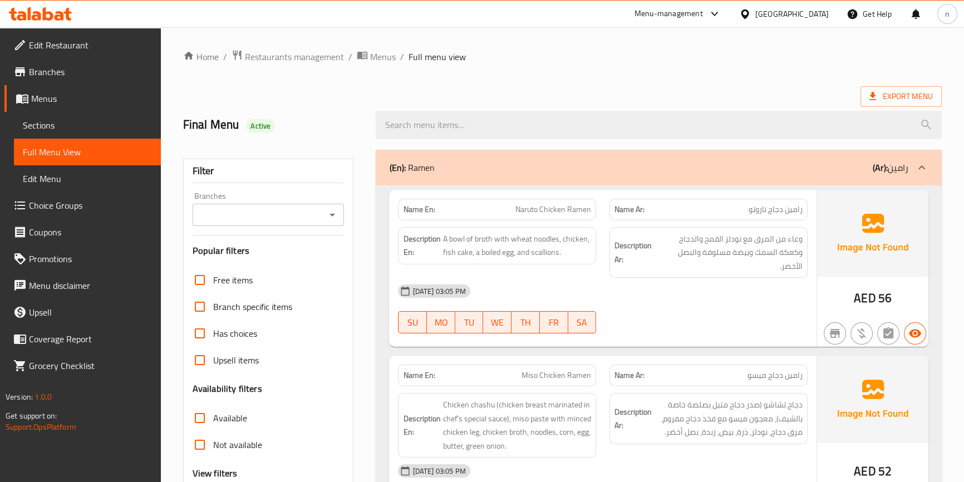
click at [763, 168] on div "(En): Ramen (Ar): رامين" at bounding box center [648, 167] width 519 height 13
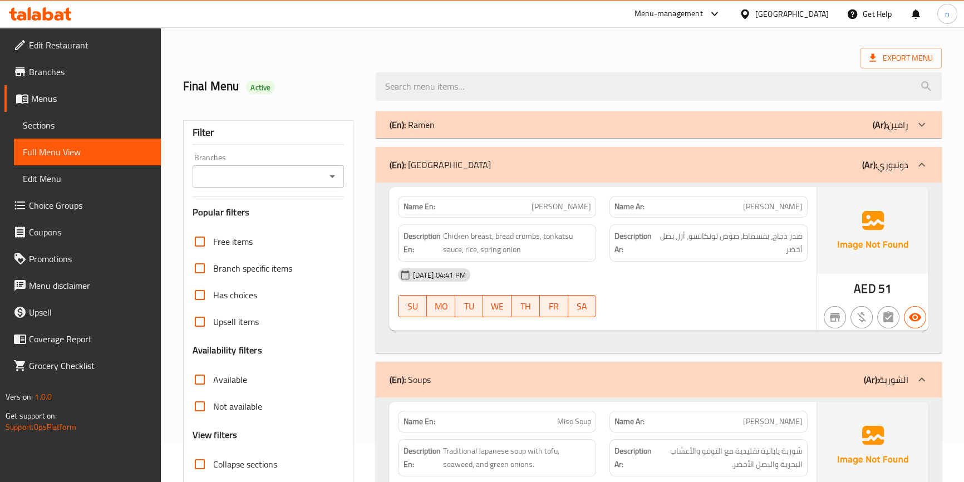
scroll to position [151, 0]
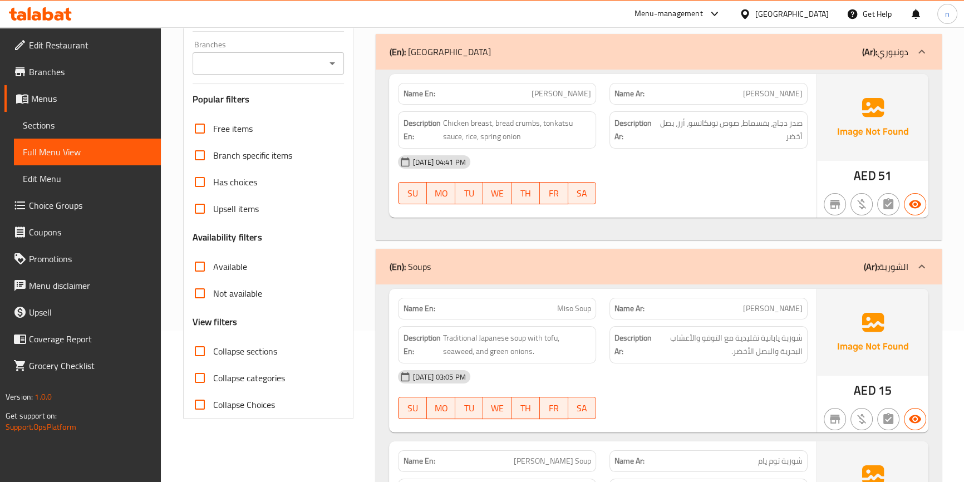
click at [760, 58] on div "(En): Soups (Ar): الشوربة" at bounding box center [648, 51] width 519 height 13
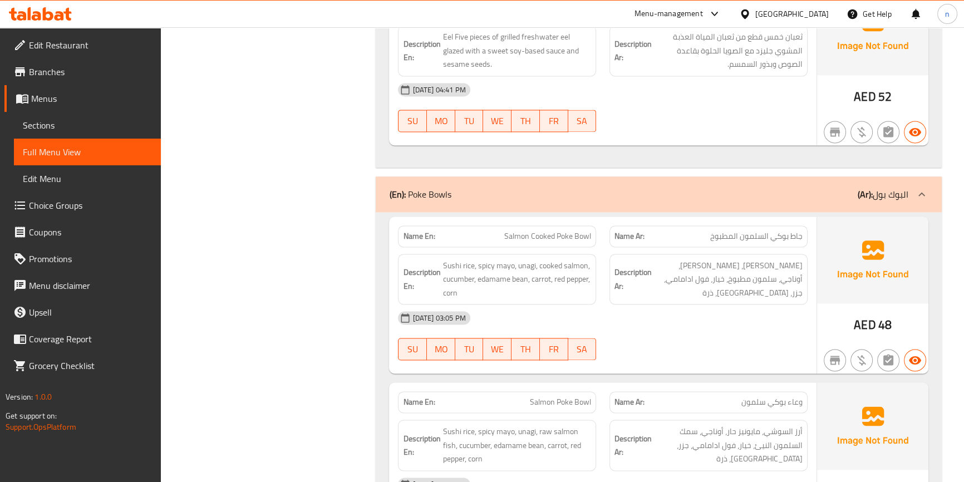
scroll to position [1974, 0]
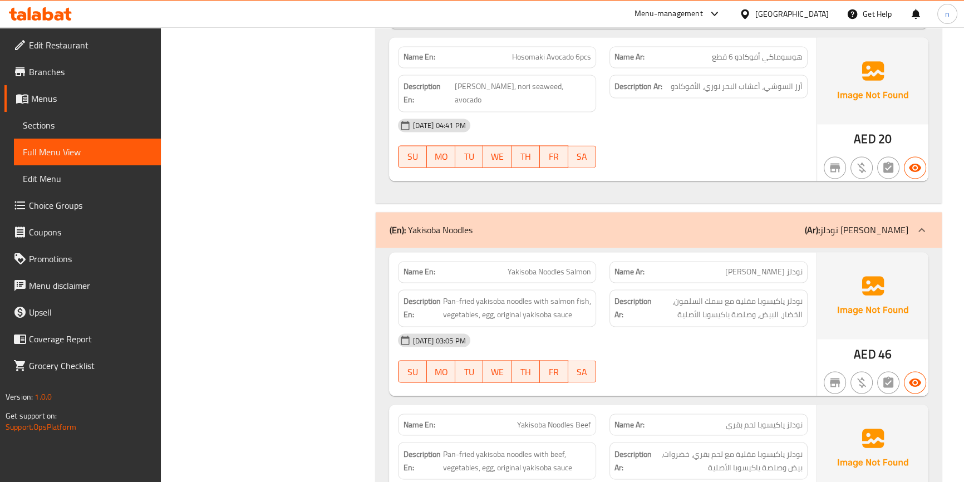
scroll to position [2379, 0]
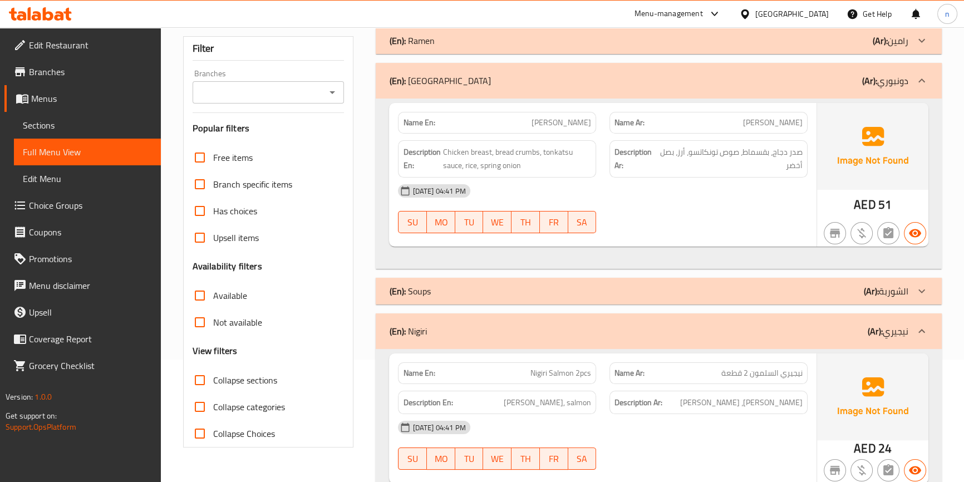
scroll to position [0, 0]
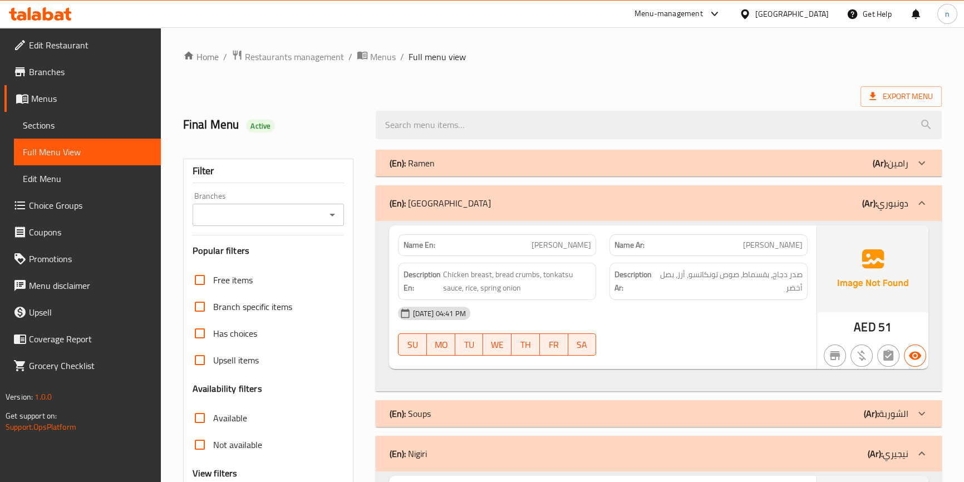
click at [695, 315] on div "[DATE] 04:41 PM" at bounding box center [602, 313] width 423 height 27
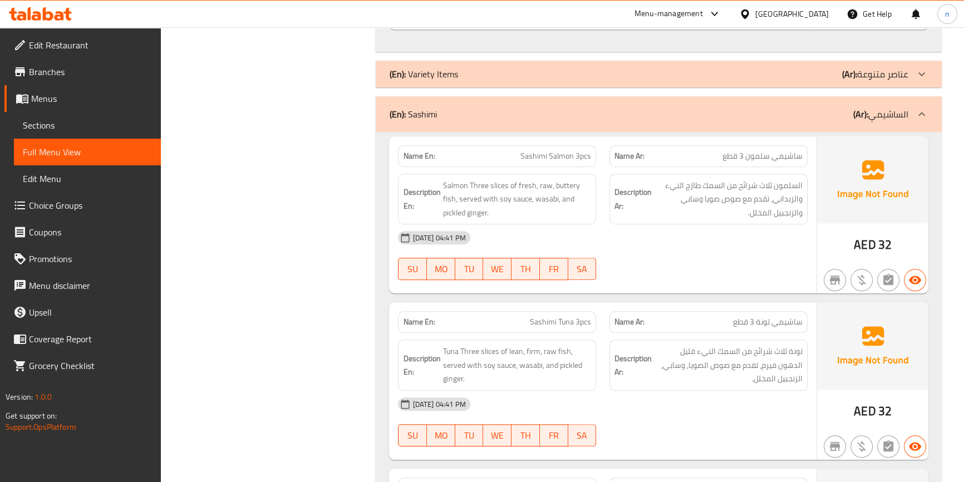
scroll to position [1316, 0]
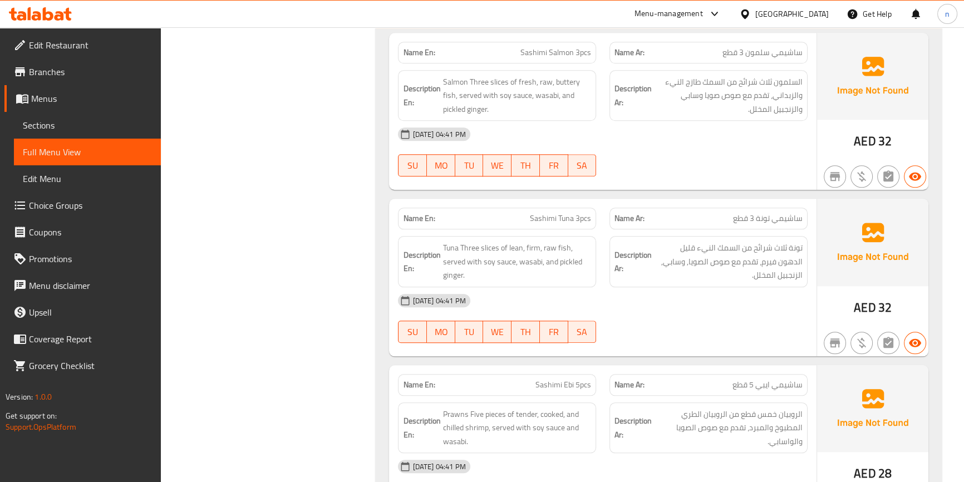
scroll to position [1366, 0]
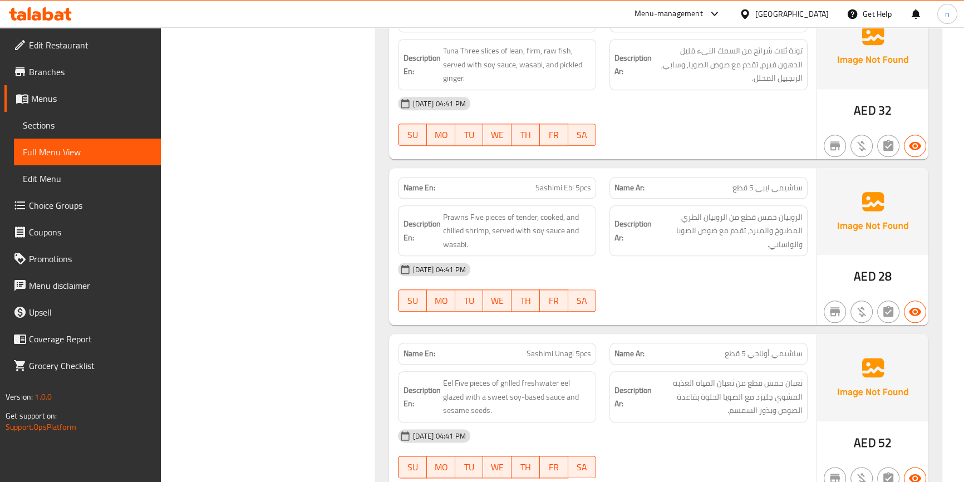
scroll to position [1620, 0]
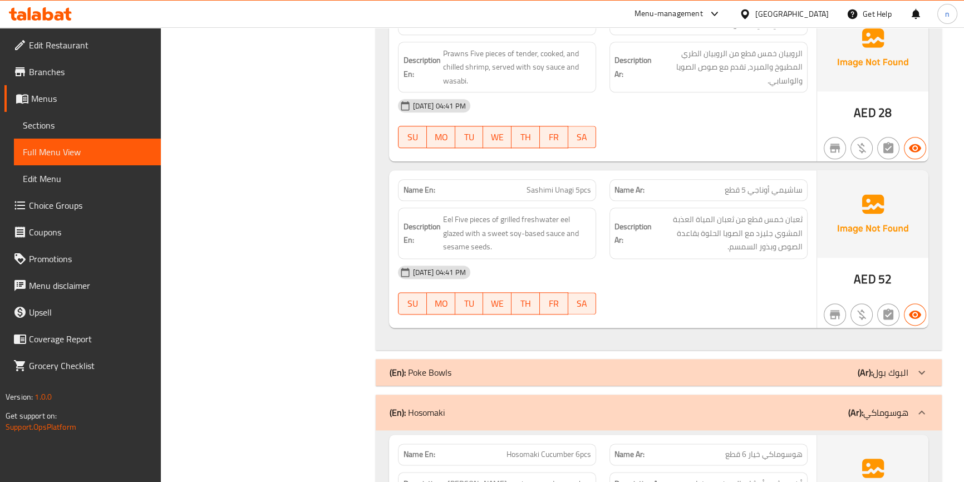
scroll to position [1771, 0]
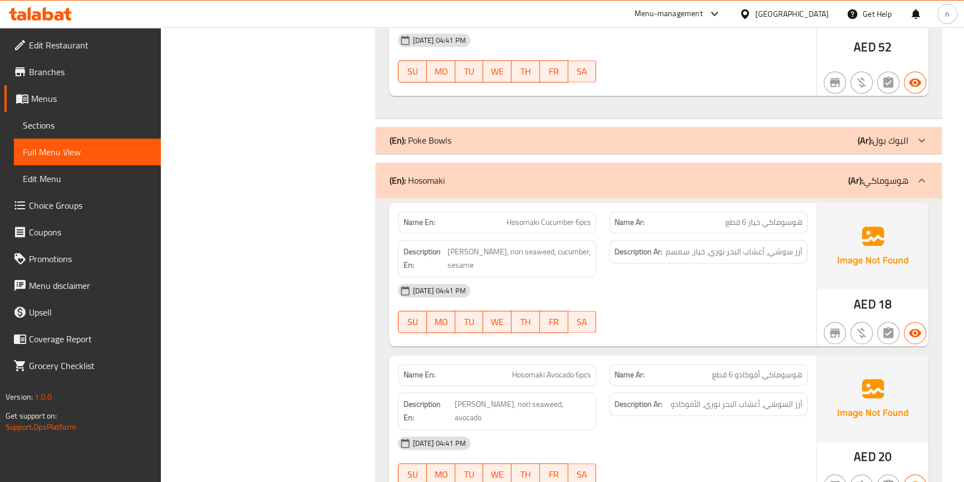
scroll to position [2075, 0]
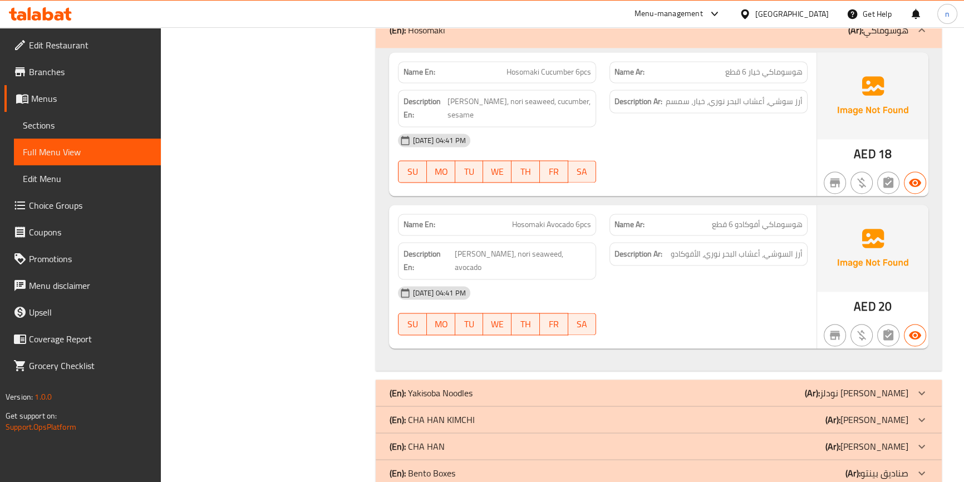
scroll to position [2097, 0]
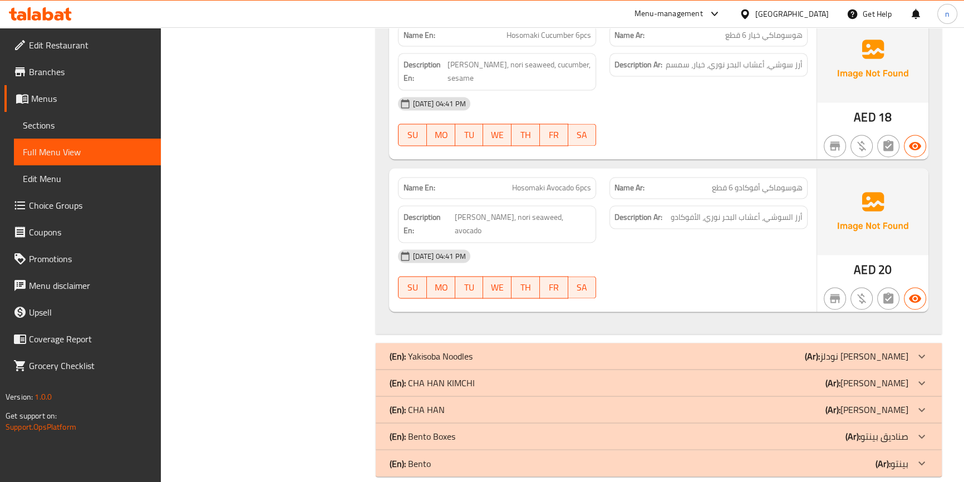
scroll to position [2198, 0]
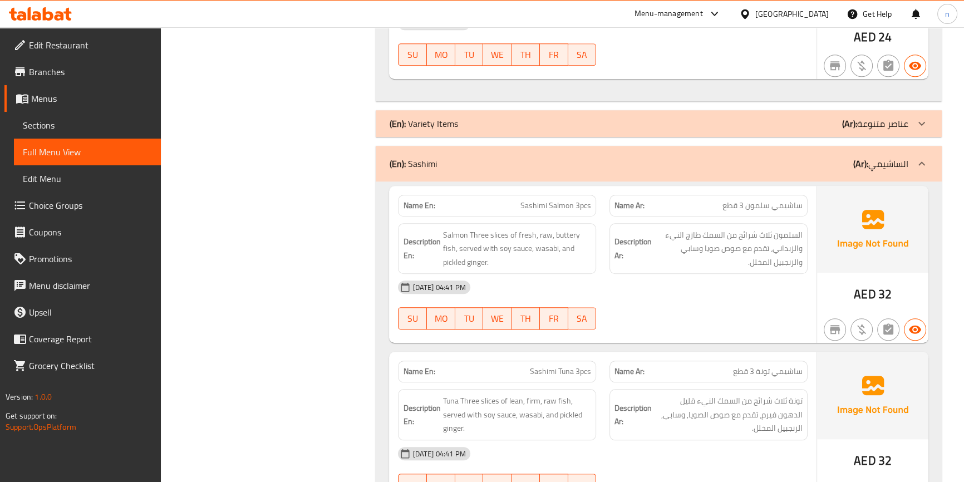
scroll to position [1135, 0]
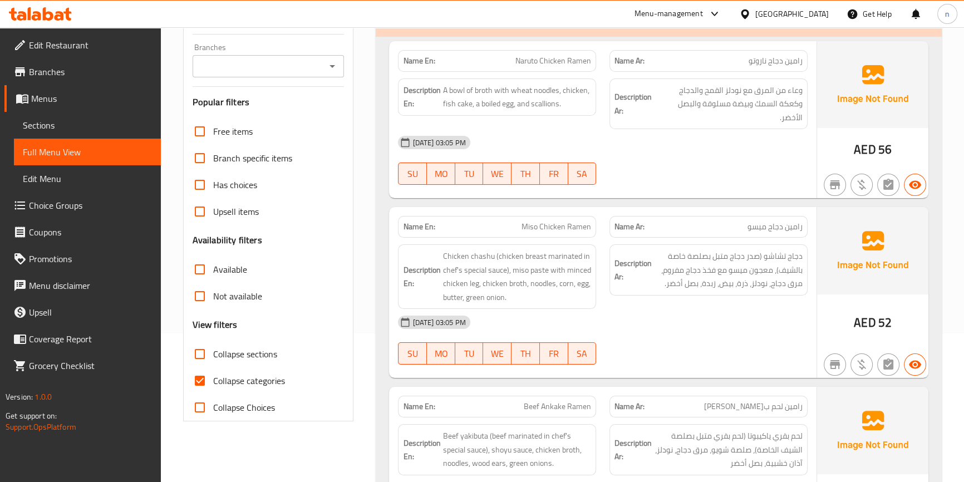
scroll to position [262, 0]
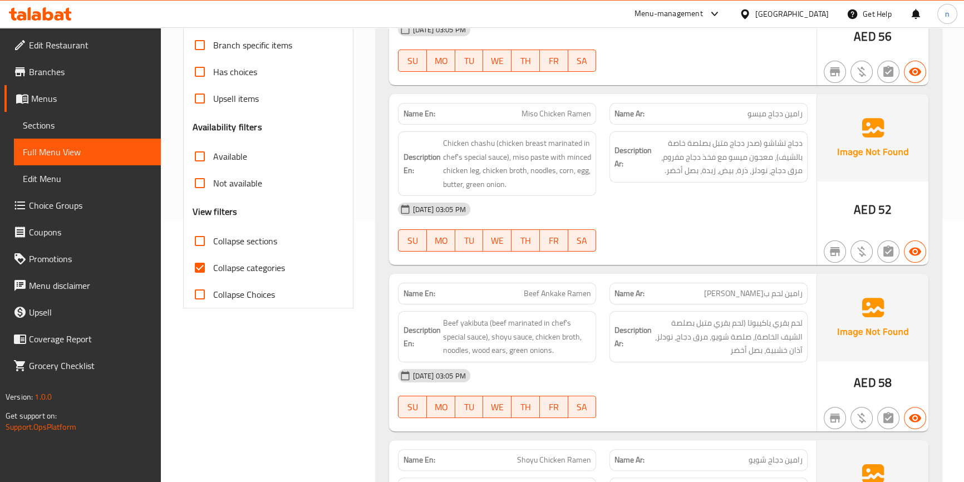
click at [215, 266] on span "Collapse categories" at bounding box center [249, 267] width 72 height 13
click at [213, 266] on input "Collapse categories" at bounding box center [200, 267] width 27 height 27
checkbox input "false"
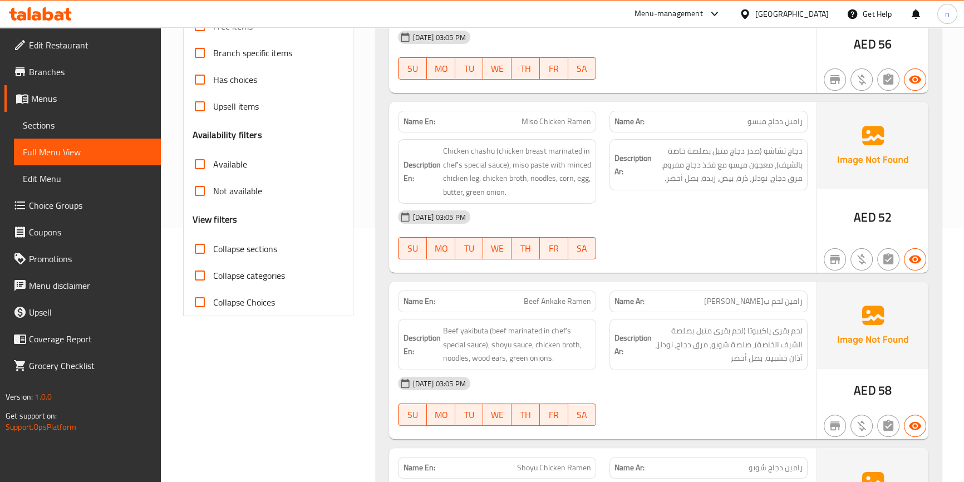
scroll to position [0, 0]
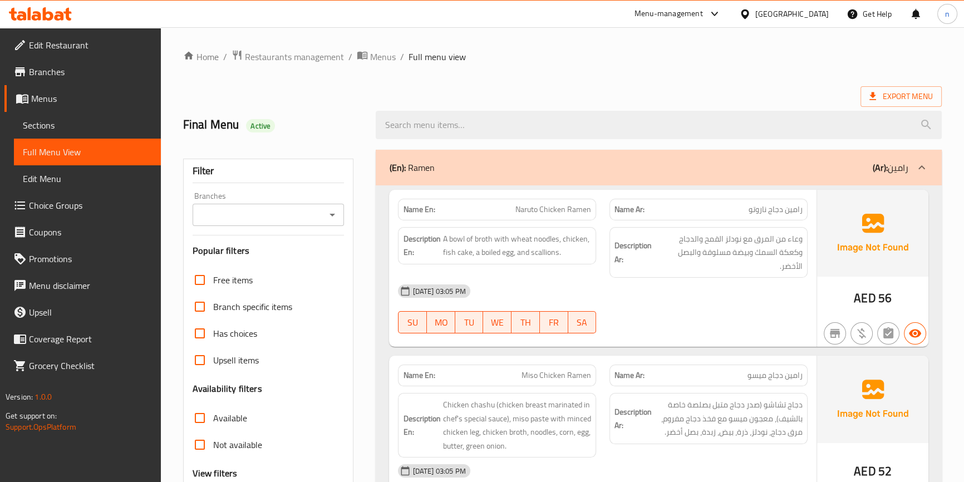
click at [665, 180] on div "(En): [PERSON_NAME] (Ar): [PERSON_NAME]" at bounding box center [659, 168] width 566 height 36
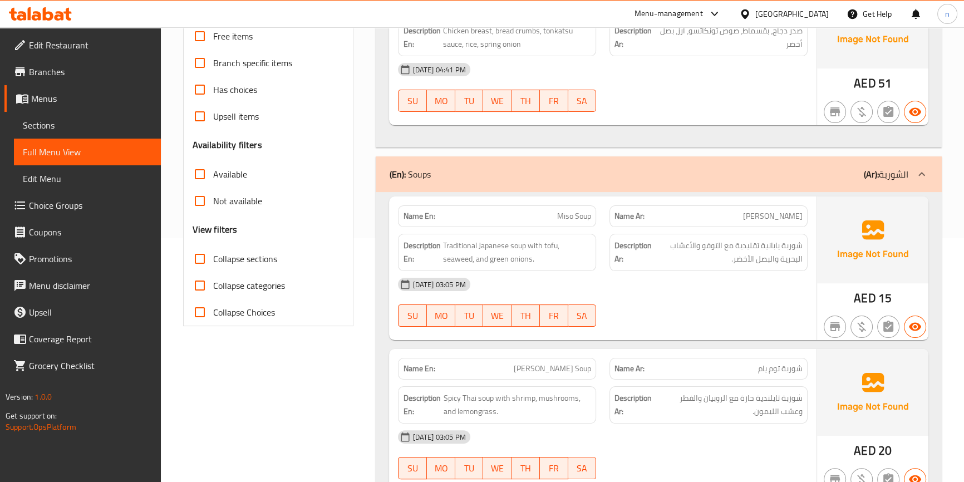
scroll to position [253, 0]
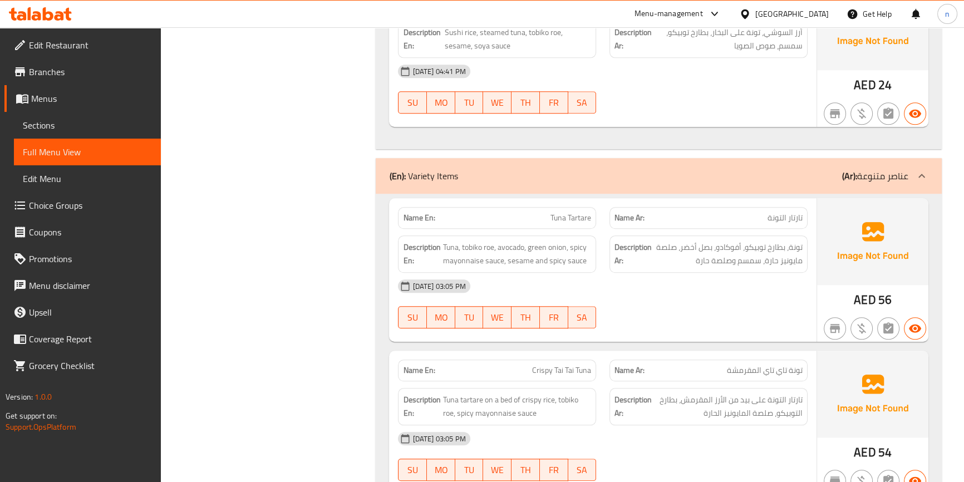
scroll to position [1164, 0]
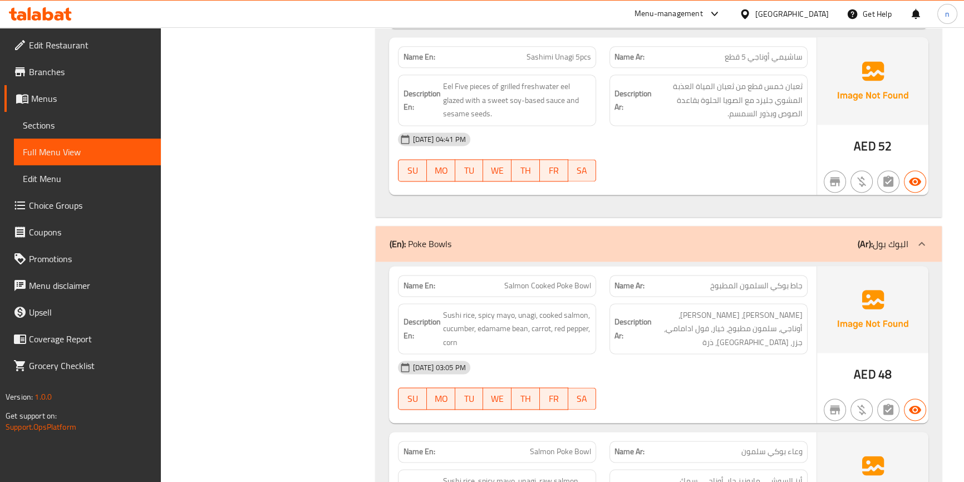
scroll to position [1923, 0]
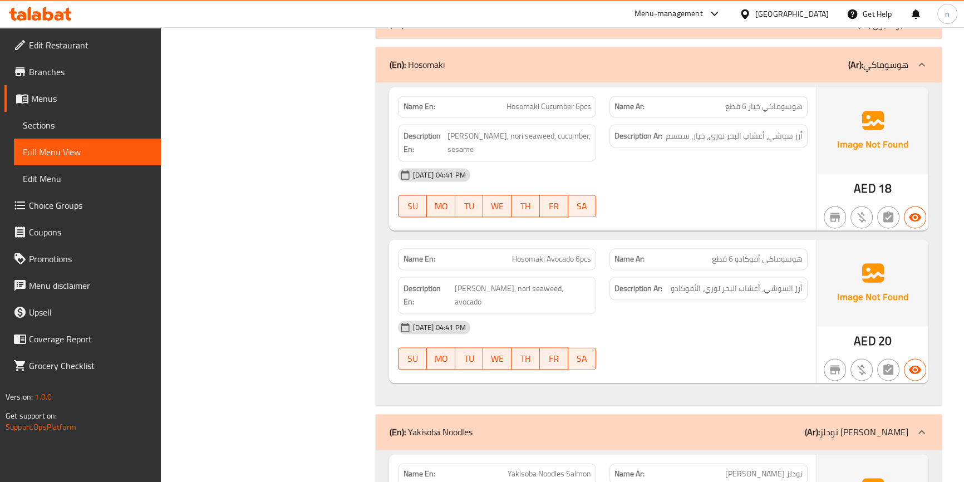
scroll to position [2379, 0]
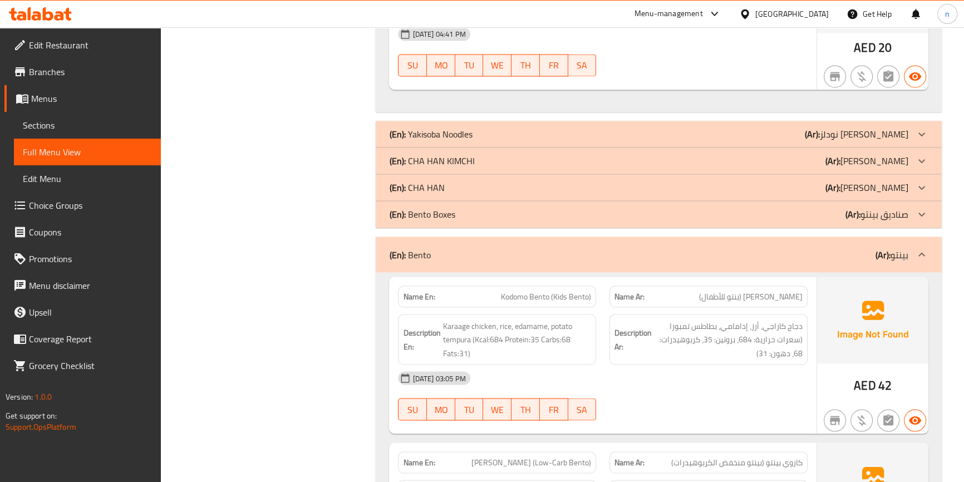
scroll to position [2480, 0]
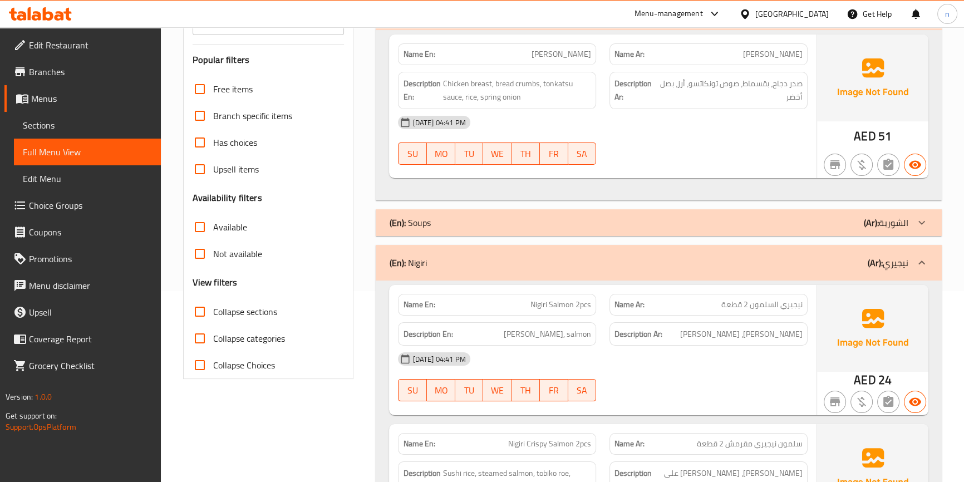
scroll to position [0, 0]
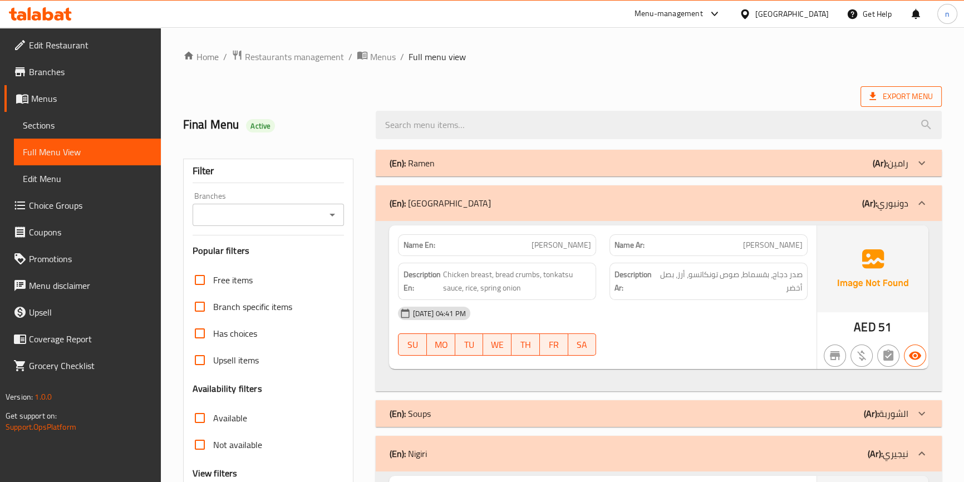
click at [885, 95] on span "Export Menu" at bounding box center [901, 97] width 63 height 14
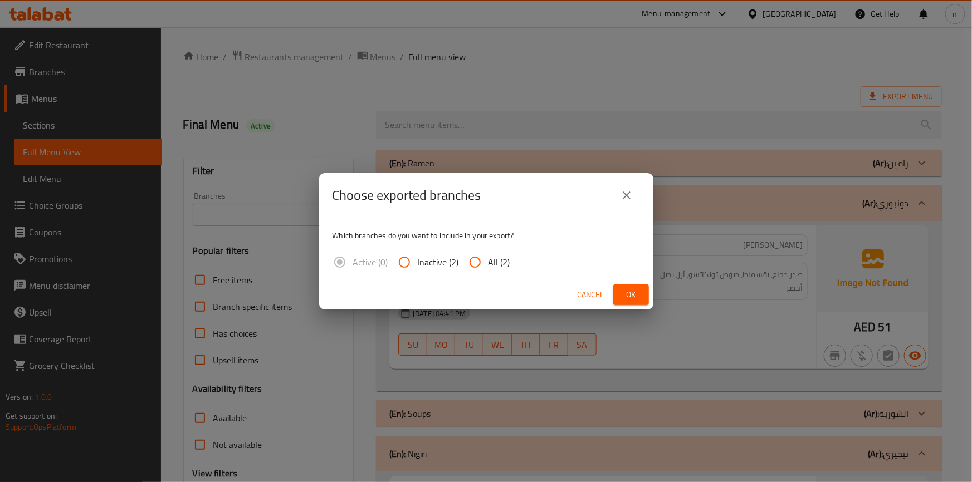
click at [478, 268] on input "All (2)" at bounding box center [475, 262] width 27 height 27
radio input "true"
click at [638, 295] on span "Ok" at bounding box center [631, 295] width 18 height 14
